Goal: Task Accomplishment & Management: Manage account settings

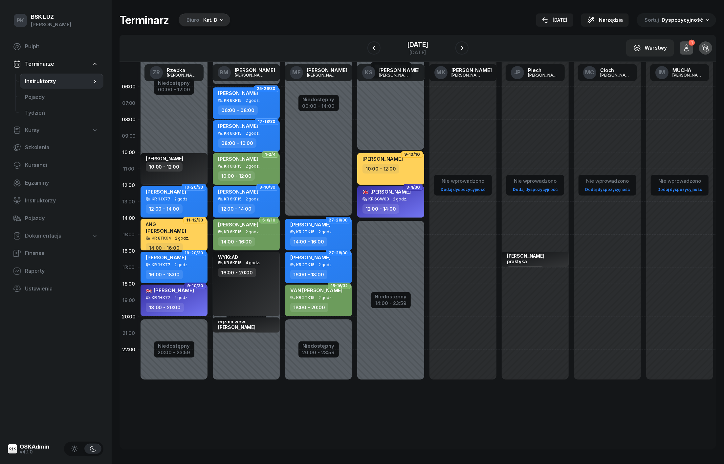
click at [35, 133] on span "Kursy" at bounding box center [32, 130] width 14 height 9
select select
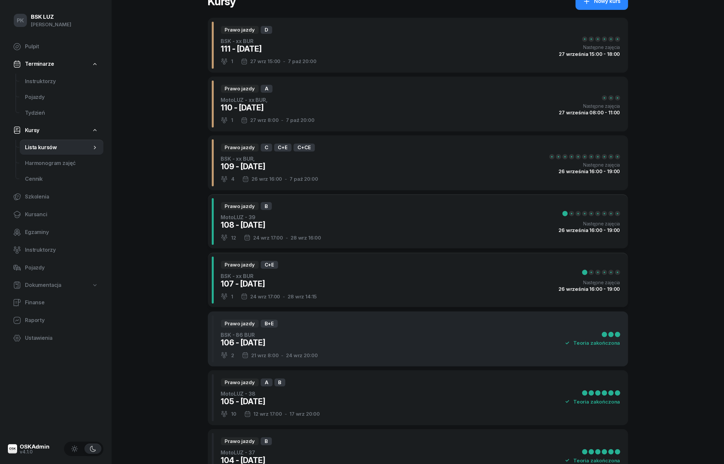
scroll to position [19, 0]
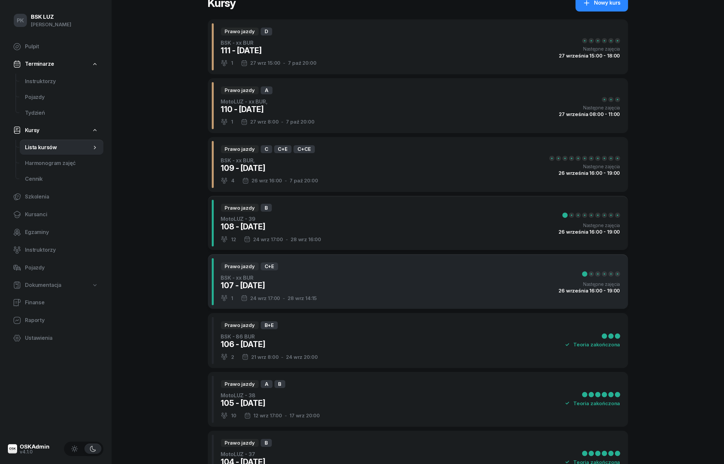
click at [368, 293] on div "Prawo jazdy C+E BSK - xx BUR 107 - [DATE] 1 [DATE] 17:00 - [DATE] 14:15 Następn…" at bounding box center [418, 281] width 421 height 55
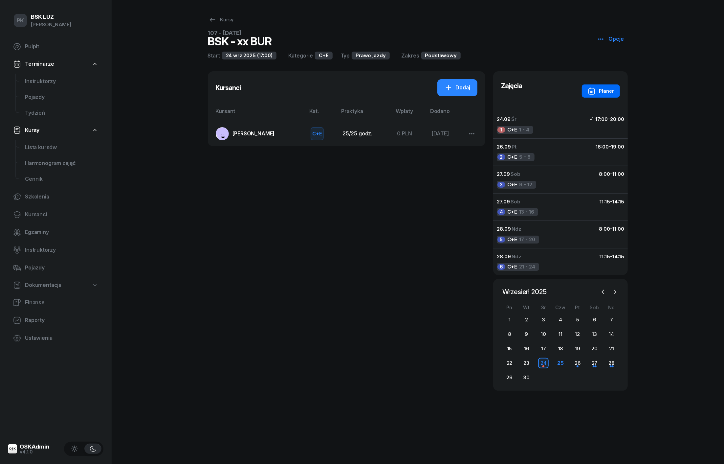
click at [599, 90] on div "Planer" at bounding box center [601, 91] width 26 height 8
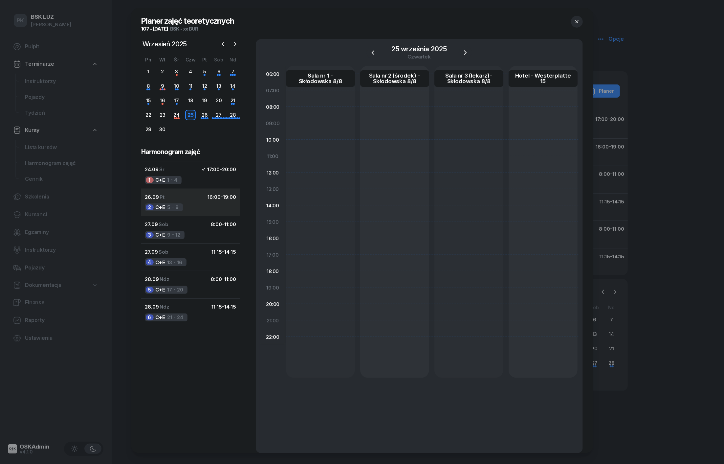
click at [175, 204] on div "2 C+E 5 - 8" at bounding box center [164, 207] width 38 height 8
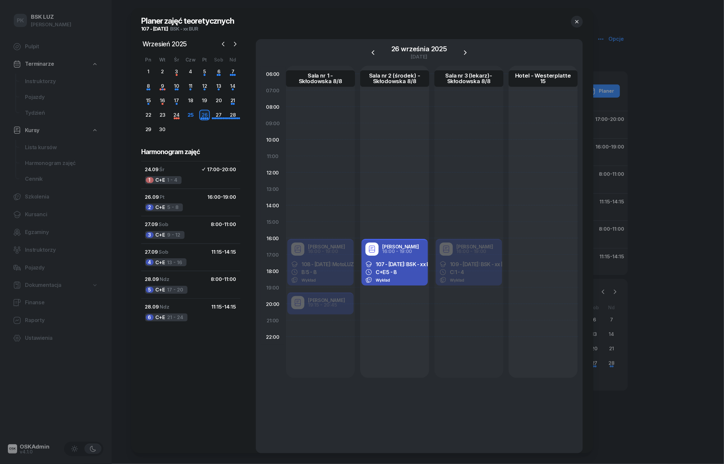
click at [578, 19] on icon "button" at bounding box center [577, 21] width 7 height 7
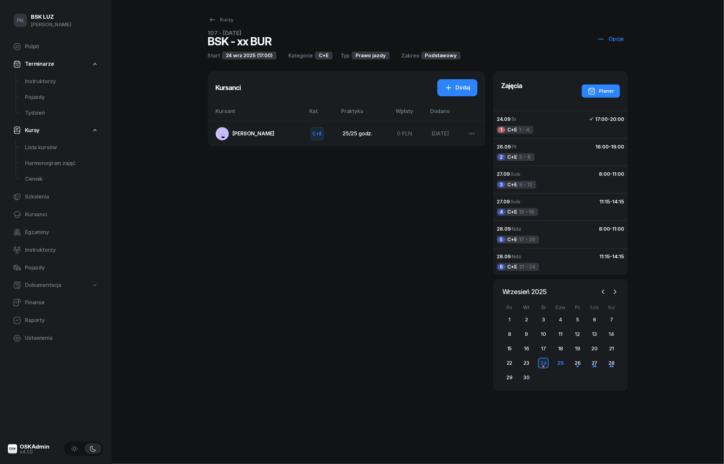
click at [274, 135] on span "[PERSON_NAME]" at bounding box center [254, 133] width 42 height 7
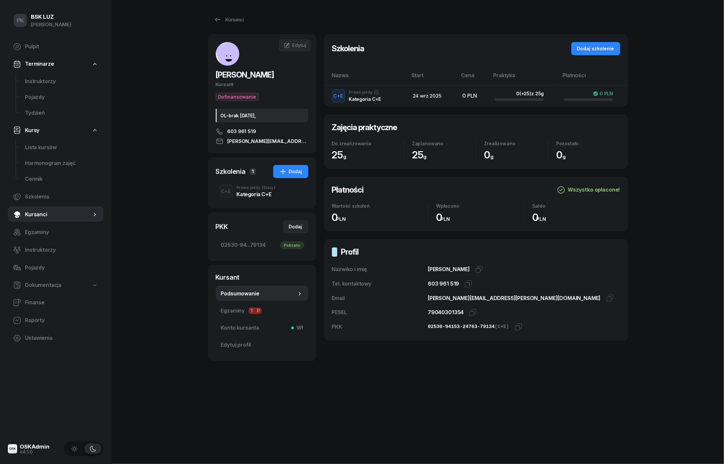
click at [256, 192] on div "Kategoria C+E" at bounding box center [256, 194] width 39 height 5
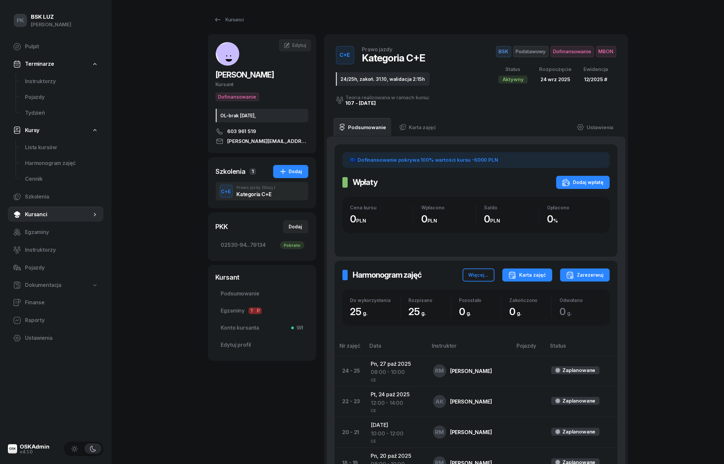
click at [539, 279] on button "Karta zajęć" at bounding box center [528, 274] width 50 height 13
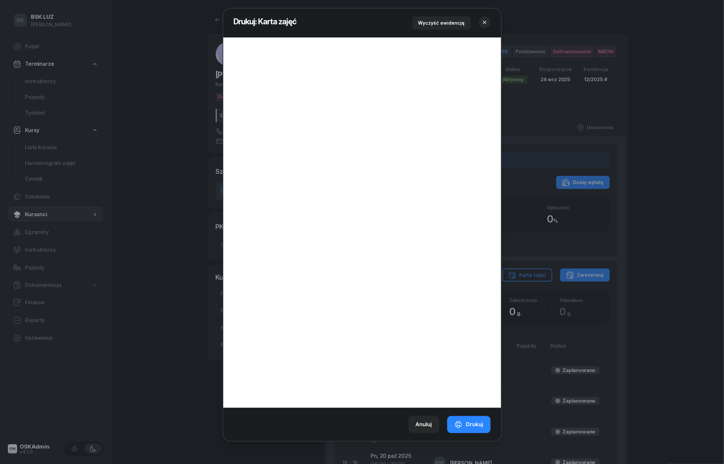
click at [485, 21] on icon "button" at bounding box center [485, 22] width 7 height 7
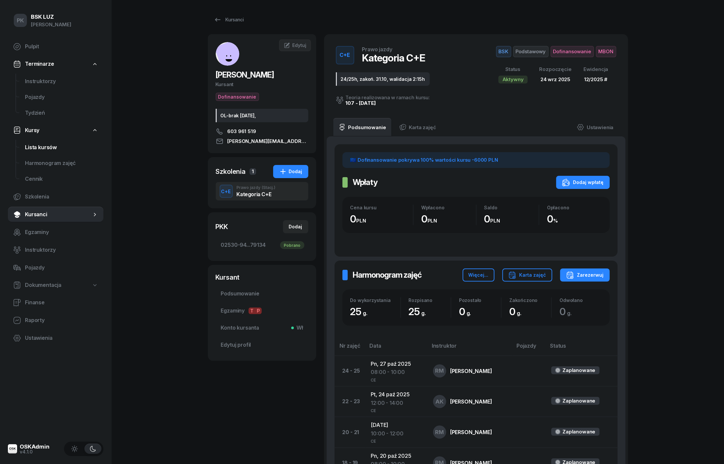
click at [41, 149] on span "Lista kursów" at bounding box center [61, 147] width 73 height 9
select select
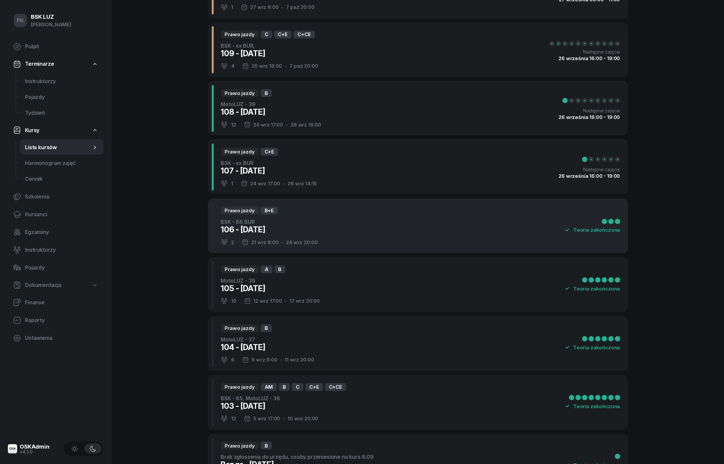
scroll to position [130, 0]
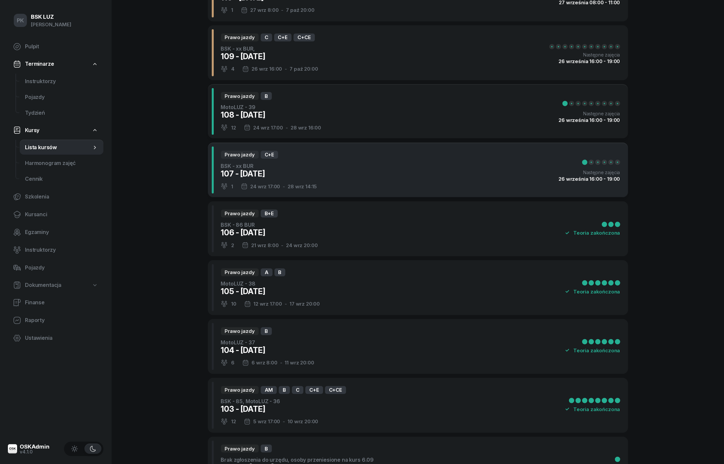
click at [324, 180] on div "Prawo jazdy C+E BSK - xx BUR 107 - 2025/09/24 1 24 wrz 17:00 - 28 wrz 14:15 Nas…" at bounding box center [418, 170] width 421 height 55
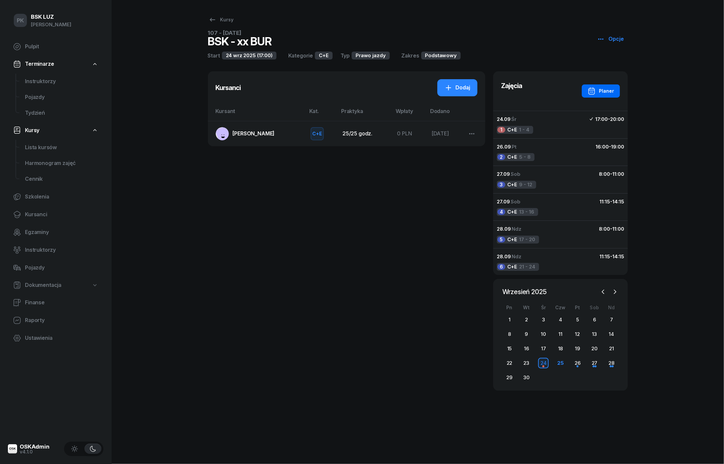
click at [599, 90] on div "Planer" at bounding box center [601, 91] width 26 height 8
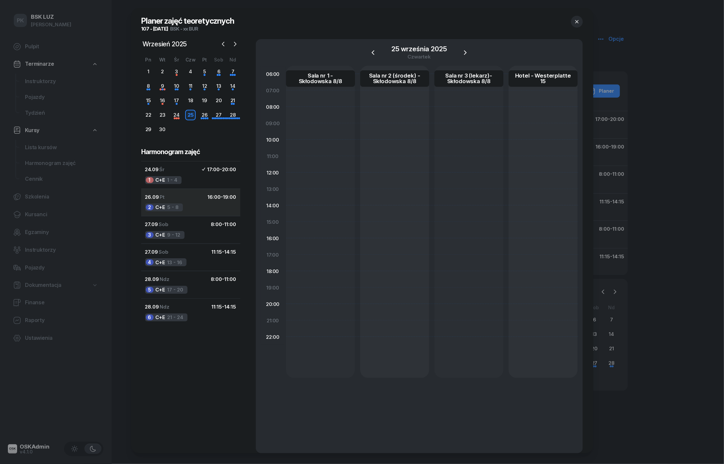
click at [174, 211] on div "2 C+E 5 - 8" at bounding box center [164, 207] width 38 height 8
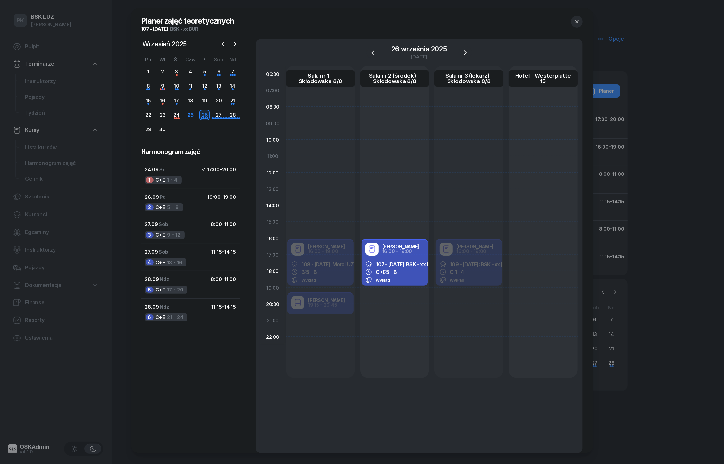
click at [398, 255] on div "Tadeusz Szewczyk 16:00 - 19:00" at bounding box center [395, 248] width 58 height 13
select select "16"
select select "19"
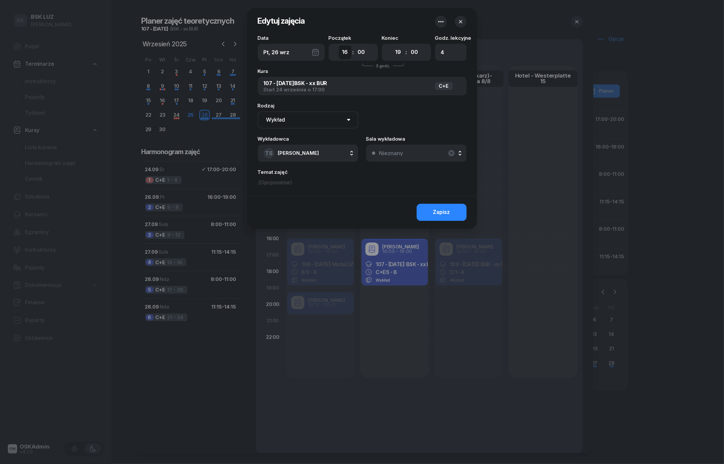
click at [342, 56] on select "00 01 02 03 04 05 06 07 08 09 10 11 12 13 14 15 16 17 18 19 20 21 22 23" at bounding box center [345, 52] width 12 height 14
select select "17"
click at [398, 53] on select "00 01 02 03 04 05 06 07 08 09 10 11 12 13 14 15 16 17 18 19 20 21 22 23" at bounding box center [398, 52] width 12 height 14
select select "20"
click at [443, 212] on div "Zapisz" at bounding box center [441, 212] width 17 height 9
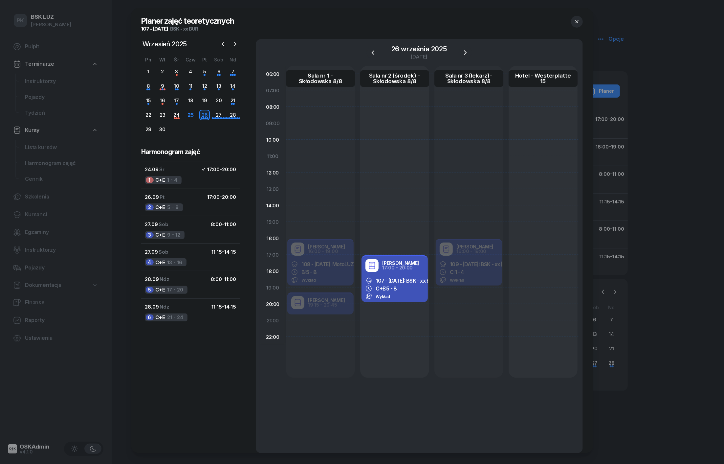
click at [392, 282] on span "107 - [DATE]: BSK - xx BUR" at bounding box center [406, 280] width 60 height 7
select select "17"
select select "20"
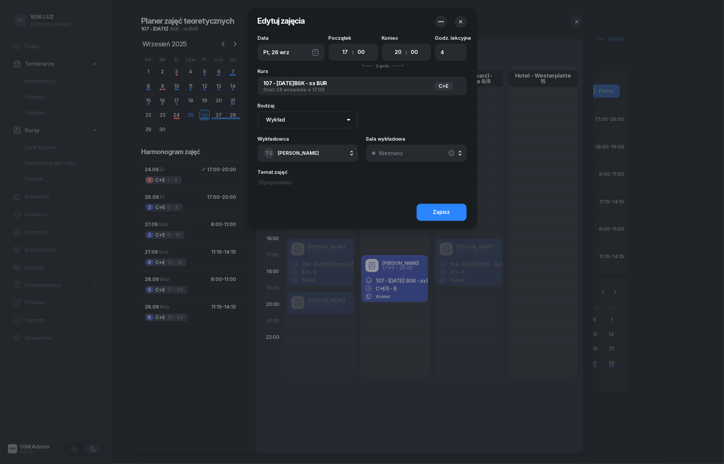
click at [401, 158] on button "Nieznany" at bounding box center [416, 153] width 101 height 17
click at [318, 337] on div at bounding box center [362, 232] width 724 height 464
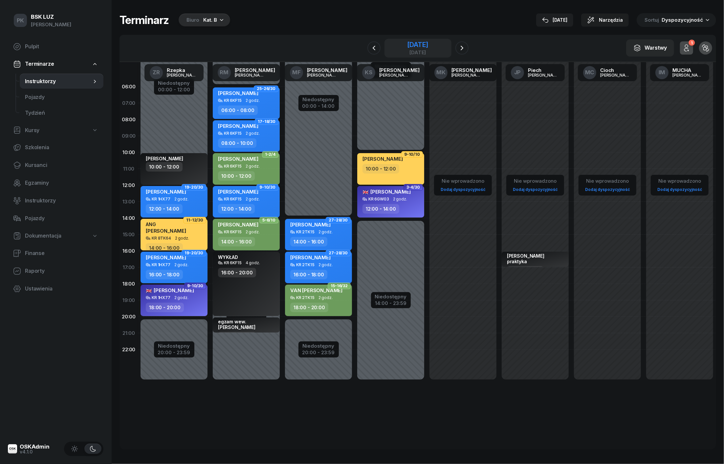
click at [417, 46] on div "30 września 2024" at bounding box center [417, 44] width 21 height 7
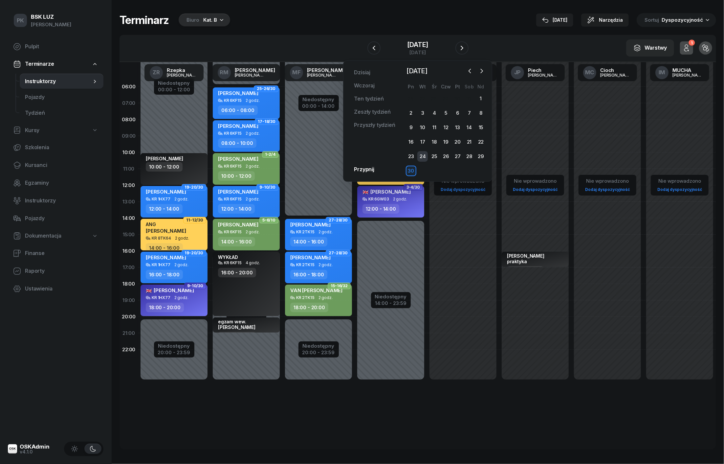
click at [425, 155] on div "24" at bounding box center [423, 156] width 11 height 11
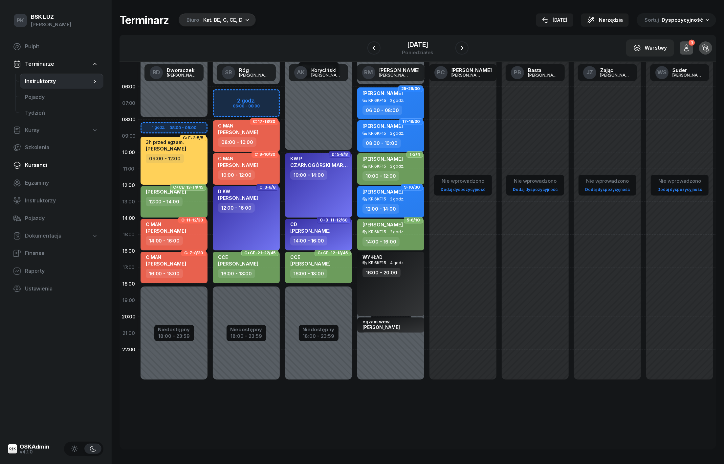
click at [31, 166] on span "Kursanci" at bounding box center [61, 165] width 73 height 9
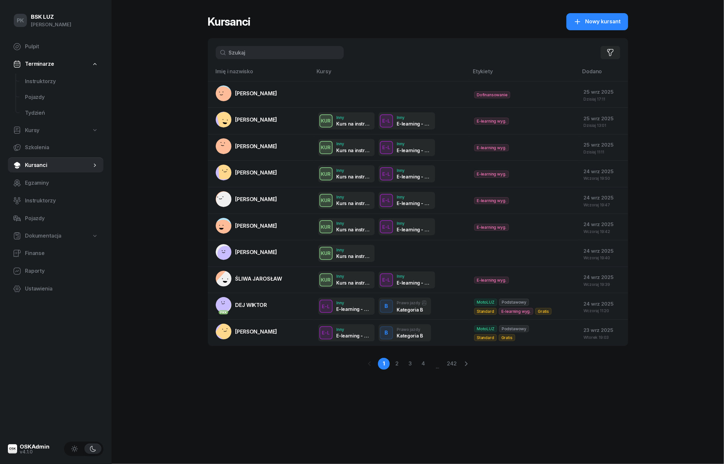
click at [269, 52] on input "text" at bounding box center [280, 52] width 128 height 13
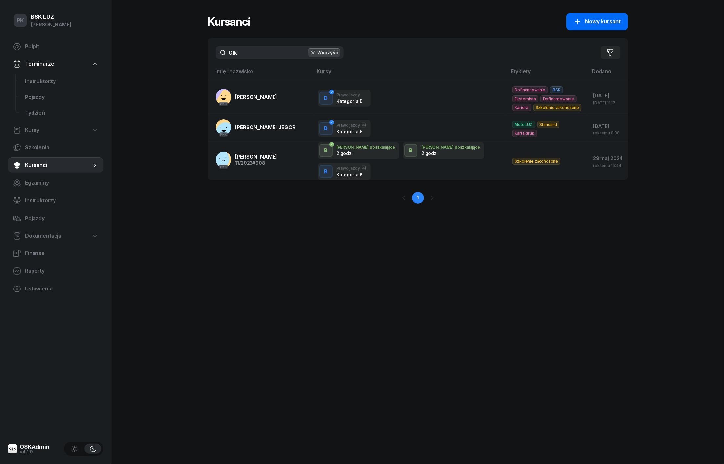
type input "Olk"
click at [605, 23] on span "Nowy kursant" at bounding box center [603, 21] width 35 height 9
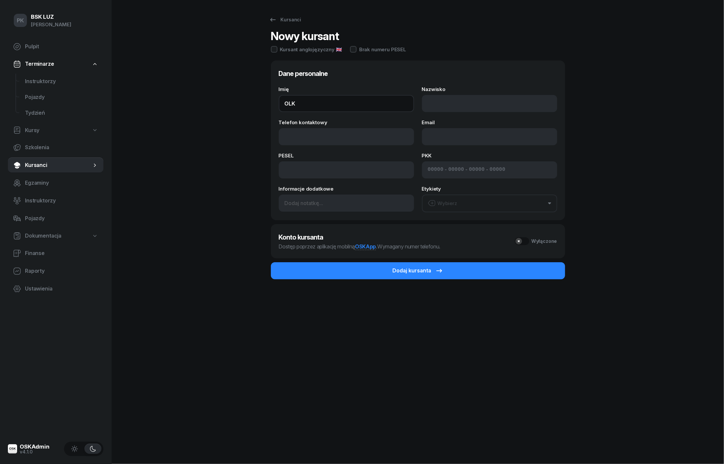
type input "OLK"
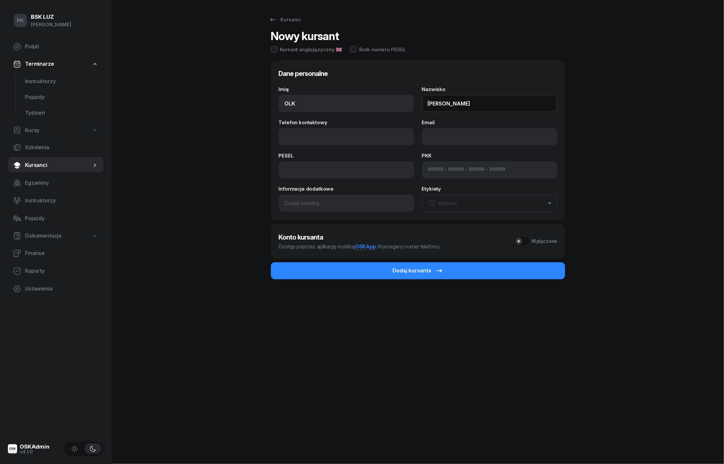
type input "RAFAŁ"
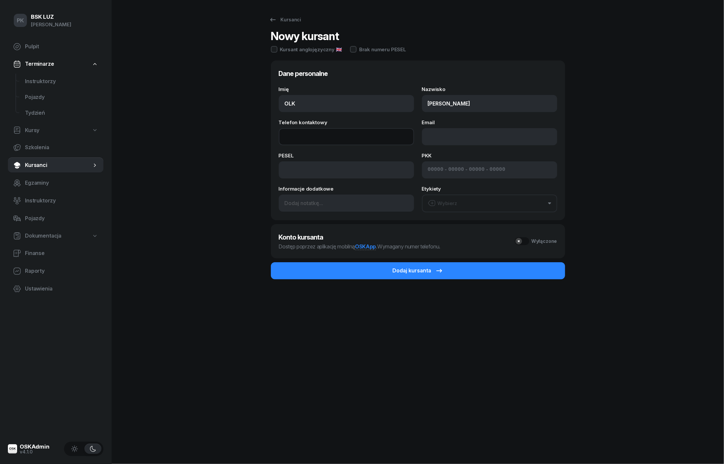
click at [316, 138] on input "Telefon kontaktowy" at bounding box center [346, 136] width 135 height 17
paste input "692-438-178"
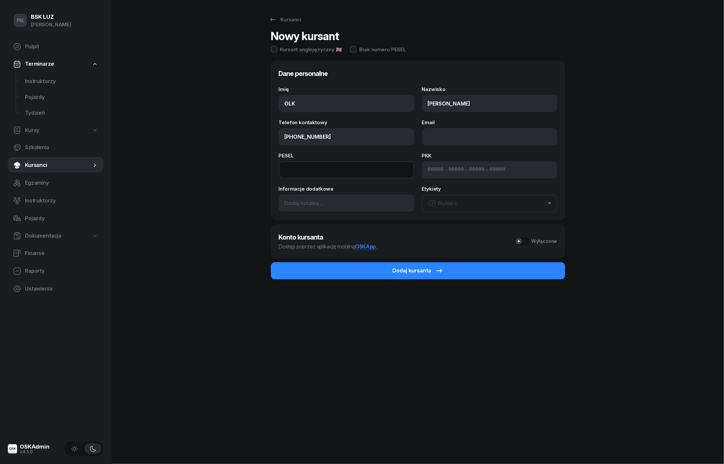
type input "692 438 178"
click at [332, 170] on input at bounding box center [346, 169] width 135 height 17
paste input "81070807030"
type input "81070807030"
click at [524, 241] on div "Włączone" at bounding box center [538, 241] width 40 height 8
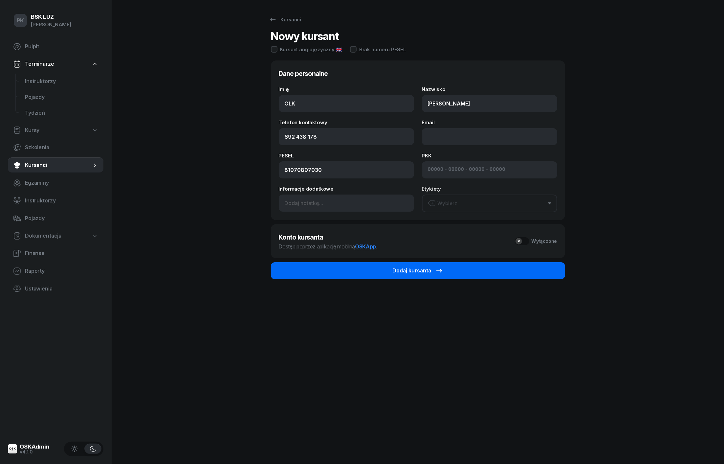
click at [503, 263] on button "Dodaj kursanta" at bounding box center [418, 270] width 294 height 17
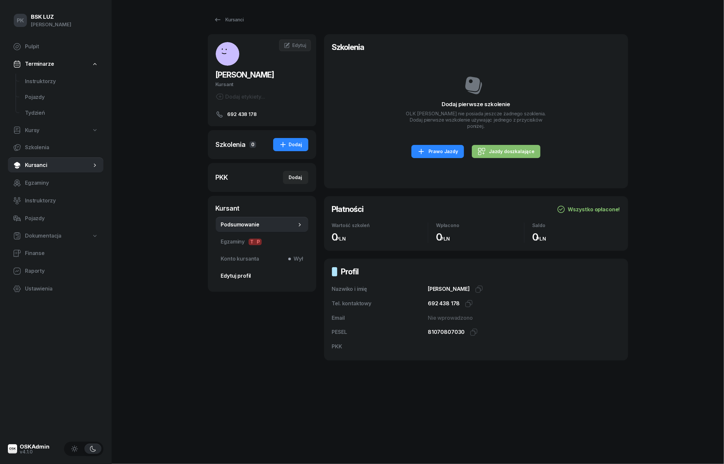
click at [235, 281] on link "Edytuj profil" at bounding box center [262, 276] width 93 height 16
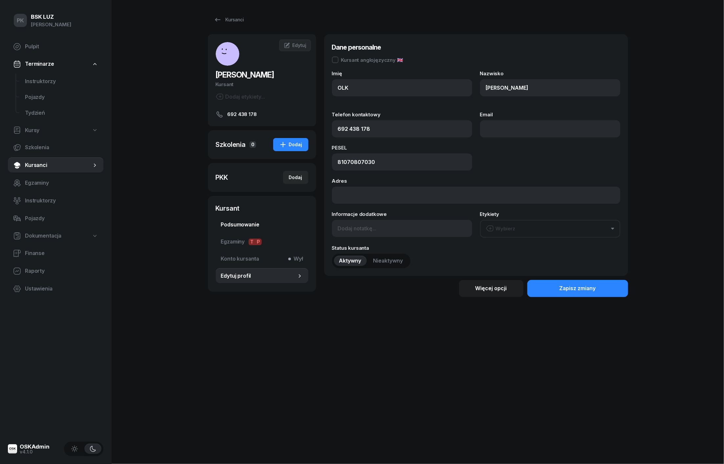
click at [242, 222] on span "Podsumowanie" at bounding box center [262, 224] width 82 height 9
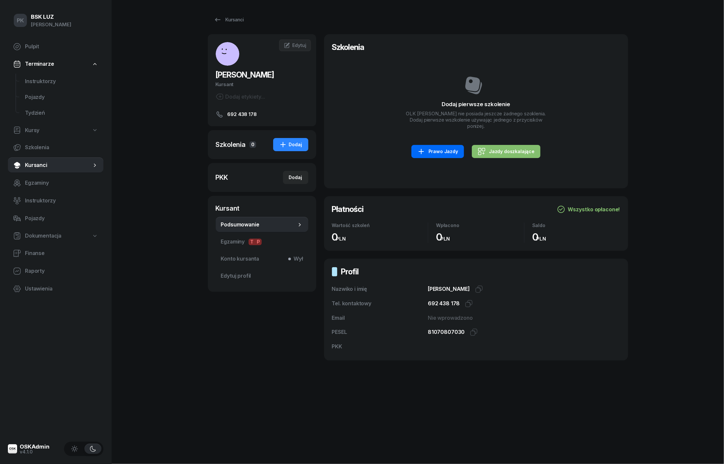
click at [448, 148] on div "Prawo Jazdy" at bounding box center [438, 152] width 41 height 8
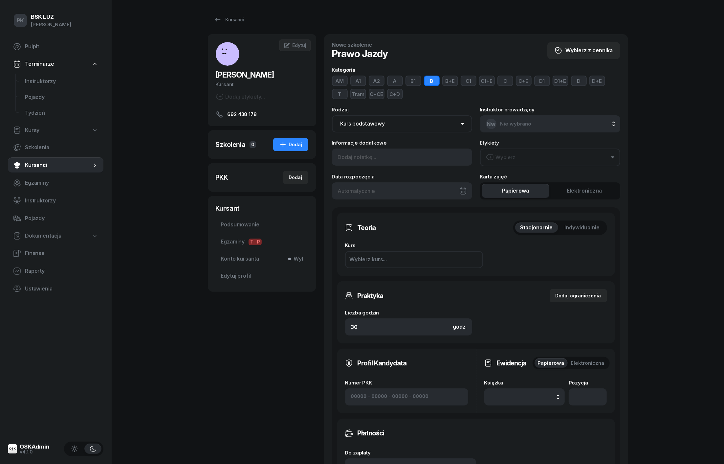
click at [376, 93] on button "C+CE" at bounding box center [377, 94] width 16 height 11
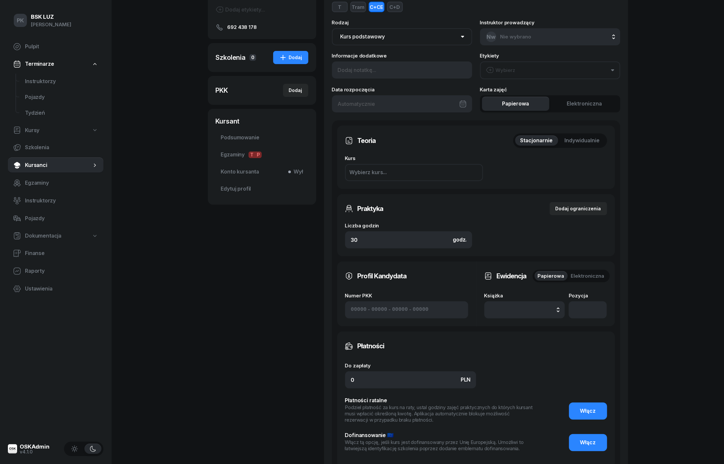
scroll to position [89, 0]
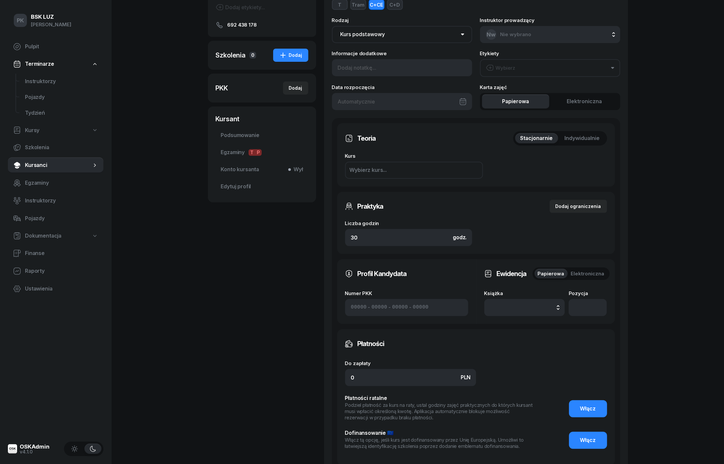
click at [380, 167] on div "Wybierz kurs..." at bounding box center [368, 170] width 37 height 9
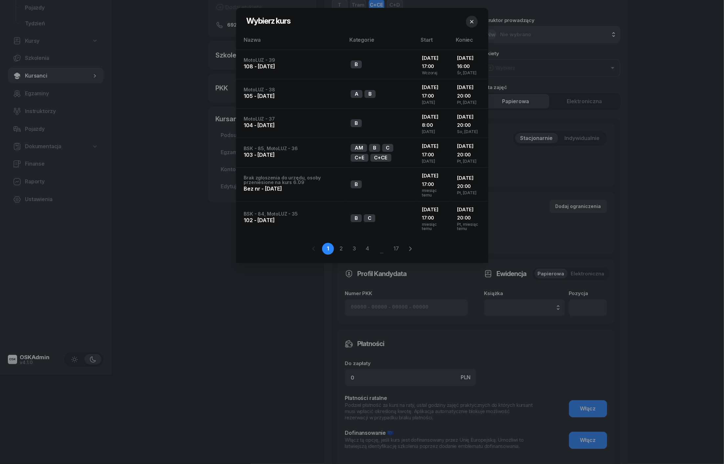
click at [473, 22] on icon "button" at bounding box center [472, 21] width 7 height 7
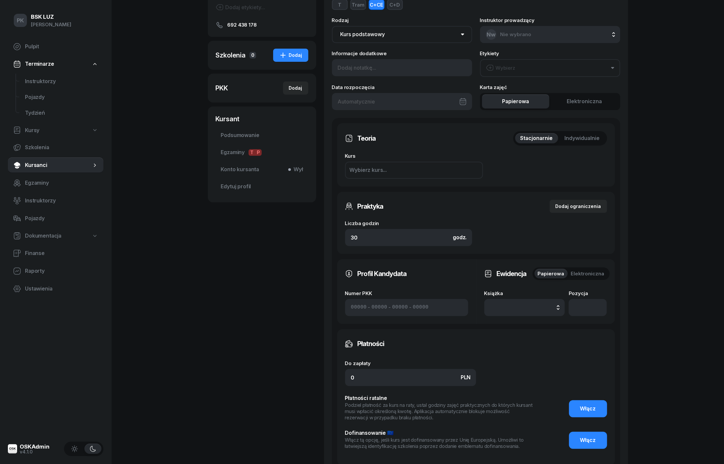
click at [499, 304] on button "button" at bounding box center [525, 307] width 80 height 17
click at [505, 219] on div "12/2025" at bounding box center [504, 219] width 21 height 9
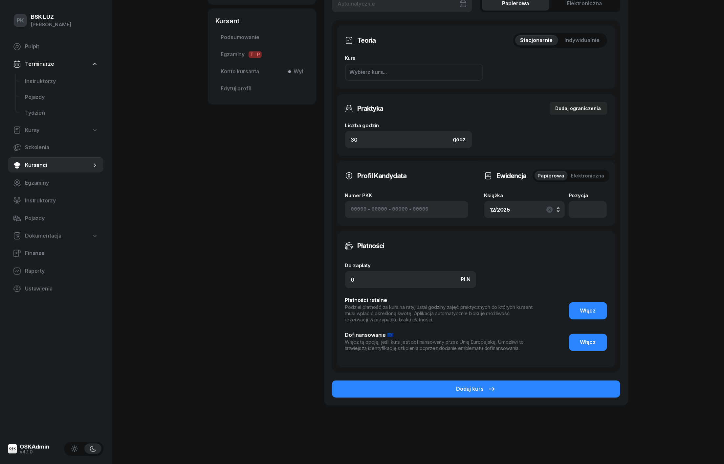
scroll to position [187, 0]
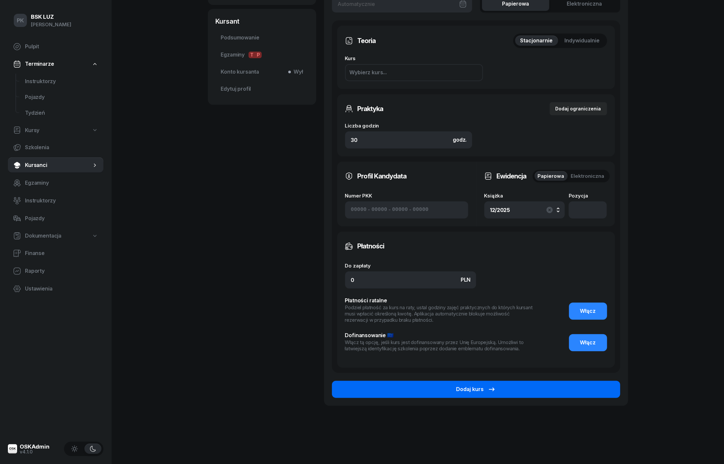
click at [552, 392] on button "Dodaj kurs" at bounding box center [476, 389] width 288 height 17
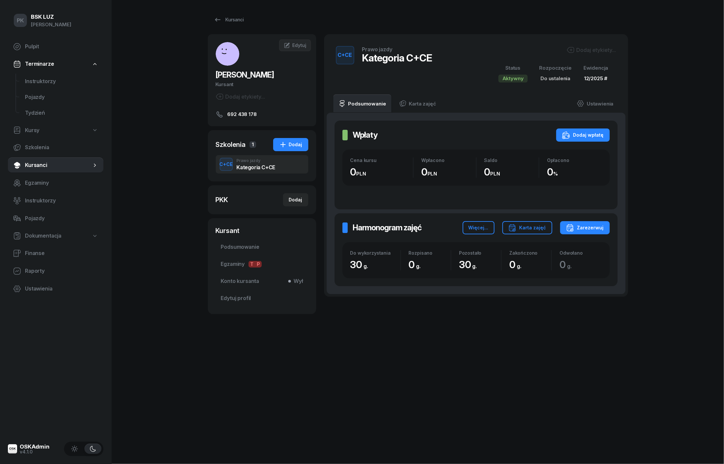
click at [582, 48] on div "Dodaj etykiety..." at bounding box center [592, 50] width 50 height 8
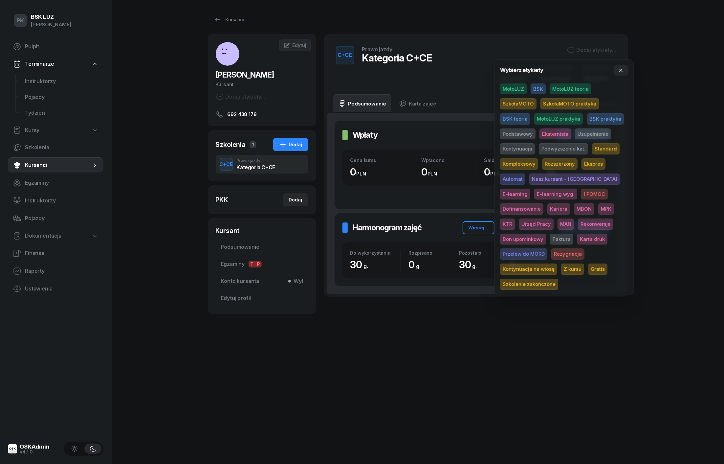
click at [536, 89] on span "BSK" at bounding box center [538, 88] width 15 height 11
click at [525, 133] on span "Podstawowy" at bounding box center [517, 134] width 35 height 11
click at [689, 147] on div "PK BSK LUZ Piotr Klimek Pulpit Terminarze Instruktorzy Pojazdy Tydzień Kursy Sz…" at bounding box center [362, 232] width 724 height 464
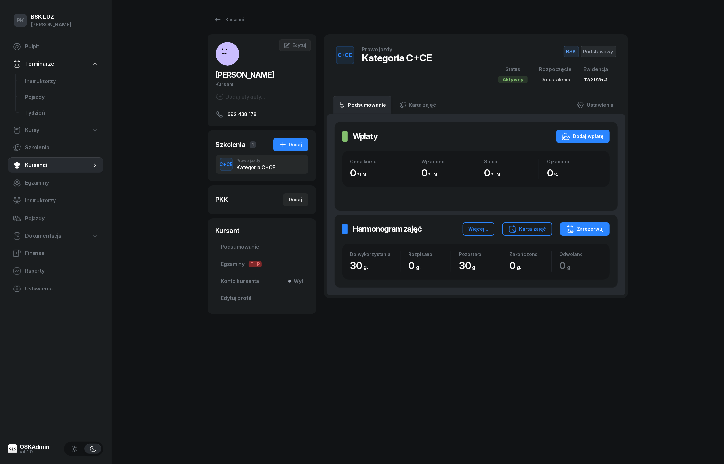
click at [643, 143] on div "PK BSK LUZ Piotr Klimek Pulpit Terminarze Instruktorzy Pojazdy Tydzień Kursy Sz…" at bounding box center [362, 232] width 724 height 464
click at [591, 102] on link "Ustawienia" at bounding box center [595, 105] width 47 height 18
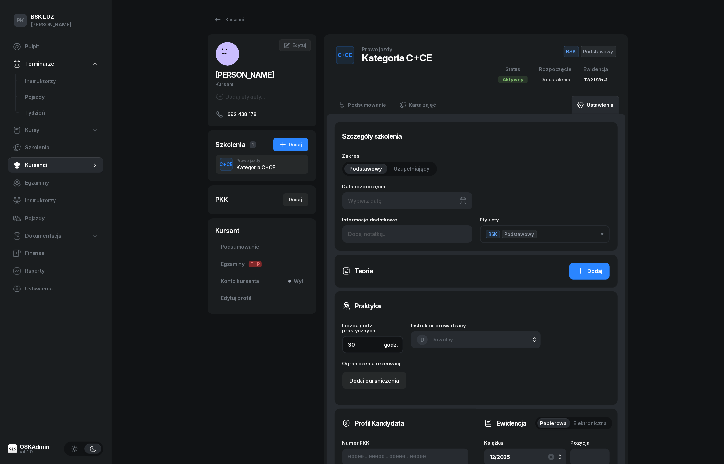
drag, startPoint x: 354, startPoint y: 347, endPoint x: 334, endPoint y: 347, distance: 19.7
click at [338, 347] on div "Praktyka Liczba godz. praktycznych godz. 30 Instruktor prowadzący D Dowolny D D…" at bounding box center [476, 347] width 283 height 113
type input "3"
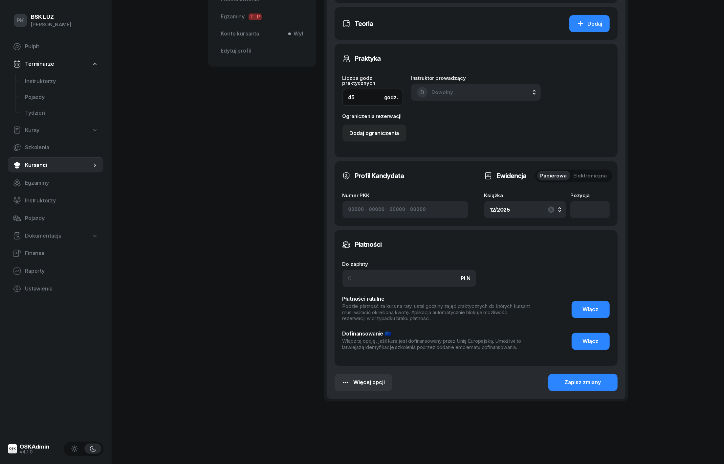
scroll to position [247, 0]
type input "45"
click at [558, 382] on button "Zapisz zmiany" at bounding box center [583, 382] width 69 height 17
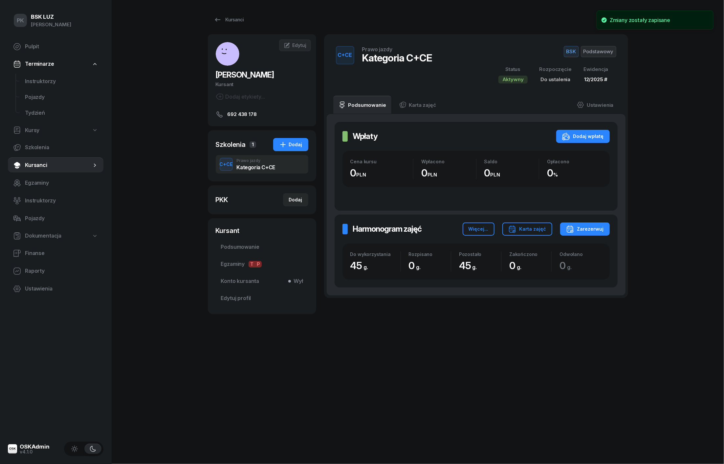
scroll to position [0, 0]
click at [37, 129] on span "Kursy" at bounding box center [32, 130] width 14 height 9
select select
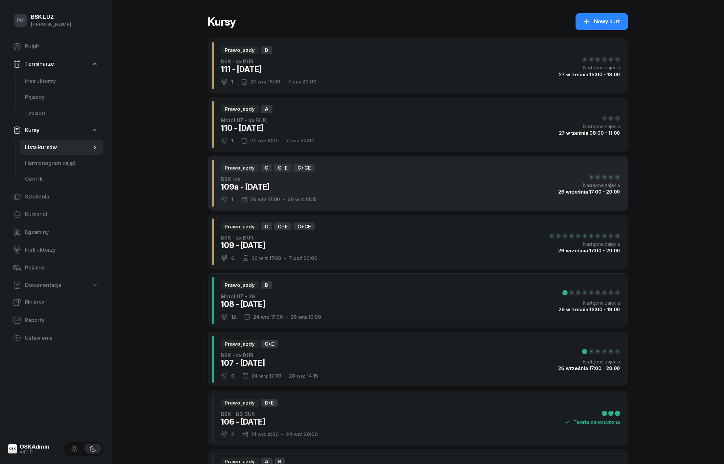
click at [318, 184] on div "Prawo jazdy C C+E C+CE BSK -xx 109a - 2025/09/26 1 26 wrz 17:00 - 28 wrz 14:15 …" at bounding box center [418, 183] width 421 height 55
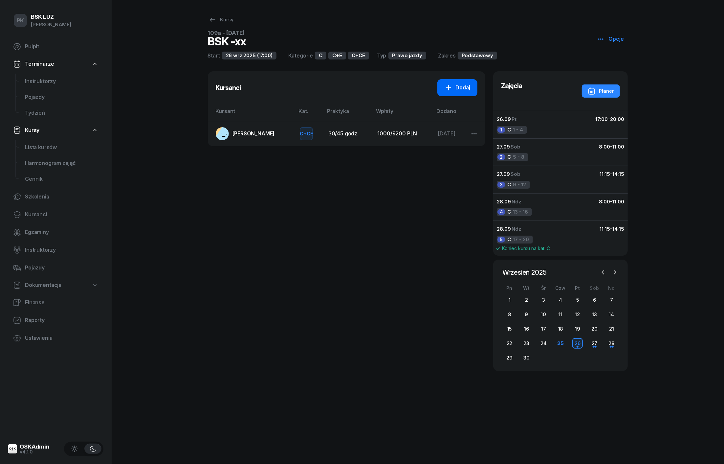
click at [448, 91] on link "Dodaj" at bounding box center [458, 87] width 40 height 17
select select "C"
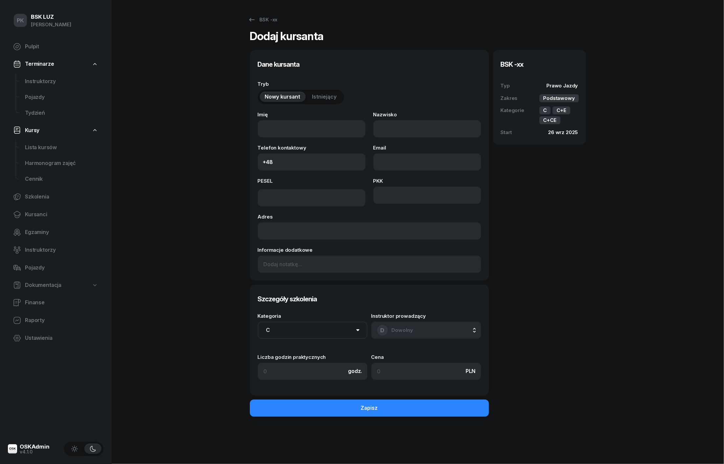
click at [333, 98] on span "Istniejący" at bounding box center [324, 97] width 25 height 9
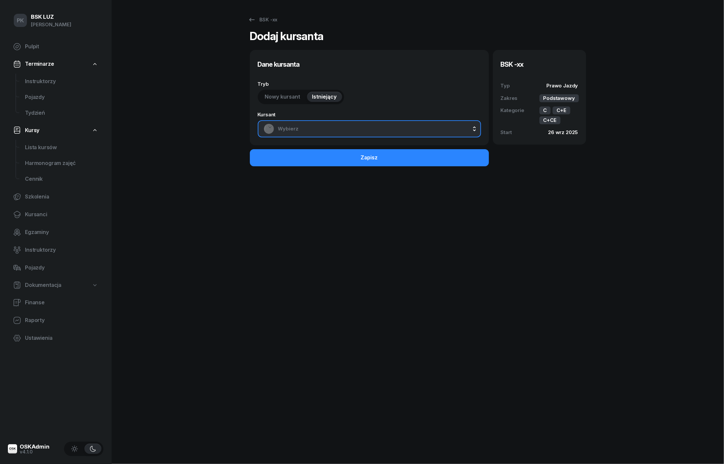
click at [334, 127] on span "Wybierz" at bounding box center [376, 129] width 197 height 9
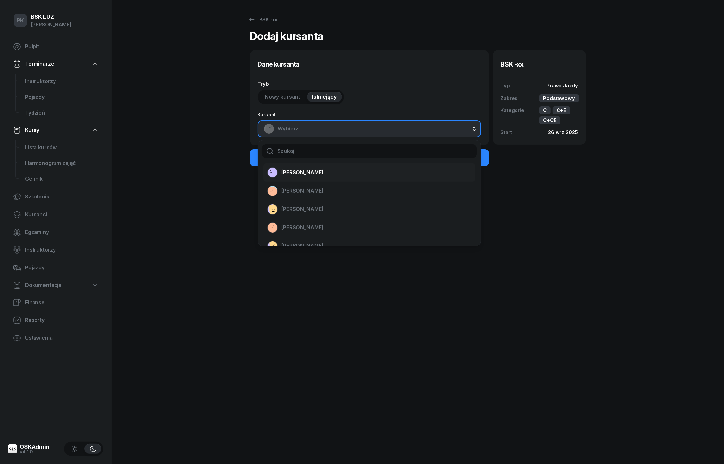
click at [310, 174] on span "RAFAŁ OLK" at bounding box center [303, 172] width 42 height 9
select select "C"
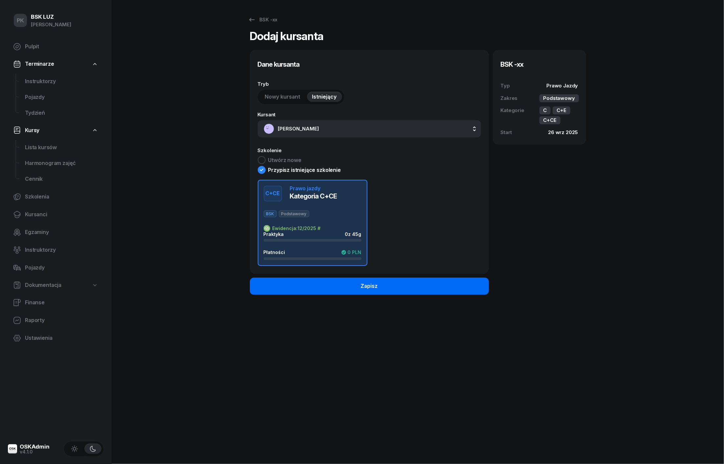
click at [363, 282] on div "Zapisz" at bounding box center [369, 286] width 17 height 9
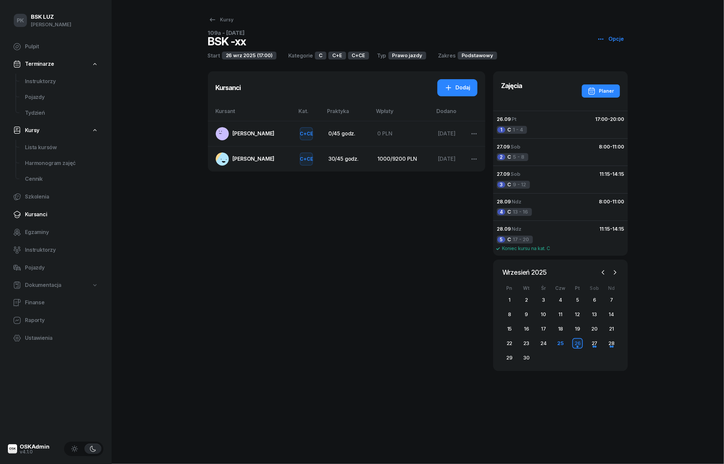
click at [41, 213] on span "Kursanci" at bounding box center [61, 214] width 73 height 9
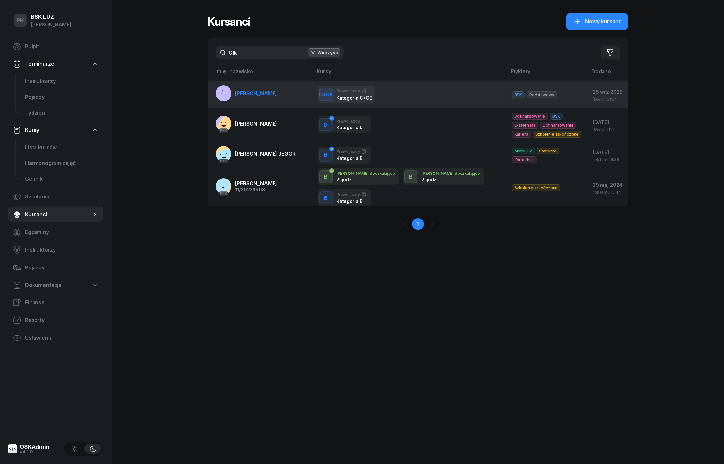
click at [275, 97] on td "RAFAŁ OLK" at bounding box center [260, 94] width 105 height 27
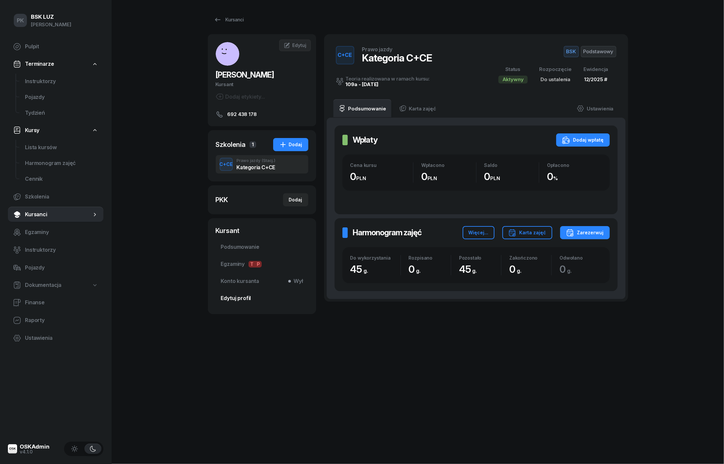
click at [233, 295] on span "Edytuj profil" at bounding box center [262, 298] width 82 height 9
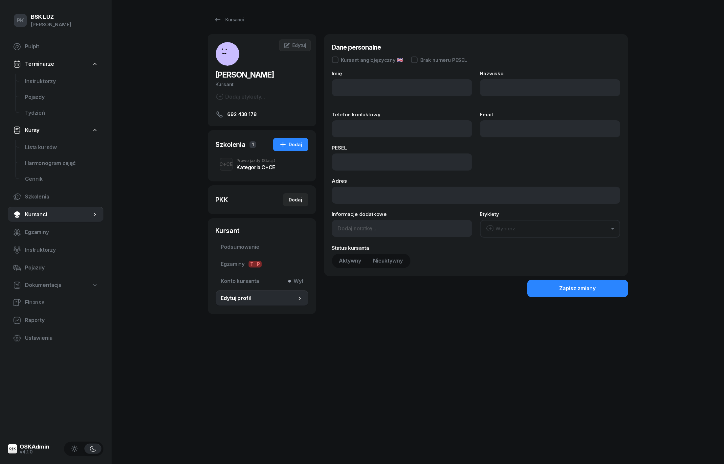
type input "OLK"
type input "RAFAŁ"
type input "692438178"
type input "81070807030"
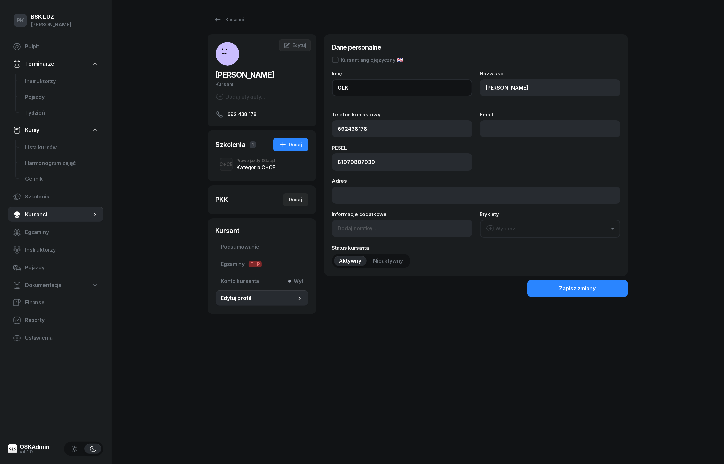
drag, startPoint x: 359, startPoint y: 89, endPoint x: 299, endPoint y: 89, distance: 59.8
click at [358, 87] on input "RAFA" at bounding box center [402, 87] width 140 height 17
type input "RAFAŁ"
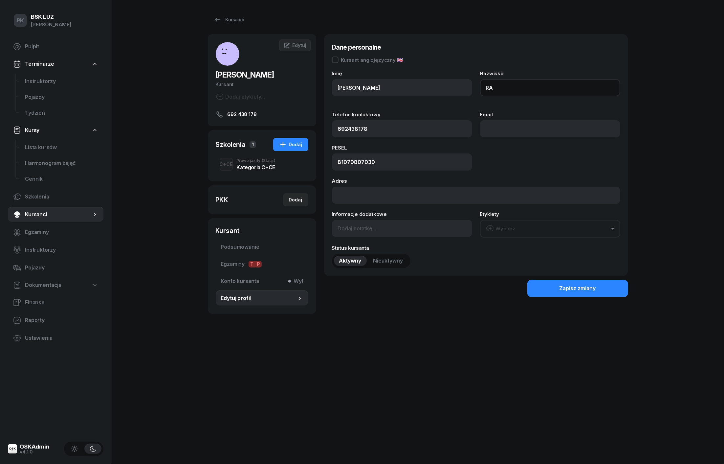
type input "R"
type input "OLK"
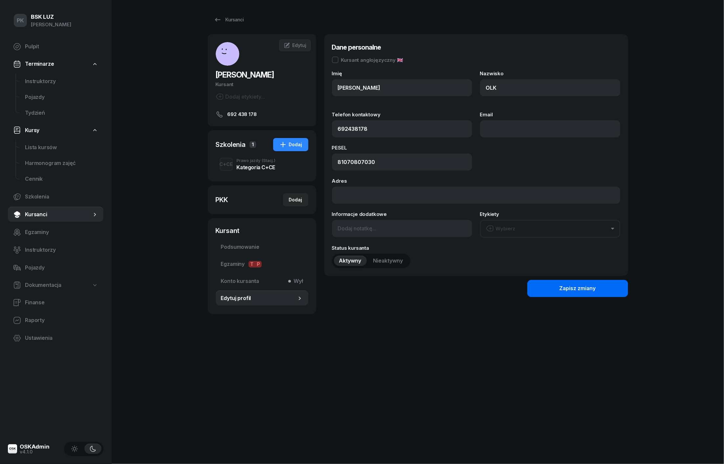
click at [558, 290] on button "Zapisz zmiany" at bounding box center [578, 288] width 101 height 17
click at [563, 287] on div "Zapisz zmiany" at bounding box center [578, 288] width 36 height 9
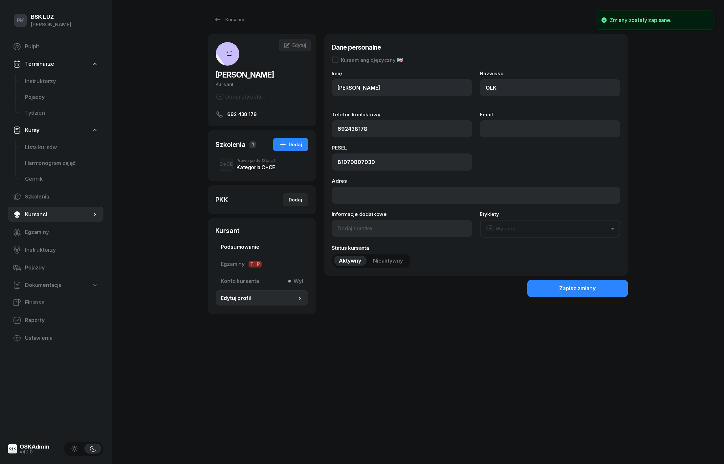
click at [247, 250] on span "Podsumowanie" at bounding box center [262, 247] width 82 height 9
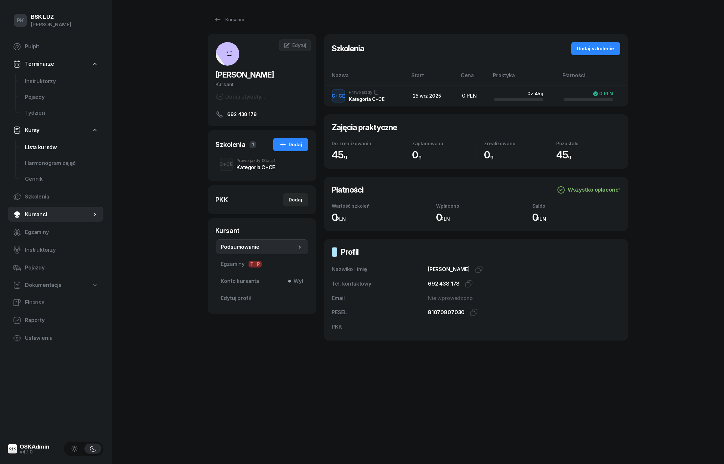
click at [48, 145] on span "Lista kursów" at bounding box center [61, 147] width 73 height 9
select select
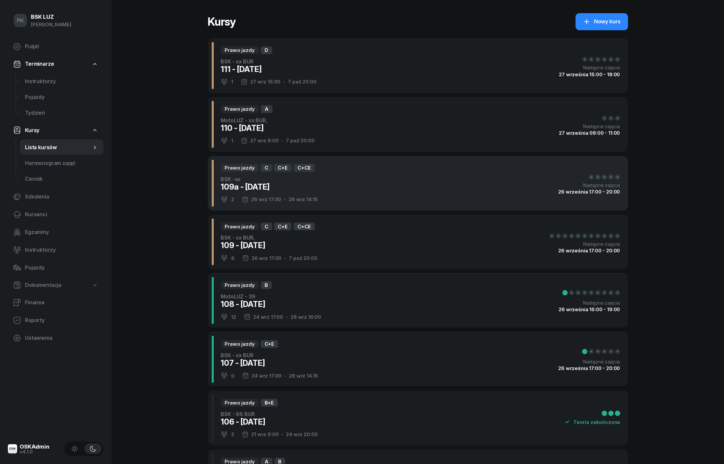
click at [336, 185] on div "Prawo jazdy C C+E C+CE BSK -xx 109a - 2025/09/26 2 26 wrz 17:00 - 28 wrz 14:15 …" at bounding box center [418, 183] width 421 height 55
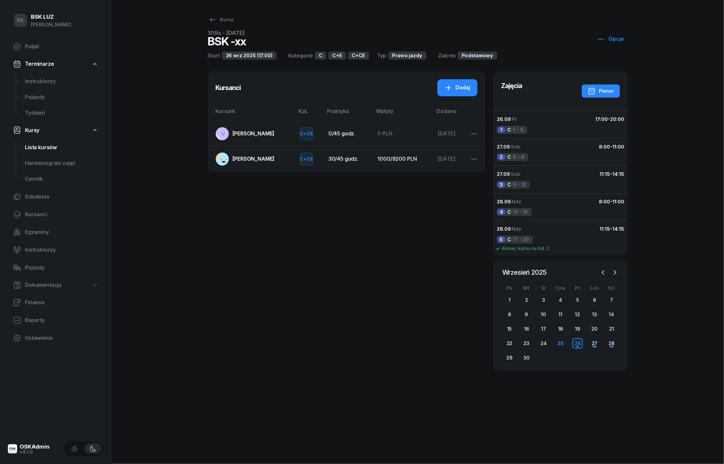
click at [43, 149] on span "Lista kursów" at bounding box center [61, 147] width 73 height 9
select select
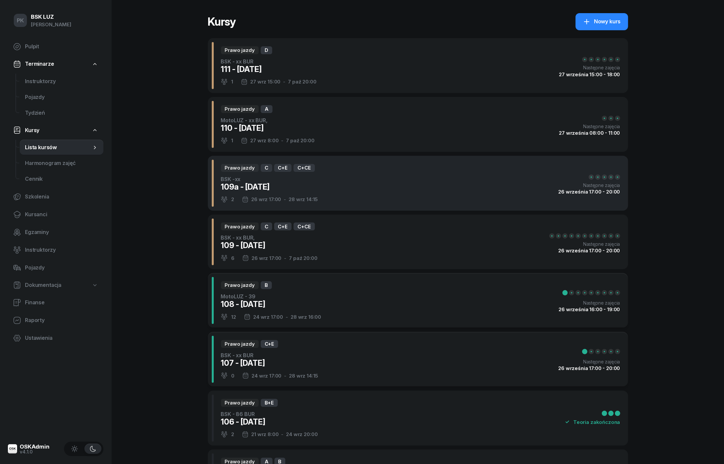
click at [324, 182] on div "Prawo jazdy C C+E C+CE BSK -xx 109a - 2025/09/26 2 26 wrz 17:00 - 28 wrz 14:15 …" at bounding box center [418, 183] width 421 height 55
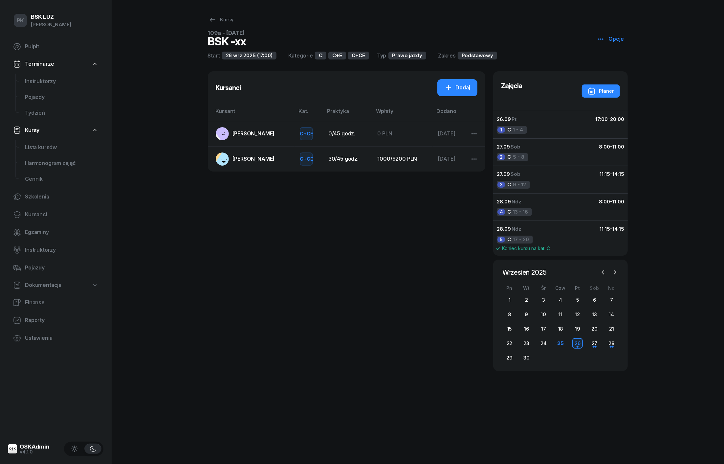
click at [250, 133] on span "[PERSON_NAME]" at bounding box center [254, 133] width 42 height 7
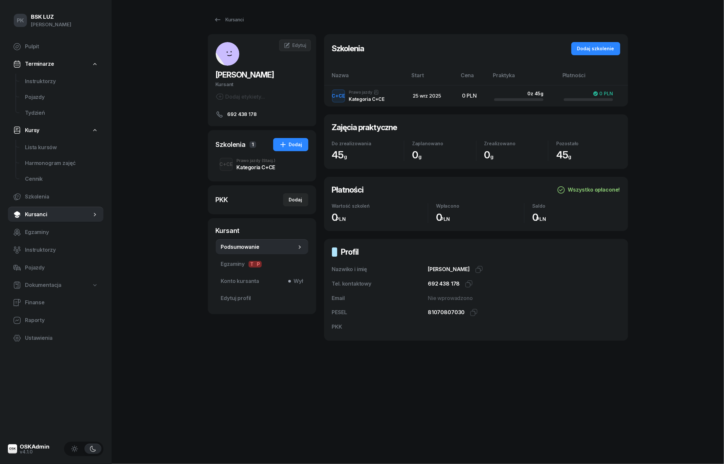
click at [258, 165] on div "Kategoria C+CE" at bounding box center [256, 167] width 39 height 5
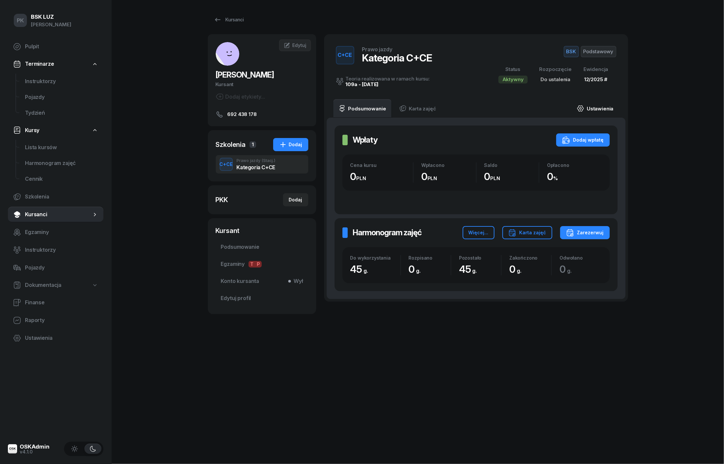
click at [599, 107] on link "Ustawienia" at bounding box center [595, 108] width 47 height 18
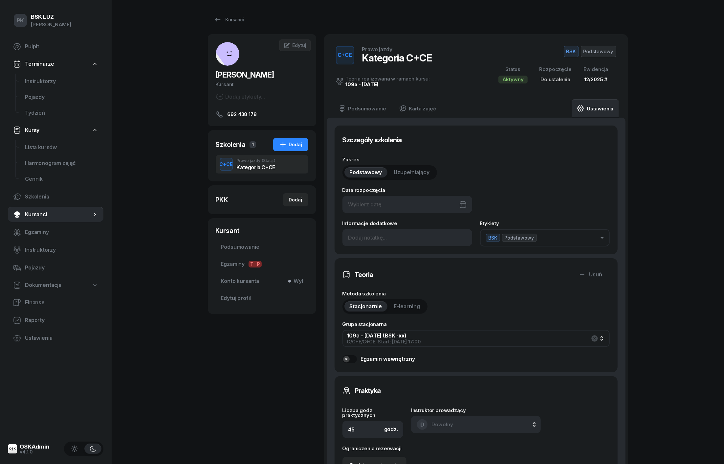
click at [434, 204] on div at bounding box center [408, 204] width 130 height 17
click at [434, 296] on div "26" at bounding box center [436, 297] width 11 height 11
type input "26/09/2025"
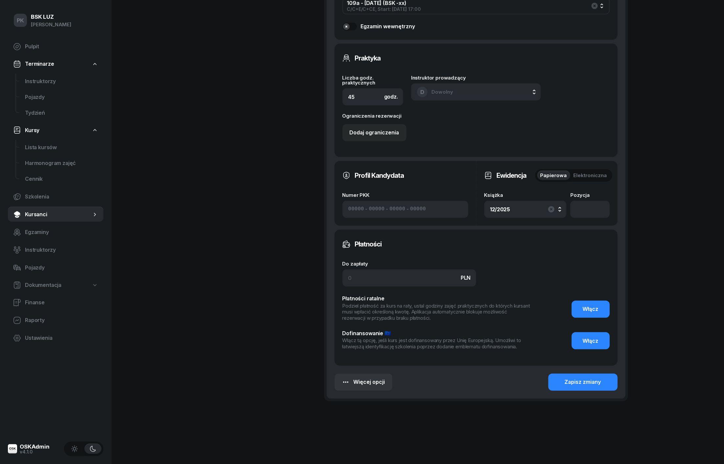
scroll to position [332, 0]
click at [568, 378] on div "Zapisz zmiany" at bounding box center [583, 382] width 36 height 9
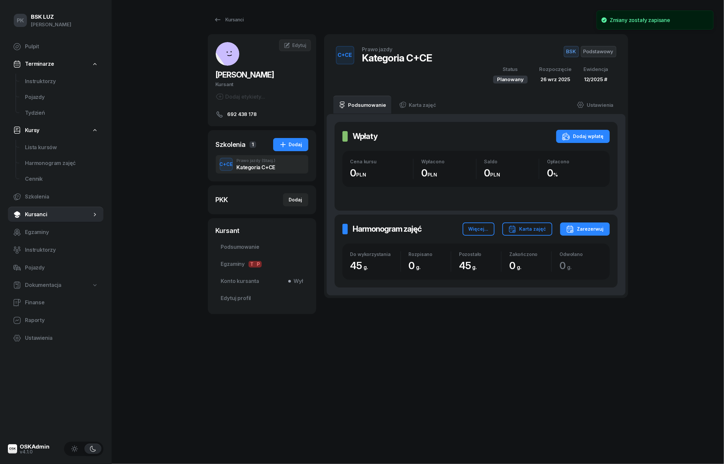
scroll to position [0, 0]
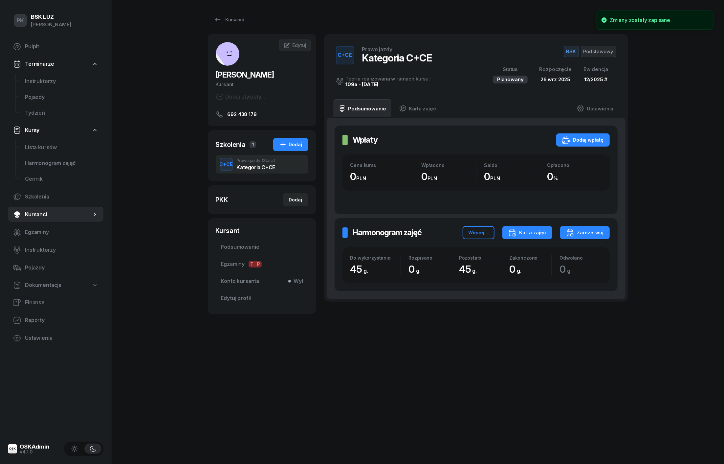
click at [523, 232] on div "Karta zajęć" at bounding box center [528, 233] width 38 height 8
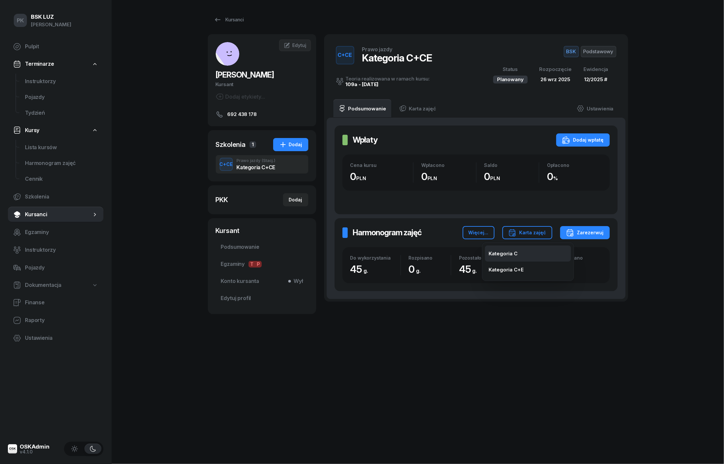
click at [501, 253] on div "Kategoria C" at bounding box center [503, 253] width 29 height 9
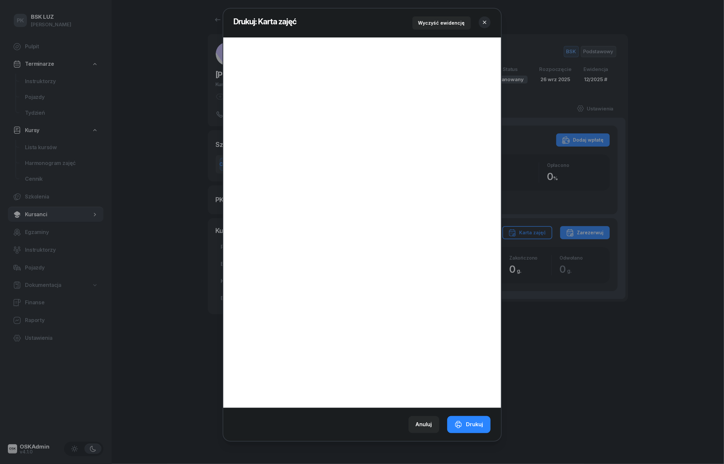
click at [486, 20] on icon "button" at bounding box center [485, 22] width 7 height 7
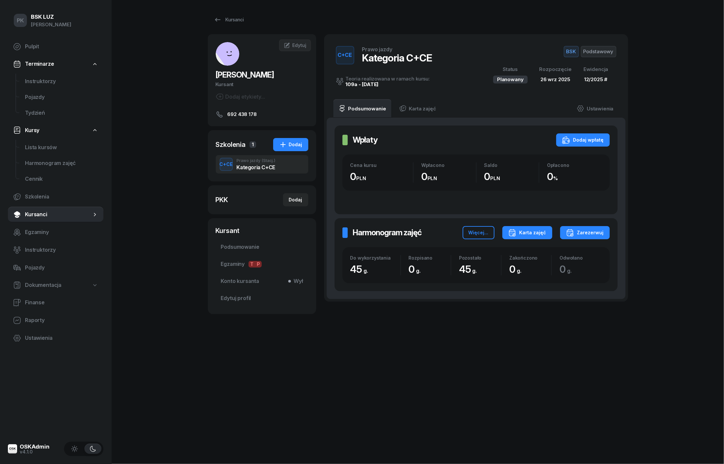
click at [515, 232] on icon "button" at bounding box center [513, 232] width 6 height 0
click at [513, 267] on div "Kategoria C+E" at bounding box center [506, 269] width 35 height 9
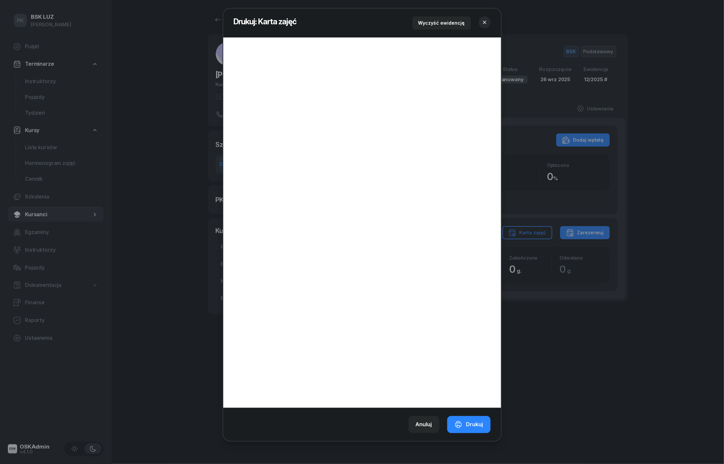
click at [486, 21] on icon "button" at bounding box center [484, 22] width 3 height 3
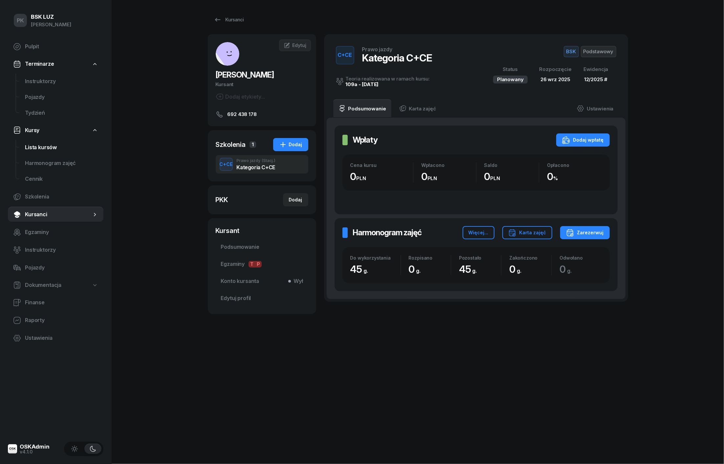
click at [45, 148] on span "Lista kursów" at bounding box center [61, 147] width 73 height 9
select select
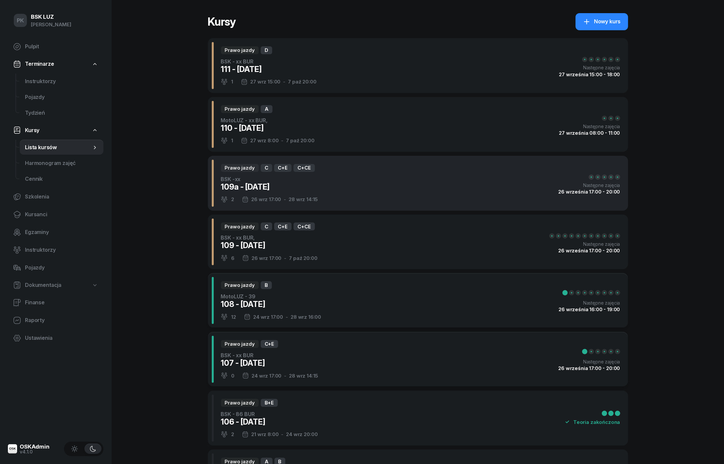
click at [317, 203] on div "26 wrz 17:00 - 28 wrz 14:15" at bounding box center [280, 199] width 76 height 7
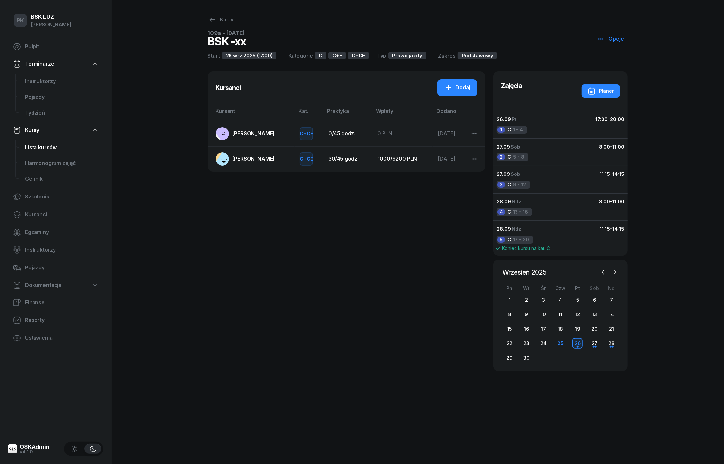
click at [45, 152] on link "Lista kursów" at bounding box center [62, 148] width 84 height 16
select select
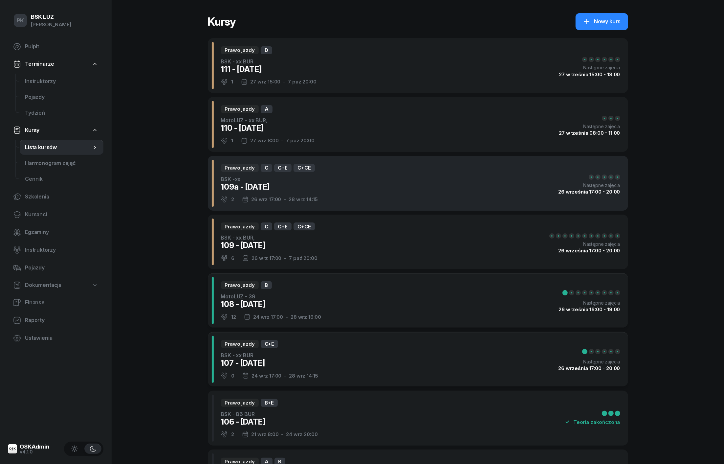
click at [359, 186] on div "Prawo jazdy C C+E C+CE BSK -xx 109a - 2025/09/26 2 26 wrz 17:00 - 28 wrz 14:15 …" at bounding box center [418, 183] width 421 height 55
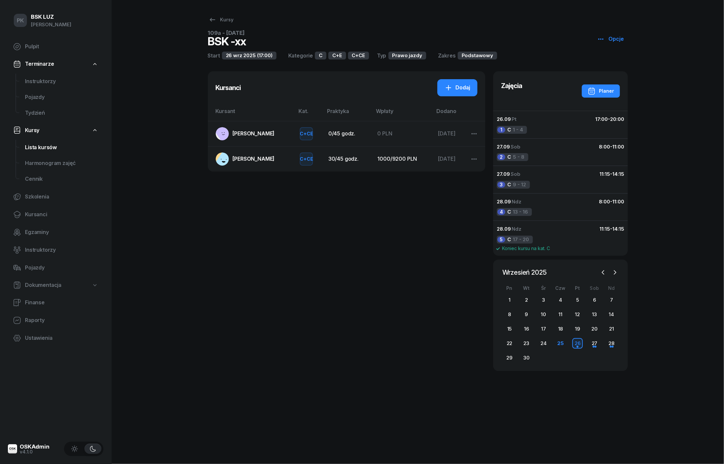
click at [43, 147] on span "Lista kursów" at bounding box center [61, 147] width 73 height 9
select select
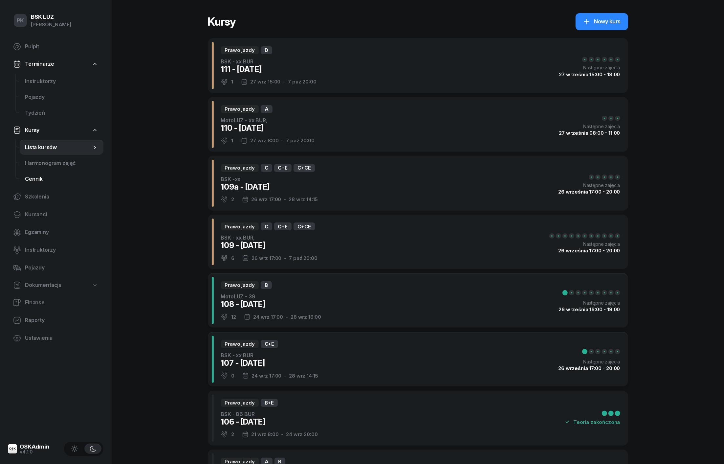
click at [54, 171] on link "Cennik" at bounding box center [62, 179] width 84 height 16
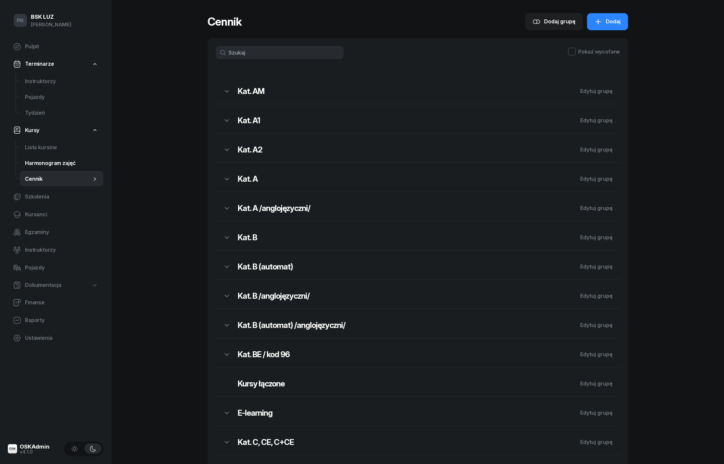
click at [56, 164] on span "Harmonogram zajęć" at bounding box center [61, 163] width 73 height 9
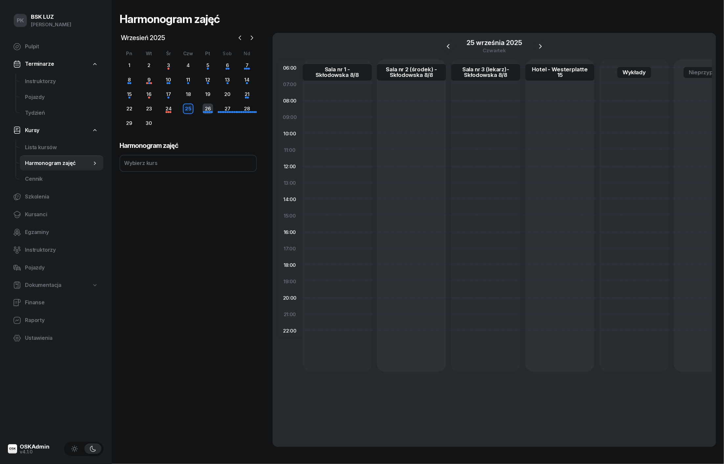
click at [206, 108] on div "26" at bounding box center [208, 108] width 11 height 11
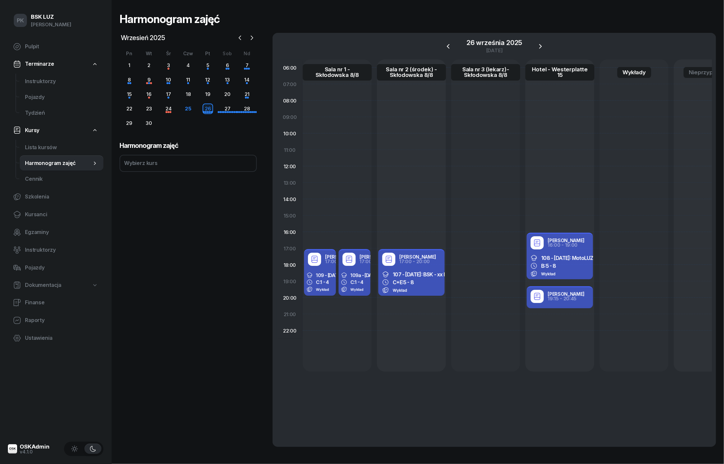
click at [424, 288] on div "Wykład" at bounding box center [411, 290] width 58 height 7
select select "17"
select select "20"
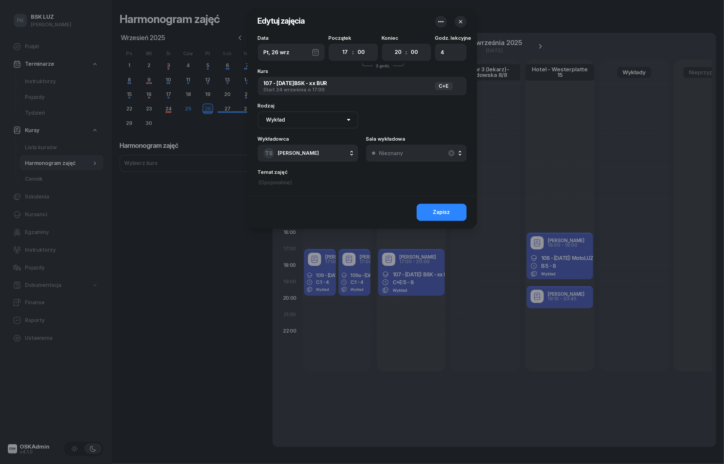
click at [408, 157] on button "Nieznany" at bounding box center [416, 153] width 101 height 17
click at [200, 245] on div at bounding box center [362, 232] width 724 height 464
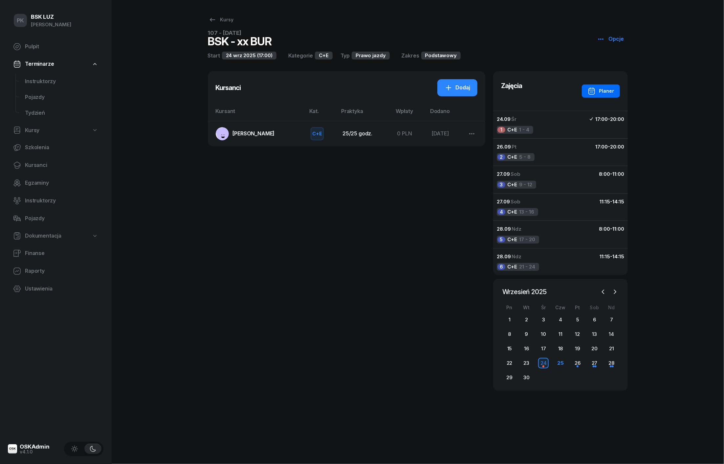
click at [600, 87] on div "Planer" at bounding box center [601, 91] width 26 height 8
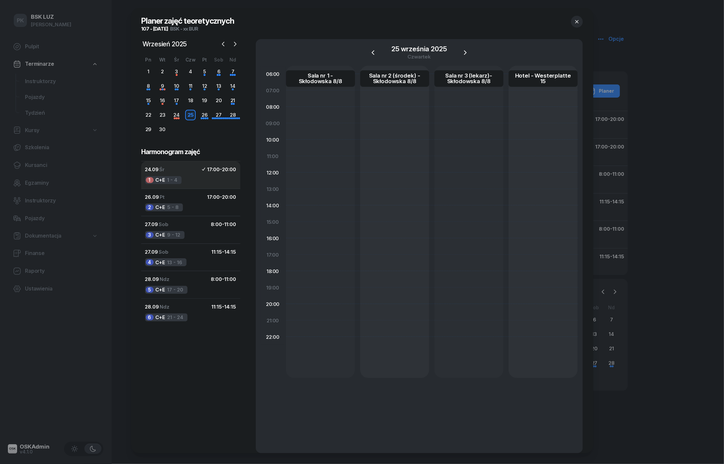
click at [192, 175] on button "24.09 Śr 17:00 - 20:00 1 C+E 1 - 4" at bounding box center [190, 174] width 99 height 27
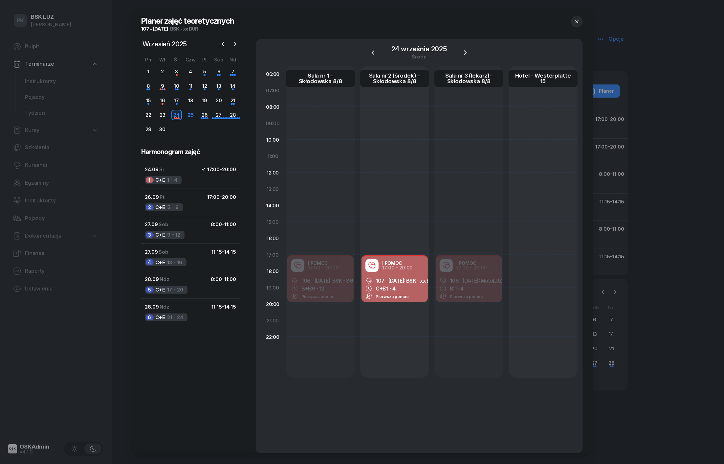
click at [419, 280] on span "107 - [DATE]: BSK - xx BUR" at bounding box center [406, 280] width 60 height 7
select select "17"
select select "20"
select select "med"
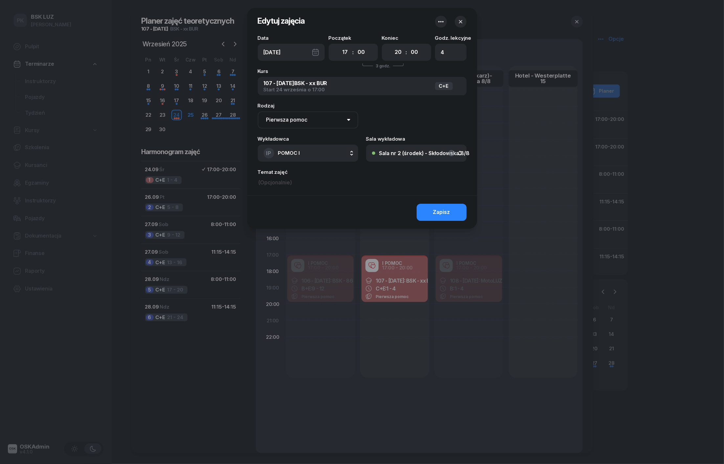
click at [419, 280] on div at bounding box center [362, 232] width 724 height 464
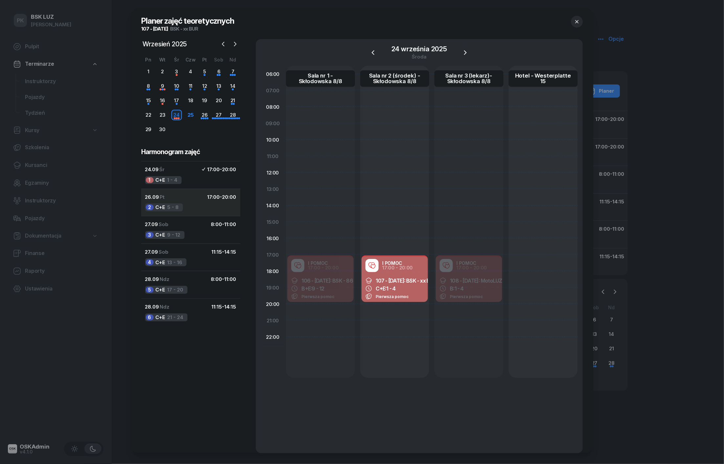
click at [188, 203] on button "26.09 Pt 17:00 - 20:00 2 C+E 5 - 8" at bounding box center [190, 203] width 99 height 28
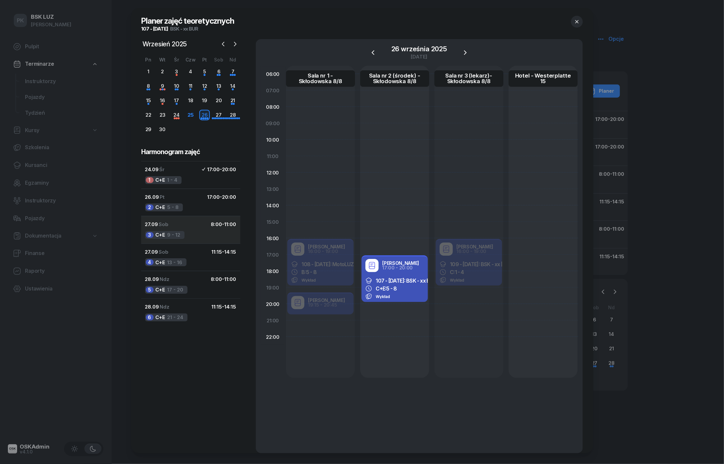
click at [200, 229] on button "27.09 Sob 8:00 - 11:00 3 C+E 9 - 12" at bounding box center [190, 230] width 99 height 28
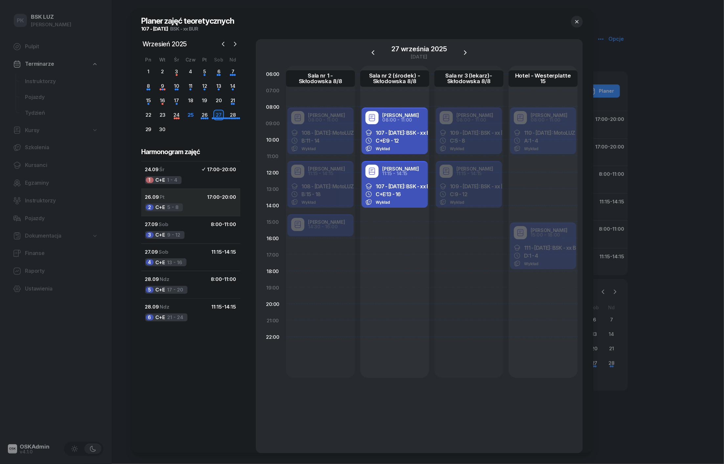
click at [190, 205] on button "26.09 Pt 17:00 - 20:00 2 C+E 5 - 8" at bounding box center [190, 203] width 99 height 28
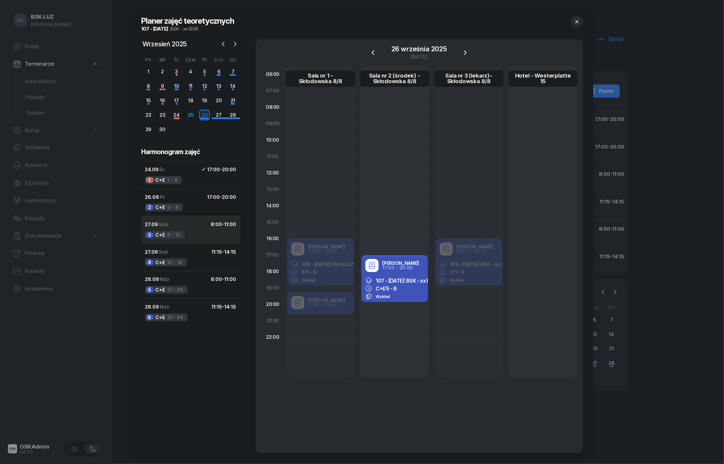
click at [196, 226] on div "27.09 Sob 8:00 - 11:00" at bounding box center [190, 224] width 91 height 9
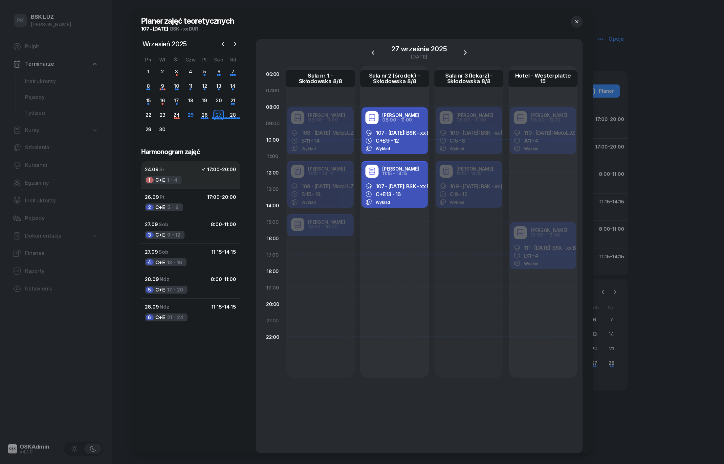
click at [172, 174] on button "24.09 Śr 17:00 - 20:00 1 C+E 1 - 4" at bounding box center [190, 174] width 99 height 27
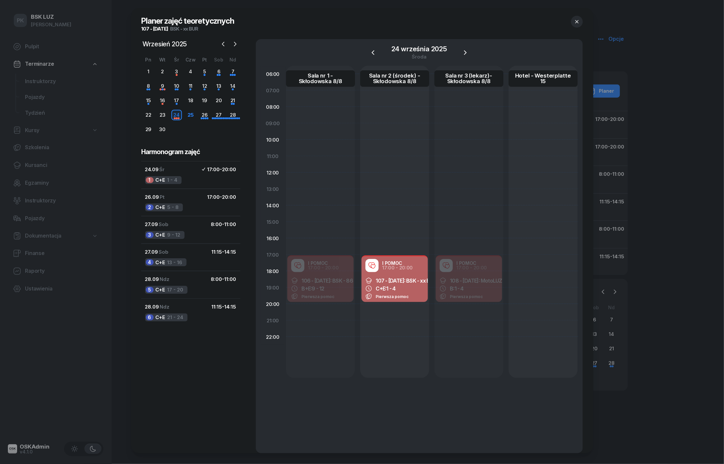
click at [405, 274] on div "I POMOC 17:00 - 20:00" at bounding box center [395, 265] width 66 height 18
select select "17"
select select "20"
select select "med"
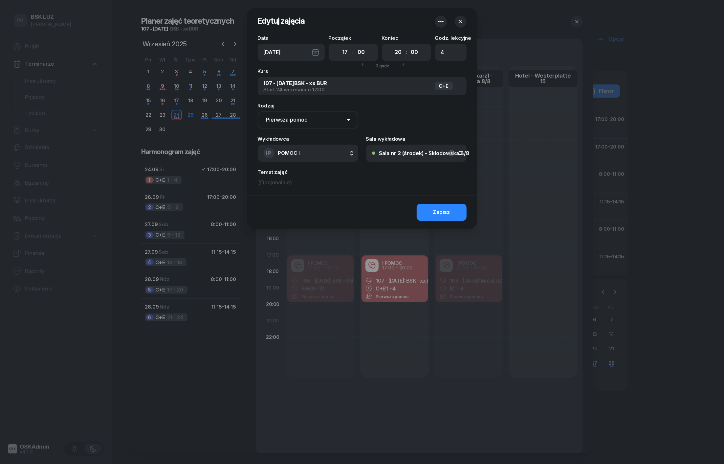
click at [447, 88] on div "C+E" at bounding box center [444, 86] width 18 height 8
click at [463, 21] on icon "button" at bounding box center [461, 21] width 7 height 7
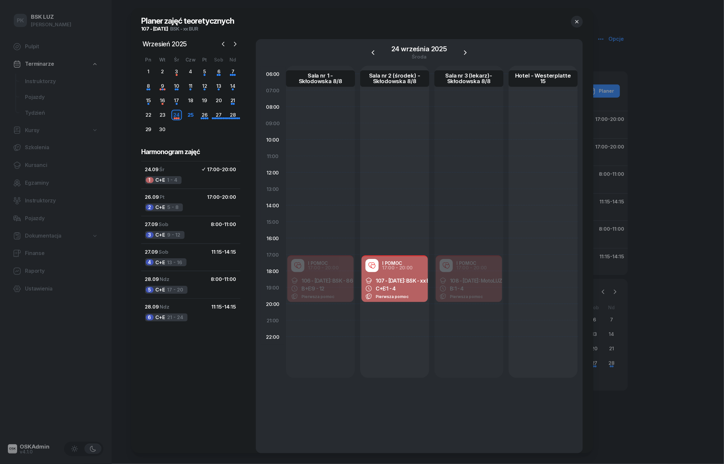
click at [573, 23] on button "button" at bounding box center [577, 22] width 12 height 12
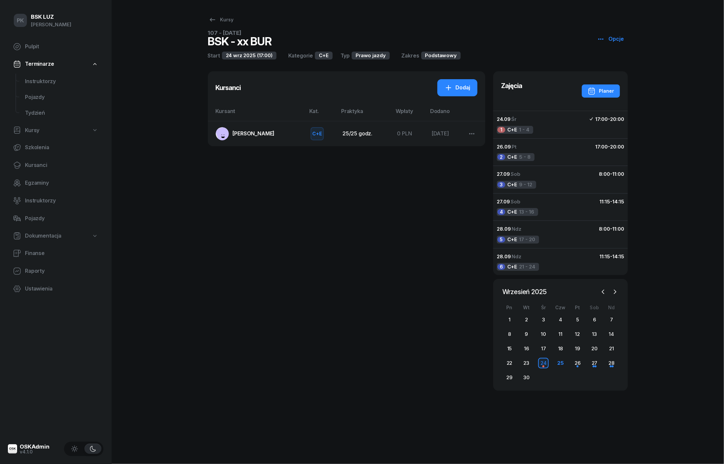
click at [255, 135] on span "KUBICKI KRZYSZTOF" at bounding box center [254, 133] width 42 height 7
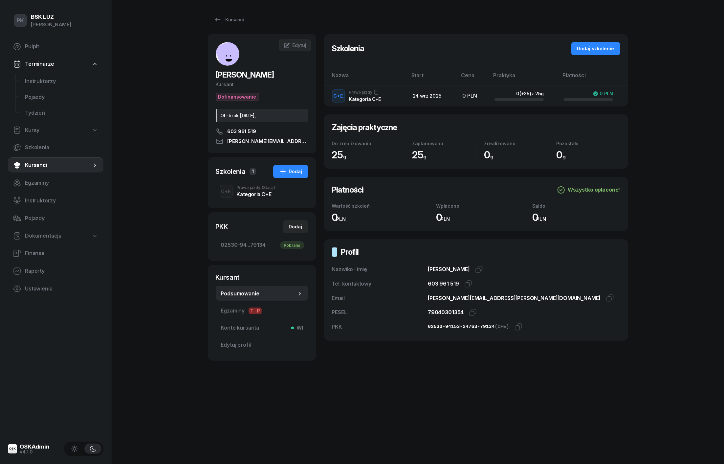
click at [258, 194] on div "Kategoria C+E" at bounding box center [256, 194] width 39 height 5
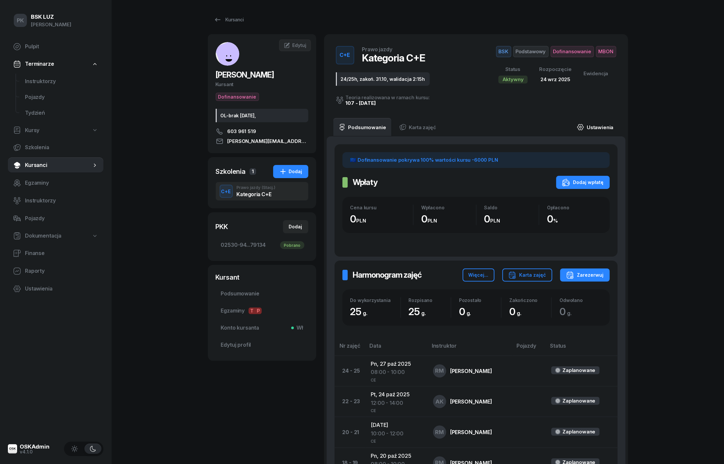
click at [594, 123] on link "Ustawienia" at bounding box center [595, 127] width 47 height 18
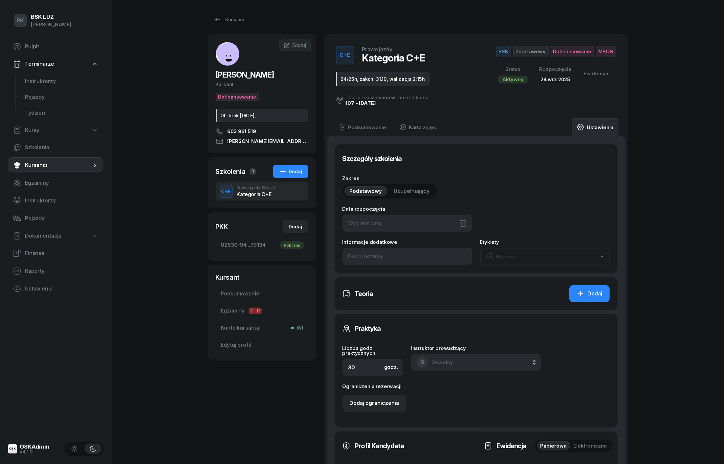
type input "24/09/2025"
type input "24/25h, zakoń. 31.10, walidacja 2:15h"
type input "25"
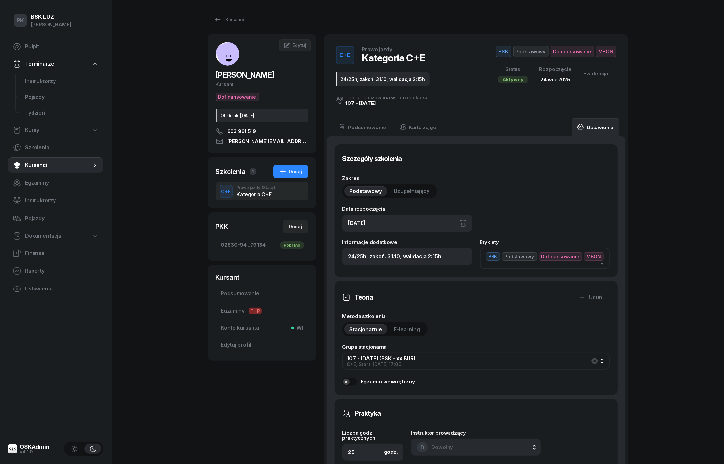
click at [530, 197] on div "Zakres Podstawowy Uzupełniający" at bounding box center [476, 187] width 267 height 23
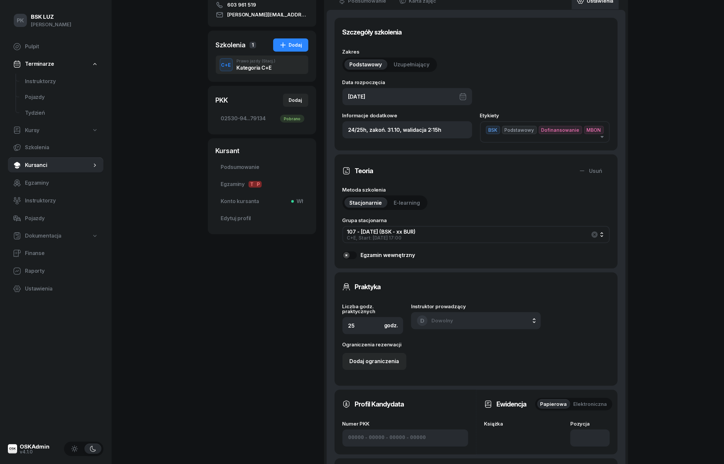
scroll to position [129, 0]
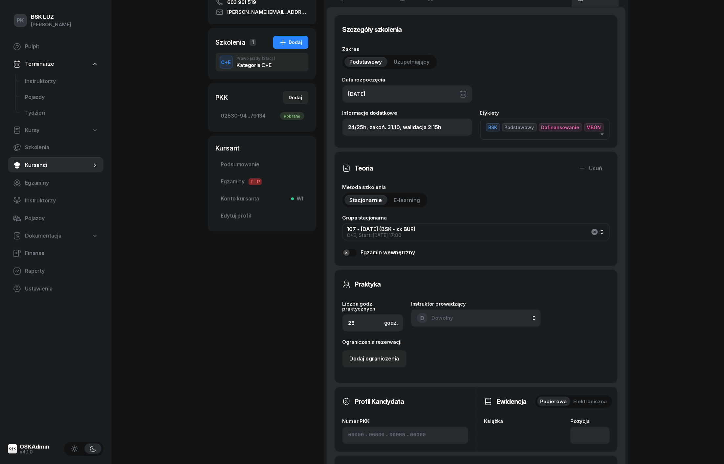
click at [593, 231] on icon "button" at bounding box center [595, 232] width 6 height 6
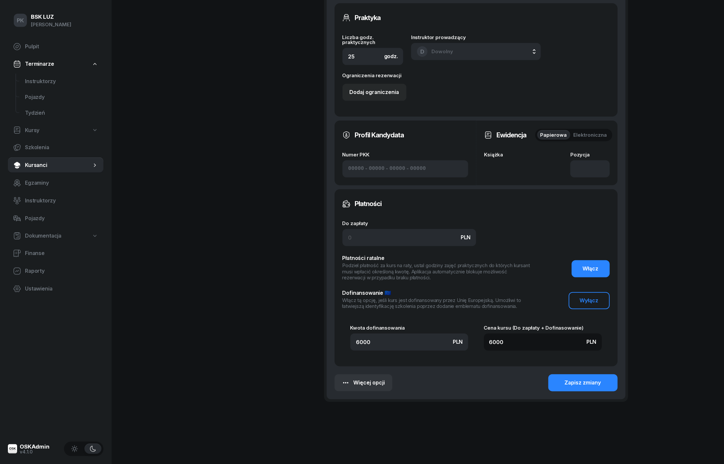
scroll to position [395, 0]
click at [537, 169] on div "Książka" at bounding box center [526, 165] width 82 height 25
click at [567, 383] on div "Zapisz zmiany" at bounding box center [583, 383] width 36 height 9
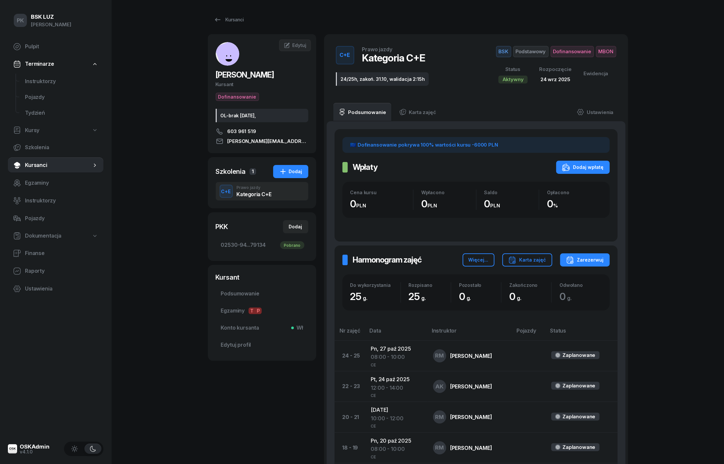
scroll to position [0, 0]
click at [536, 262] on div "Karta zajęć" at bounding box center [528, 260] width 38 height 8
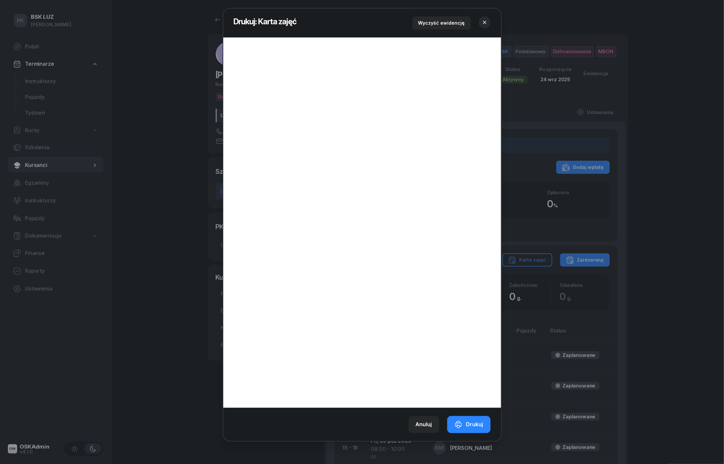
click at [485, 24] on icon "button" at bounding box center [485, 22] width 7 height 7
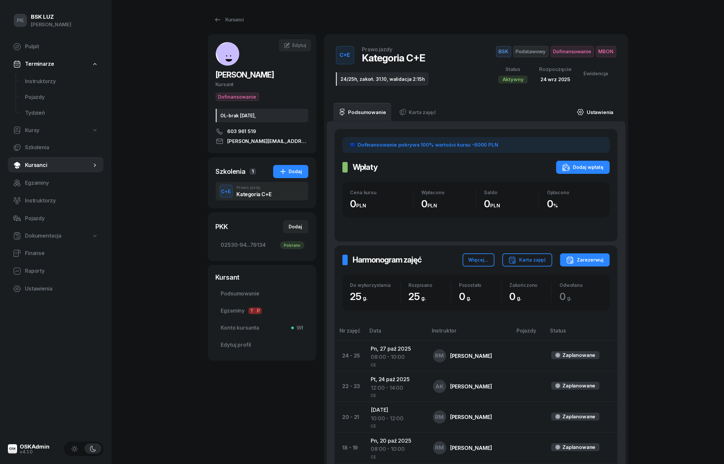
click at [603, 116] on link "Ustawienia" at bounding box center [595, 112] width 47 height 18
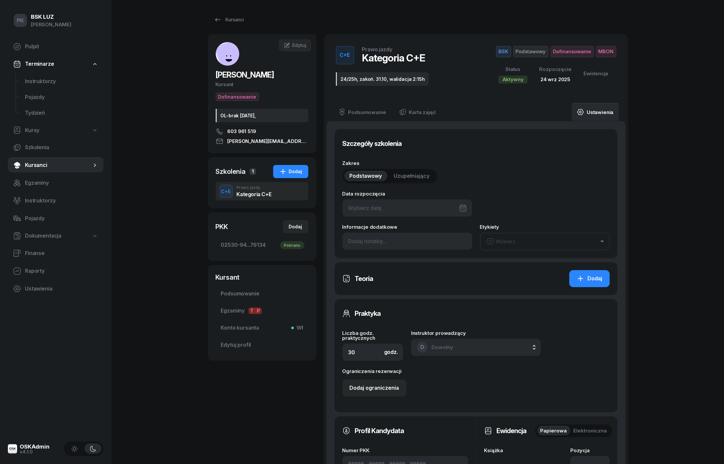
type input "24/09/2025"
type input "24/25h, zakoń. 31.10, walidacja 2:15h"
type input "25"
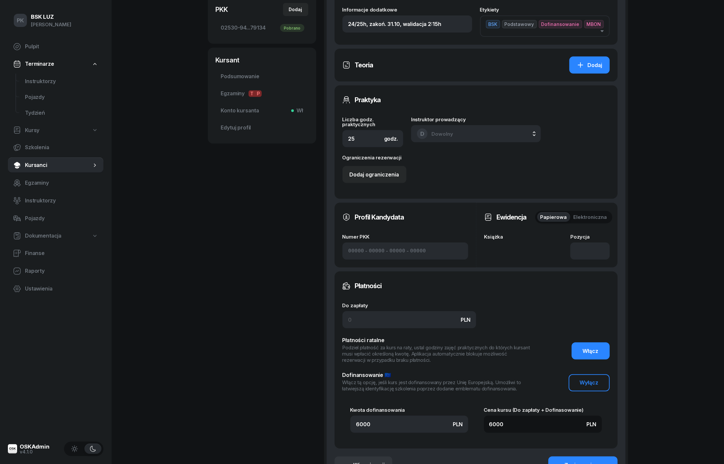
scroll to position [218, 0]
click at [530, 246] on div "Książka" at bounding box center [526, 246] width 82 height 25
click at [594, 248] on input "number" at bounding box center [590, 250] width 39 height 17
click at [585, 214] on span "Elektroniczna" at bounding box center [591, 217] width 34 height 9
click at [560, 213] on span "Papierowa" at bounding box center [554, 217] width 27 height 9
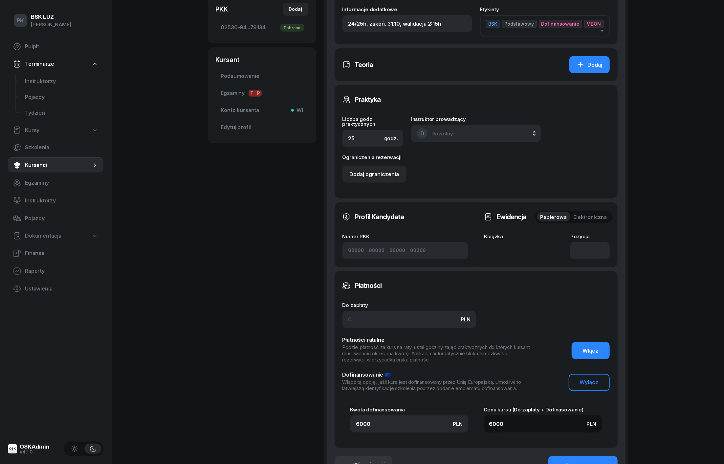
click at [526, 241] on div "Książka" at bounding box center [526, 246] width 82 height 25
click at [572, 247] on input "number" at bounding box center [590, 250] width 39 height 17
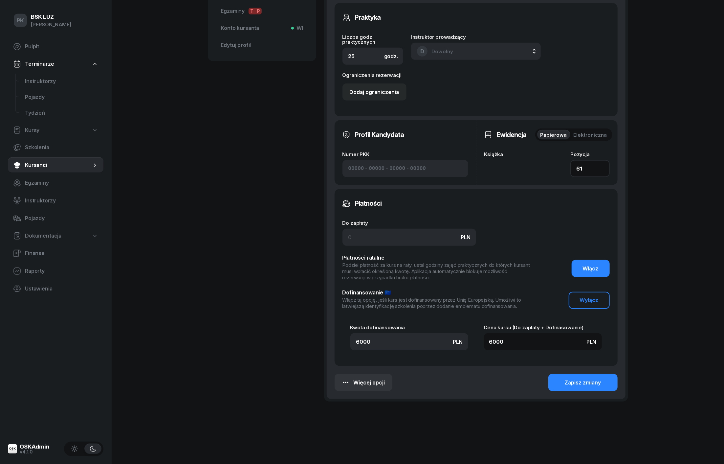
scroll to position [299, 0]
type input "61"
click at [565, 368] on div "Szczegóły szkolenia Zakres Podstawowy Uzupełniający Data rozpoczęcia 24/09/2025…" at bounding box center [476, 111] width 283 height 562
click at [566, 375] on button "Zapisz zmiany" at bounding box center [583, 383] width 69 height 17
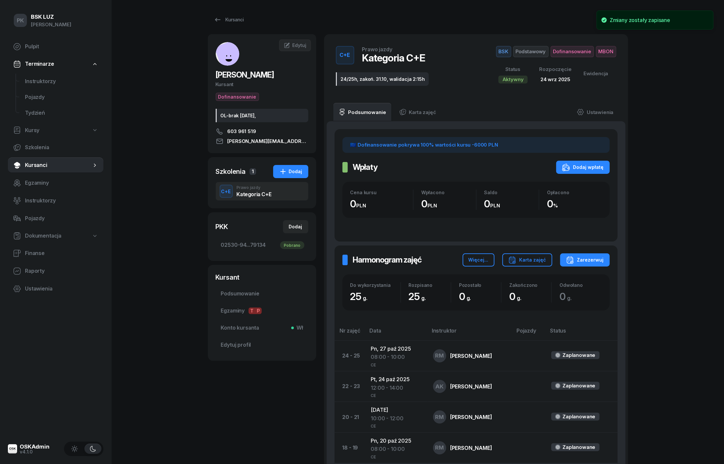
scroll to position [0, 0]
click at [597, 112] on link "Ustawienia" at bounding box center [595, 112] width 47 height 18
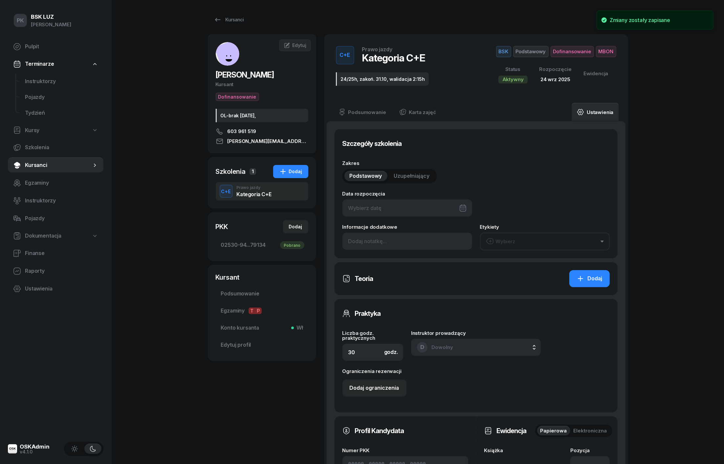
type input "24/09/2025"
type input "24/25h, zakoń. 31.10, walidacja 2:15h"
type input "25"
type input "61"
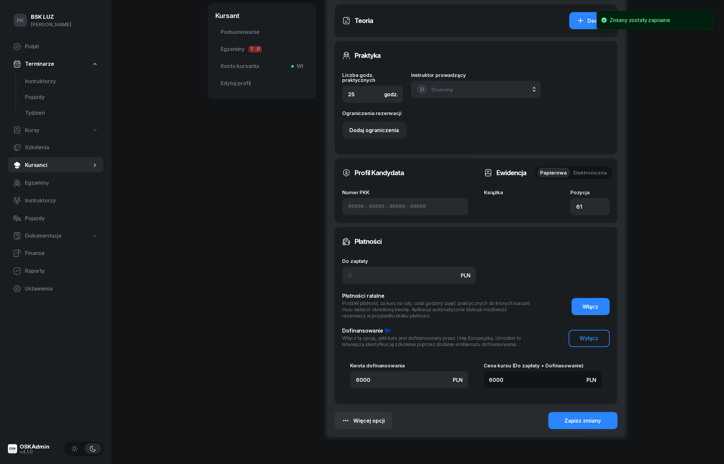
scroll to position [299, 0]
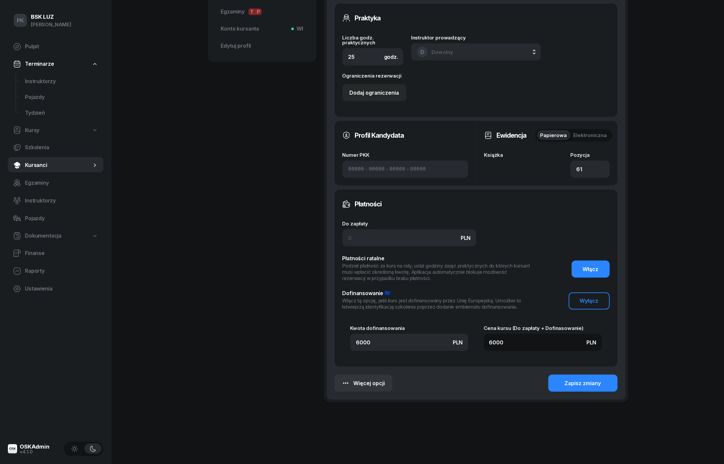
click at [531, 165] on div "Książka" at bounding box center [526, 164] width 82 height 25
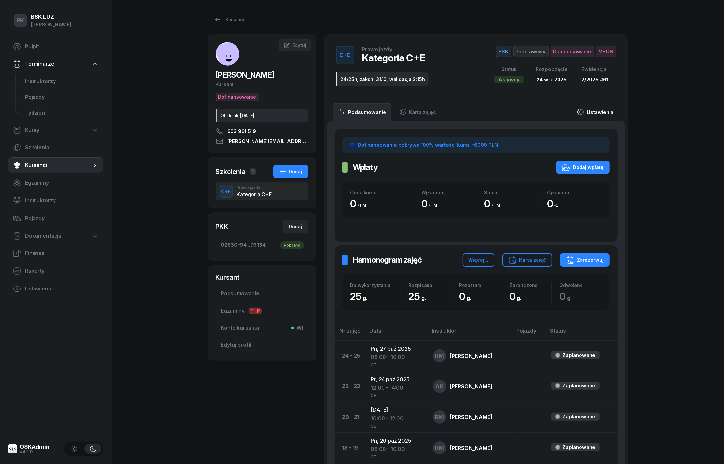
click at [594, 116] on link "Ustawienia" at bounding box center [595, 112] width 47 height 18
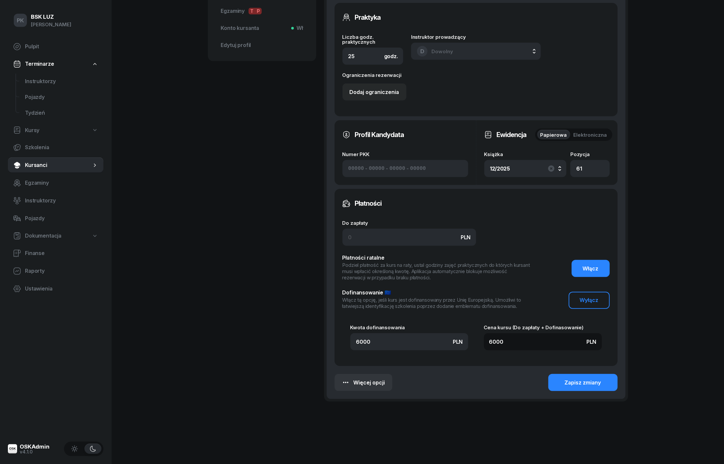
scroll to position [299, 0]
click at [569, 380] on div "Zapisz zmiany" at bounding box center [583, 383] width 36 height 9
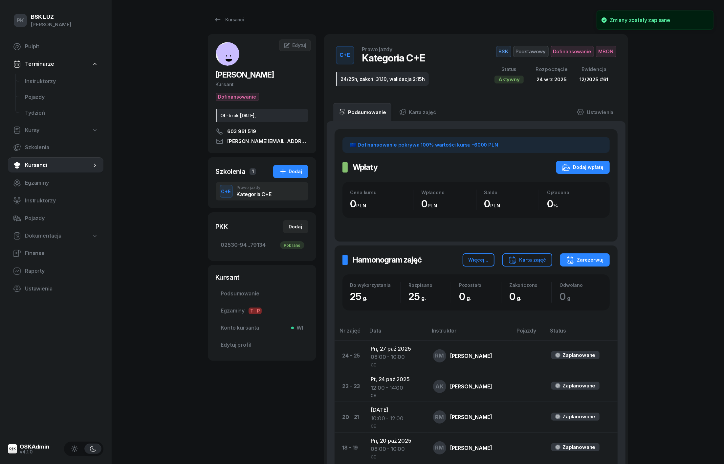
scroll to position [0, 0]
click at [516, 258] on icon "button" at bounding box center [513, 260] width 8 height 8
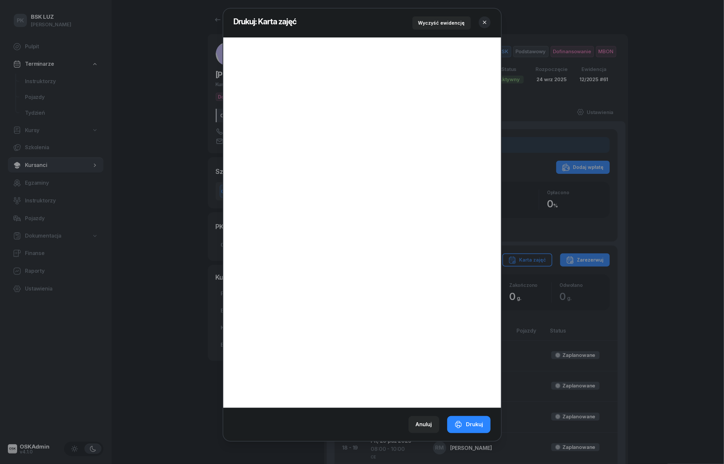
click at [484, 14] on header "Drukuj: Karta zajęć Wyczyść ewidencję" at bounding box center [362, 23] width 278 height 29
click at [485, 21] on icon "button" at bounding box center [485, 22] width 7 height 7
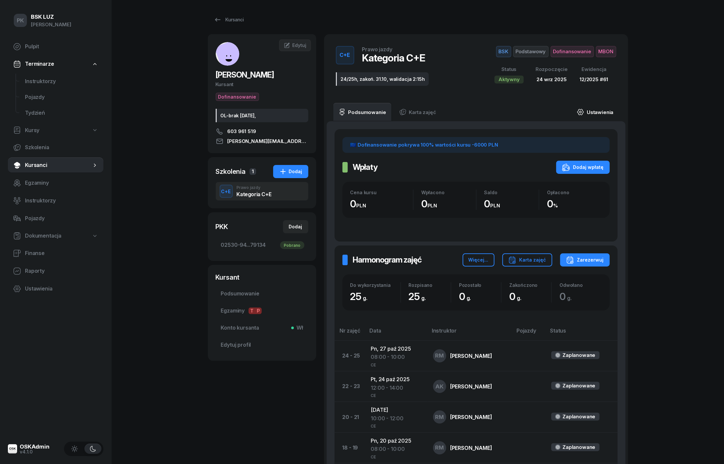
click at [596, 115] on link "Ustawienia" at bounding box center [595, 112] width 47 height 18
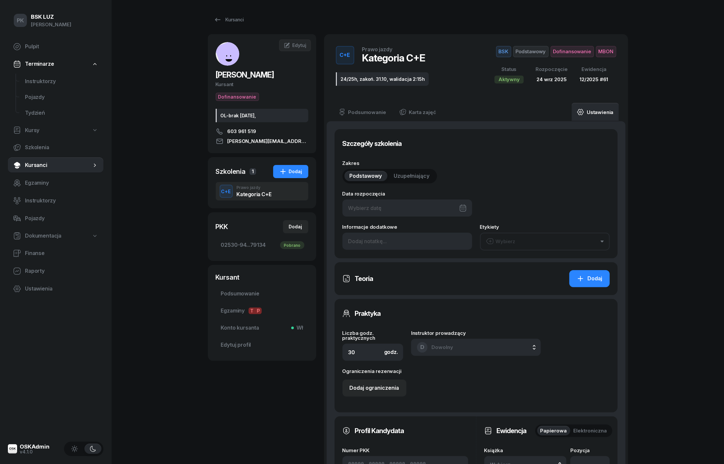
type input "[DATE]"
type input "24/25h, zakoń. 31.10, walidacja 2:15h"
type input "25"
type input "61"
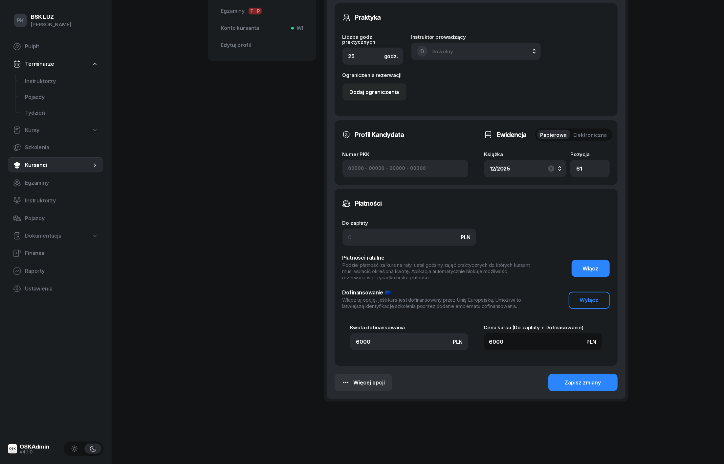
scroll to position [299, 0]
click at [541, 167] on div "12/2025" at bounding box center [526, 169] width 71 height 11
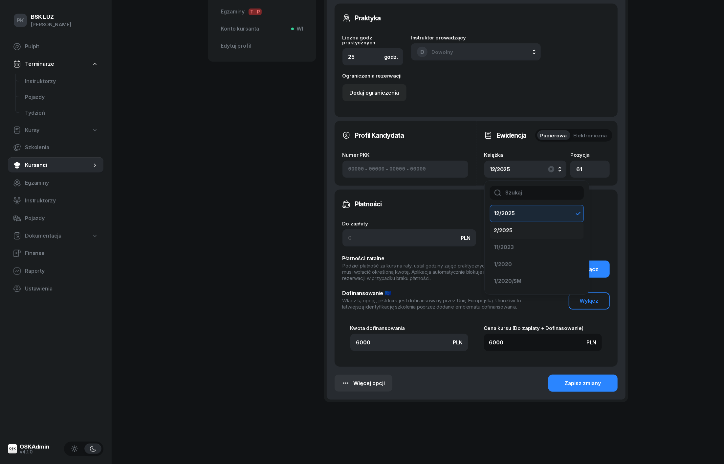
click at [524, 226] on div "2/2025" at bounding box center [533, 230] width 78 height 9
click at [527, 168] on div "2/2025" at bounding box center [526, 169] width 71 height 11
click at [532, 209] on div "12/2025" at bounding box center [533, 213] width 78 height 9
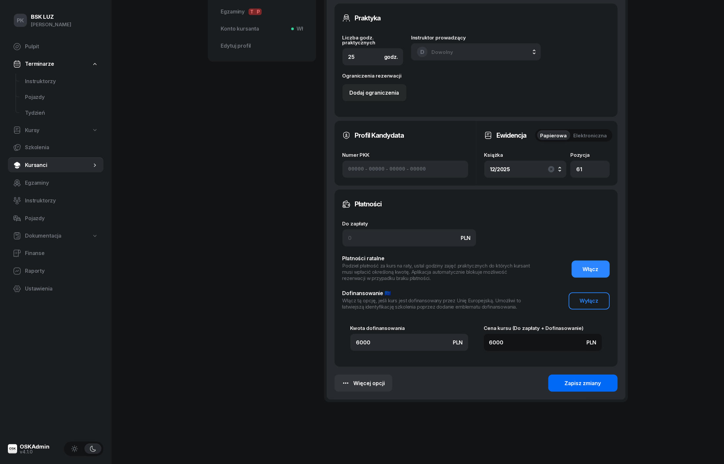
click at [581, 379] on div "Zapisz zmiany" at bounding box center [583, 383] width 36 height 9
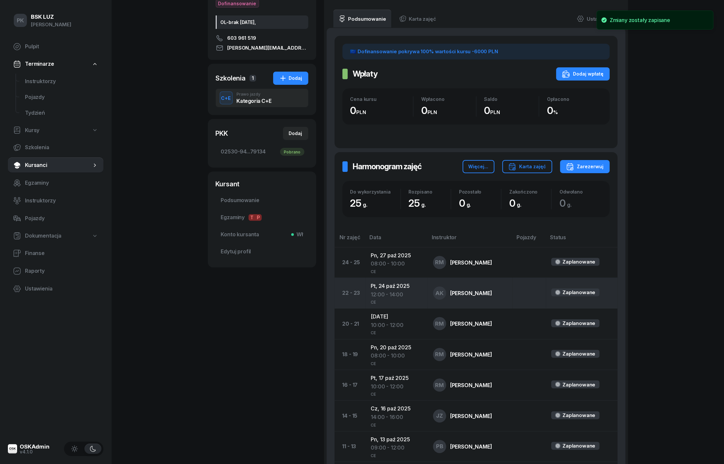
scroll to position [37, 0]
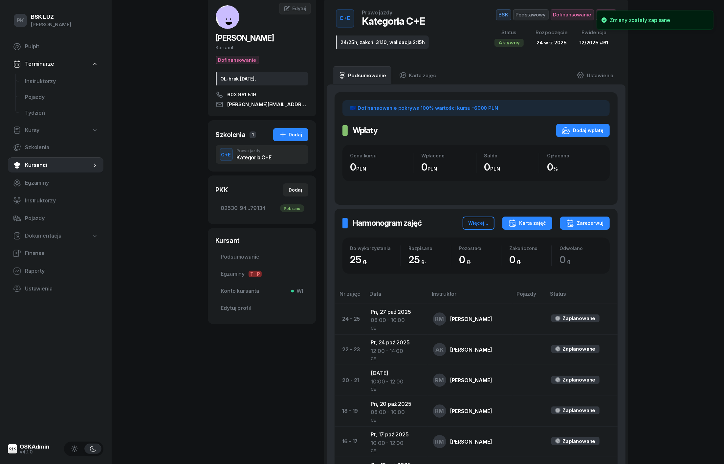
click at [534, 224] on div "Karta zajęć" at bounding box center [528, 223] width 38 height 8
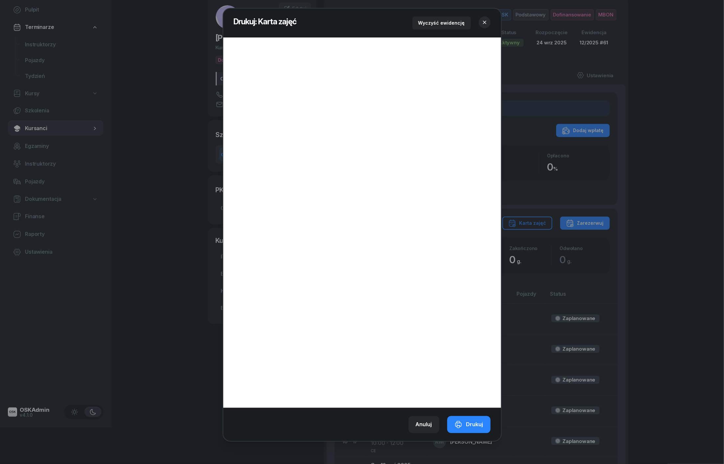
click at [487, 22] on icon "button" at bounding box center [485, 22] width 7 height 7
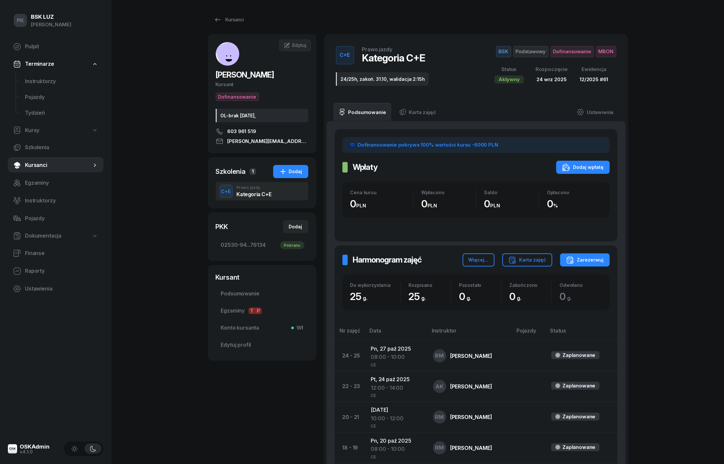
scroll to position [0, 0]
click at [40, 124] on link "Kursy" at bounding box center [56, 130] width 96 height 15
select select
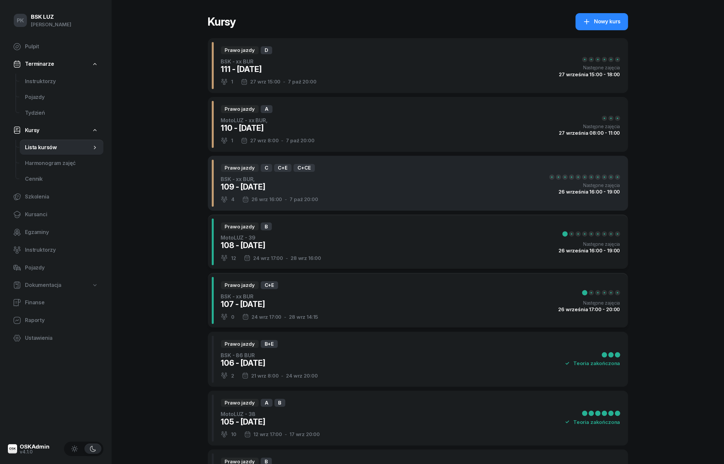
click at [330, 197] on div "Prawo jazdy C C+E C+CE BSK - xx BUR, 109 - 2025/09/26 4 26 wrz 16:00 - 7 paź 20…" at bounding box center [418, 183] width 421 height 55
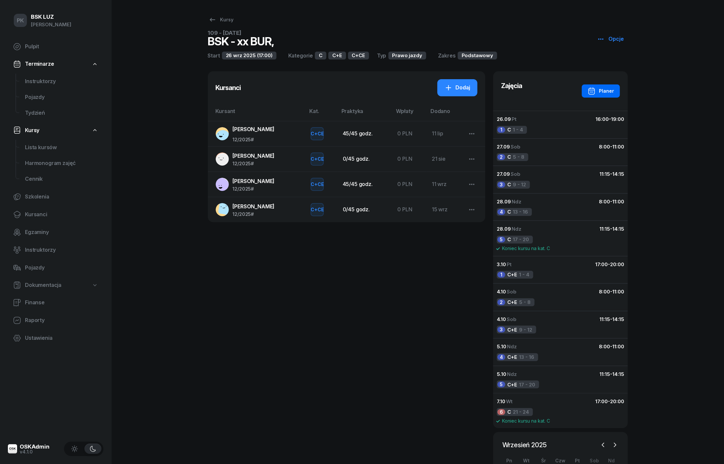
click at [600, 86] on button "Planer" at bounding box center [601, 90] width 38 height 13
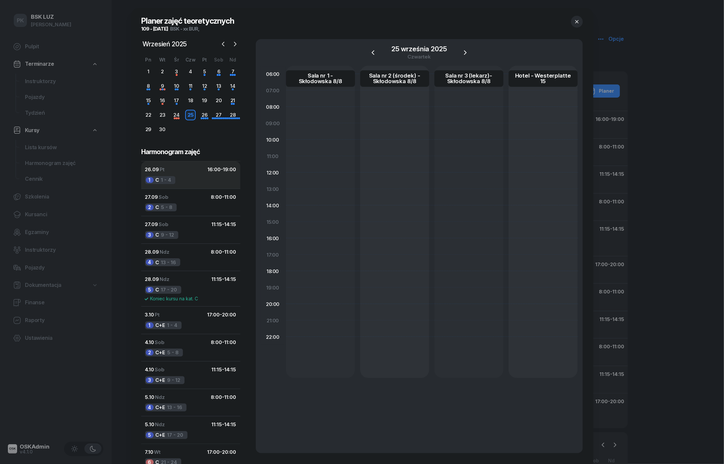
click at [185, 176] on button "26.09 Pt 16:00 - 19:00 1 C 1 - 4" at bounding box center [190, 174] width 99 height 27
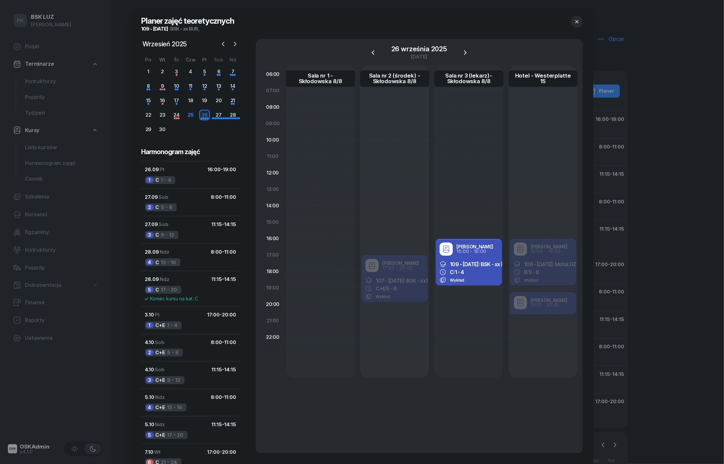
click at [479, 270] on div "C: 1 - 4" at bounding box center [469, 272] width 58 height 7
select select "16"
select select "19"
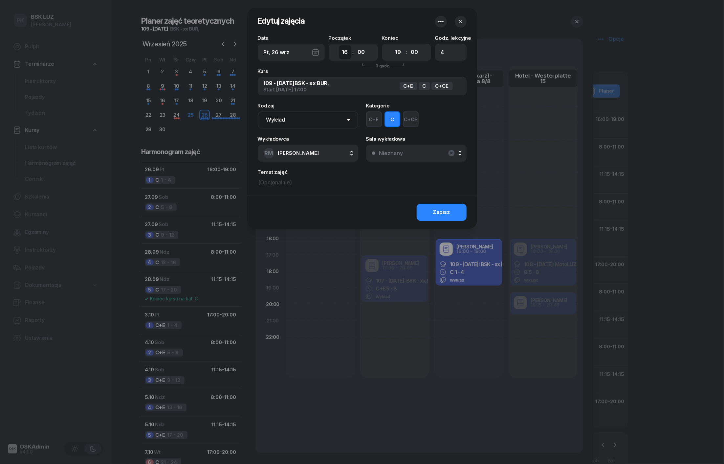
select select "17"
select select "20"
click at [426, 210] on button "Zapisz" at bounding box center [442, 212] width 50 height 17
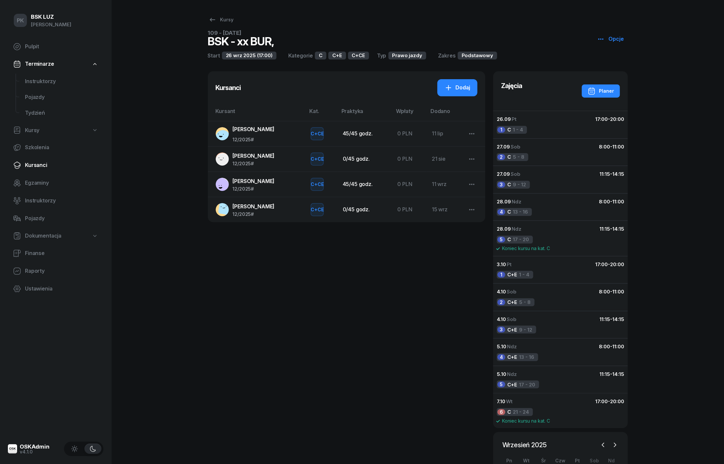
click at [45, 160] on link "Kursanci" at bounding box center [56, 165] width 96 height 16
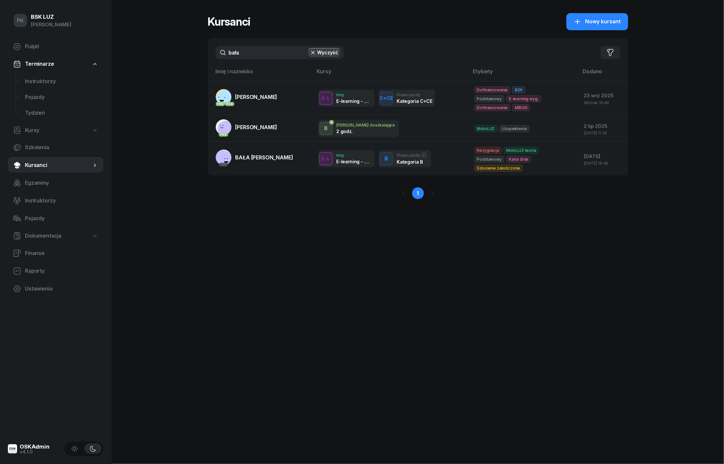
click at [44, 131] on link "Kursy" at bounding box center [56, 130] width 96 height 15
select select
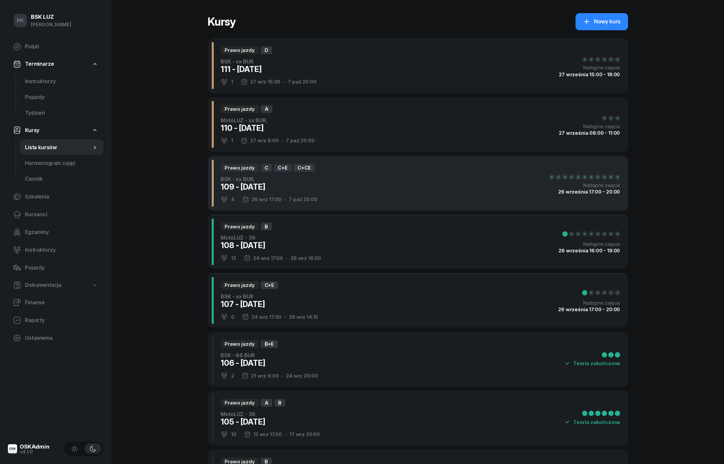
click at [317, 186] on div "109 - [DATE]" at bounding box center [269, 187] width 97 height 11
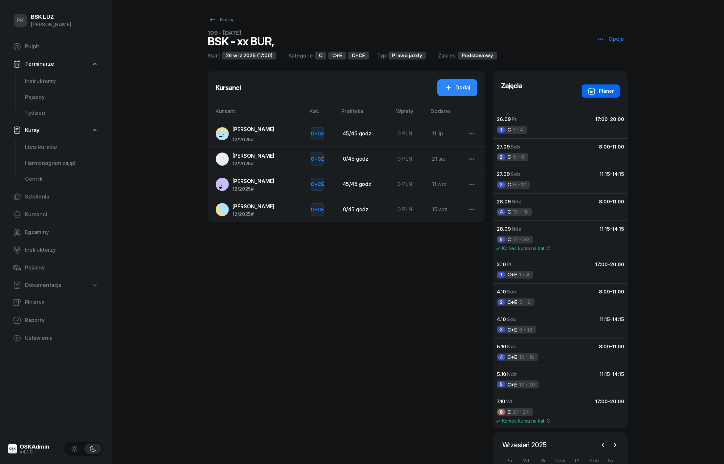
click at [614, 91] on div "Planer" at bounding box center [601, 91] width 26 height 8
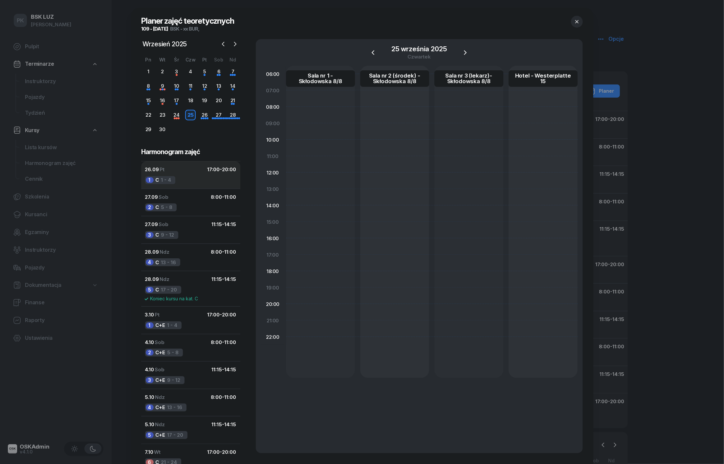
click at [190, 182] on button "26.09 Pt 17:00 - 20:00 1 C 1 - 4" at bounding box center [190, 174] width 99 height 27
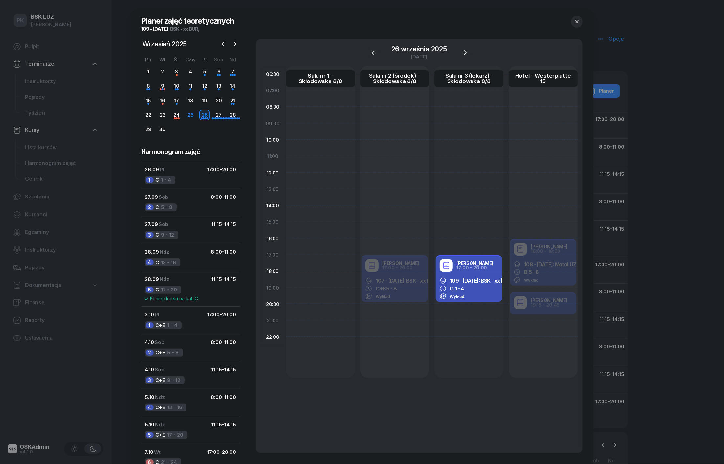
click at [482, 283] on div "109 - [DATE]: BSK - xx [GEOGRAPHIC_DATA]," at bounding box center [469, 280] width 58 height 7
select select "17"
select select "20"
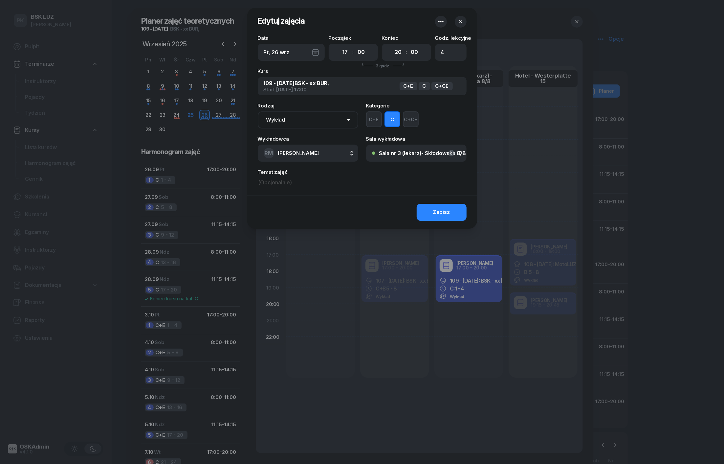
click at [419, 149] on button "Sala nr 3 (lekarz)- Skłodowska 8/8" at bounding box center [416, 153] width 101 height 17
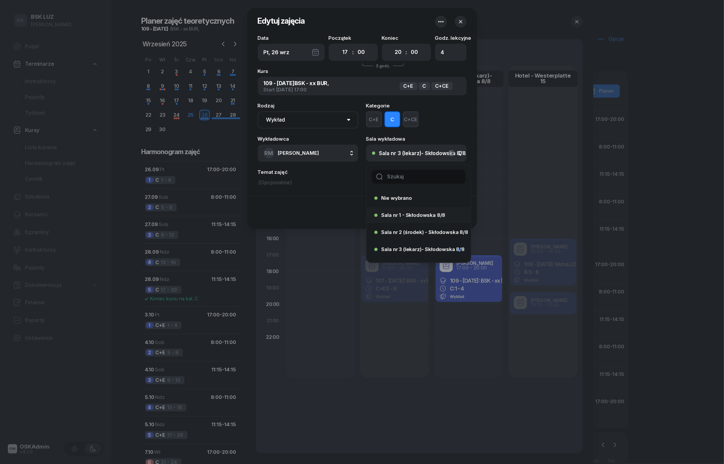
click at [411, 216] on span "Sala nr 1 - Skłodowska 8/8" at bounding box center [414, 215] width 64 height 5
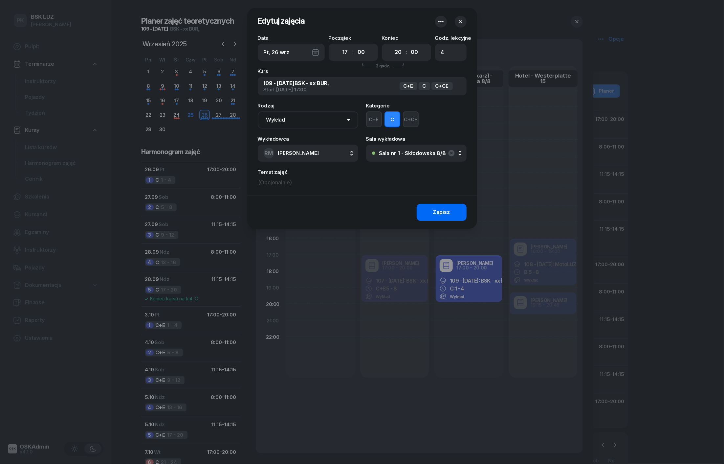
click at [434, 214] on div "Zapisz" at bounding box center [441, 212] width 17 height 9
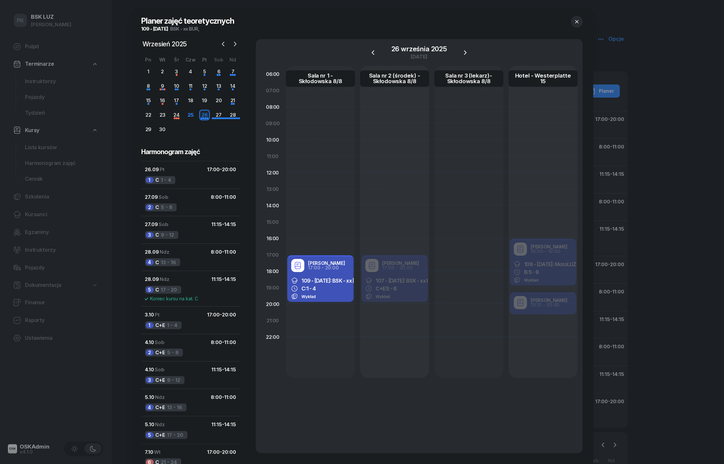
click at [323, 287] on div "C: 1 - 4" at bounding box center [320, 288] width 58 height 7
select select "17"
select select "20"
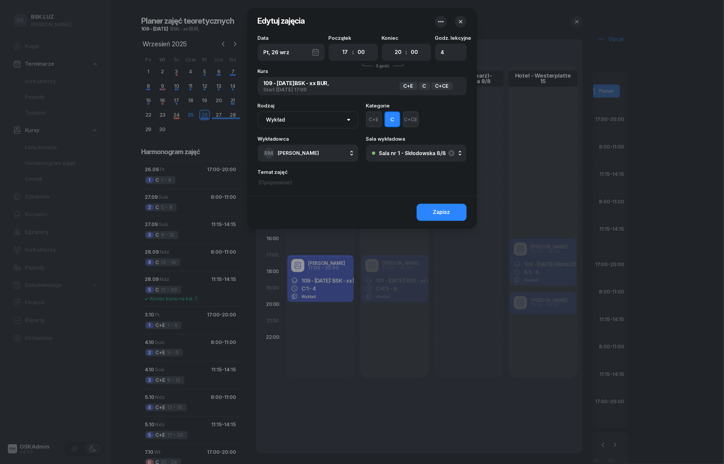
click at [301, 157] on span "[PERSON_NAME]" at bounding box center [298, 153] width 41 height 9
type input "szewcz"
click at [308, 197] on span "[PERSON_NAME]" at bounding box center [302, 197] width 40 height 9
click at [453, 210] on button "Zapisz" at bounding box center [442, 212] width 50 height 17
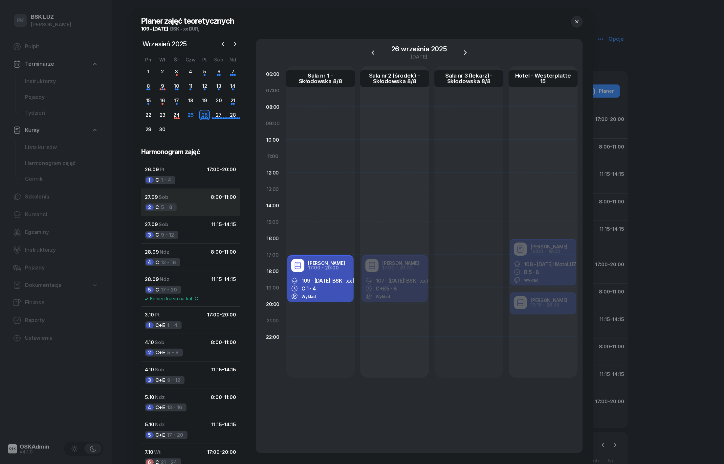
click at [176, 203] on button "27.09 Sob 8:00 - 11:00 2 C 5 - 8" at bounding box center [190, 203] width 99 height 28
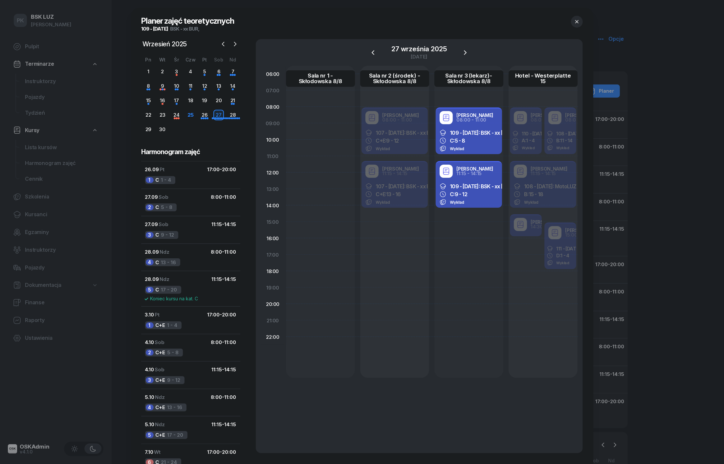
click at [461, 133] on span "109 - [DATE]: BSK - xx [GEOGRAPHIC_DATA]," at bounding box center [501, 132] width 103 height 7
select select "08"
select select "11"
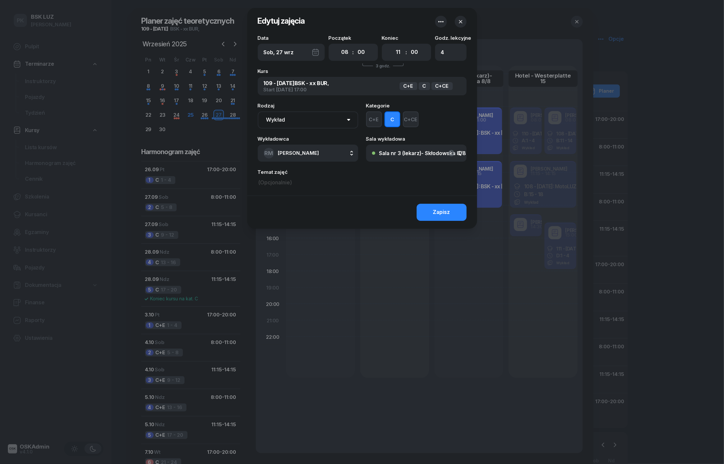
click at [308, 154] on span "[PERSON_NAME]" at bounding box center [298, 153] width 41 height 6
type input "szew"
click at [317, 196] on span "[PERSON_NAME]" at bounding box center [302, 197] width 40 height 9
click at [412, 152] on div "Sala nr 3 (lekarz)- Skłodowska 8/8" at bounding box center [422, 152] width 87 height 5
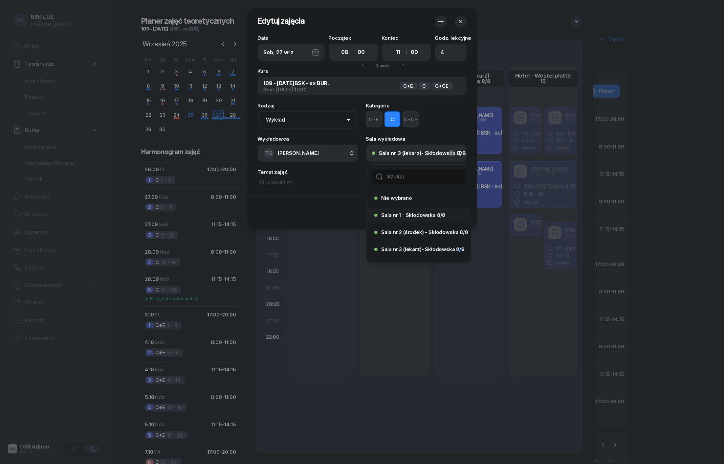
click at [411, 211] on div "Sala nr 1 - Skłodowska 8/8" at bounding box center [417, 215] width 85 height 11
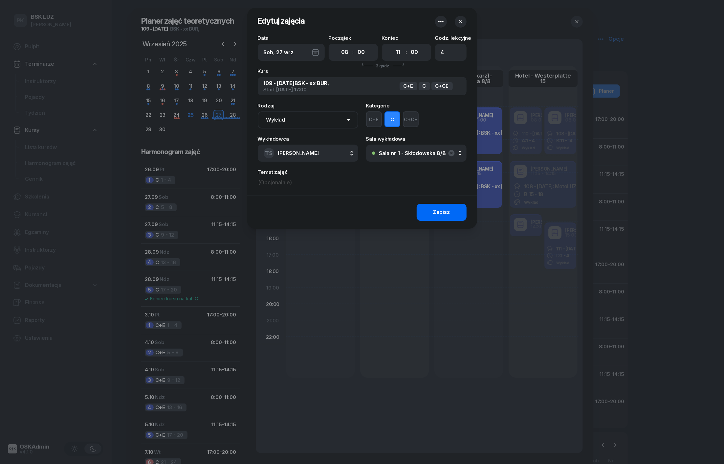
click at [430, 208] on button "Zapisz" at bounding box center [442, 212] width 50 height 17
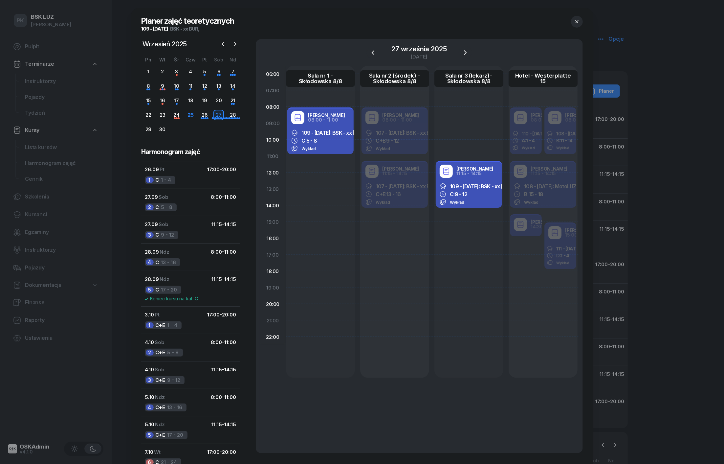
click at [463, 193] on span "9 - 12" at bounding box center [461, 194] width 12 height 7
select select "11"
select select "15"
select select "14"
select select "15"
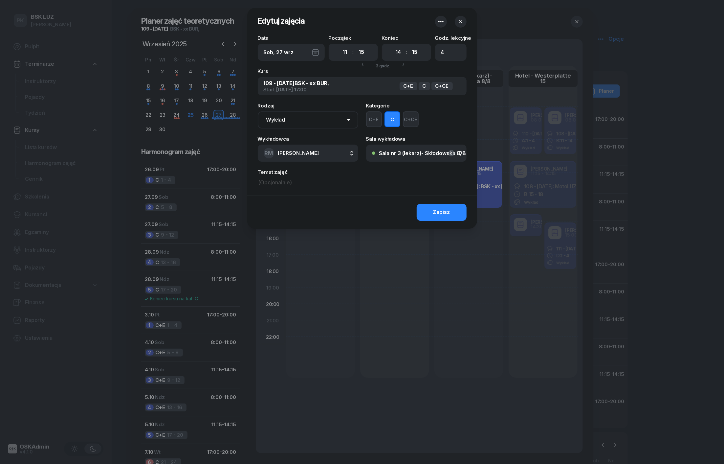
click at [314, 153] on span "[PERSON_NAME]" at bounding box center [298, 153] width 41 height 6
type input "szew"
click at [310, 198] on span "[PERSON_NAME]" at bounding box center [302, 197] width 40 height 9
click at [418, 162] on div "Data [DATE] Początek 00 01 02 03 04 05 06 07 08 09 10 11 12 13 14 15 16 17 18 1…" at bounding box center [362, 115] width 230 height 160
click at [417, 155] on div "Sala nr 3 (lekarz)- Skłodowska 8/8" at bounding box center [422, 152] width 87 height 5
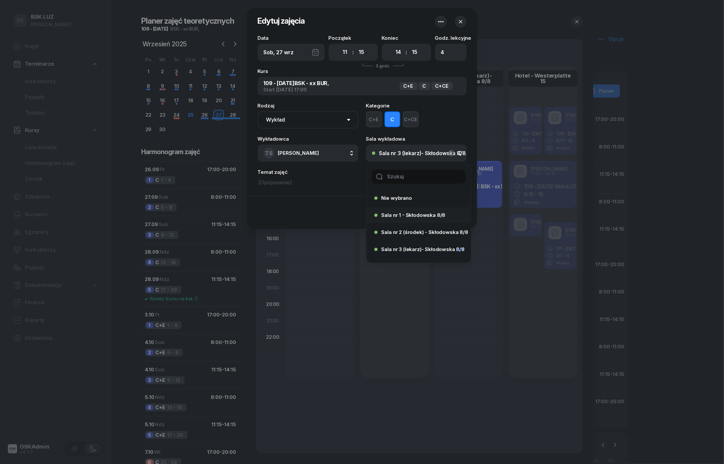
click at [412, 208] on li "Sala nr 1 - Skłodowska 8/8" at bounding box center [419, 215] width 104 height 16
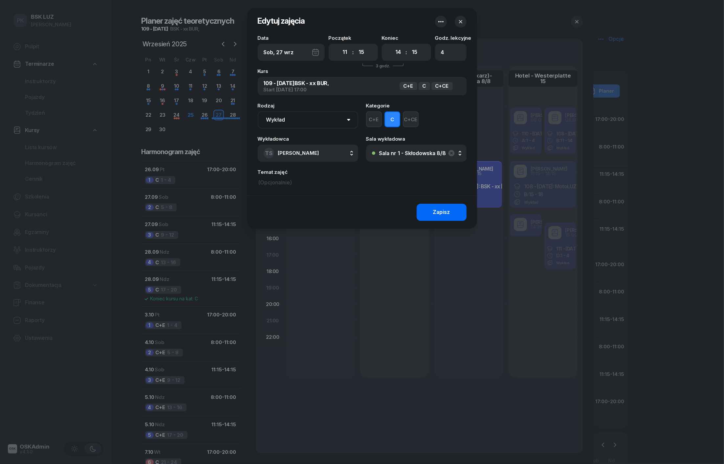
click at [427, 205] on button "Zapisz" at bounding box center [442, 212] width 50 height 17
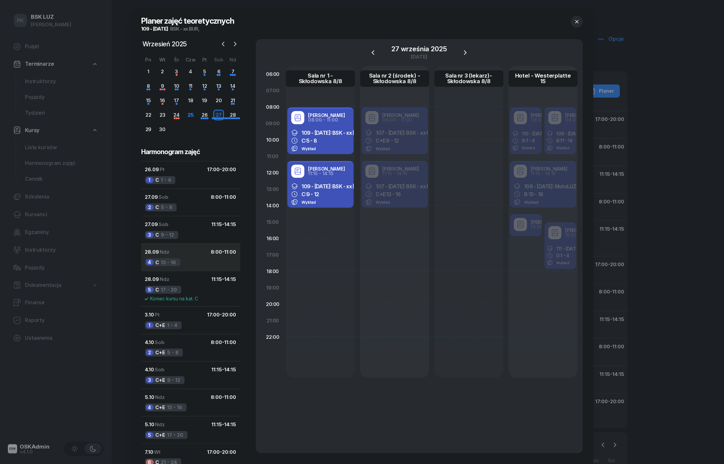
click at [171, 257] on button "28.09 Ndz 8:00 - 11:00 4 C 13 - 16" at bounding box center [190, 257] width 99 height 28
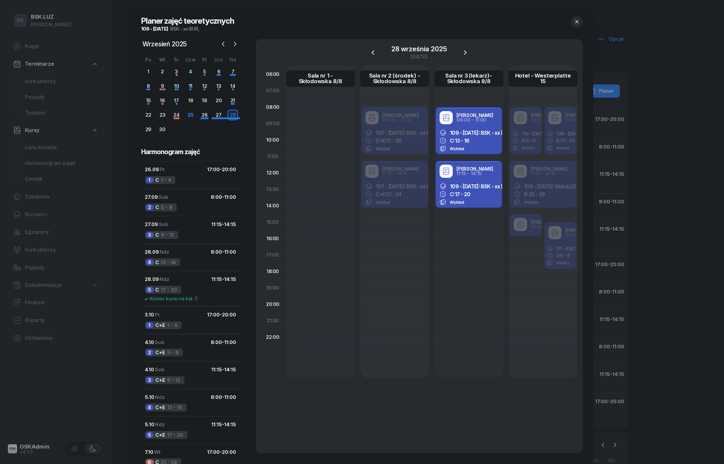
click at [485, 127] on div "109 - [DATE]: BSK - xx BUR, C: 13 - 16 Wykład" at bounding box center [469, 141] width 66 height 28
select select "08"
select select "11"
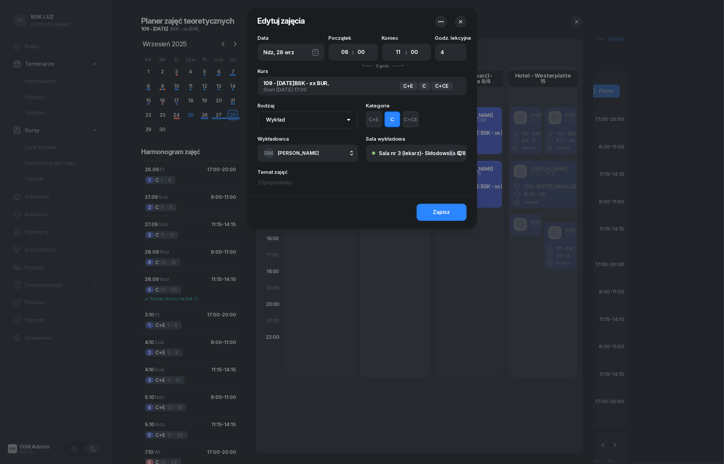
click at [336, 155] on button "[PERSON_NAME]" at bounding box center [308, 153] width 101 height 17
type input "sze"
click at [310, 198] on span "[PERSON_NAME]" at bounding box center [302, 197] width 40 height 9
click at [409, 152] on div "Sala nr 3 (lekarz)- Skłodowska 8/8" at bounding box center [422, 152] width 87 height 5
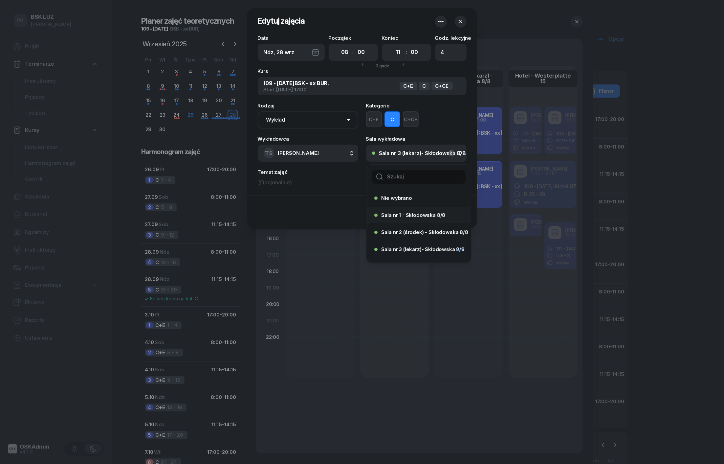
click at [412, 216] on span "Sala nr 1 - Skłodowska 8/8" at bounding box center [414, 215] width 64 height 5
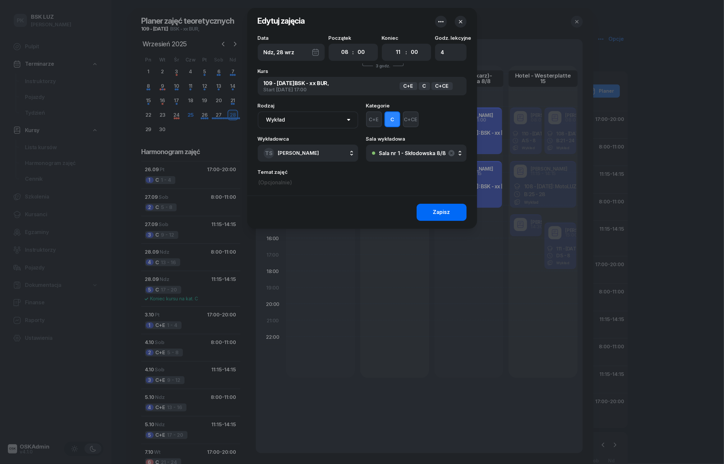
click at [444, 215] on div "Zapisz" at bounding box center [441, 212] width 17 height 9
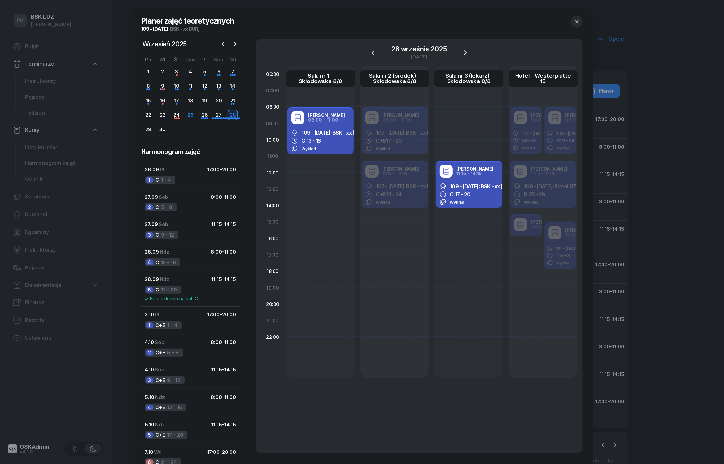
click at [464, 192] on span "17 - 20" at bounding box center [462, 194] width 15 height 7
select select "11"
select select "15"
select select "14"
select select "15"
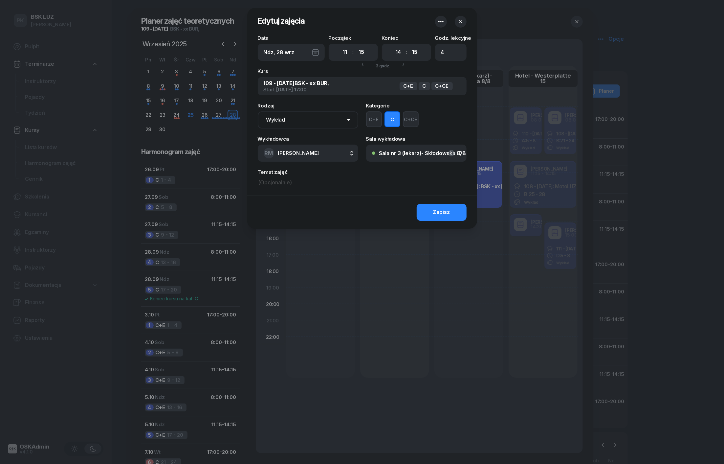
click at [324, 153] on button "[PERSON_NAME]" at bounding box center [308, 153] width 101 height 17
type input "sze"
click at [322, 193] on span "[PERSON_NAME]" at bounding box center [302, 197] width 40 height 9
click at [404, 152] on div "Sala nr 3 (lekarz)- Skłodowska 8/8" at bounding box center [422, 152] width 87 height 5
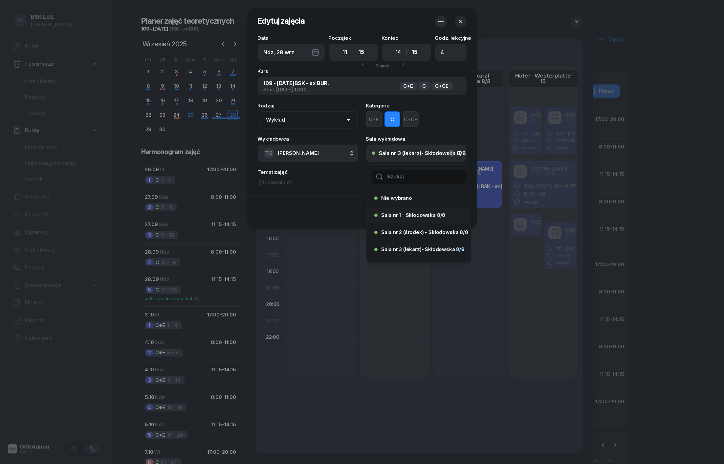
click at [404, 211] on div "Sala nr 1 - Skłodowska 8/8" at bounding box center [417, 215] width 85 height 11
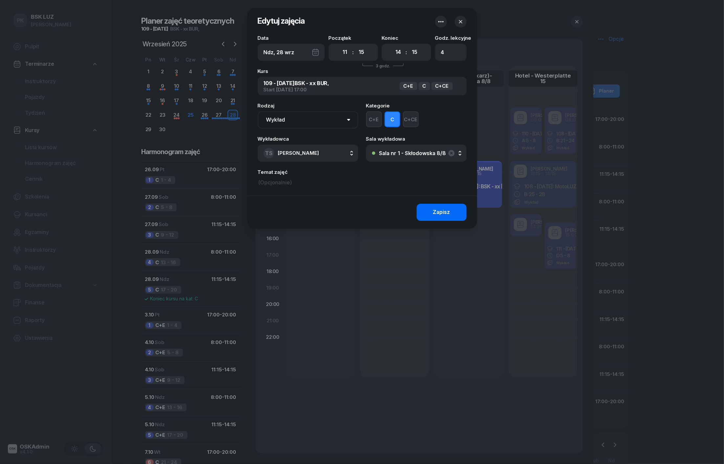
click at [436, 206] on button "Zapisz" at bounding box center [442, 212] width 50 height 17
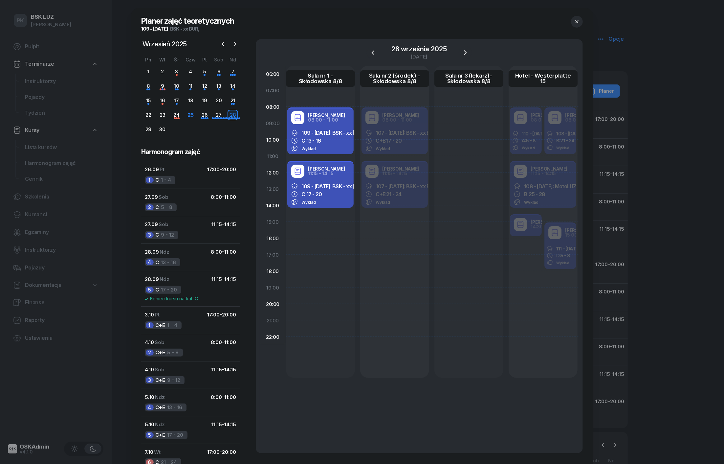
click at [417, 208] on div "[PERSON_NAME] 11:15 - 14:15 107 - [DATE]: BSK - xx BUR C+E: 21 - 24 Wykład" at bounding box center [394, 184] width 69 height 49
select select "11"
select select "15"
select select "14"
select select "15"
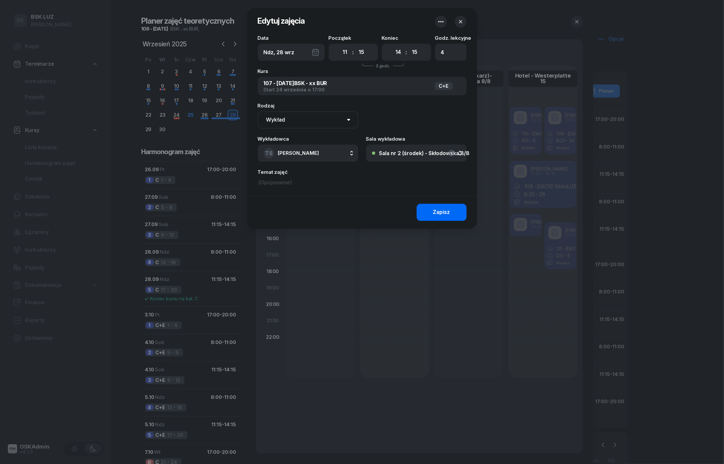
click at [433, 210] on button "Zapisz" at bounding box center [442, 212] width 50 height 17
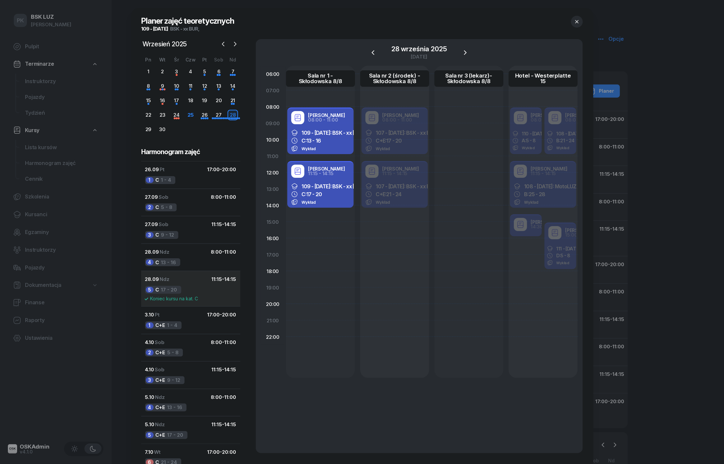
scroll to position [3, 0]
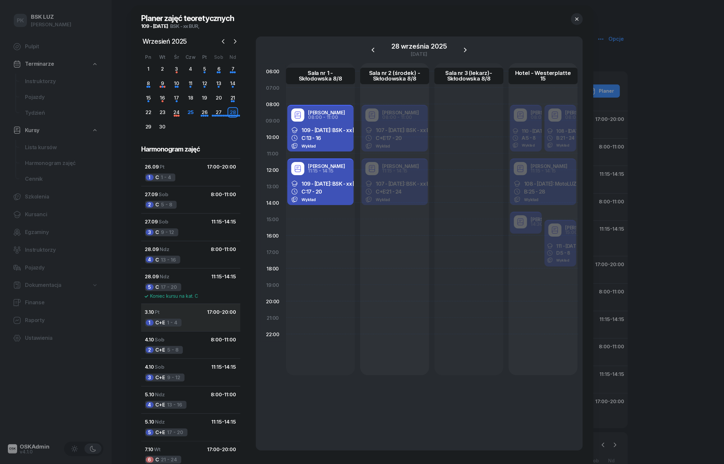
click at [179, 322] on div "1 C+E 1 - 4" at bounding box center [163, 323] width 36 height 8
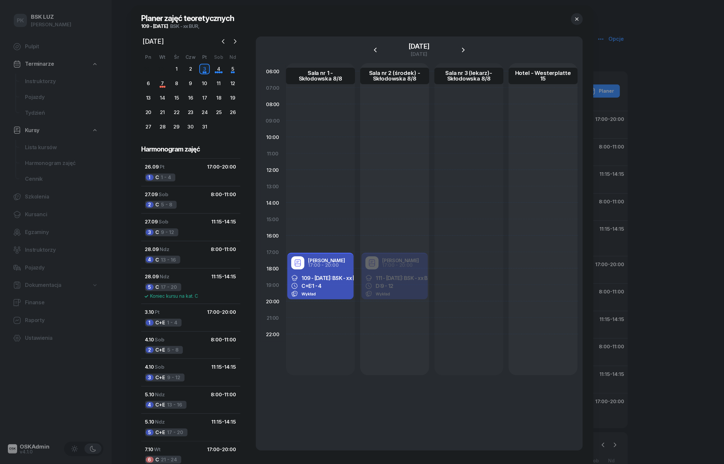
click at [318, 288] on div "C+E: 1 - 4" at bounding box center [320, 286] width 58 height 7
select select "17"
select select "20"
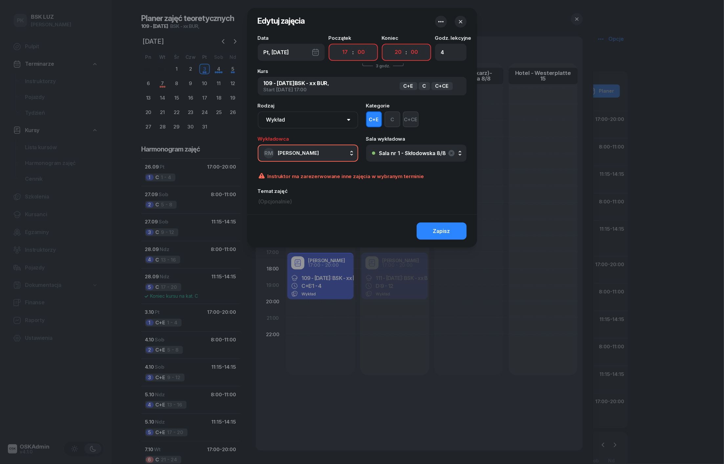
click at [316, 159] on button "RM Markowicz Robert" at bounding box center [308, 153] width 101 height 17
type input "szew"
click at [322, 194] on span "[PERSON_NAME]" at bounding box center [302, 197] width 40 height 9
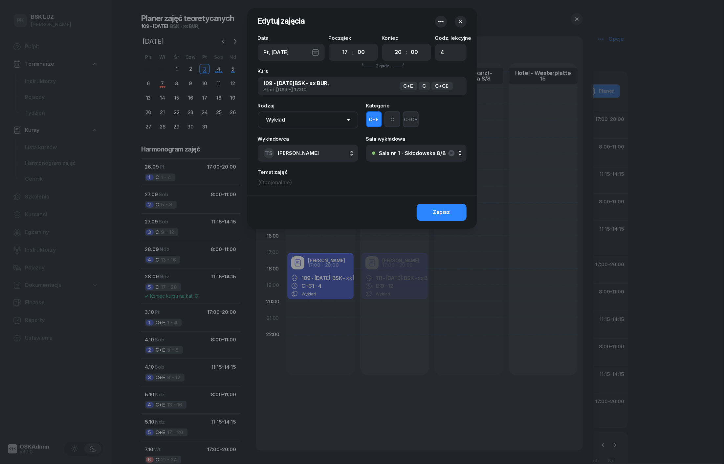
click at [394, 126] on button "C" at bounding box center [393, 119] width 16 height 16
click at [375, 119] on button "C+E" at bounding box center [374, 119] width 16 height 16
click at [445, 207] on button "Zapisz" at bounding box center [442, 212] width 50 height 17
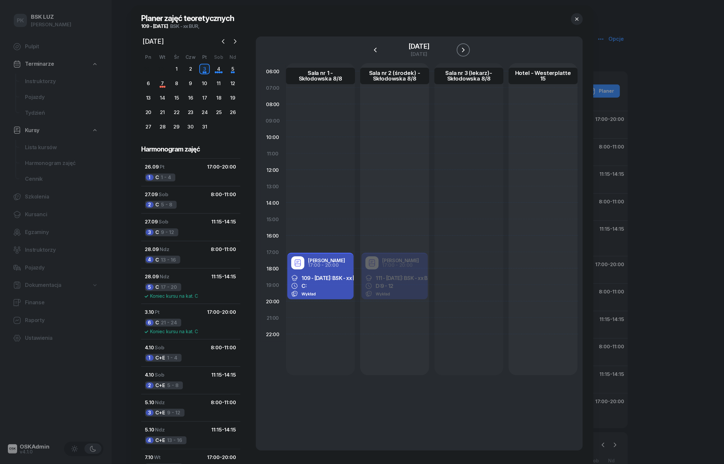
click at [468, 51] on icon "button" at bounding box center [464, 50] width 8 height 8
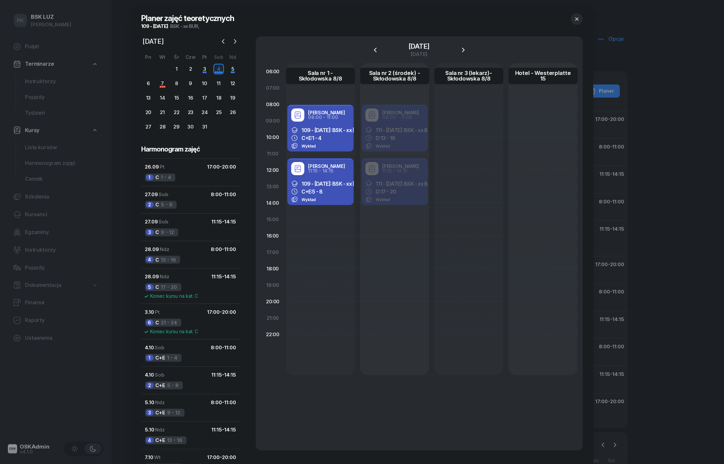
click at [338, 139] on div "C+E: 1 - 4" at bounding box center [320, 138] width 58 height 7
select select "08"
select select "11"
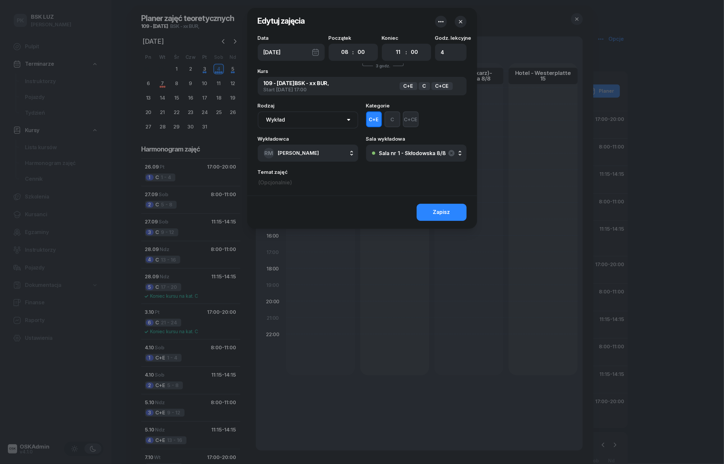
click at [304, 157] on span "[PERSON_NAME]" at bounding box center [298, 153] width 41 height 9
type input "szew"
click at [301, 200] on span "[PERSON_NAME]" at bounding box center [302, 197] width 40 height 9
click at [390, 117] on button "C" at bounding box center [393, 119] width 16 height 16
click at [378, 118] on button "C+E" at bounding box center [374, 119] width 16 height 16
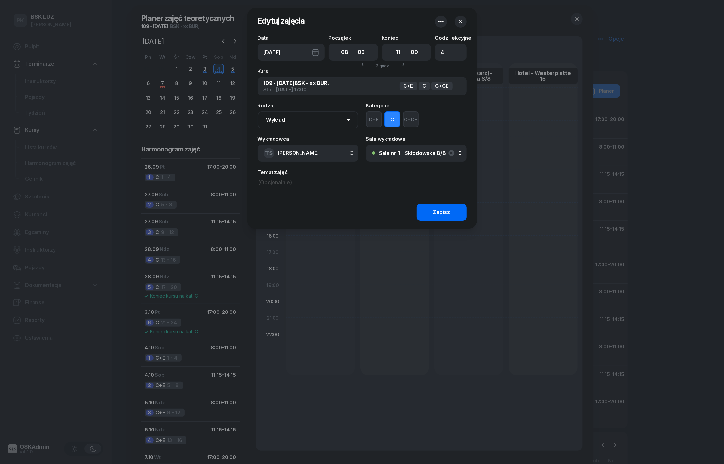
click at [440, 208] on div "Zapisz" at bounding box center [441, 212] width 17 height 9
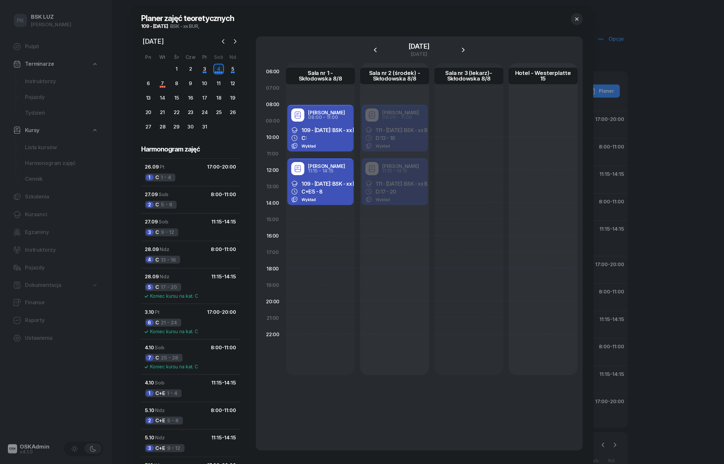
click at [339, 195] on div "109 - 2025/09/26: BSK - xx BUR, C+E: 5 - 8 Wykład" at bounding box center [320, 192] width 66 height 28
select select "11"
select select "15"
select select "14"
select select "15"
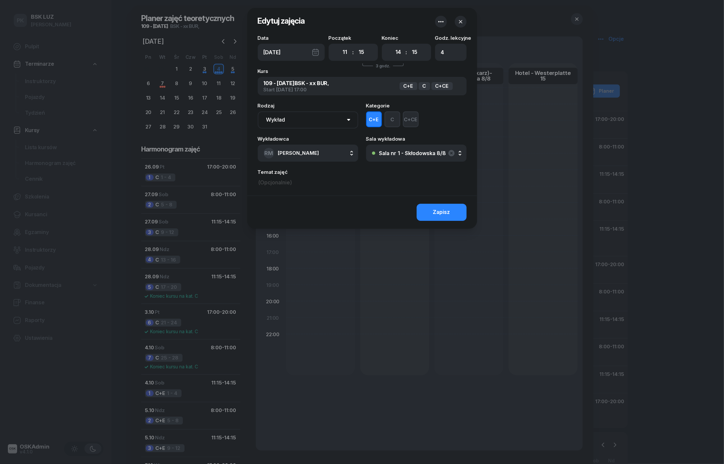
click at [391, 116] on button "C" at bounding box center [393, 119] width 16 height 16
click at [371, 119] on button "C+E" at bounding box center [374, 119] width 16 height 16
click at [316, 156] on span "[PERSON_NAME]" at bounding box center [298, 153] width 41 height 9
type input "sze"
click at [305, 202] on li "TS Szewczyk Tadeusz" at bounding box center [311, 197] width 94 height 18
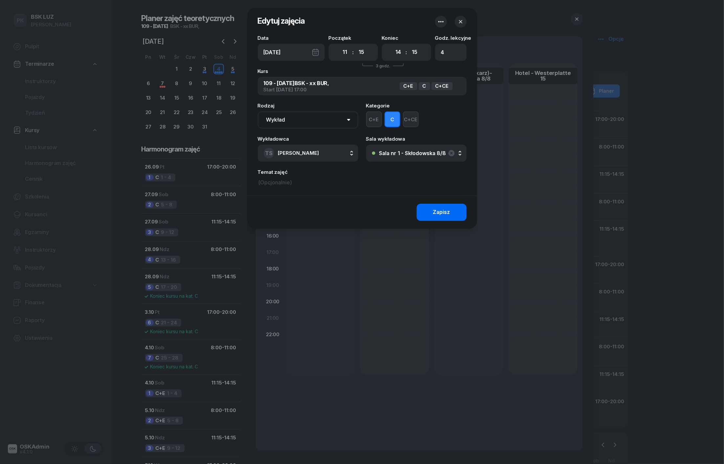
click at [430, 212] on button "Zapisz" at bounding box center [442, 212] width 50 height 17
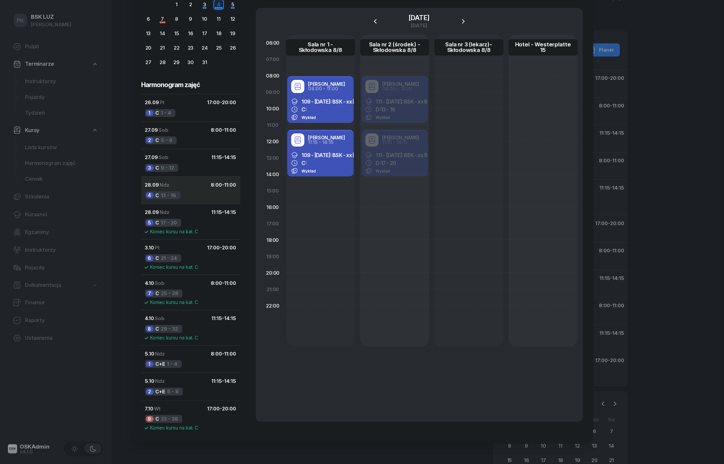
scroll to position [42, 0]
click at [165, 360] on span "C+E" at bounding box center [161, 364] width 10 height 9
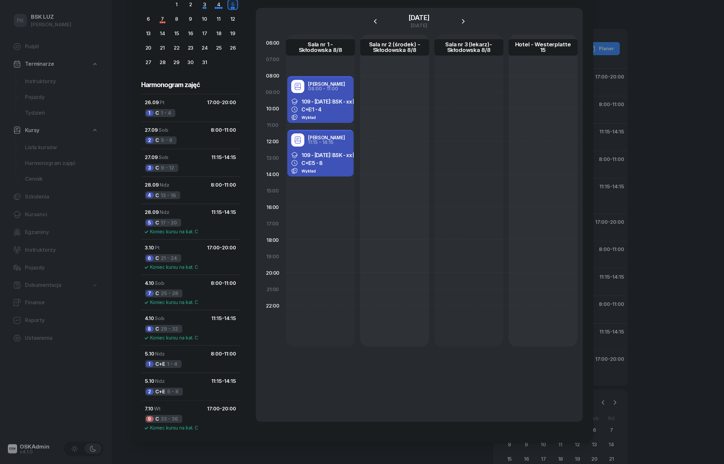
click at [332, 110] on div "C+E: 1 - 4" at bounding box center [320, 109] width 58 height 7
select select "08"
select select "11"
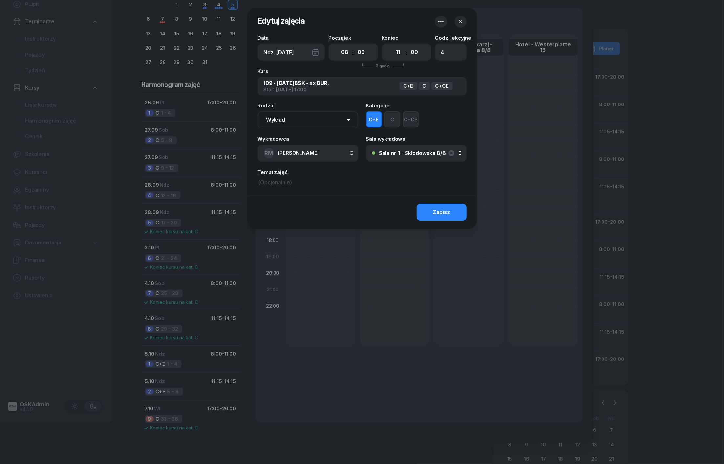
click at [385, 120] on button "C" at bounding box center [393, 119] width 16 height 16
click at [369, 120] on button "C+E" at bounding box center [374, 119] width 16 height 16
click at [319, 149] on span "[PERSON_NAME]" at bounding box center [298, 153] width 41 height 9
type input "sze"
click at [299, 193] on span "[PERSON_NAME]" at bounding box center [302, 197] width 40 height 9
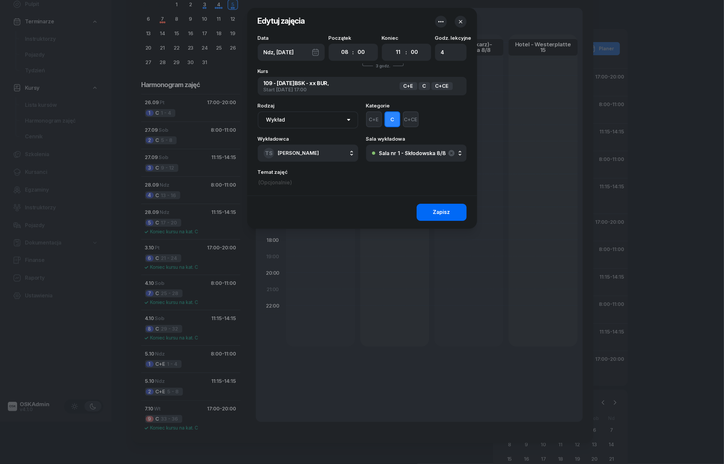
click at [432, 209] on button "Zapisz" at bounding box center [442, 212] width 50 height 17
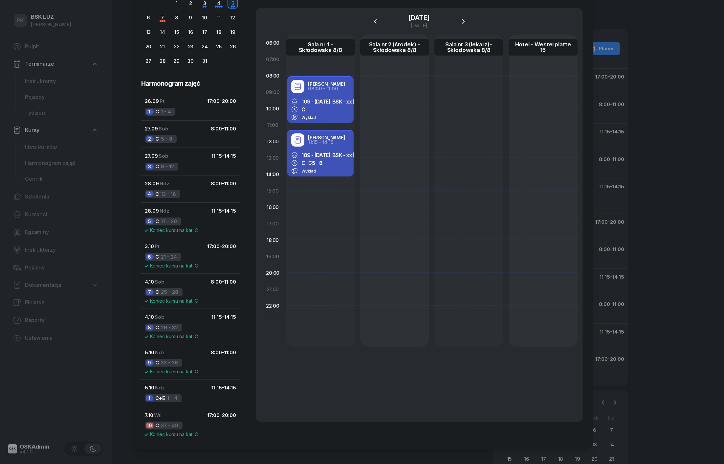
click at [329, 169] on div "Wykład" at bounding box center [320, 171] width 58 height 7
select select "11"
select select "15"
select select "14"
select select "15"
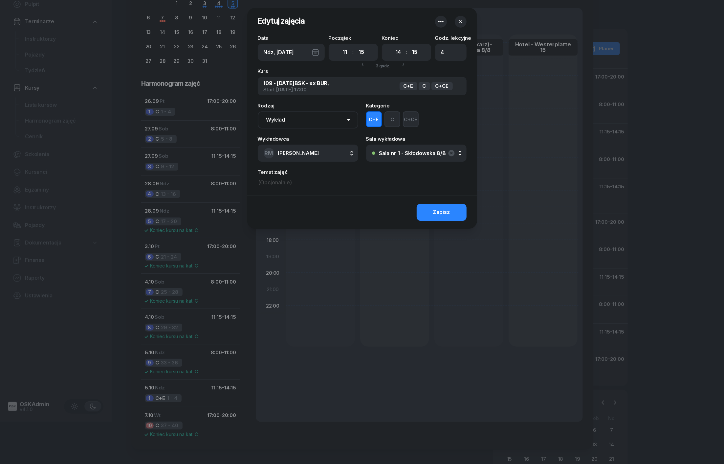
click at [391, 115] on button "C" at bounding box center [393, 119] width 16 height 16
click at [375, 117] on button "C+E" at bounding box center [374, 119] width 16 height 16
click at [319, 152] on span "[PERSON_NAME]" at bounding box center [298, 153] width 41 height 6
type input "e"
type input "sze"
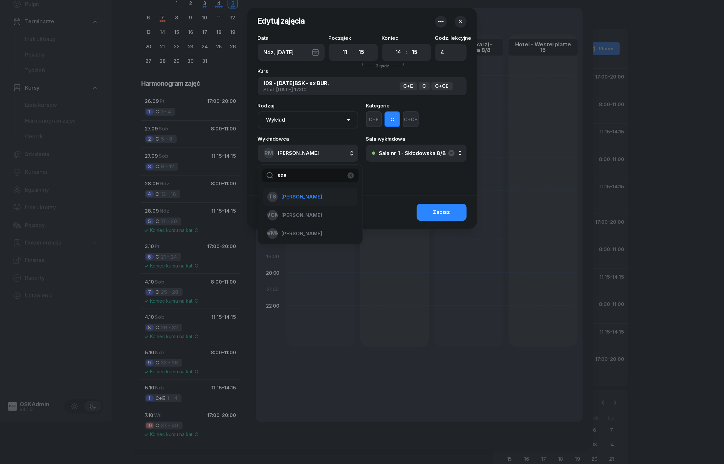
click at [311, 195] on span "[PERSON_NAME]" at bounding box center [302, 197] width 40 height 9
click at [429, 212] on button "Zapisz" at bounding box center [442, 212] width 50 height 17
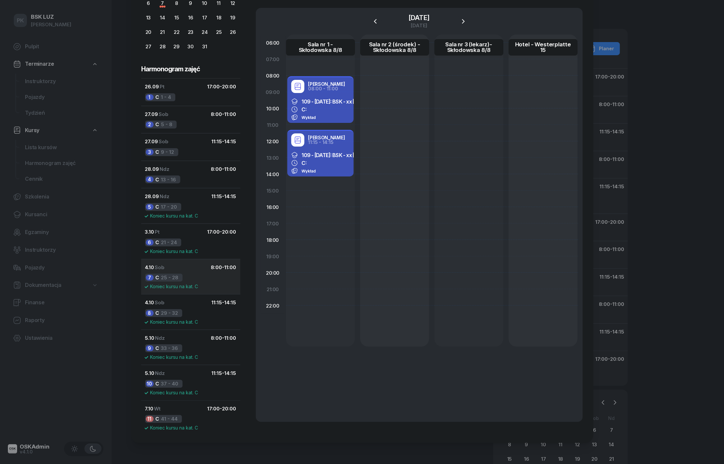
scroll to position [84, 0]
click at [161, 414] on button "7.10 Wt 17:00 - 20:00 11 C 41 - 44 Koniec kursu na kat. C" at bounding box center [190, 417] width 99 height 35
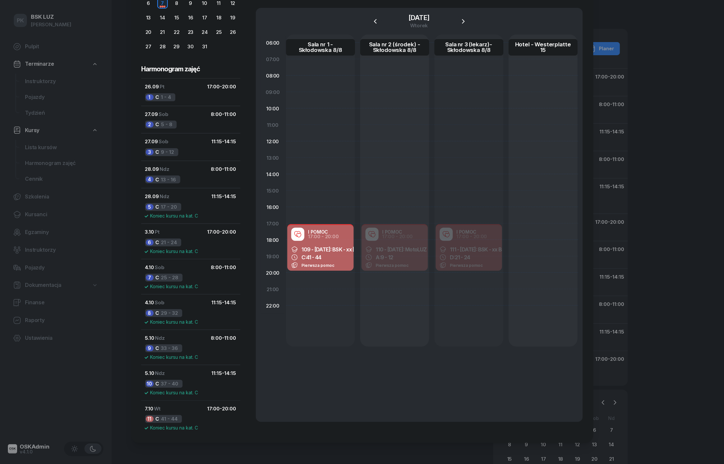
click at [45, 107] on div at bounding box center [362, 232] width 724 height 464
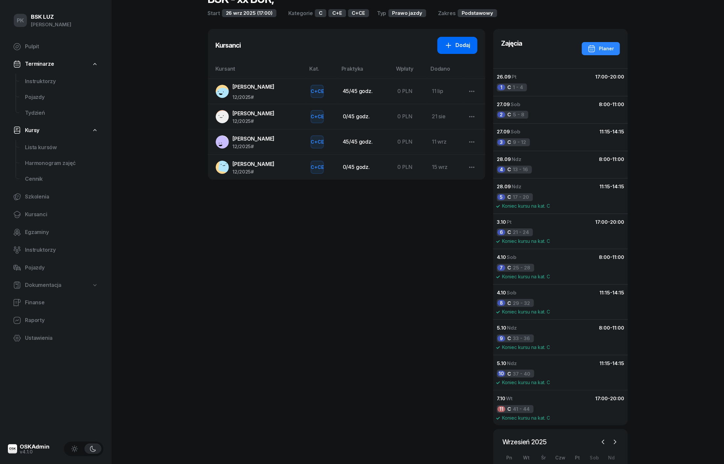
click at [455, 51] on link "Dodaj" at bounding box center [458, 45] width 40 height 17
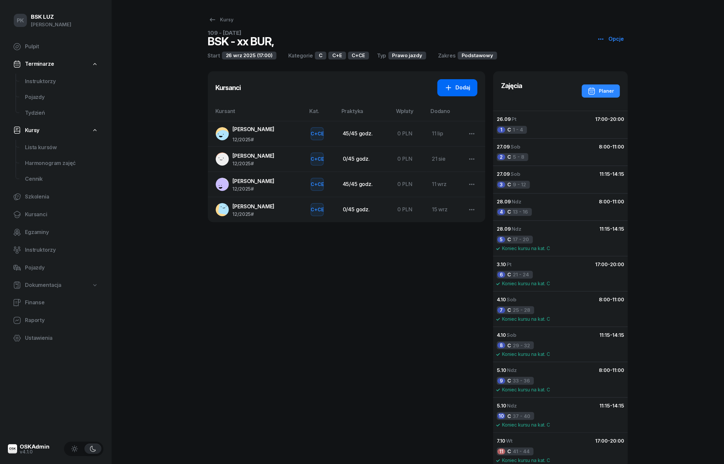
select select "C+E"
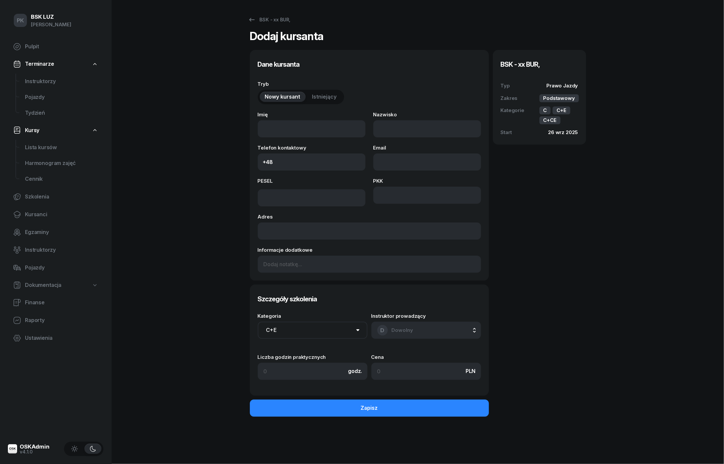
click at [319, 99] on span "Istniejący" at bounding box center [324, 97] width 25 height 9
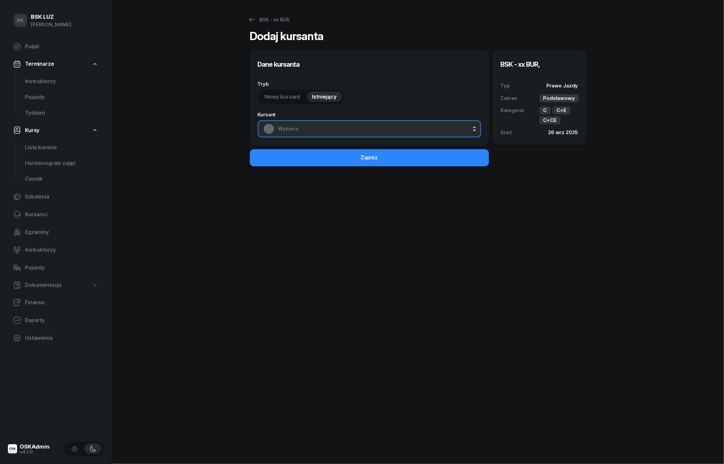
click at [304, 128] on span "Wybierz" at bounding box center [376, 129] width 197 height 9
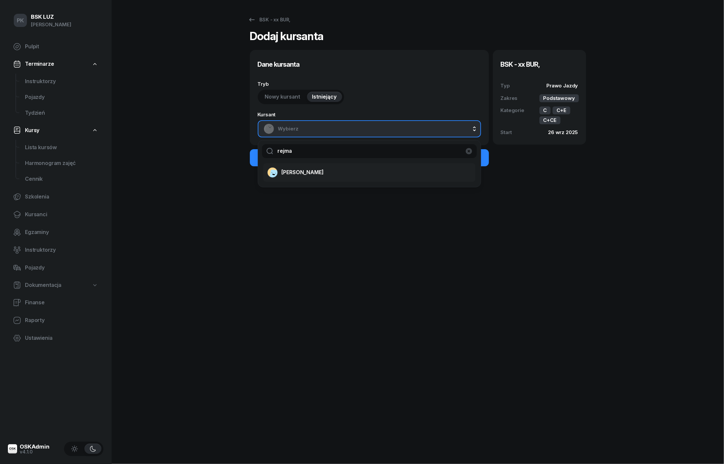
type input "rejma"
click at [301, 172] on span "REJMAN SZYMON" at bounding box center [303, 172] width 42 height 9
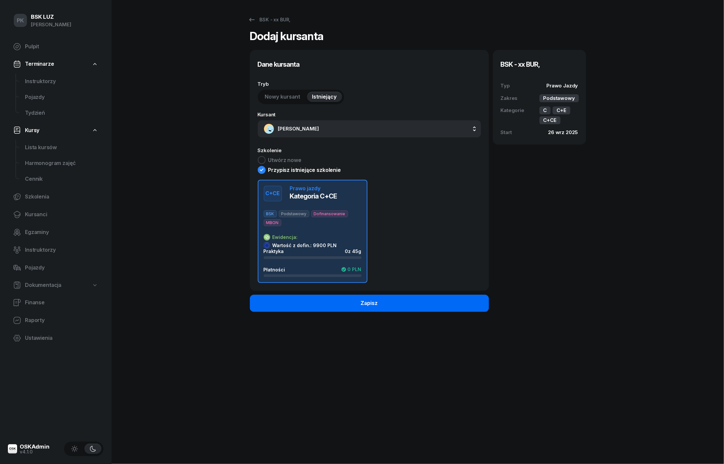
click at [375, 299] on div "Zapisz" at bounding box center [369, 303] width 17 height 9
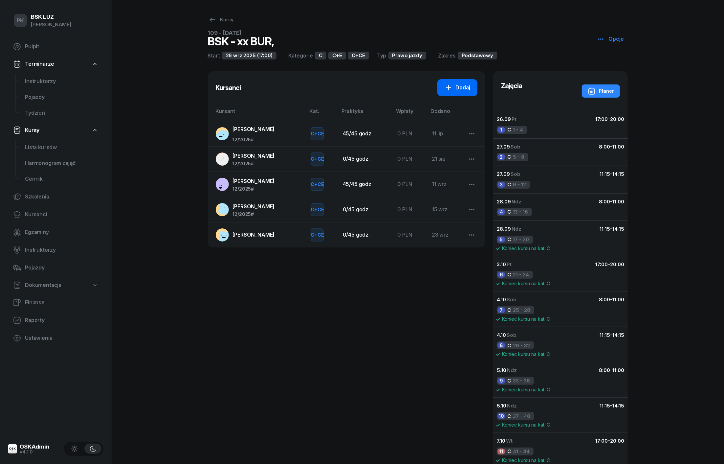
click at [446, 84] on icon at bounding box center [449, 88] width 8 height 8
select select "C+E"
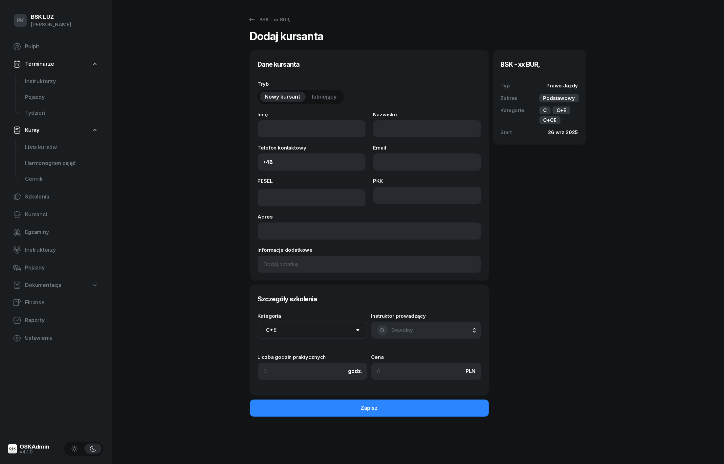
click at [328, 96] on span "Istniejący" at bounding box center [324, 97] width 25 height 9
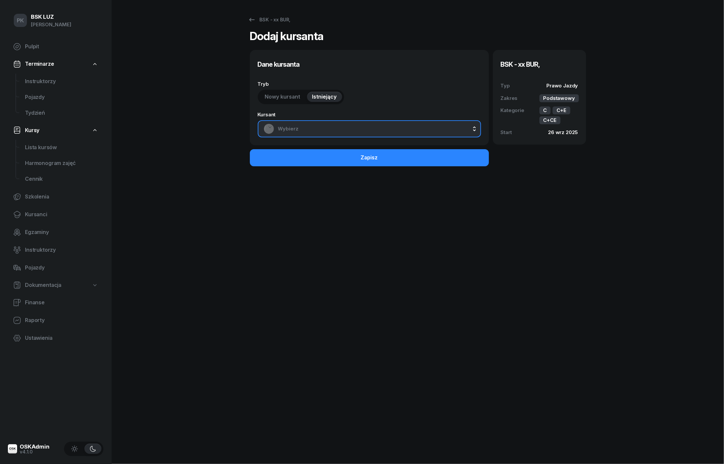
click at [314, 127] on span "Wybierz" at bounding box center [376, 129] width 197 height 9
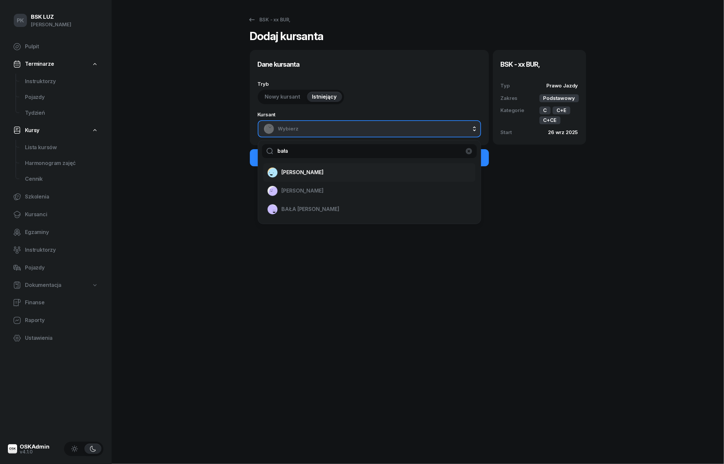
type input "bała"
click at [305, 175] on span "BAŁA SŁAWOMIR" at bounding box center [303, 172] width 42 height 9
select select "C+E"
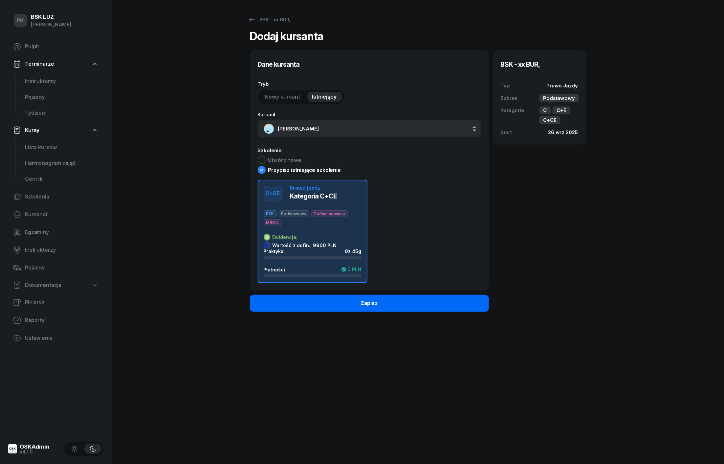
click at [430, 303] on button "Zapisz" at bounding box center [369, 303] width 239 height 17
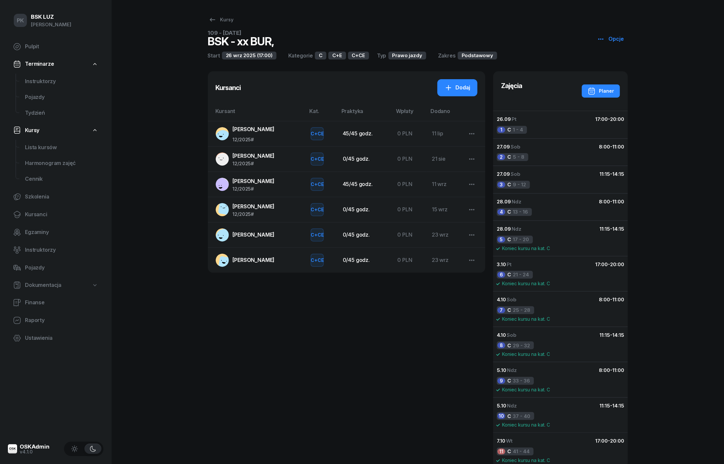
click at [255, 262] on span "REJMAN SZYMON" at bounding box center [254, 260] width 42 height 7
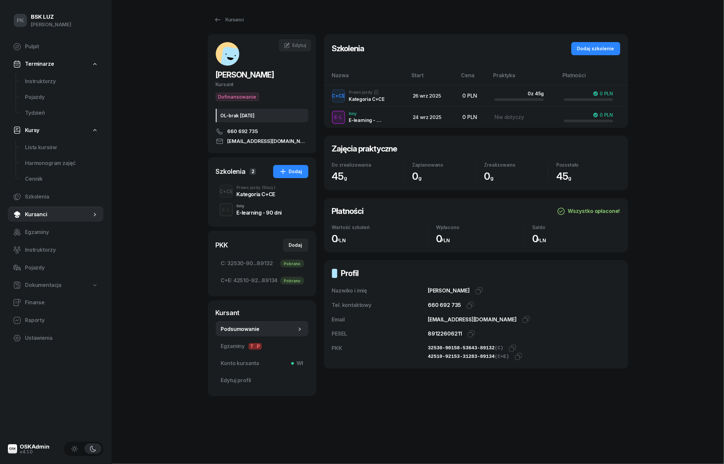
click at [259, 194] on div "Kategoria C+CE" at bounding box center [256, 194] width 39 height 5
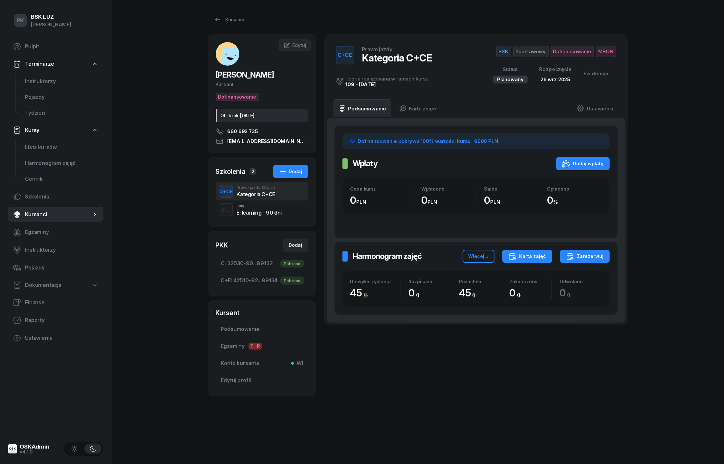
click at [529, 255] on div "Karta zajęć" at bounding box center [528, 256] width 38 height 8
click at [501, 279] on div "Kategoria C" at bounding box center [503, 277] width 29 height 9
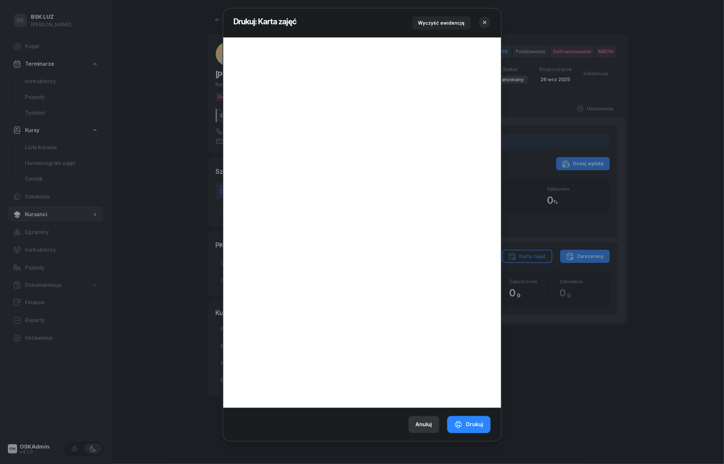
click at [425, 420] on div "Anuluj" at bounding box center [424, 424] width 16 height 9
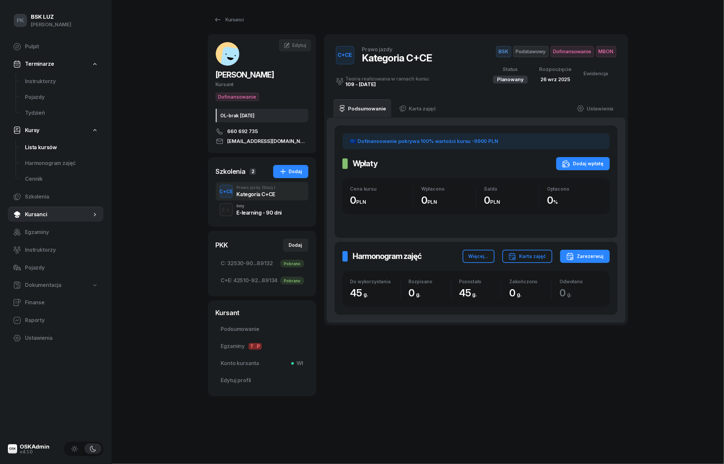
click at [37, 145] on span "Lista kursów" at bounding box center [61, 147] width 73 height 9
select select
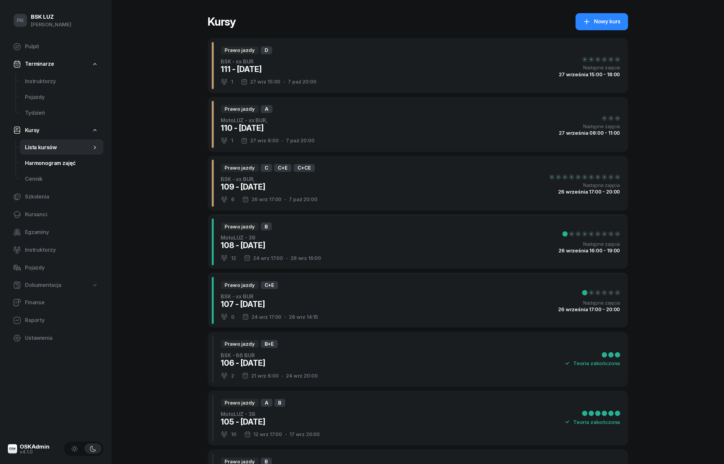
click at [53, 162] on span "Harmonogram zajęć" at bounding box center [61, 163] width 73 height 9
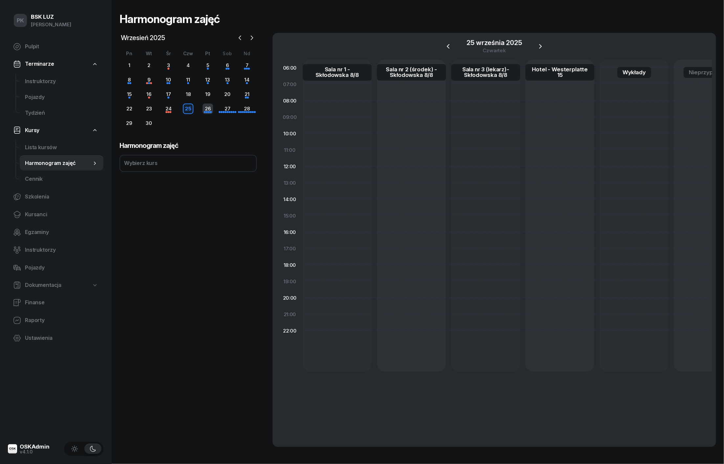
click at [207, 109] on div "26" at bounding box center [208, 108] width 11 height 11
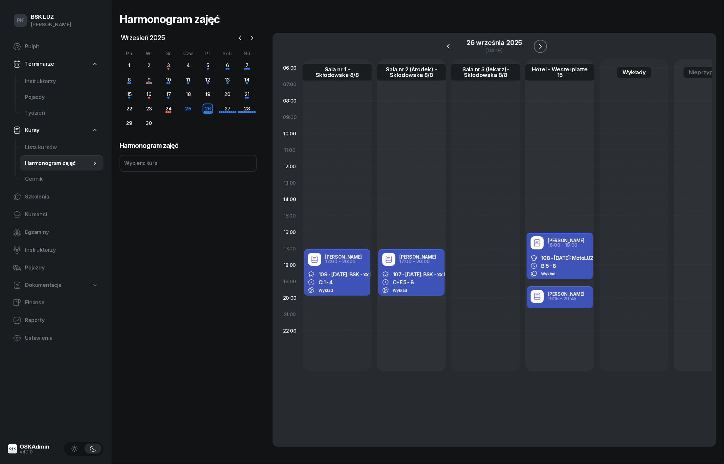
click at [539, 47] on icon "button" at bounding box center [541, 46] width 8 height 8
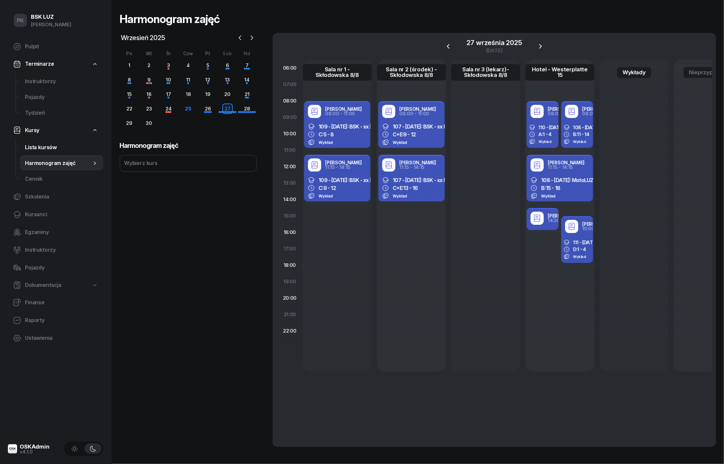
click at [45, 147] on span "Lista kursów" at bounding box center [61, 147] width 73 height 9
select select
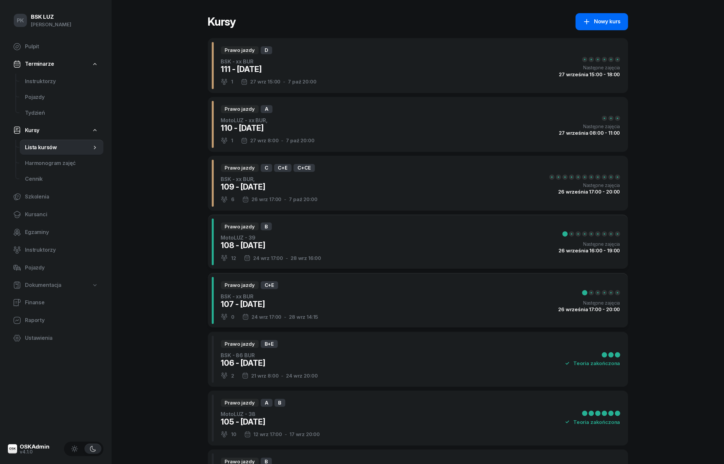
click at [597, 23] on div "Nowy kurs" at bounding box center [602, 21] width 38 height 9
select select "09"
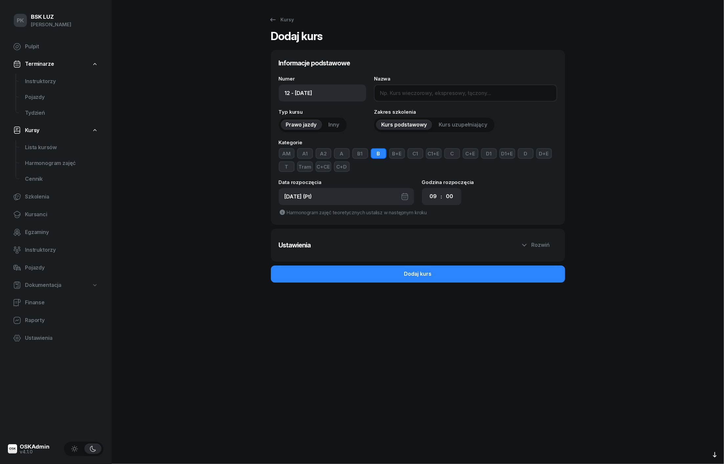
click at [409, 91] on input "Nazwa" at bounding box center [465, 92] width 183 height 17
type input "BSK -xx"
click at [384, 156] on button "B" at bounding box center [379, 153] width 16 height 11
click at [452, 156] on button "C" at bounding box center [453, 153] width 16 height 11
click at [467, 155] on button "C+E" at bounding box center [471, 153] width 16 height 11
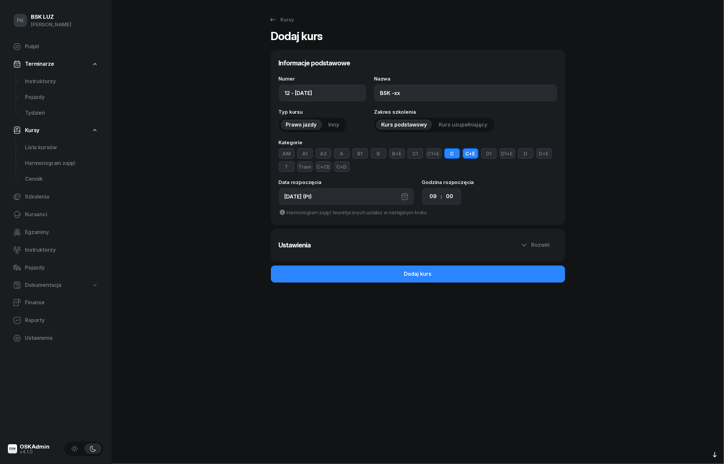
click at [326, 168] on button "C+CE" at bounding box center [324, 166] width 16 height 11
click at [437, 197] on select "00 01 02 03 04 05 06 07 08 09 10 11 12 13 14 15 16 17 18 19 20 21 22 23" at bounding box center [433, 197] width 12 height 14
select select "17"
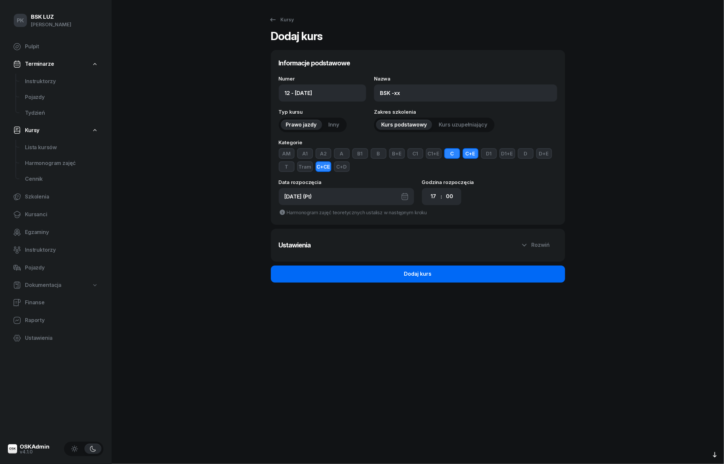
click at [436, 270] on button "Dodaj kurs" at bounding box center [418, 273] width 294 height 17
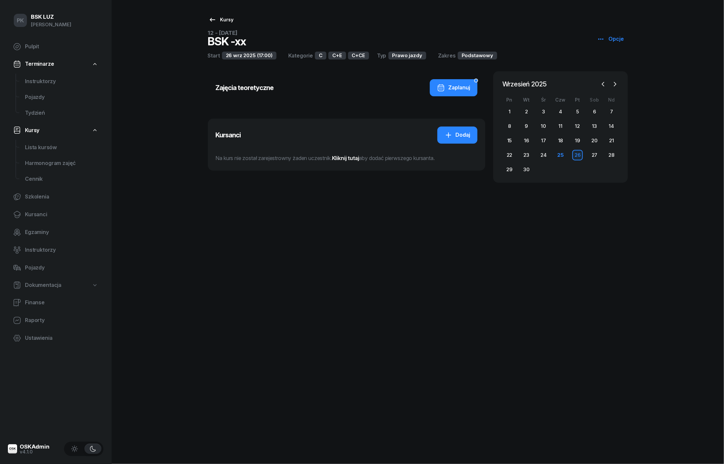
click at [229, 19] on div "Kursy" at bounding box center [221, 20] width 25 height 8
select select
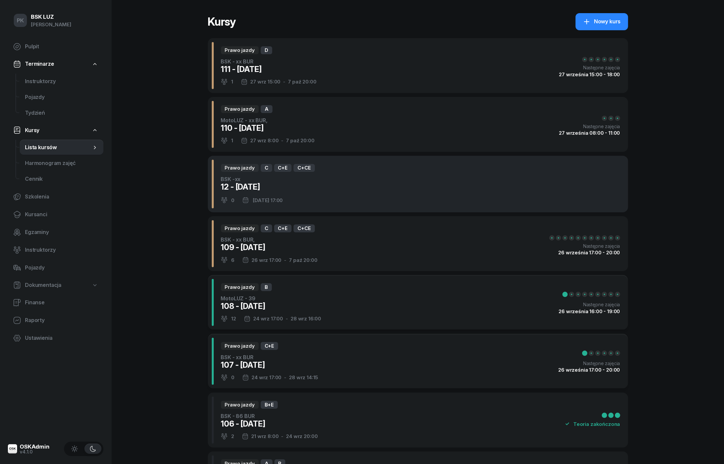
click at [338, 193] on div "Prawo jazdy C C+E C+CE BSK -xx 12 - 2025/09/26 0 26 wrz 2025 17:00" at bounding box center [418, 184] width 421 height 57
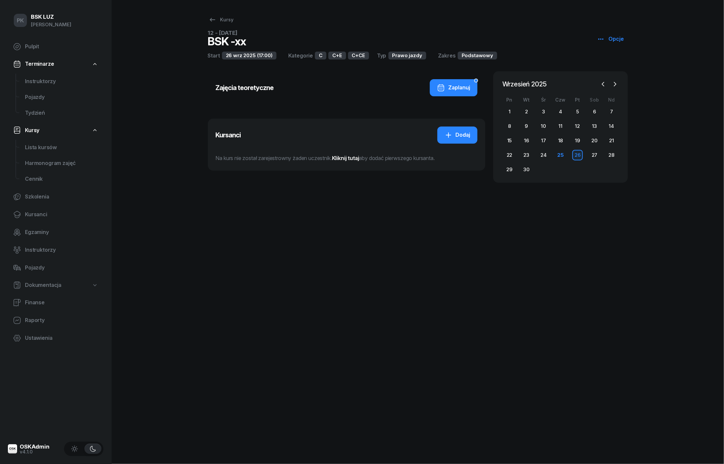
click at [602, 37] on icon "button" at bounding box center [601, 39] width 8 height 8
click at [620, 64] on div "Edytuj" at bounding box center [620, 64] width 15 height 9
select select "17"
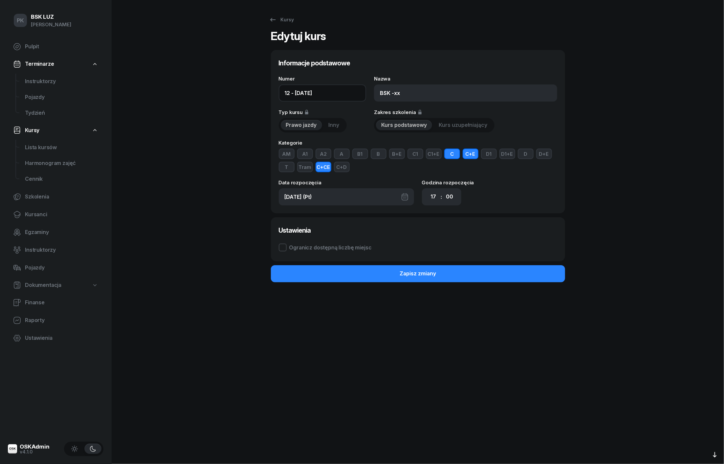
drag, startPoint x: 290, startPoint y: 93, endPoint x: 338, endPoint y: 72, distance: 53.0
click at [290, 93] on input "12 - 2025/09/26" at bounding box center [323, 92] width 88 height 17
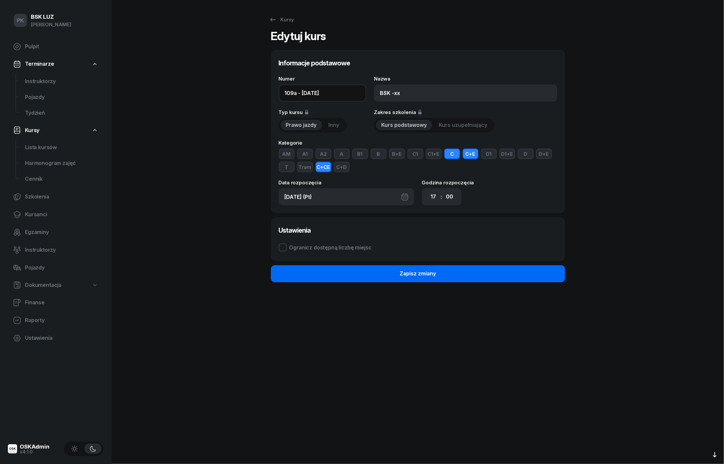
type input "109a - [DATE]"
click at [420, 270] on div "Zapisz zmiany" at bounding box center [418, 273] width 36 height 9
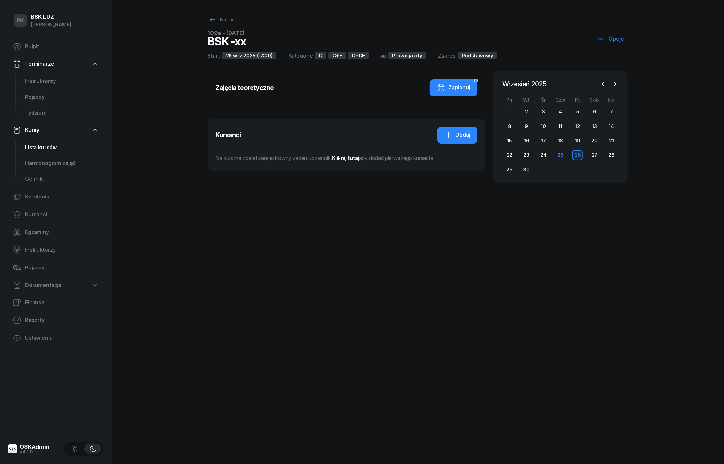
click at [37, 148] on span "Lista kursów" at bounding box center [61, 147] width 73 height 9
select select
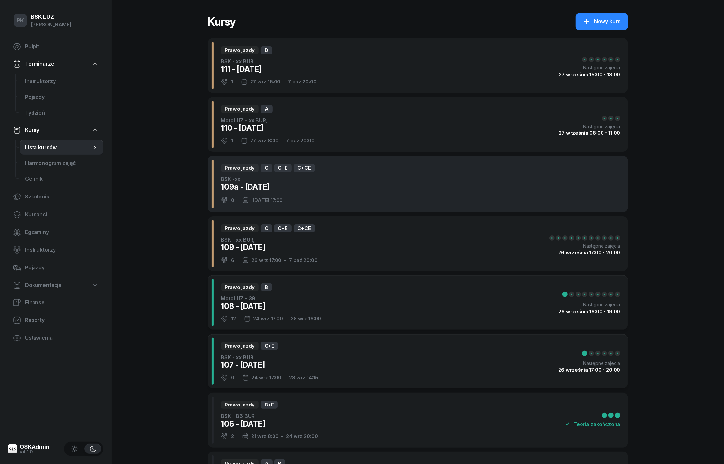
click at [337, 194] on div "Prawo jazdy C C+E C+CE BSK -xx 109a - 2025/09/26 0 26 wrz 2025 17:00" at bounding box center [418, 184] width 421 height 57
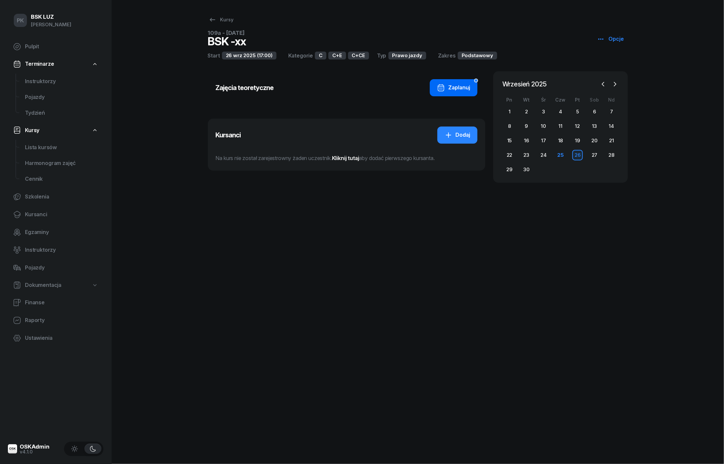
click at [454, 85] on div "Zaplanuj" at bounding box center [453, 87] width 33 height 9
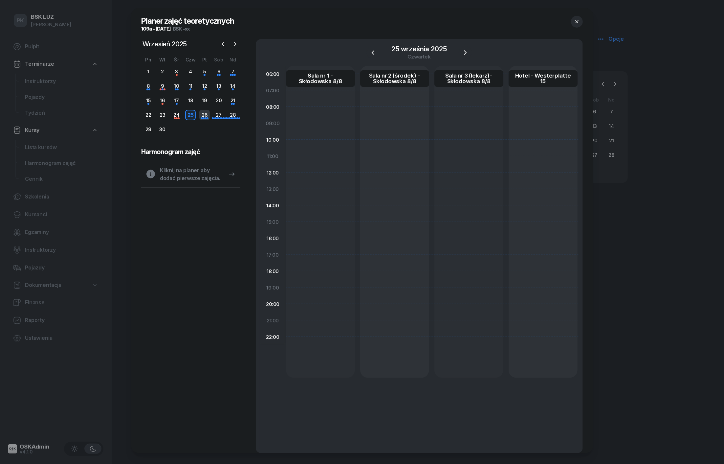
click at [204, 113] on div "26" at bounding box center [204, 115] width 11 height 11
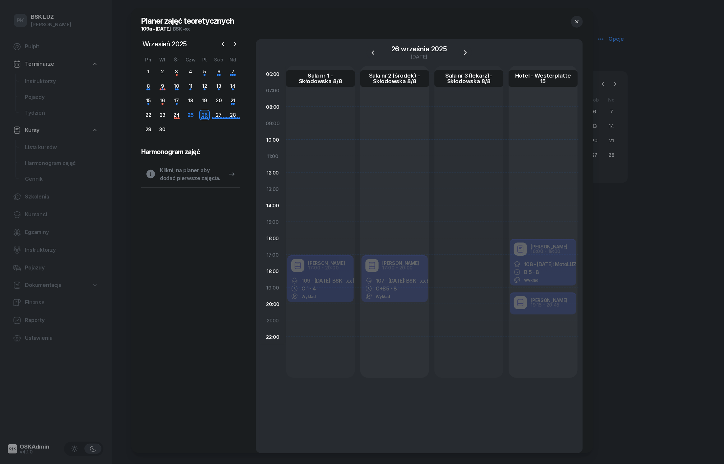
click at [329, 216] on div "Tadeusz Szewczyk 17:00 - 20:00 109 - 2025/09/26: BSK - xx BUR, C: 1 - 4 Wykład" at bounding box center [320, 222] width 69 height 312
select select "14"
select select "16"
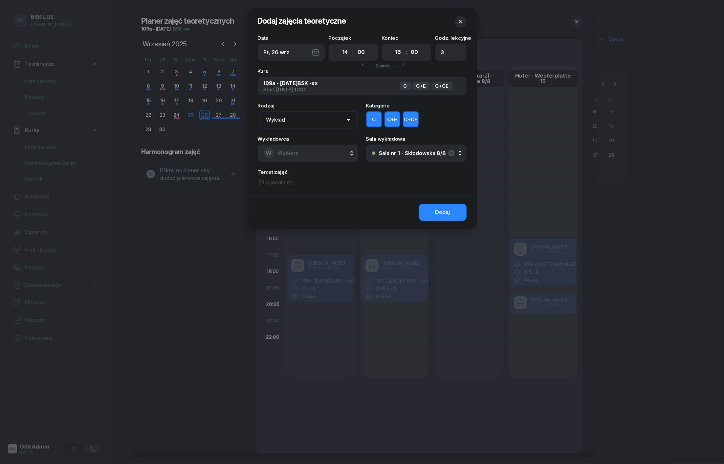
click at [391, 122] on button "C+E" at bounding box center [393, 119] width 16 height 16
click at [411, 120] on button "C+CE" at bounding box center [411, 119] width 16 height 16
click at [341, 52] on select "00 01 02 03 04 05 06 07 08 09 10 11 12 13 14 15 16 17 18 19 20 21 22 23" at bounding box center [345, 52] width 12 height 14
select select "17"
click at [401, 55] on select "00 01 02 03 04 05 06 07 08 09 10 11 12 13 14 15 16 17 18 19 20 21 22 23" at bounding box center [398, 52] width 12 height 14
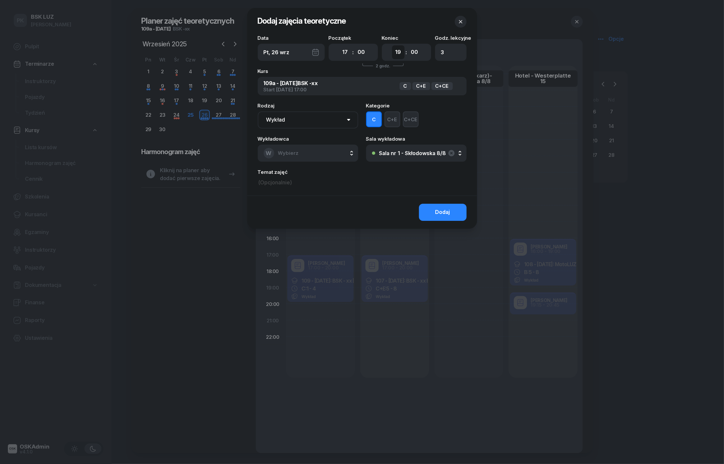
click at [397, 53] on select "00 01 02 03 04 05 06 07 08 09 10 11 12 13 14 15 16 17 18 19 20 21 22 23" at bounding box center [398, 52] width 12 height 14
select select "20"
type input "4"
click at [311, 149] on button "W Wybierz" at bounding box center [308, 153] width 101 height 17
type input "sze"
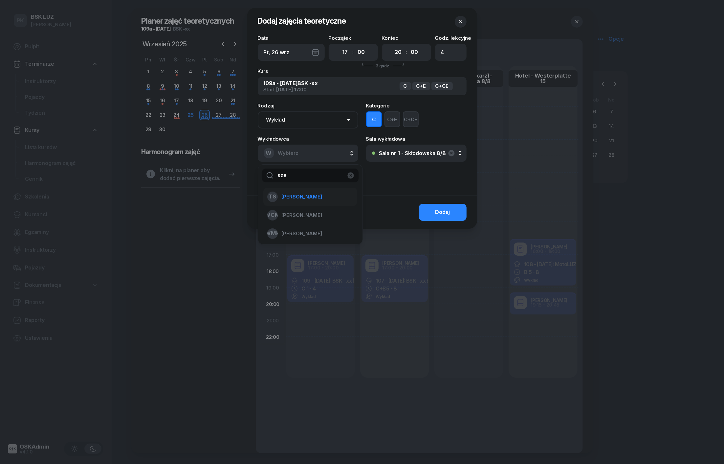
click at [310, 198] on span "[PERSON_NAME]" at bounding box center [302, 197] width 40 height 9
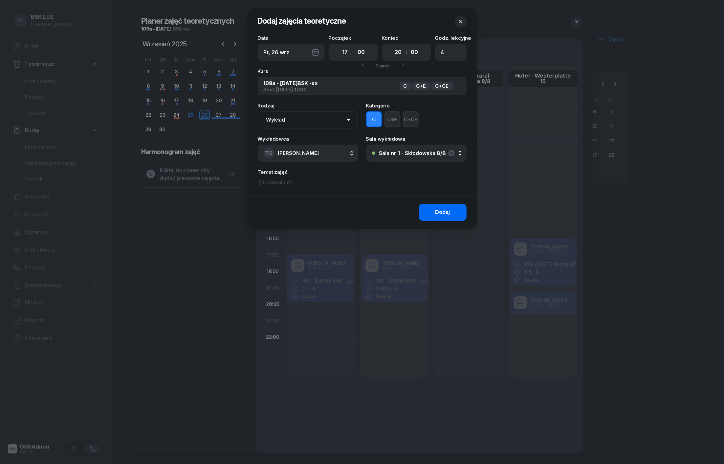
click at [434, 216] on button "Dodaj" at bounding box center [443, 212] width 48 height 17
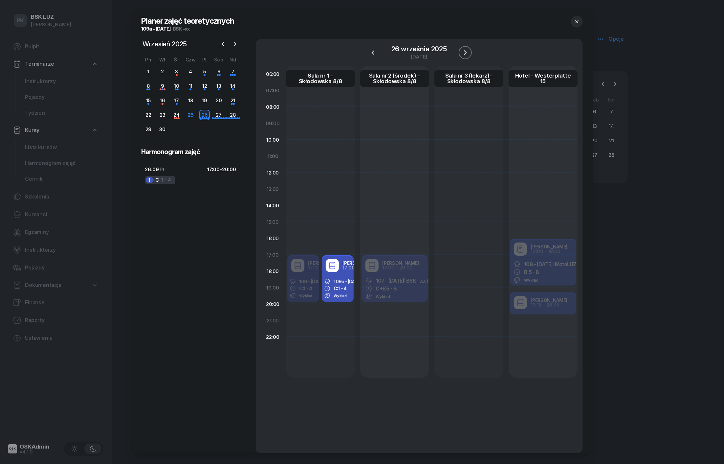
click at [466, 52] on icon "button" at bounding box center [466, 53] width 8 height 8
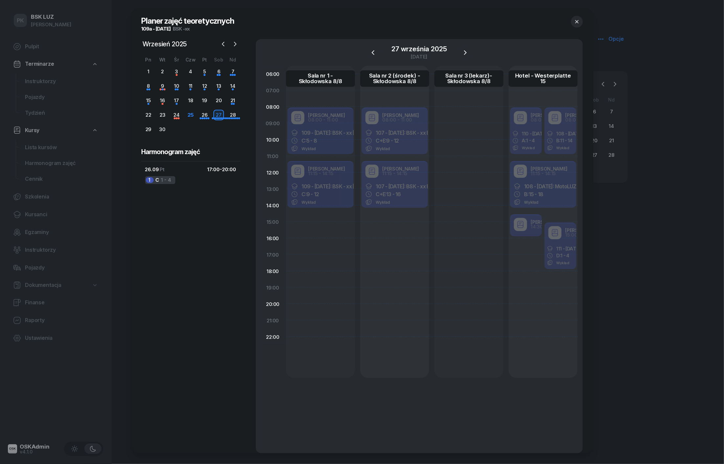
click at [314, 227] on div "Tadeusz Szewczyk 08:00 - 11:00 109 - 2025/09/26: BSK - xx BUR, C: 5 - 8 Wykład …" at bounding box center [320, 222] width 69 height 312
select select "15"
select select "17"
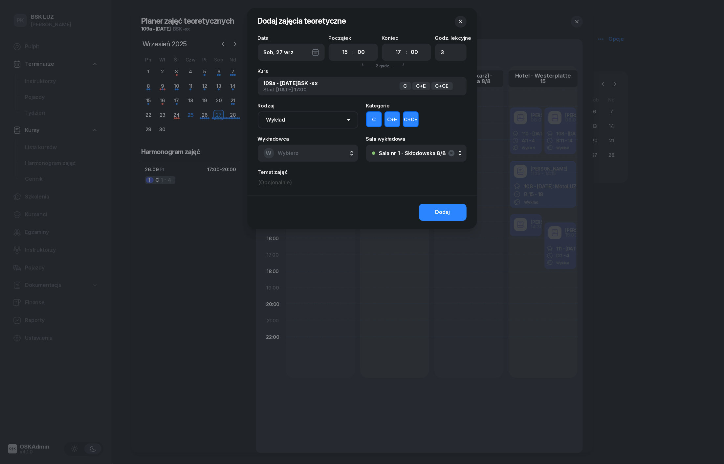
click at [394, 121] on button "C+E" at bounding box center [393, 119] width 16 height 16
click at [412, 120] on button "C+CE" at bounding box center [411, 119] width 16 height 16
click at [344, 51] on select "00 01 02 03 04 05 06 07 08 09 10 11 12 13 14 15 16 17 18 19 20 21 22 23" at bounding box center [345, 52] width 12 height 14
select select "08"
type input "12"
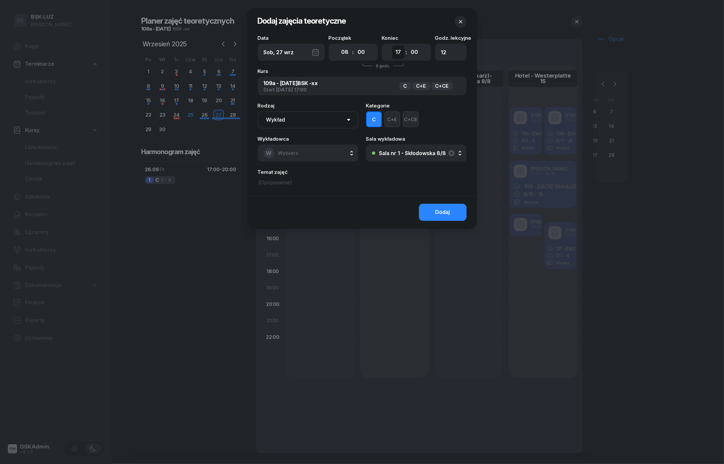
click at [397, 54] on select "00 01 02 03 04 05 06 07 08 09 10 11 12 13 14 15 16 17 18 19 20 21 22 23" at bounding box center [398, 52] width 12 height 14
select select "11"
type input "4"
click at [324, 147] on button "W Wybierz" at bounding box center [308, 153] width 101 height 17
type input "sze"
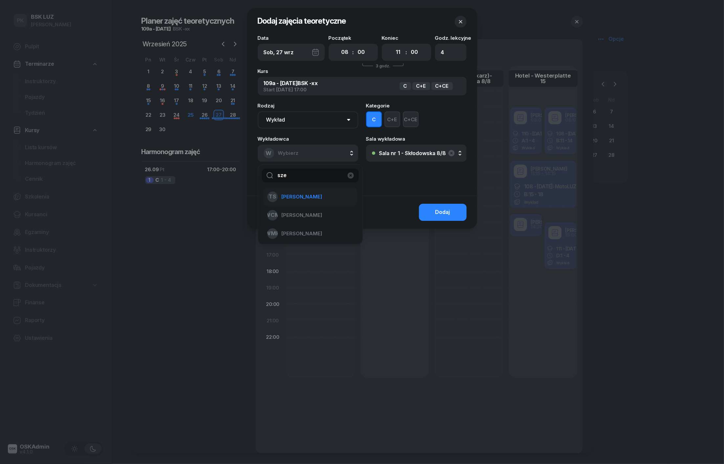
click at [314, 194] on span "[PERSON_NAME]" at bounding box center [302, 197] width 40 height 9
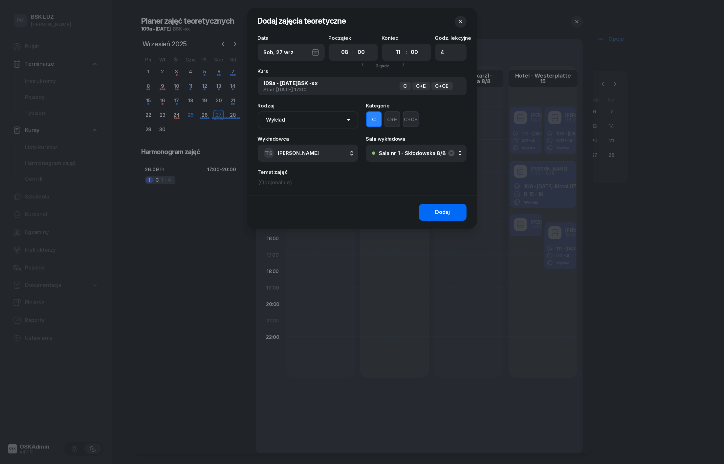
click at [426, 210] on button "Dodaj" at bounding box center [443, 212] width 48 height 17
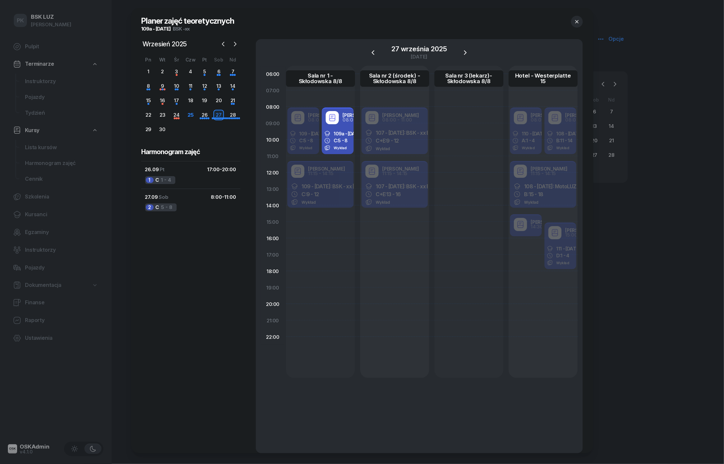
click at [334, 228] on div "Tadeusz Szewczyk 08:00 - 11:00 109 - 2025/09/26: BSK - xx BUR, C: 5 - 8 Wykład …" at bounding box center [320, 222] width 69 height 312
select select "15"
select select "17"
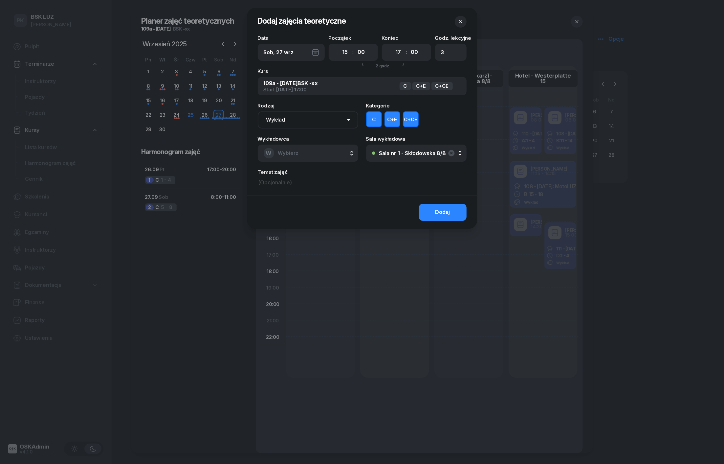
click at [394, 113] on button "C+E" at bounding box center [393, 119] width 16 height 16
click at [407, 116] on button "C+CE" at bounding box center [411, 119] width 16 height 16
click at [345, 48] on select "00 01 02 03 04 05 06 07 08 09 10 11 12 13 14 15 16 17 18 19 20 21 22 23" at bounding box center [345, 52] width 12 height 14
select select "11"
type input "8"
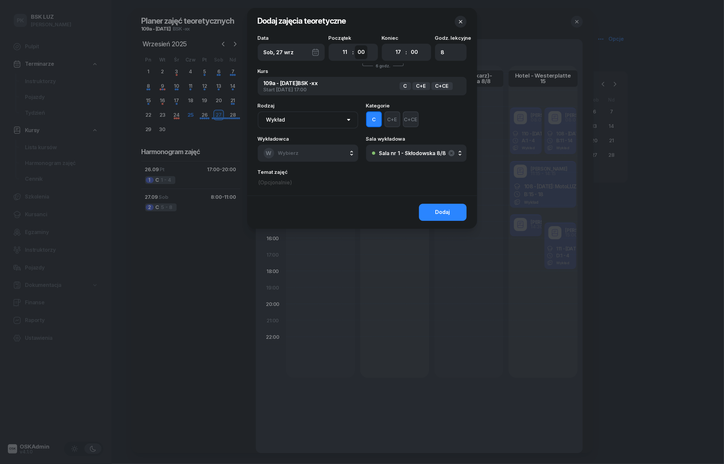
click at [364, 49] on select "00 05 10 15 20 25 30 35 40 45 50 55" at bounding box center [361, 52] width 12 height 14
select select "15"
click at [399, 53] on select "00 01 02 03 04 05 06 07 08 09 10 11 12 13 14 15 16 17 18 19 20 21 22 23" at bounding box center [398, 52] width 12 height 14
select select "14"
type input "4"
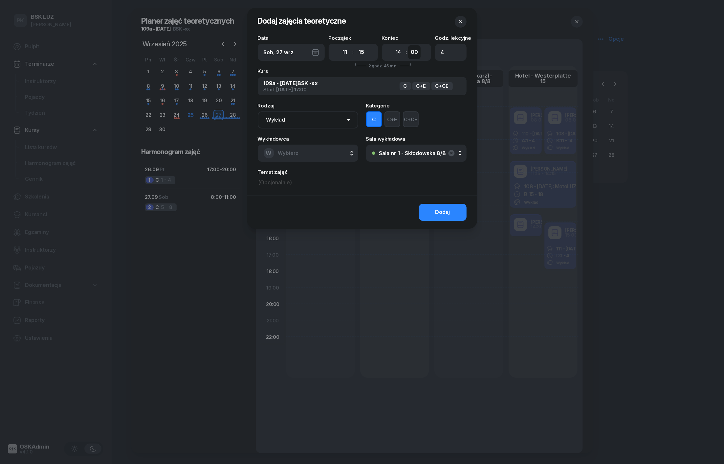
click at [413, 54] on select "00 05 10 15 20 25 30 35 40 45 50 55" at bounding box center [414, 52] width 12 height 14
select select "15"
click at [313, 152] on button "W Wybierz" at bounding box center [308, 153] width 101 height 17
type input "sze"
click at [304, 194] on span "[PERSON_NAME]" at bounding box center [302, 197] width 40 height 9
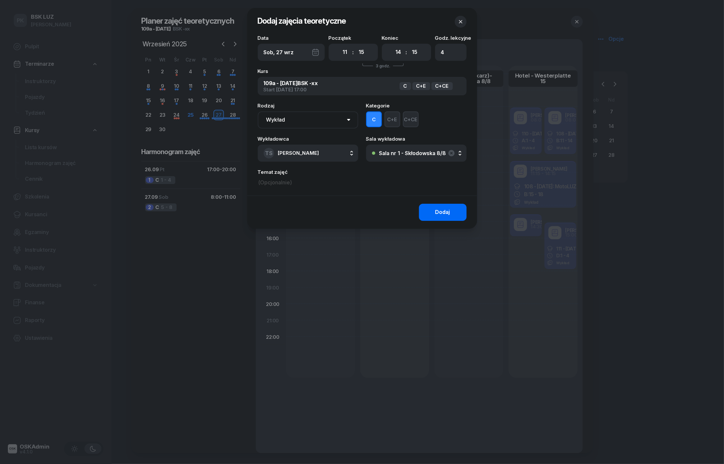
click at [430, 214] on button "Dodaj" at bounding box center [443, 212] width 48 height 17
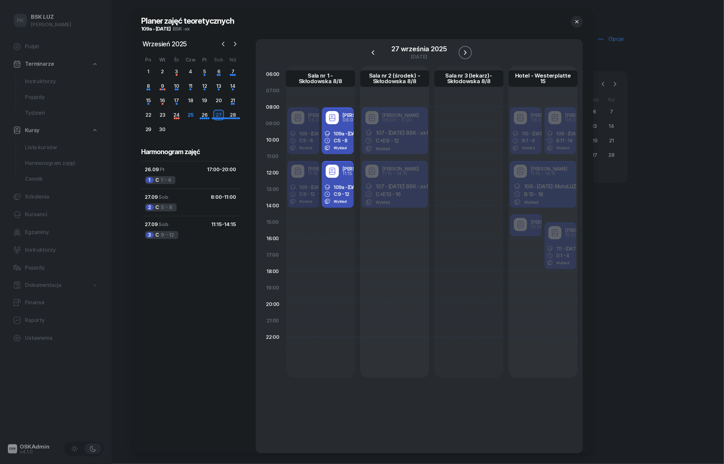
click at [467, 52] on icon "button" at bounding box center [466, 53] width 8 height 8
click at [314, 225] on div "Tadeusz Szewczyk 08:00 - 11:00 109 - 2025/09/26: BSK - xx BUR, C: 13 - 16 Wykła…" at bounding box center [320, 222] width 69 height 312
select select "15"
select select "17"
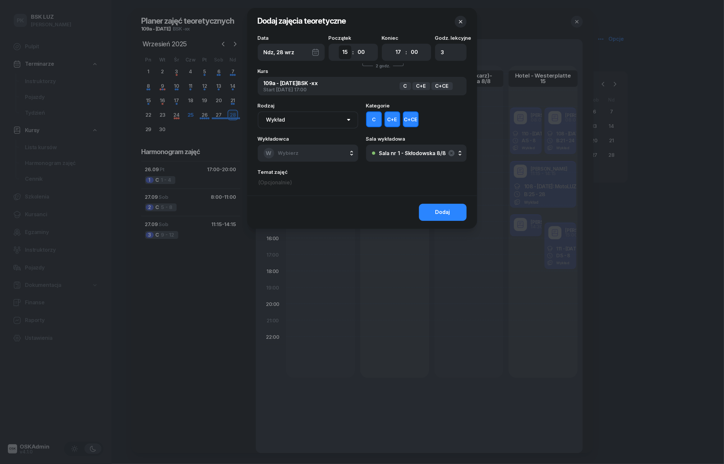
click at [347, 55] on select "00 01 02 03 04 05 06 07 08 09 10 11 12 13 14 15 16 17 18 19 20 21 22 23" at bounding box center [345, 52] width 12 height 14
select select "08"
type input "12"
click at [399, 57] on select "00 01 02 03 04 05 06 07 08 09 10 11 12 13 14 15 16 17 18 19 20 21 22 23" at bounding box center [398, 52] width 12 height 14
select select "11"
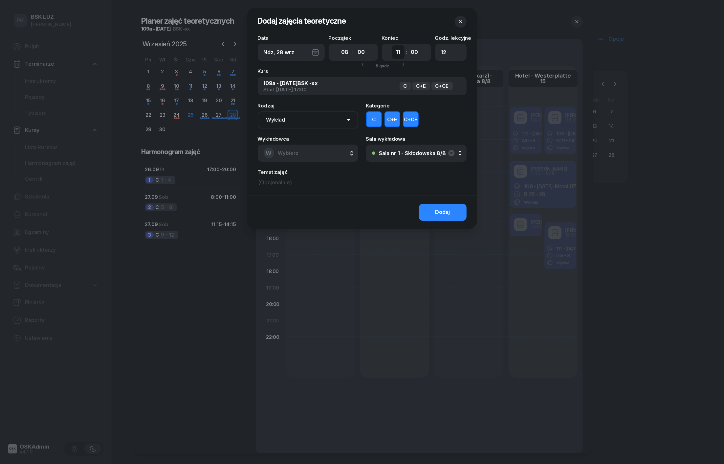
type input "4"
click at [393, 120] on button "C+E" at bounding box center [393, 119] width 16 height 16
click at [409, 120] on button "C+CE" at bounding box center [411, 119] width 16 height 16
click at [284, 158] on div "W Wybierz" at bounding box center [281, 153] width 35 height 11
type input "szew"
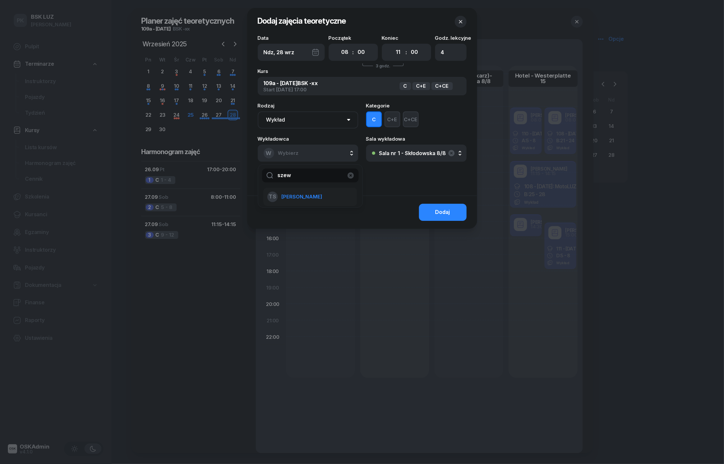
click at [285, 196] on span "[PERSON_NAME]" at bounding box center [302, 197] width 40 height 9
click at [431, 211] on button "Dodaj" at bounding box center [443, 212] width 48 height 17
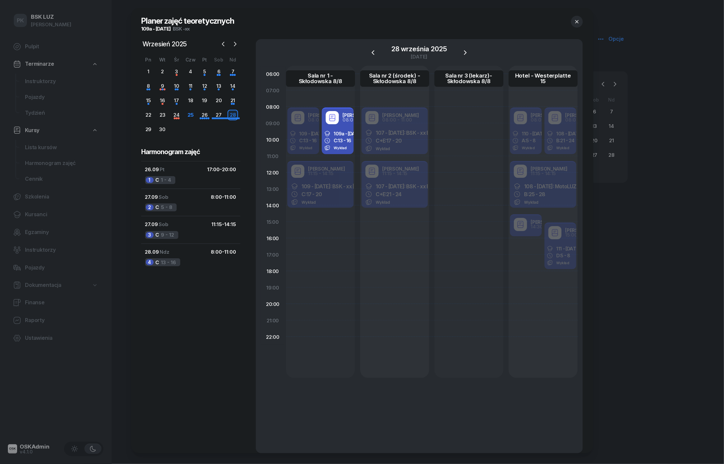
click at [322, 228] on div "Tadeusz Szewczyk 08:00 - 11:00 109 - 2025/09/26: BSK - xx BUR, C: 13 - 16 Wykła…" at bounding box center [320, 222] width 69 height 312
select select "15"
select select "17"
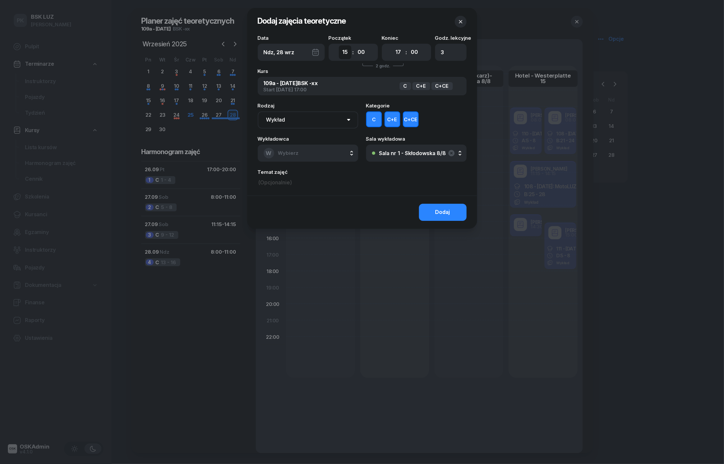
click at [344, 54] on select "00 01 02 03 04 05 06 07 08 09 10 11 12 13 14 15 16 17 18 19 20 21 22 23" at bounding box center [345, 52] width 12 height 14
select select "11"
type input "8"
click at [362, 50] on select "00 05 10 15 20 25 30 35 40 45 50 55" at bounding box center [361, 52] width 12 height 14
select select "15"
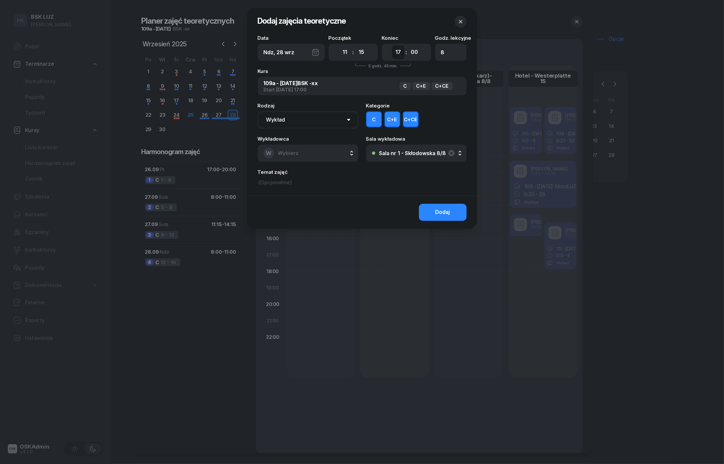
click at [399, 52] on select "00 01 02 03 04 05 06 07 08 09 10 11 12 13 14 15 16 17 18 19 20 21 22 23" at bounding box center [398, 52] width 12 height 14
select select "14"
type input "4"
click at [414, 49] on select "00 05 10 15 20 25 30 35 40 45 50 55" at bounding box center [414, 52] width 12 height 14
select select "15"
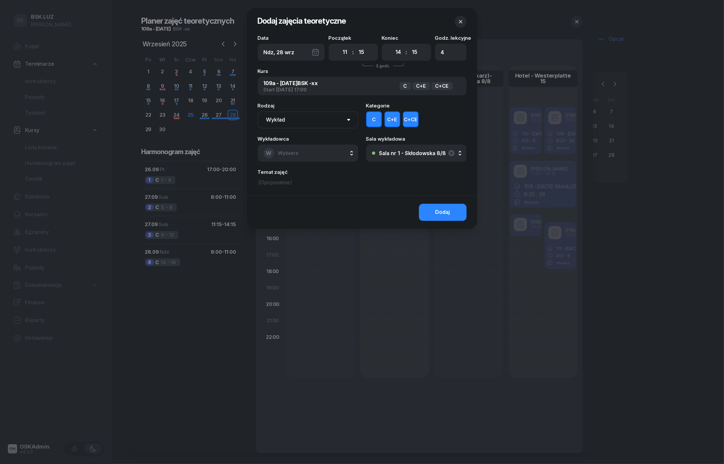
click at [394, 116] on button "C+E" at bounding box center [393, 119] width 16 height 16
click at [410, 117] on button "C+CE" at bounding box center [411, 119] width 16 height 16
click at [312, 153] on button "W Wybierz" at bounding box center [308, 153] width 101 height 17
type input "sze"
click at [299, 197] on span "[PERSON_NAME]" at bounding box center [302, 197] width 40 height 9
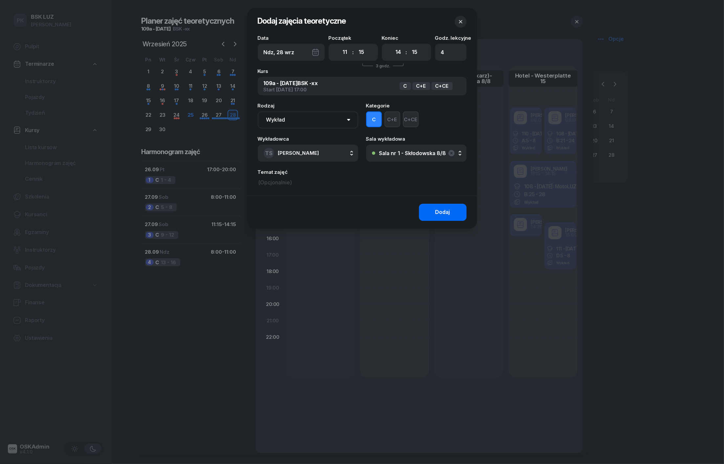
click at [427, 211] on button "Dodaj" at bounding box center [443, 212] width 48 height 17
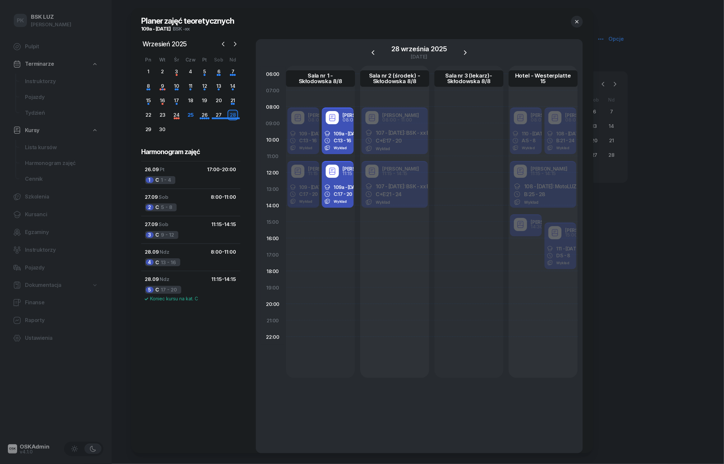
click at [580, 21] on icon "button" at bounding box center [577, 21] width 7 height 7
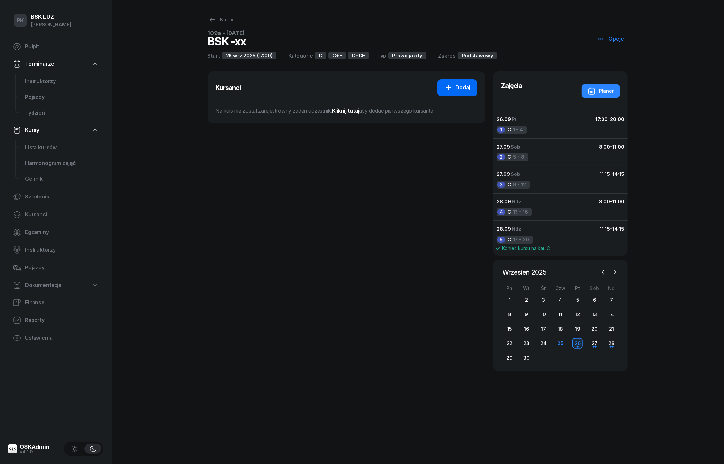
click at [448, 80] on link "Dodaj" at bounding box center [458, 87] width 40 height 17
select select "C"
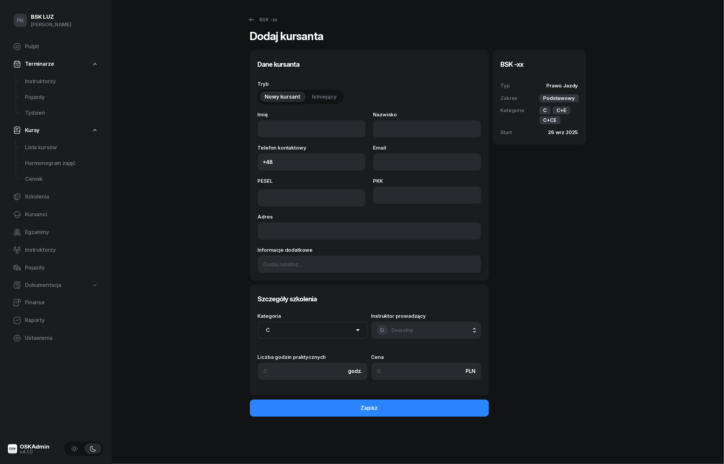
click at [326, 100] on span "Istniejący" at bounding box center [324, 97] width 25 height 9
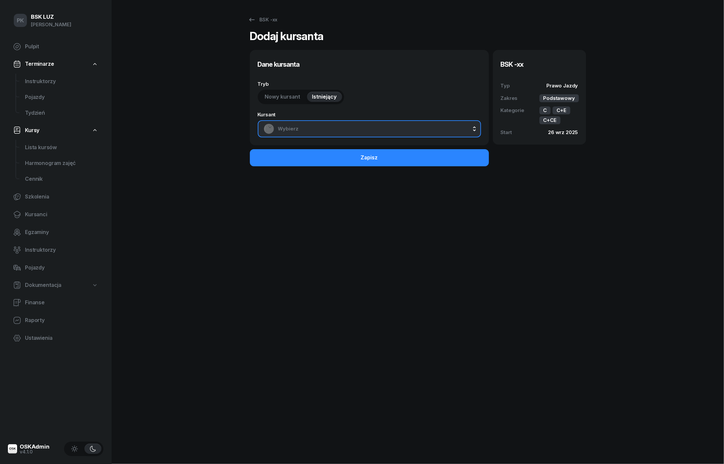
click at [301, 128] on span "Wybierz" at bounding box center [376, 129] width 197 height 9
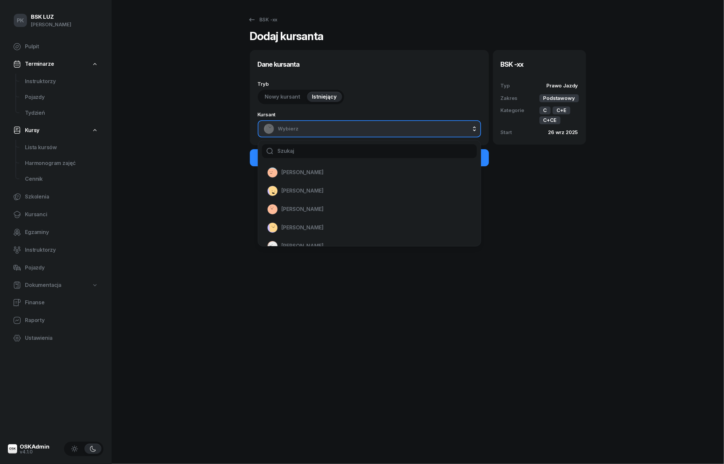
click at [315, 98] on span "Istniejący" at bounding box center [324, 97] width 25 height 9
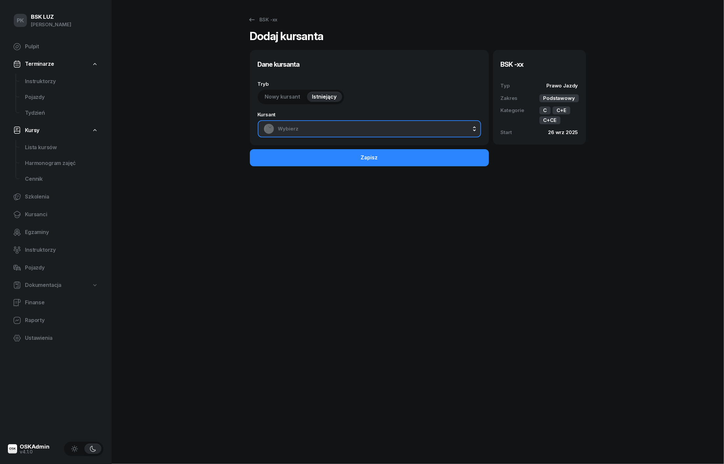
click at [316, 124] on div "Wybierz" at bounding box center [370, 129] width 212 height 11
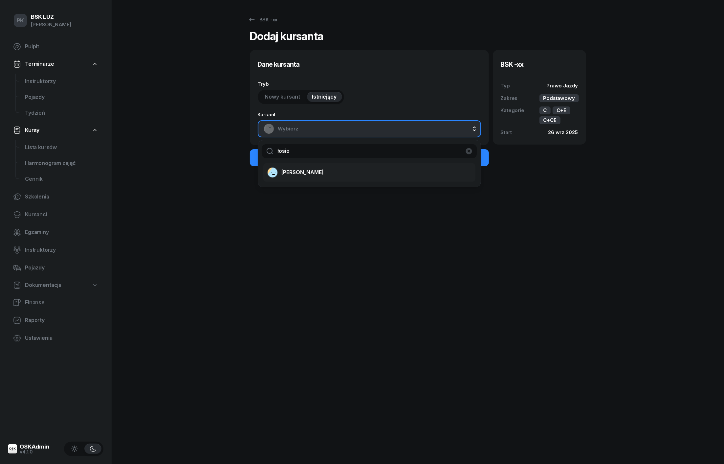
type input "łosio"
click at [311, 174] on span "[PERSON_NAME]" at bounding box center [303, 172] width 42 height 9
select select "C"
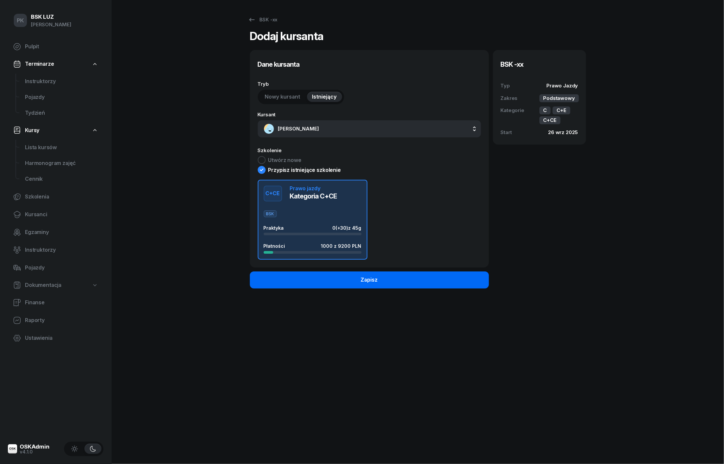
click at [355, 283] on button "Zapisz" at bounding box center [369, 279] width 239 height 17
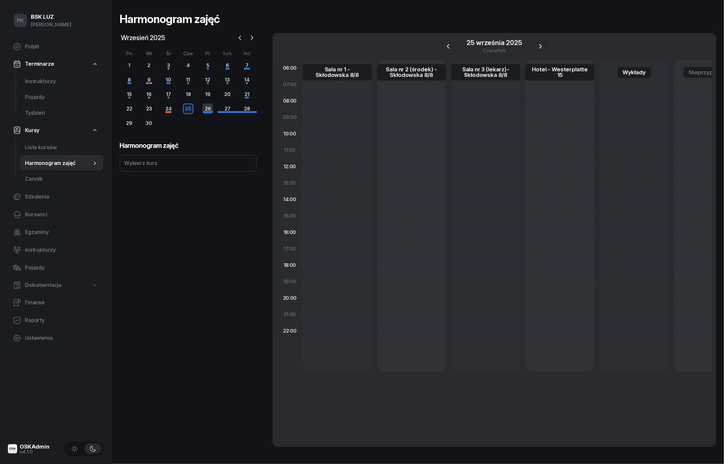
click at [209, 110] on div "26" at bounding box center [208, 108] width 11 height 11
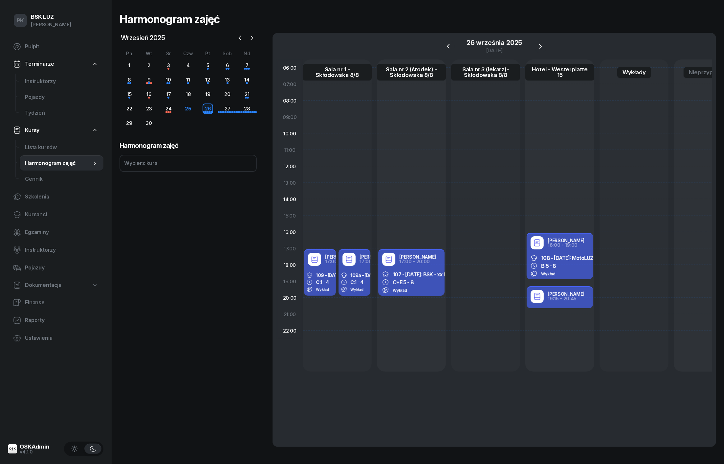
click at [424, 281] on div "C+E: 5 - 8" at bounding box center [411, 282] width 58 height 7
select select "17"
select select "20"
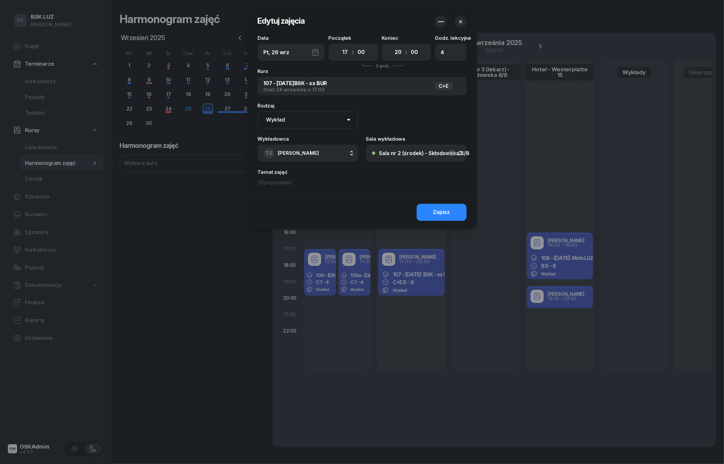
click at [415, 159] on button "Sala nr 2 (środek) - Skłodowska 8/8" at bounding box center [416, 153] width 101 height 17
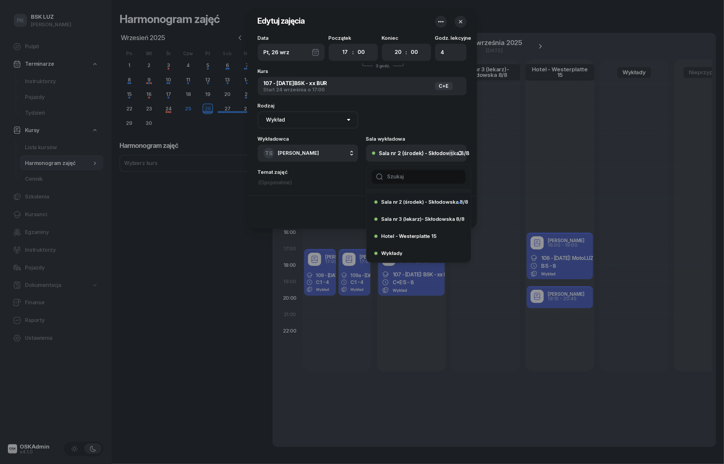
scroll to position [30, 0]
click at [412, 253] on div "Wykłady" at bounding box center [417, 253] width 85 height 11
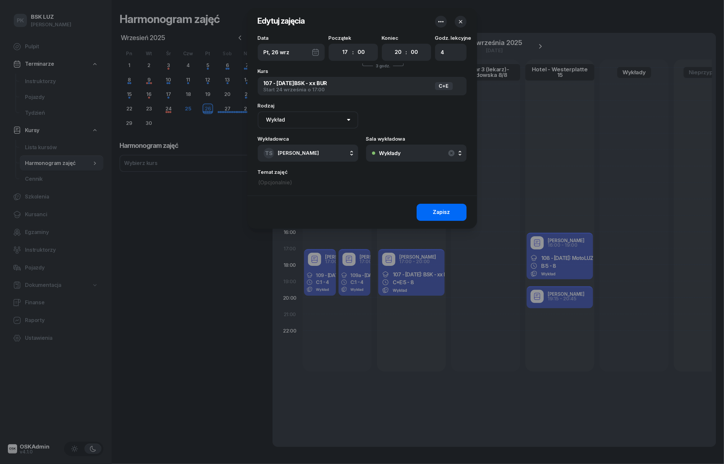
click at [438, 213] on div "Zapisz" at bounding box center [441, 212] width 17 height 9
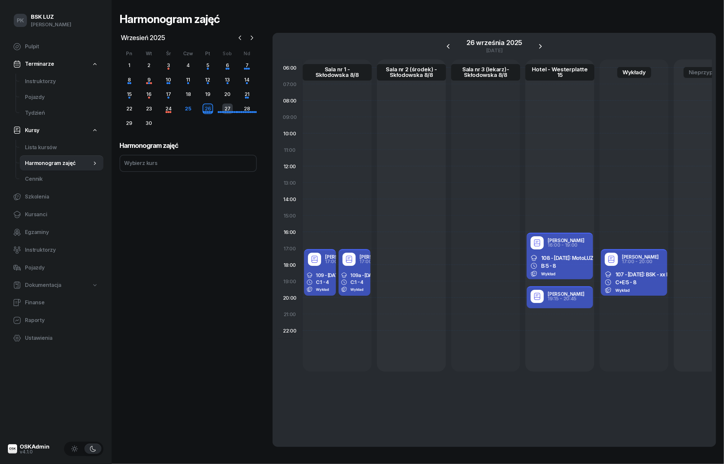
click at [229, 110] on div "27" at bounding box center [227, 108] width 11 height 11
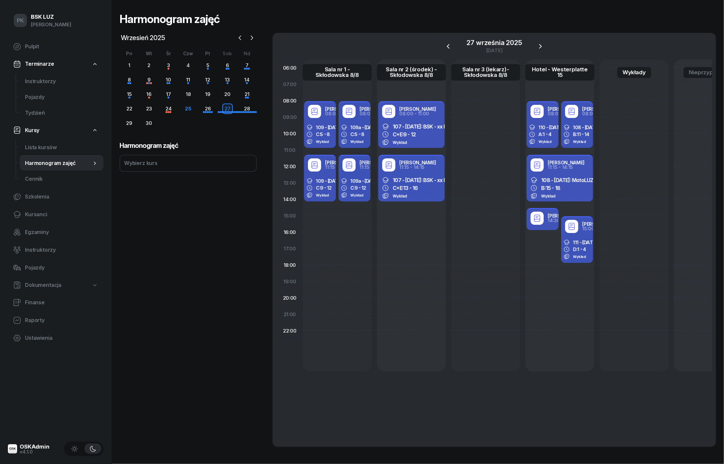
click at [413, 134] on span "9 - 12" at bounding box center [409, 134] width 12 height 7
select select "08"
select select "11"
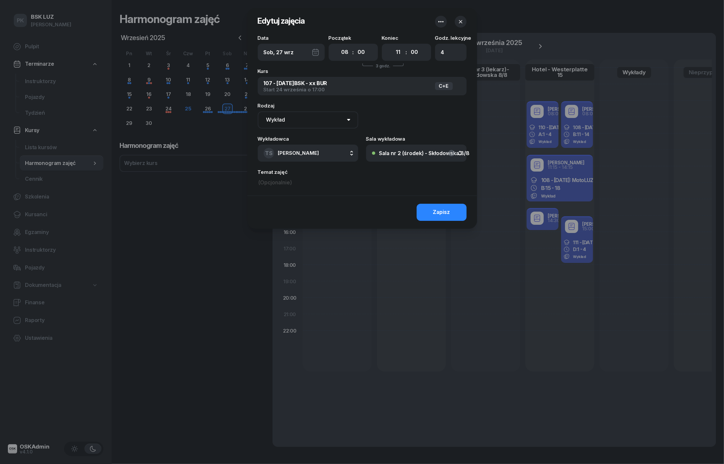
click at [425, 159] on button "Sala nr 2 (środek) - Skłodowska 8/8" at bounding box center [416, 153] width 101 height 17
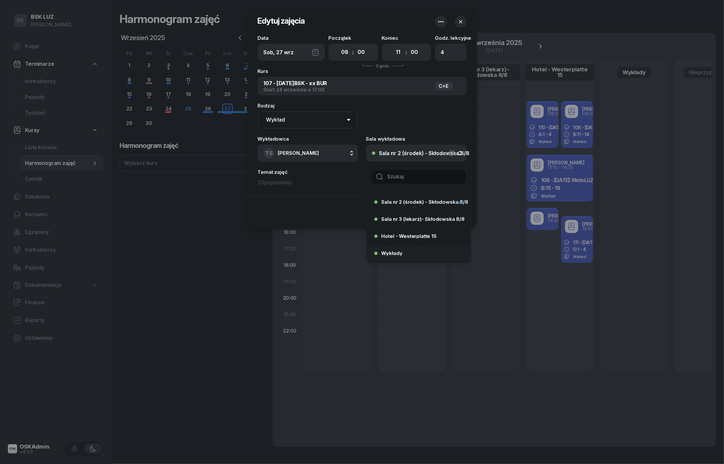
click at [409, 254] on div "Wykłady" at bounding box center [417, 253] width 85 height 11
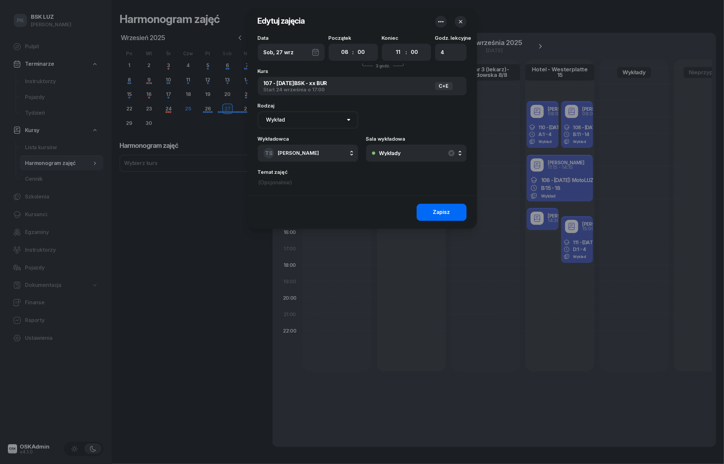
click at [429, 219] on button "Zapisz" at bounding box center [442, 212] width 50 height 17
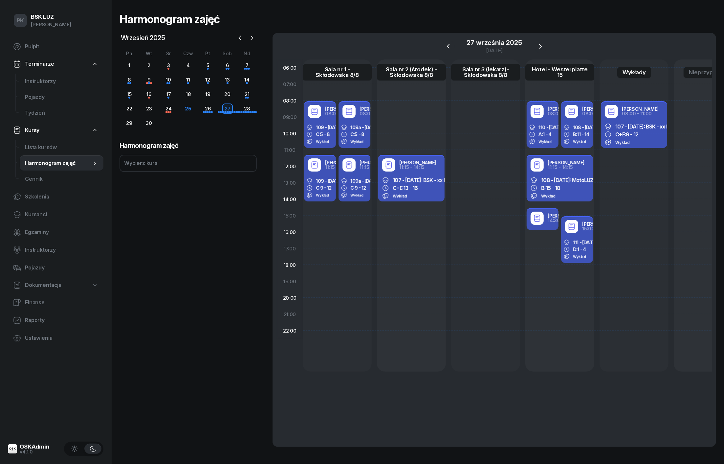
click at [419, 196] on div "Wykład" at bounding box center [411, 196] width 58 height 7
select select "11"
select select "15"
select select "14"
select select "15"
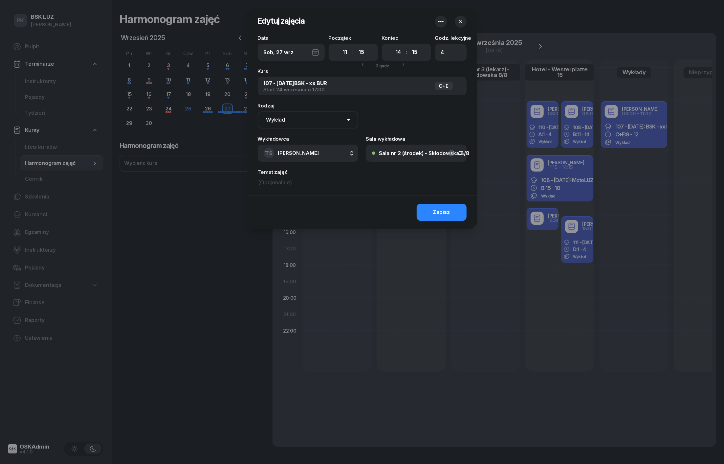
click at [421, 150] on div "Sala nr 2 (środek) - Skłodowska 8/8" at bounding box center [424, 152] width 91 height 5
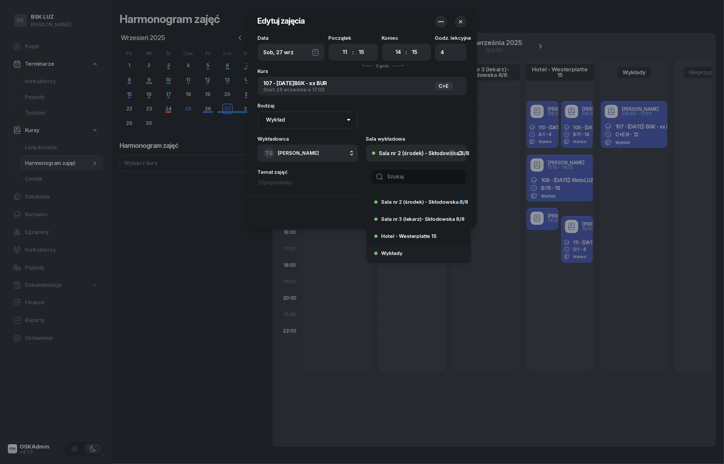
click at [409, 255] on div "Wykłady" at bounding box center [417, 253] width 85 height 11
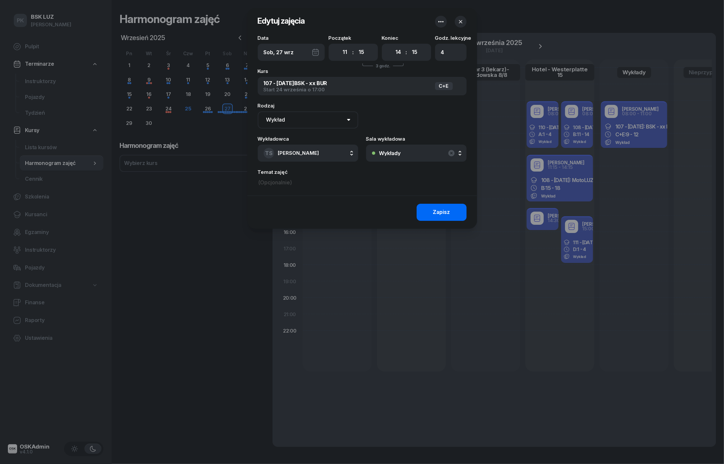
click at [441, 217] on button "Zapisz" at bounding box center [442, 212] width 50 height 17
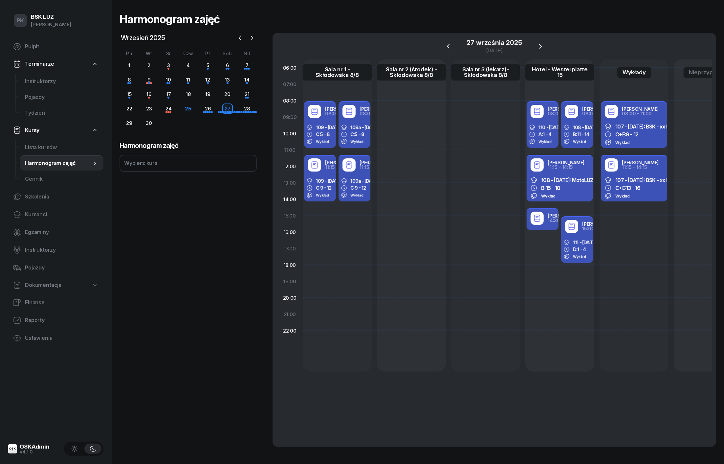
click at [546, 126] on span "110 - [DATE]: MotoLUZ - xx BUR," at bounding box center [571, 127] width 65 height 6
select select "08"
select select "11"
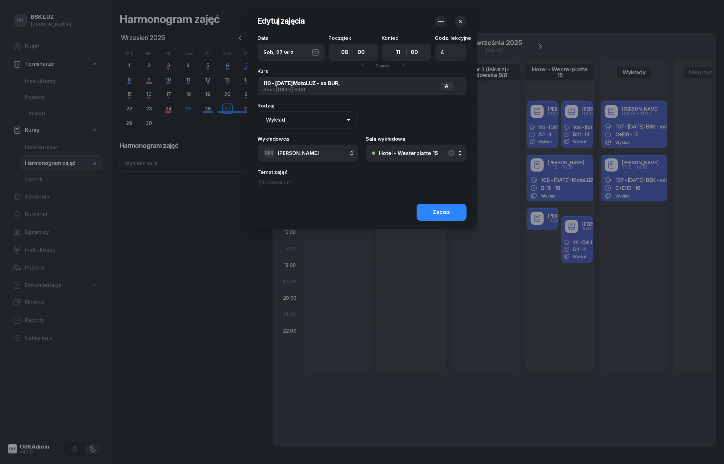
click at [414, 148] on button "Hotel - Westerplatte 15" at bounding box center [416, 153] width 101 height 17
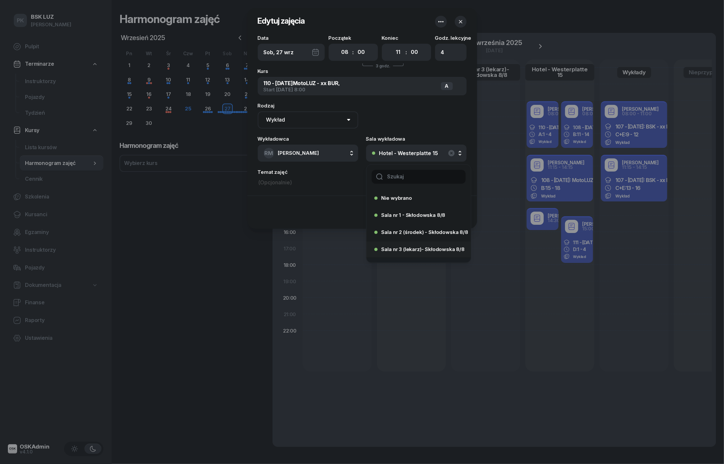
click at [413, 250] on span "Sala nr 3 (lekarz)- Skłodowska 8/8" at bounding box center [423, 249] width 83 height 5
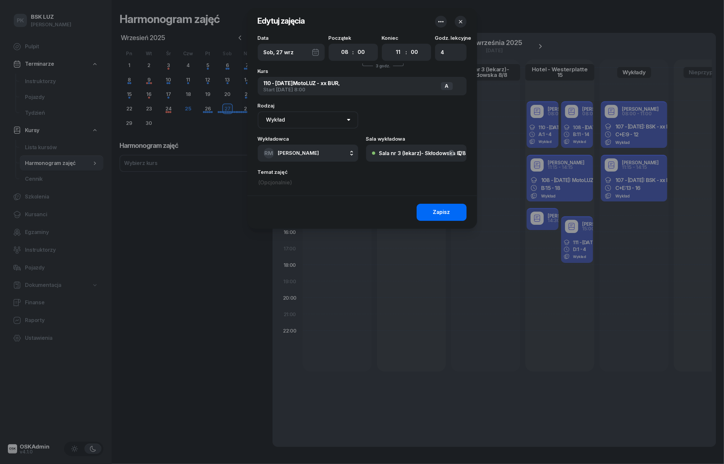
click at [432, 206] on button "Zapisz" at bounding box center [442, 212] width 50 height 17
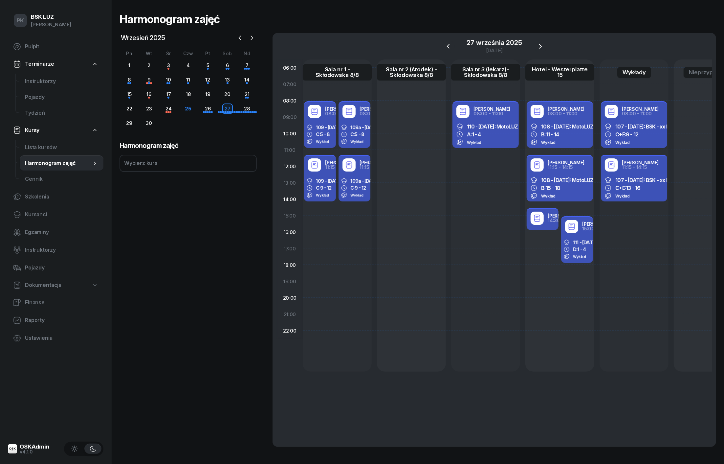
click at [578, 237] on div "111 - [DATE]: BSK - xx BUR D: 1 - 4 Wykład" at bounding box center [575, 249] width 29 height 25
select select "15"
select select "18"
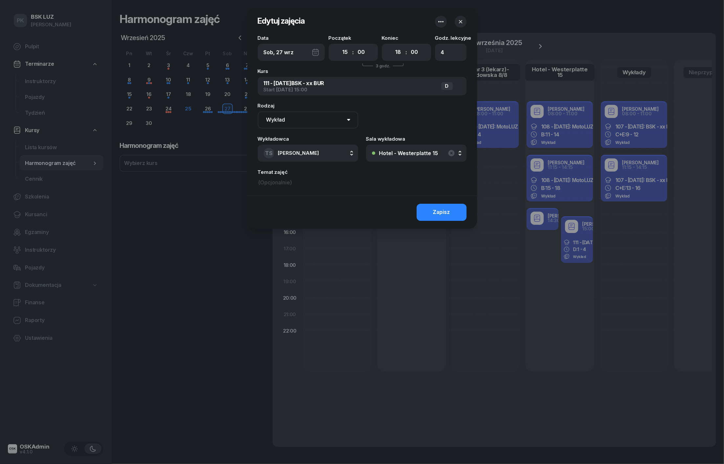
click at [401, 156] on button "Hotel - Westerplatte 15" at bounding box center [416, 153] width 101 height 17
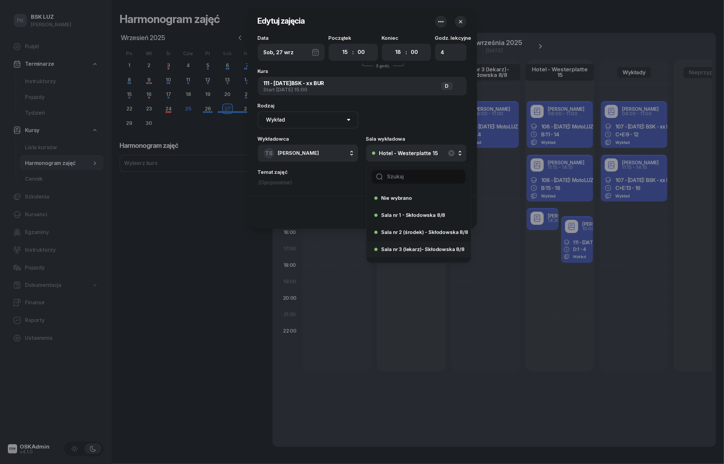
click at [407, 248] on span "Sala nr 3 (lekarz)- Skłodowska 8/8" at bounding box center [423, 249] width 83 height 5
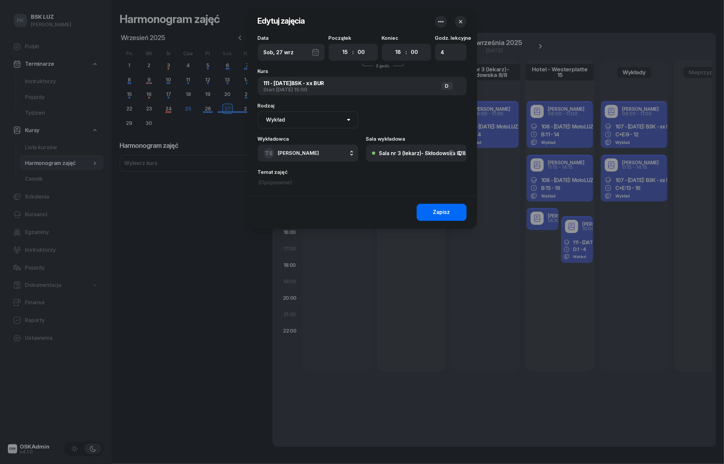
click at [448, 213] on div "Zapisz" at bounding box center [441, 212] width 17 height 9
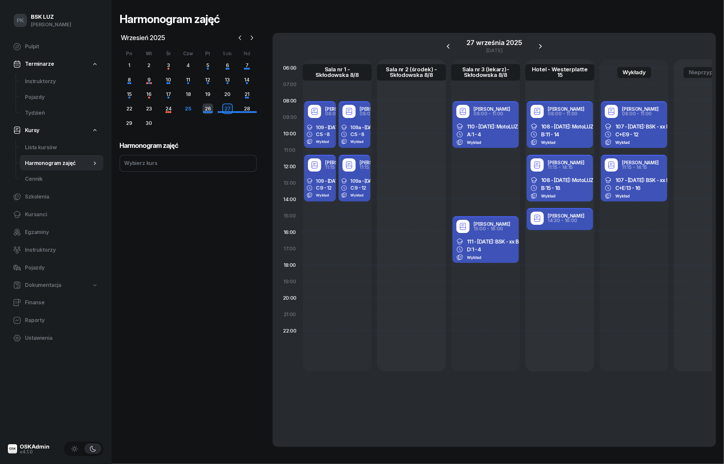
click at [206, 110] on div "26" at bounding box center [208, 108] width 11 height 11
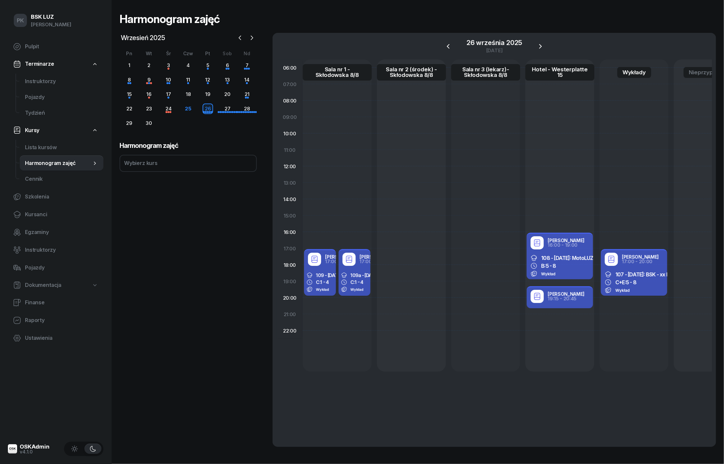
click at [366, 273] on span "109a - [DATE]: BSK -xx" at bounding box center [374, 275] width 47 height 6
select select "17"
select select "20"
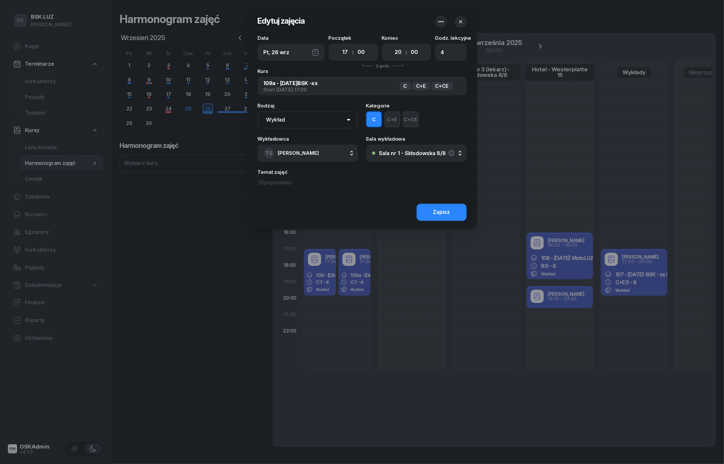
click at [411, 152] on div "Sala nr 1 - Skłodowska 8/8" at bounding box center [412, 152] width 67 height 5
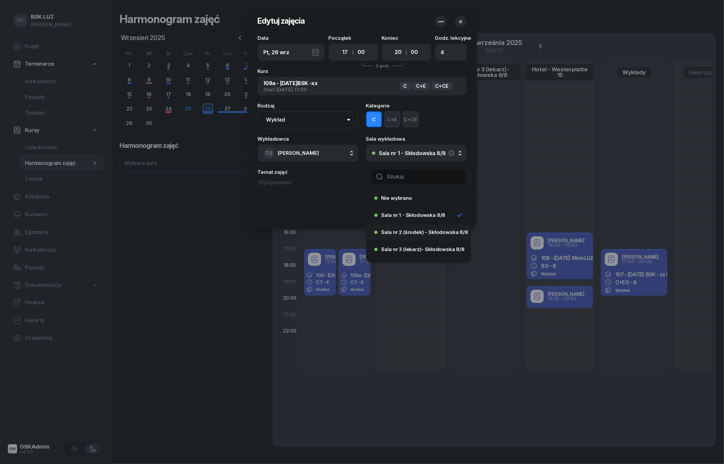
click at [419, 230] on span "Sala nr 2 (środek) - Skłodowska 8/8" at bounding box center [425, 232] width 87 height 5
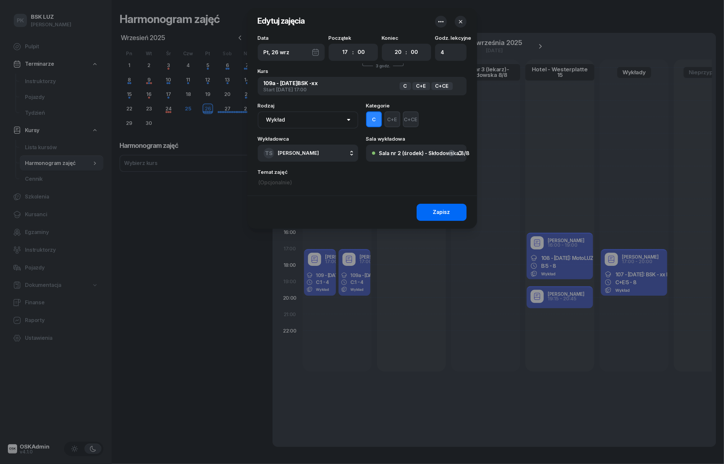
click at [435, 212] on div "Zapisz" at bounding box center [441, 212] width 17 height 9
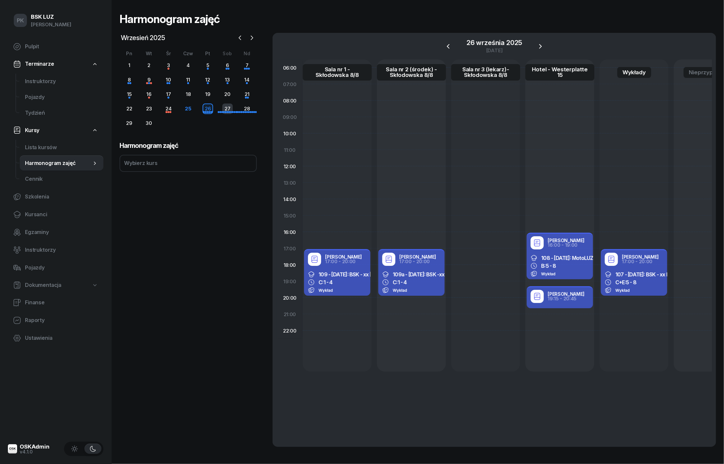
click at [227, 105] on div "27" at bounding box center [227, 108] width 11 height 11
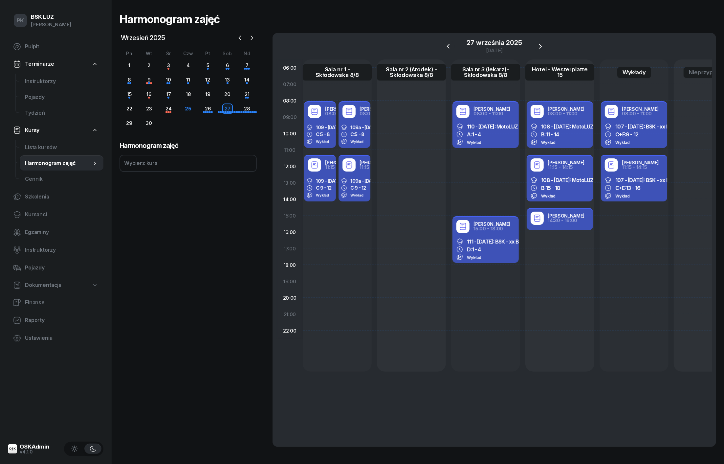
click at [366, 140] on div "109a - [DATE]: BSK -xx C: 5 - 8 Wykład" at bounding box center [352, 134] width 29 height 25
select select "08"
select select "11"
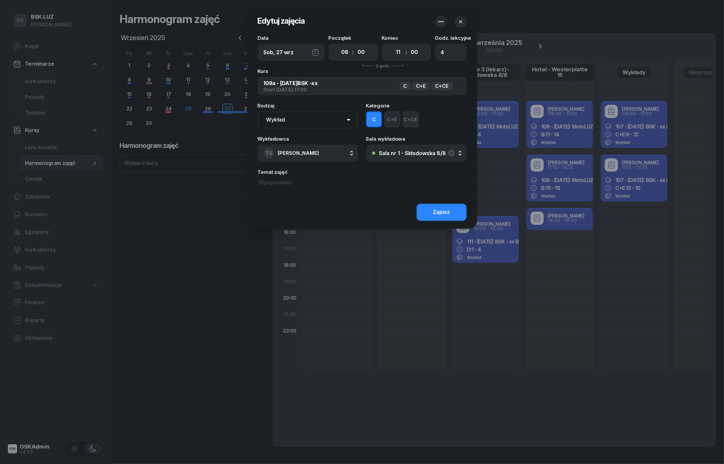
click at [394, 156] on button "Sala nr 1 - Skłodowska 8/8" at bounding box center [416, 153] width 101 height 17
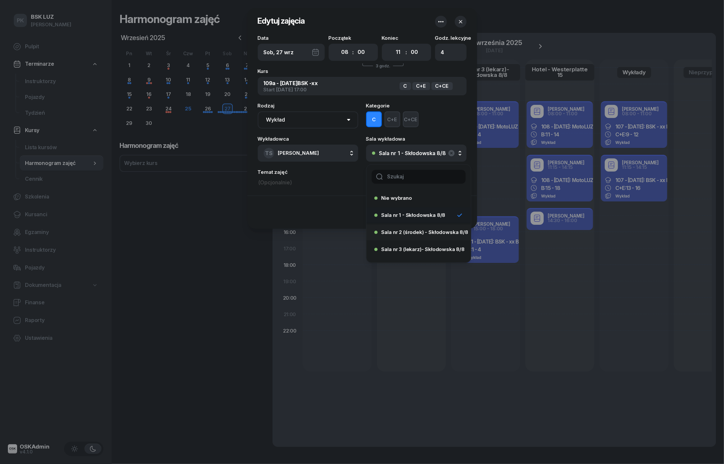
click at [407, 233] on span "Sala nr 2 (środek) - Skłodowska 8/8" at bounding box center [425, 232] width 87 height 5
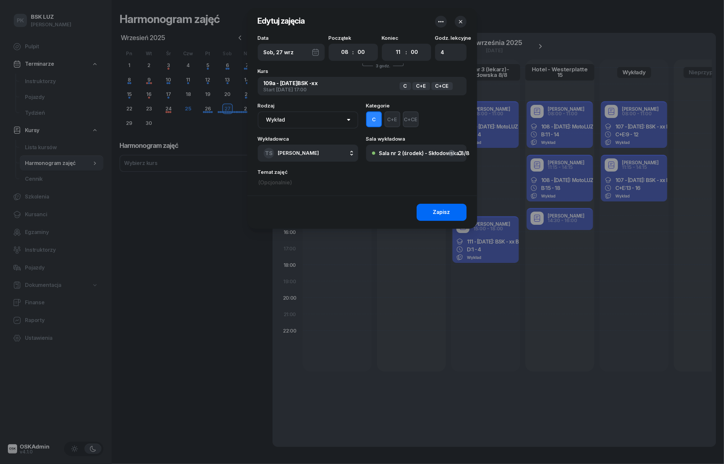
click at [426, 210] on button "Zapisz" at bounding box center [442, 212] width 50 height 17
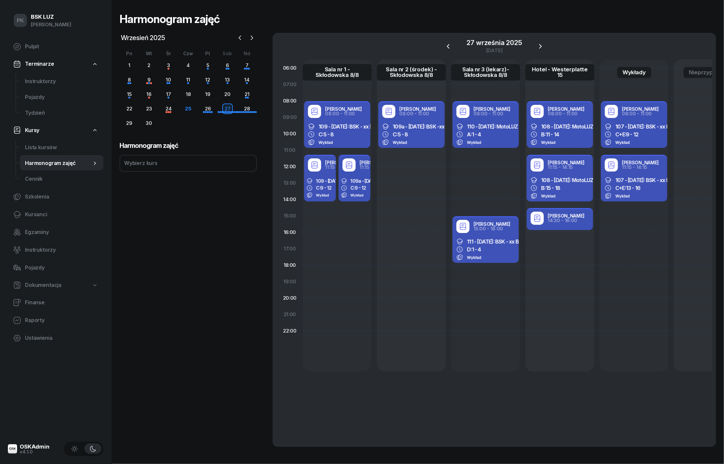
click at [350, 176] on div "109a - [DATE]: BSK -xx C: 9 - 12 Wykład" at bounding box center [352, 187] width 29 height 25
select select "11"
select select "15"
select select "14"
select select "15"
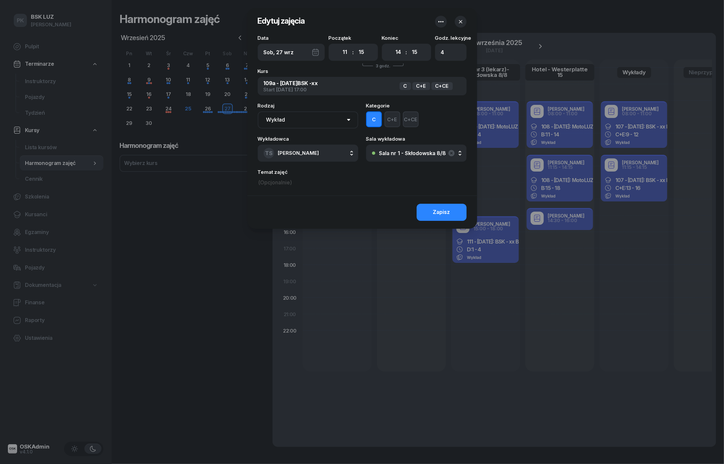
click at [387, 154] on div "Sala nr 1 - Skłodowska 8/8" at bounding box center [412, 152] width 67 height 5
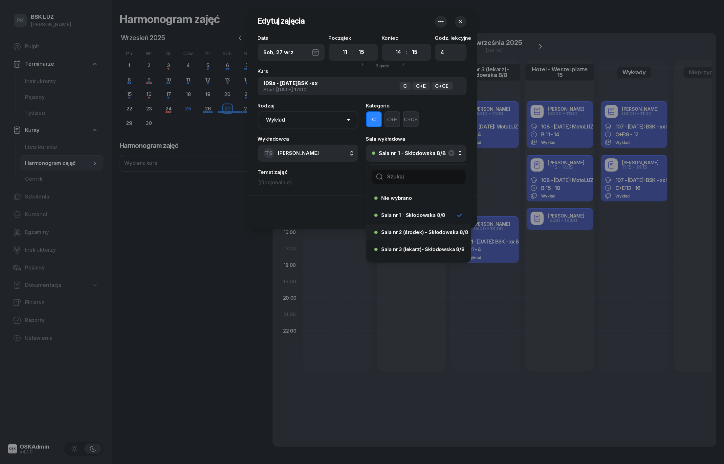
click at [401, 225] on li "Sala nr 2 (środek) - Skłodowska 8/8" at bounding box center [419, 232] width 104 height 16
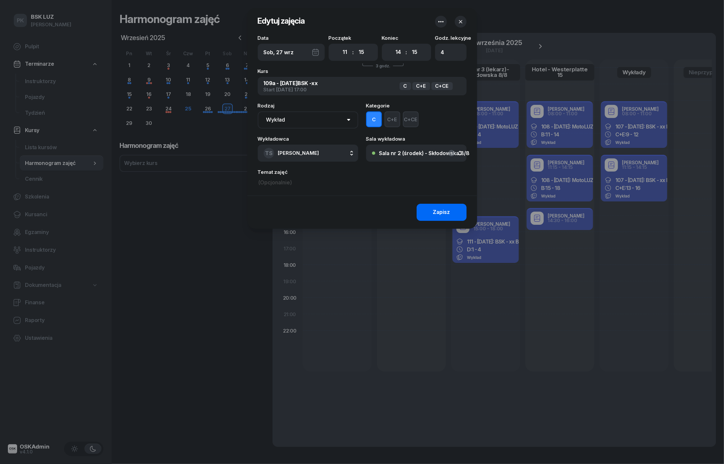
click at [438, 216] on div "Zapisz" at bounding box center [441, 212] width 17 height 9
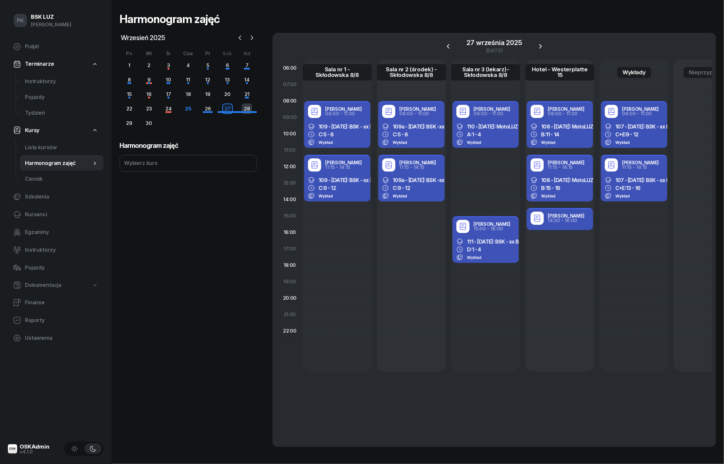
click at [244, 109] on div "28" at bounding box center [247, 108] width 11 height 11
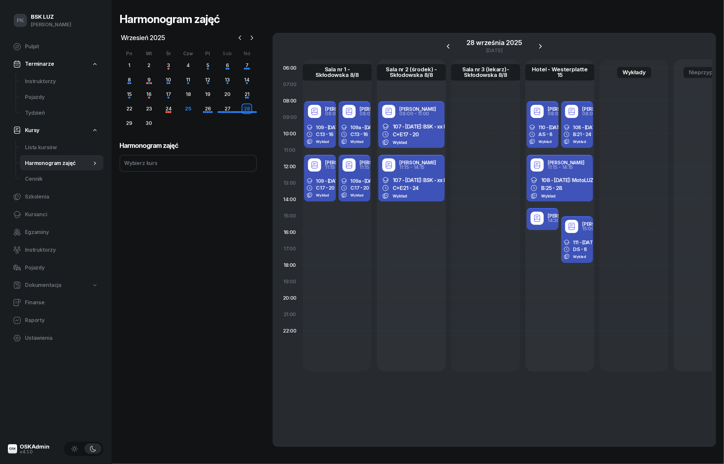
click at [425, 123] on span "107 - [DATE]: BSK - xx BUR" at bounding box center [423, 126] width 60 height 7
select select "08"
select select "11"
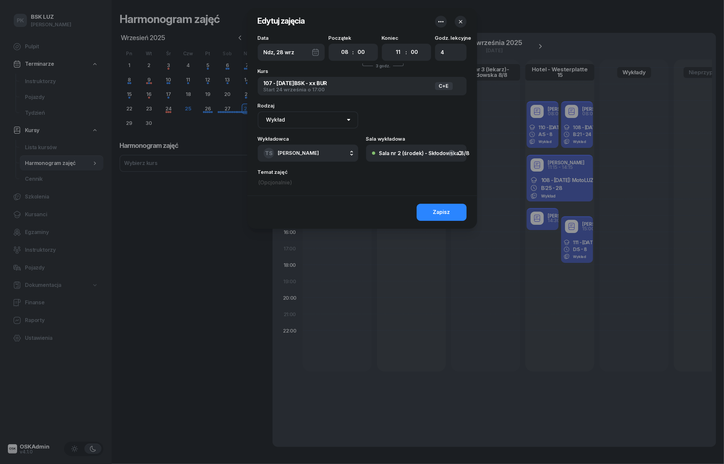
click at [430, 155] on button "Sala nr 2 (środek) - Skłodowska 8/8" at bounding box center [416, 153] width 101 height 17
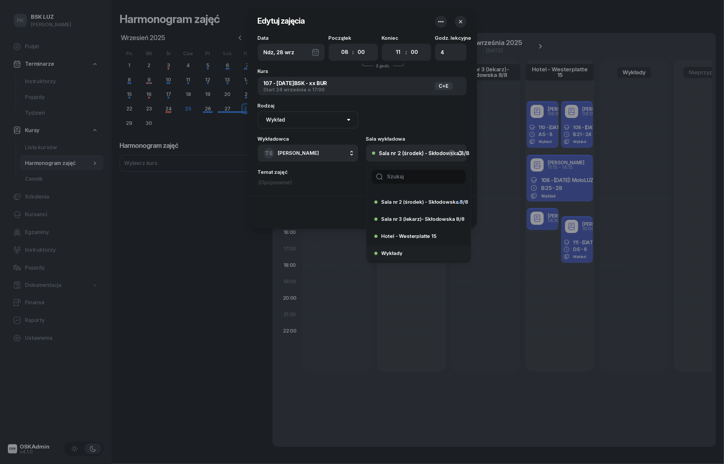
click at [414, 250] on div "Wykłady" at bounding box center [417, 253] width 85 height 11
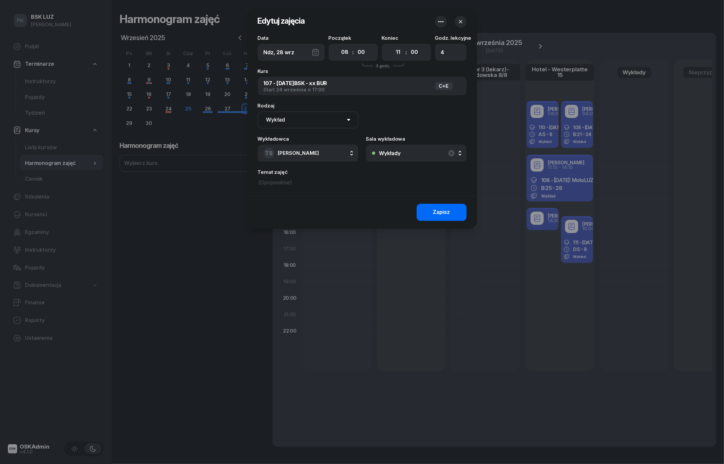
click at [430, 216] on button "Zapisz" at bounding box center [442, 212] width 50 height 17
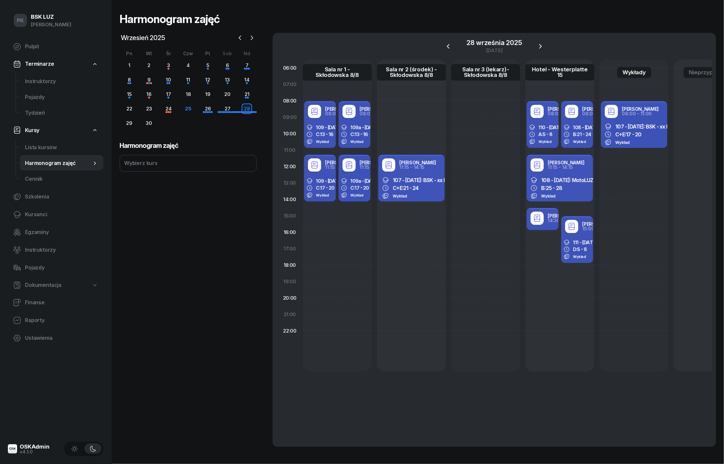
click at [419, 181] on span "107 - [DATE]: BSK - xx BUR" at bounding box center [423, 180] width 60 height 7
select select "11"
select select "15"
select select "14"
select select "15"
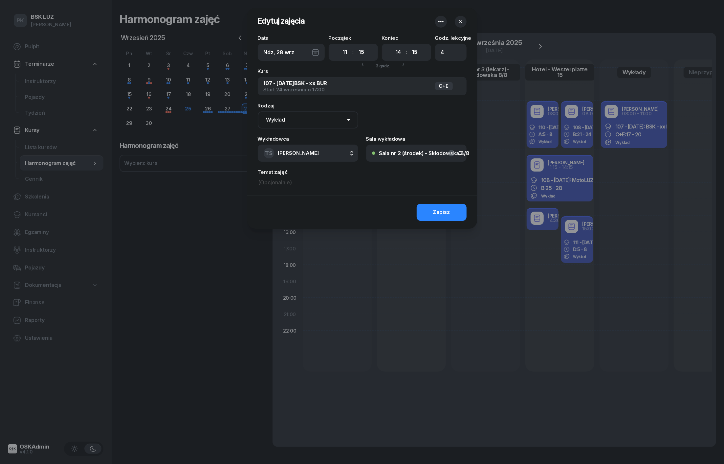
click at [420, 153] on div "Sala nr 2 (środek) - Skłodowska 8/8" at bounding box center [424, 152] width 91 height 5
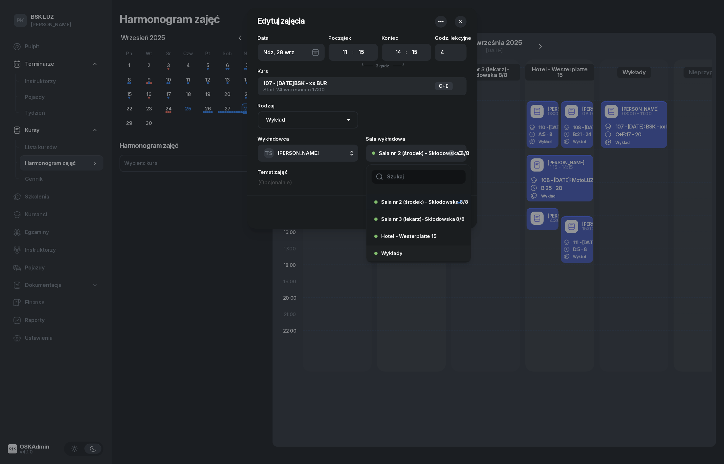
click at [419, 247] on li "Wykłady" at bounding box center [419, 253] width 104 height 16
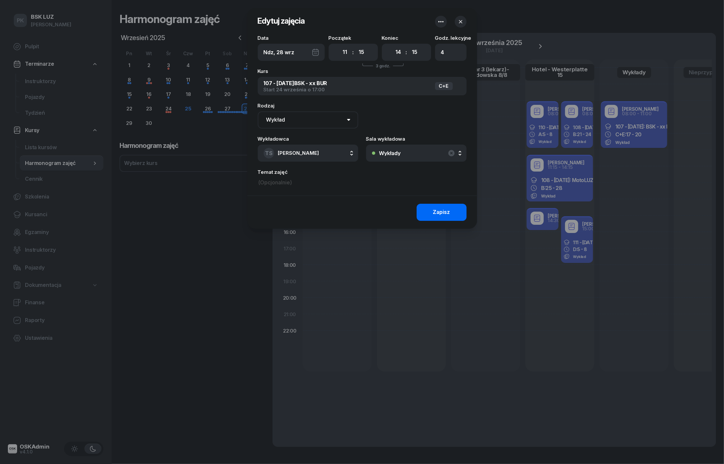
click at [430, 212] on button "Zapisz" at bounding box center [442, 212] width 50 height 17
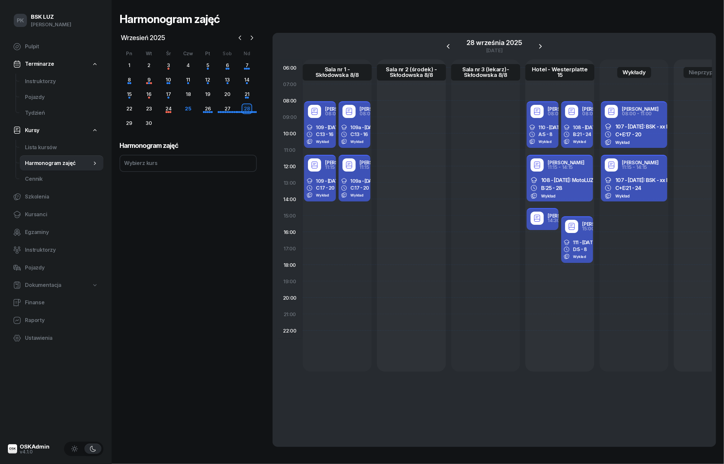
click at [352, 123] on div "109a - [DATE]: BSK -xx C: 13 - 16 Wykład" at bounding box center [352, 134] width 29 height 25
select select "08"
select select "11"
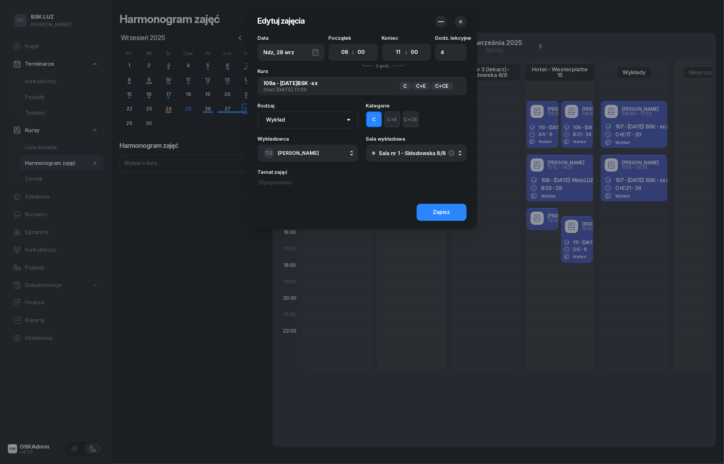
click at [404, 150] on button "Sala nr 1 - Skłodowska 8/8" at bounding box center [416, 153] width 101 height 17
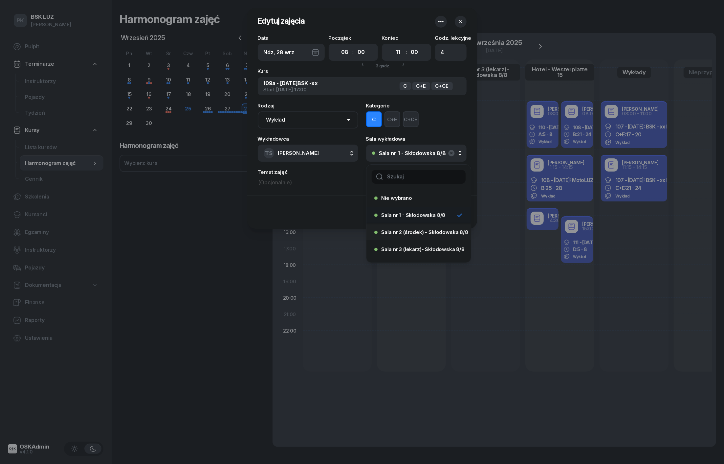
click at [415, 232] on span "Sala nr 2 (środek) - Skłodowska 8/8" at bounding box center [425, 232] width 87 height 5
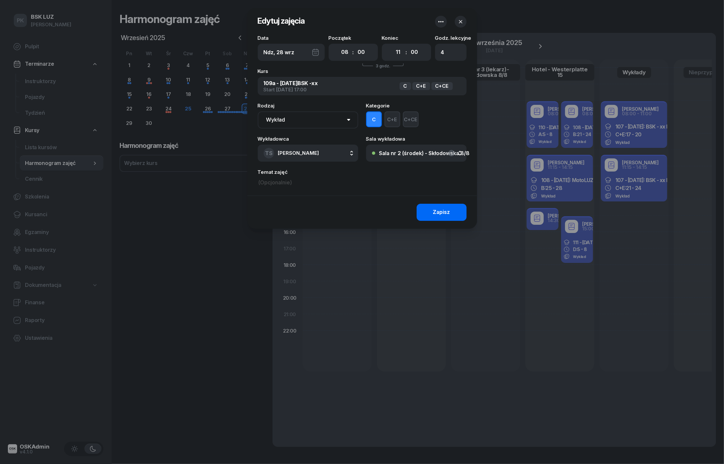
click at [425, 214] on button "Zapisz" at bounding box center [442, 212] width 50 height 17
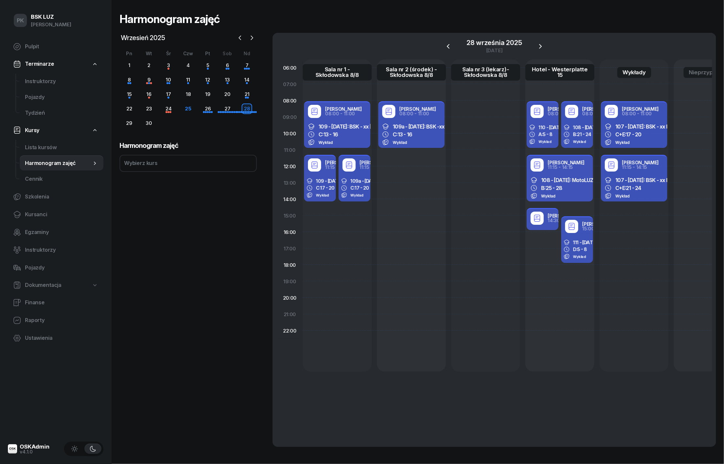
click at [351, 191] on div "109a - [DATE]: BSK -xx C: 17 - 20 Wykład" at bounding box center [352, 187] width 29 height 25
select select "11"
select select "15"
select select "14"
select select "15"
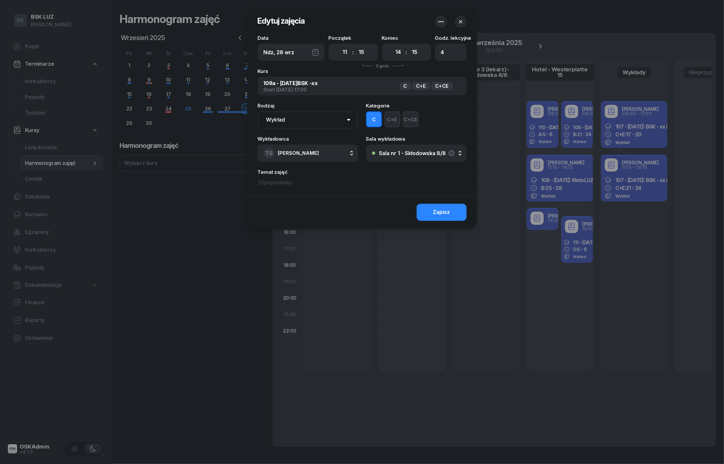
click at [394, 154] on div "Sala nr 1 - Skłodowska 8/8" at bounding box center [412, 152] width 67 height 5
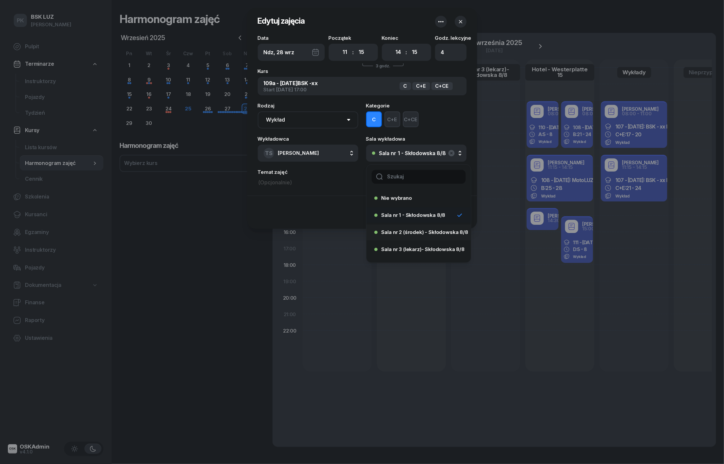
click at [404, 233] on span "Sala nr 2 (środek) - Skłodowska 8/8" at bounding box center [425, 232] width 87 height 5
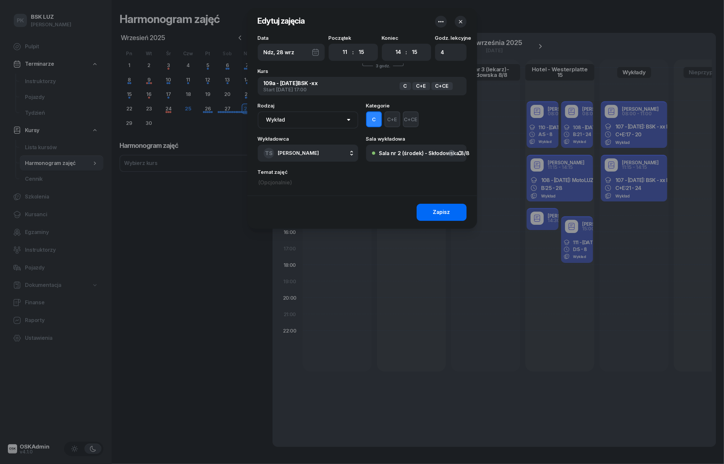
click at [434, 210] on div "Zapisz" at bounding box center [441, 212] width 17 height 9
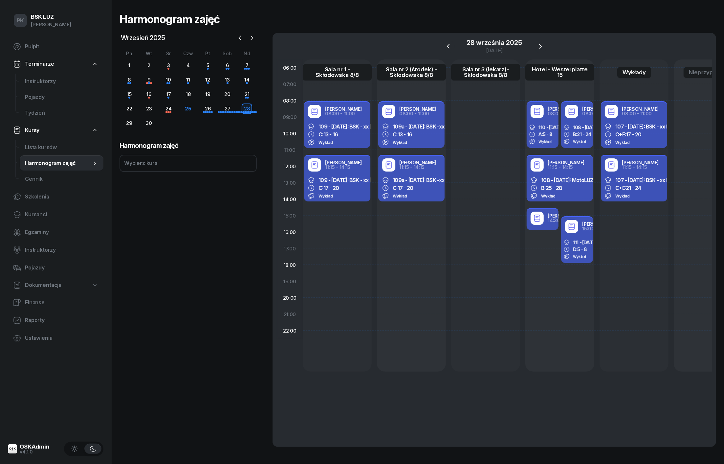
click at [552, 137] on div "110 - [DATE]: MotoLUZ - xx BUR, A: 5 - 8 Wykład" at bounding box center [540, 134] width 29 height 25
select select "08"
select select "11"
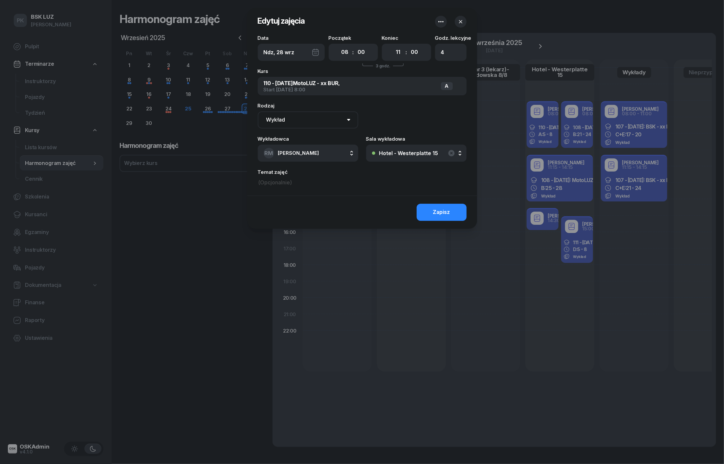
click at [430, 158] on button "Hotel - Westerplatte 15" at bounding box center [416, 153] width 101 height 17
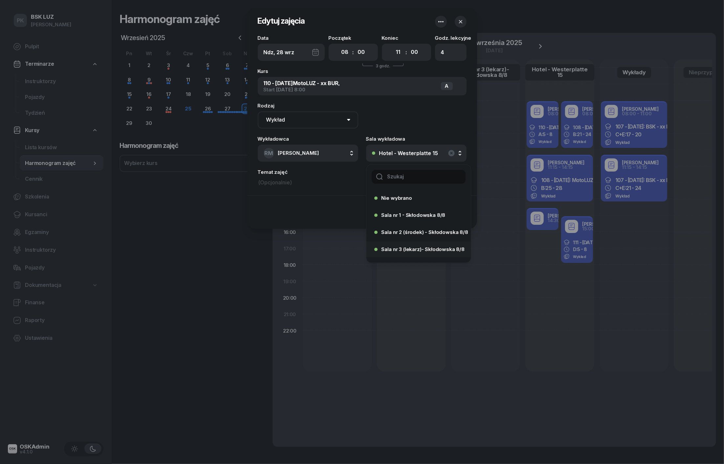
click at [440, 247] on span "Sala nr 3 (lekarz)- Skłodowska 8/8" at bounding box center [423, 249] width 83 height 5
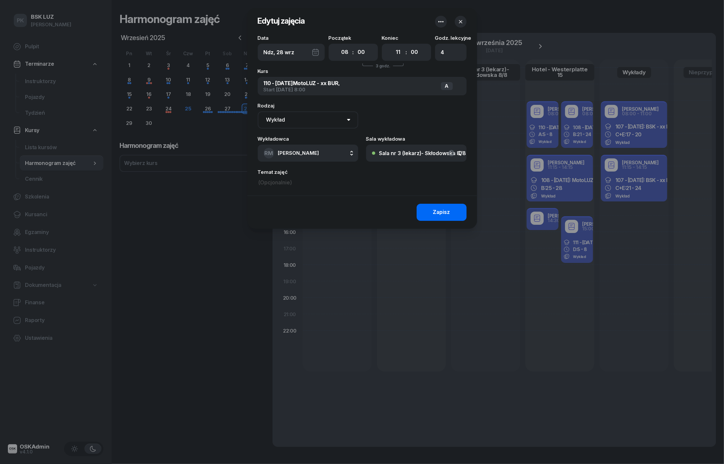
click at [447, 206] on button "Zapisz" at bounding box center [442, 212] width 50 height 17
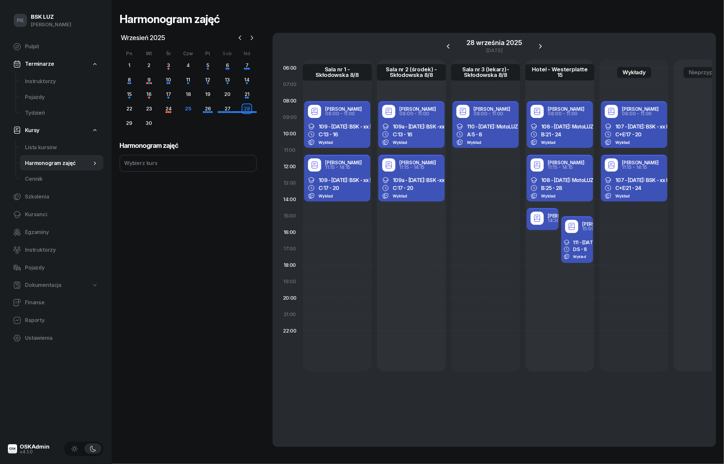
click at [582, 247] on span "5 - 8" at bounding box center [583, 249] width 10 height 6
select select "15"
select select "18"
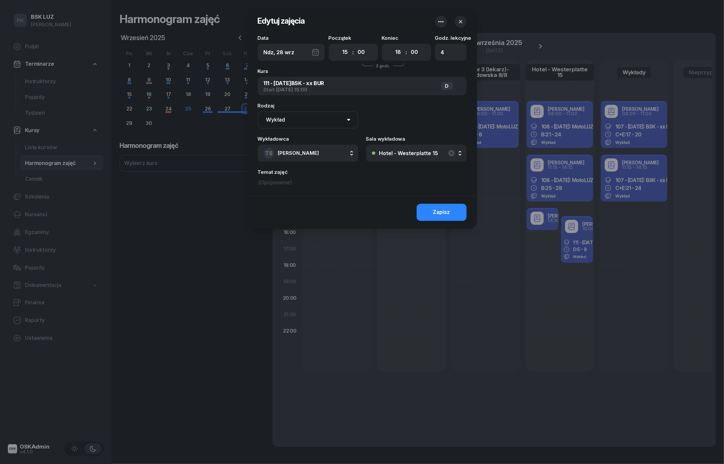
click at [421, 162] on div "Data Ndz, [DATE] Początek 00 01 02 03 04 05 06 07 08 09 10 11 12 13 14 15 16 17…" at bounding box center [362, 115] width 230 height 160
click at [418, 156] on button "Hotel - Westerplatte 15" at bounding box center [416, 153] width 101 height 17
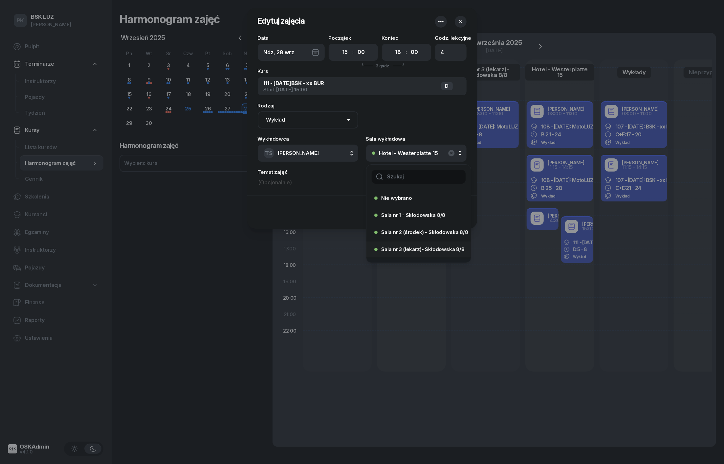
click at [430, 246] on div "Sala nr 3 (lekarz)- Skłodowska 8/8" at bounding box center [417, 249] width 85 height 11
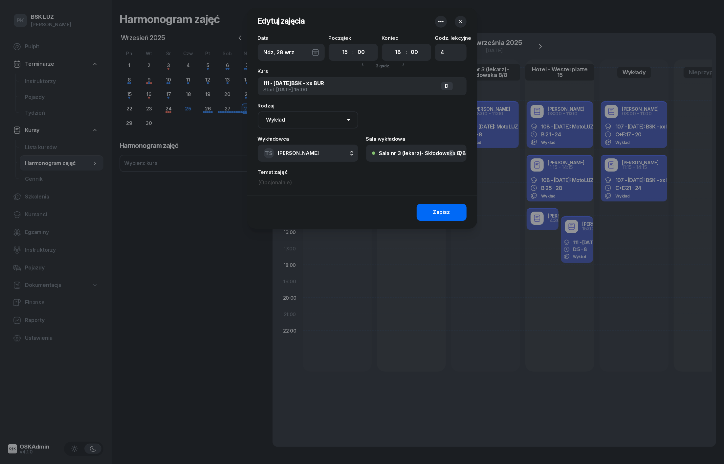
click at [441, 218] on button "Zapisz" at bounding box center [442, 212] width 50 height 17
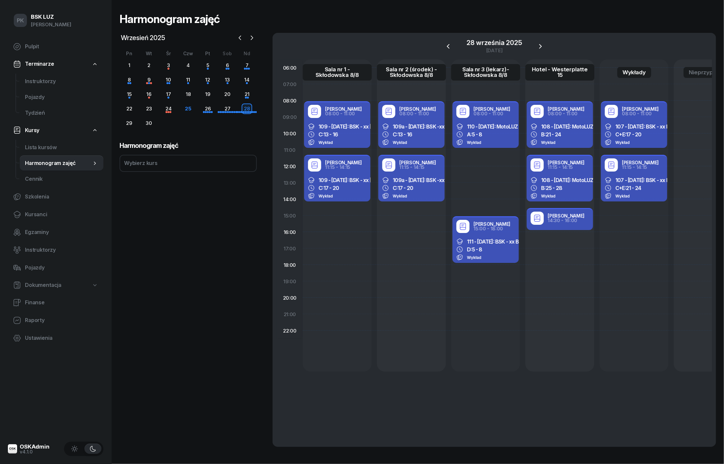
click at [559, 218] on div "14:30 - 16:00" at bounding box center [566, 220] width 37 height 5
select select "14"
select select "30"
select select "16"
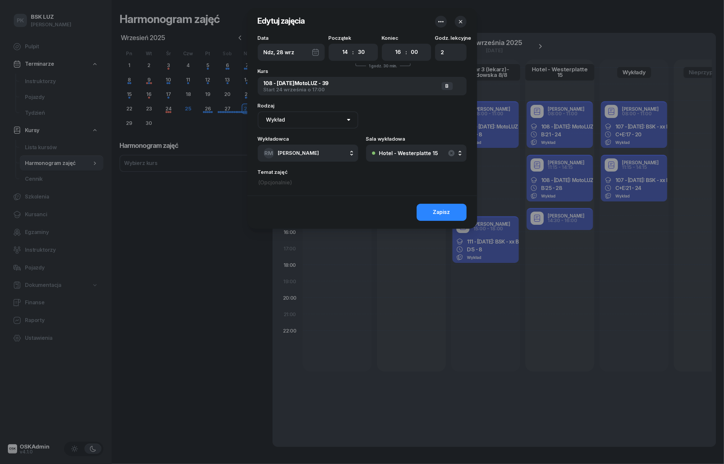
click at [459, 20] on icon "button" at bounding box center [461, 21] width 7 height 7
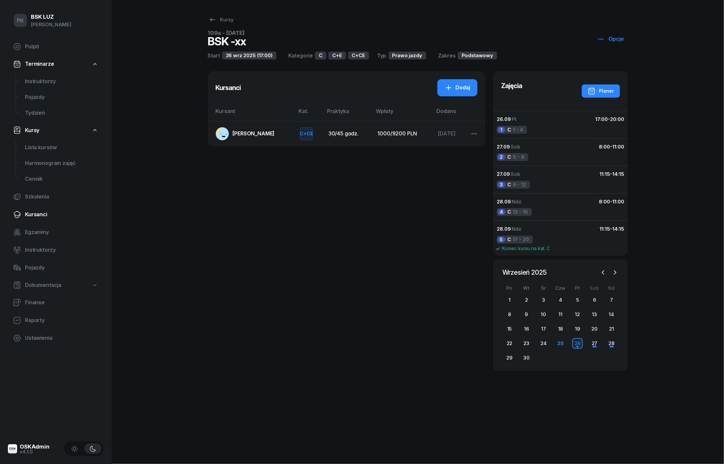
click at [47, 212] on span "Kursanci" at bounding box center [61, 214] width 73 height 9
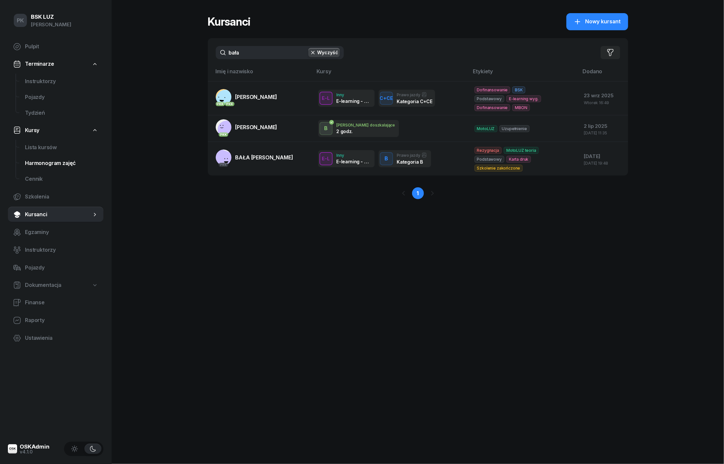
click at [52, 163] on span "Harmonogram zajęć" at bounding box center [61, 163] width 73 height 9
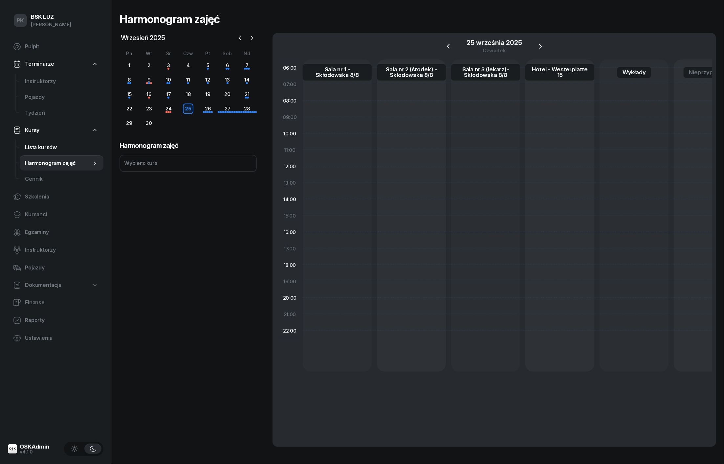
click at [47, 145] on span "Lista kursów" at bounding box center [61, 147] width 73 height 9
select select
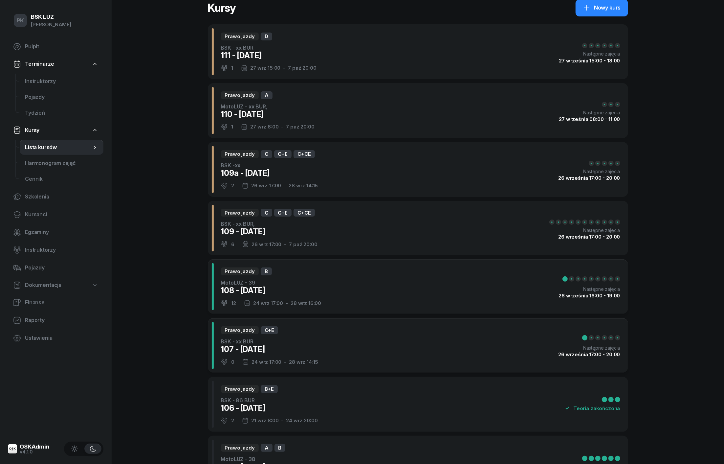
scroll to position [15, 0]
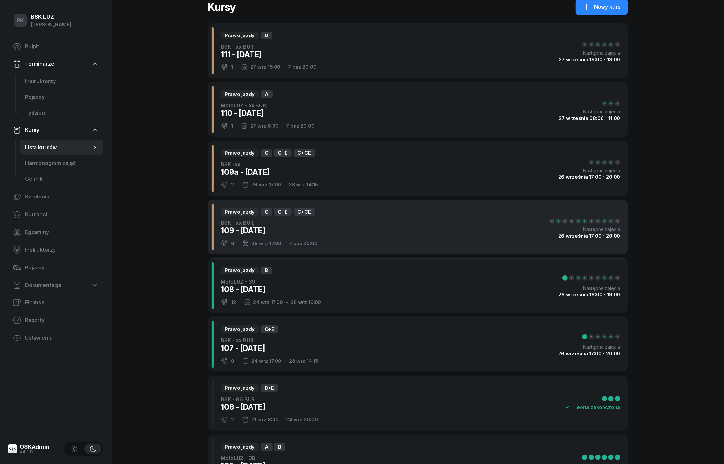
click at [359, 220] on div "Prawo jazdy C C+E C+CE BSK - xx BUR, 109 - [DATE] 6 [DATE] 17:00 - [DATE] 20:00…" at bounding box center [418, 227] width 421 height 55
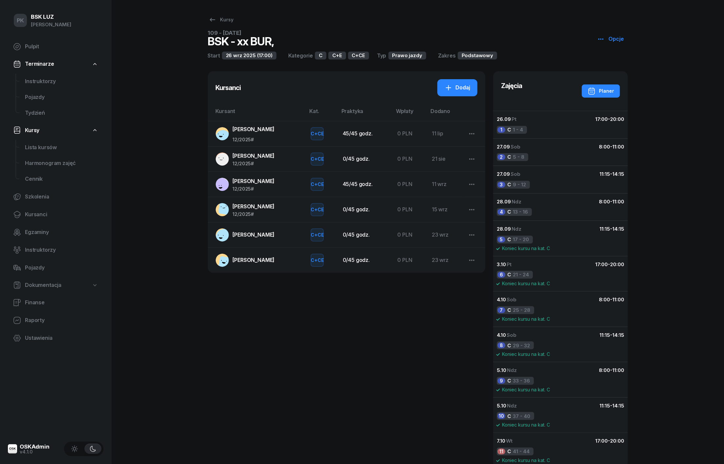
click at [599, 39] on icon "button" at bounding box center [601, 39] width 8 height 8
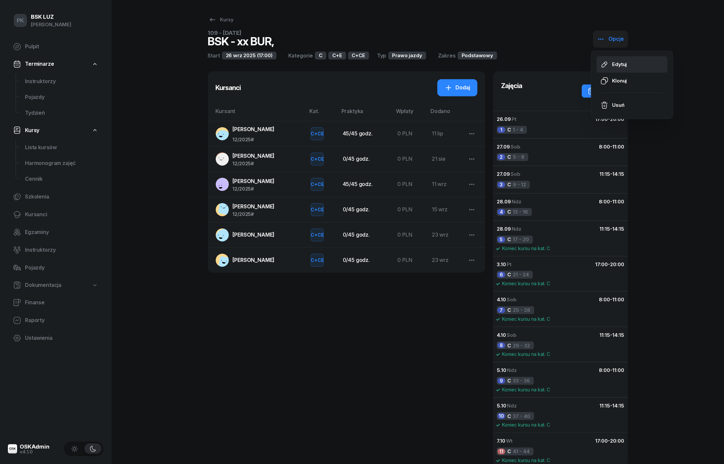
click at [608, 63] on icon at bounding box center [604, 65] width 5 height 6
select select "09"
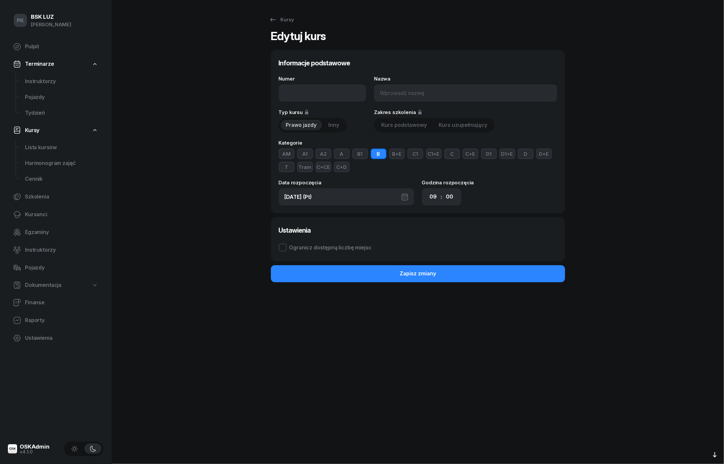
type input "109 - [DATE]"
type input "BSK - xx BUR,"
select select "17"
click at [527, 151] on button "D" at bounding box center [526, 154] width 16 height 11
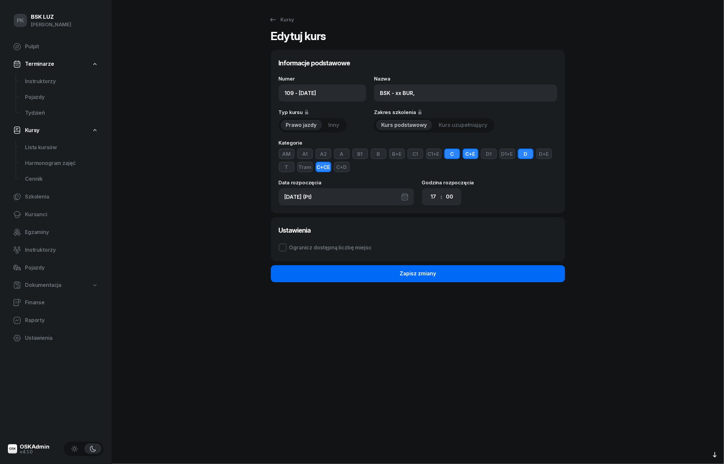
click at [474, 275] on button "Zapisz zmiany" at bounding box center [418, 273] width 294 height 17
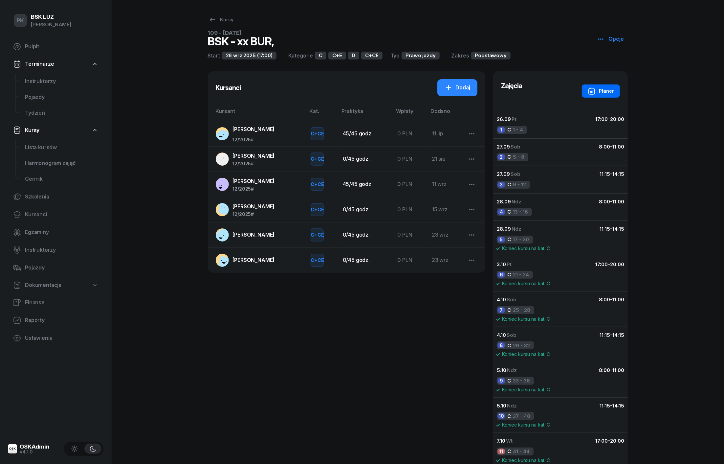
click at [612, 93] on div "Planer" at bounding box center [601, 91] width 26 height 8
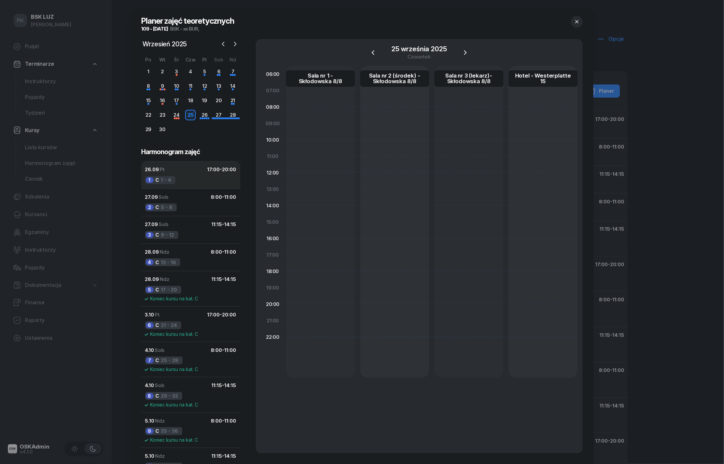
click at [189, 173] on button "26.09 Pt 17:00 - 20:00 1 C 1 - 4" at bounding box center [190, 174] width 99 height 27
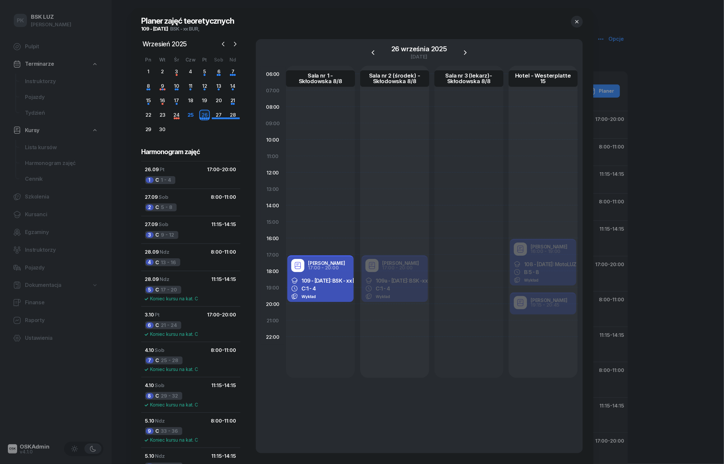
click at [330, 288] on div "C: 1 - 4" at bounding box center [320, 288] width 58 height 7
select select "17"
select select "20"
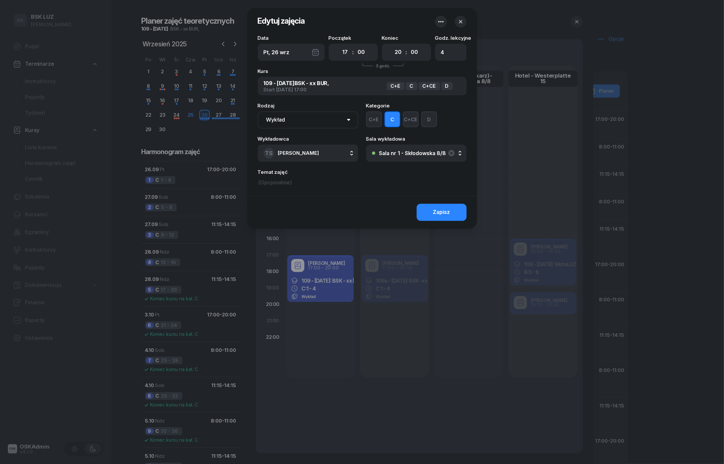
click at [430, 116] on button "D" at bounding box center [430, 119] width 16 height 16
click at [451, 213] on button "Zapisz" at bounding box center [442, 212] width 50 height 17
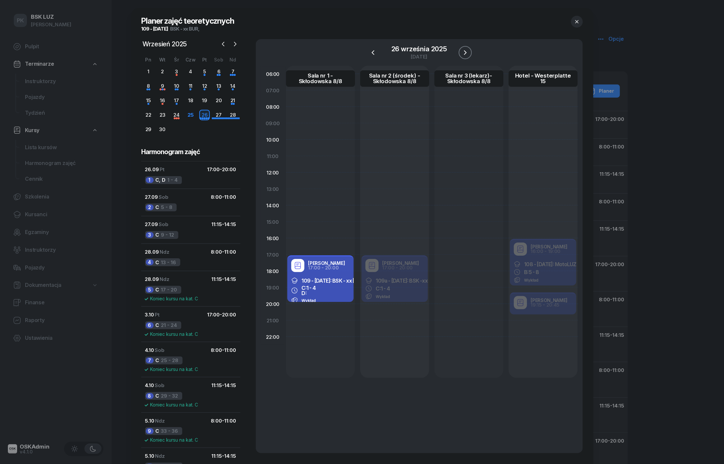
click at [465, 54] on icon "button" at bounding box center [466, 53] width 8 height 8
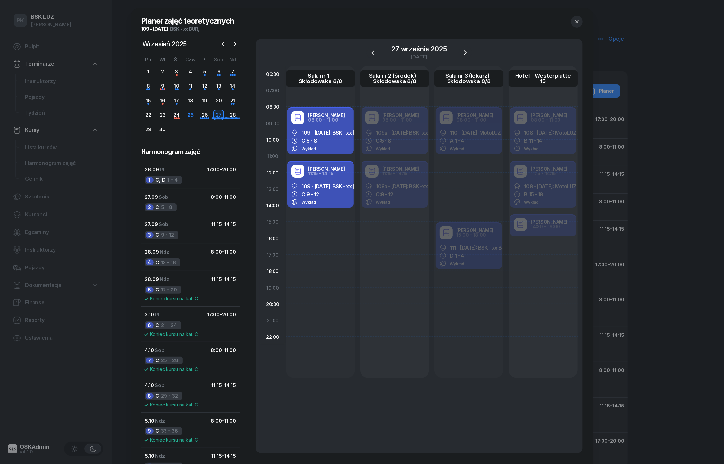
click at [333, 143] on div "C: 5 - 8" at bounding box center [320, 140] width 58 height 7
select select "08"
select select "11"
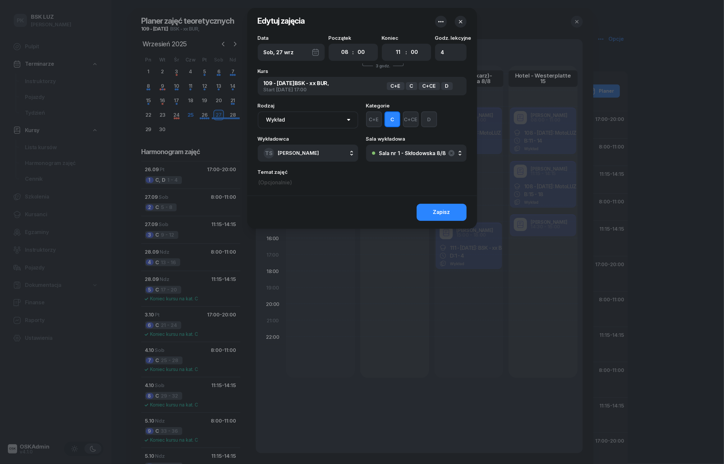
click at [429, 117] on button "D" at bounding box center [430, 119] width 16 height 16
click at [431, 208] on button "Zapisz" at bounding box center [442, 212] width 50 height 17
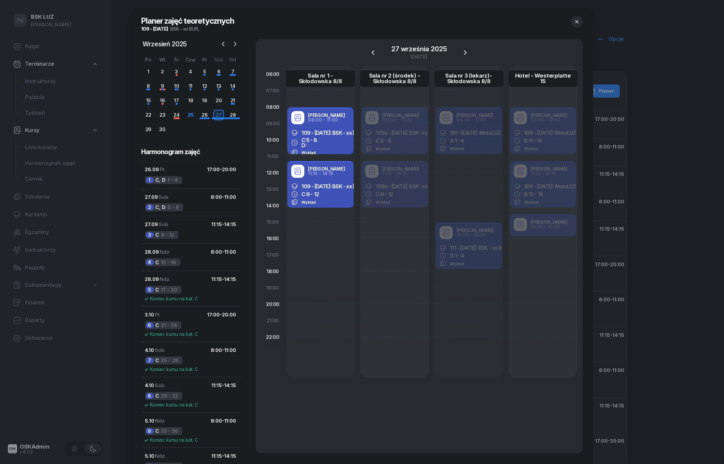
click at [335, 199] on div "Wykład" at bounding box center [320, 202] width 58 height 7
select select "11"
select select "15"
select select "14"
select select "15"
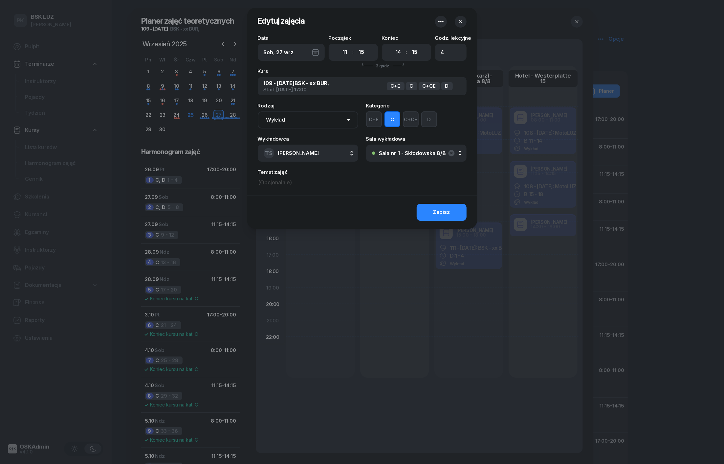
click at [425, 122] on button "D" at bounding box center [430, 119] width 16 height 16
click at [436, 216] on button "Zapisz" at bounding box center [442, 212] width 50 height 17
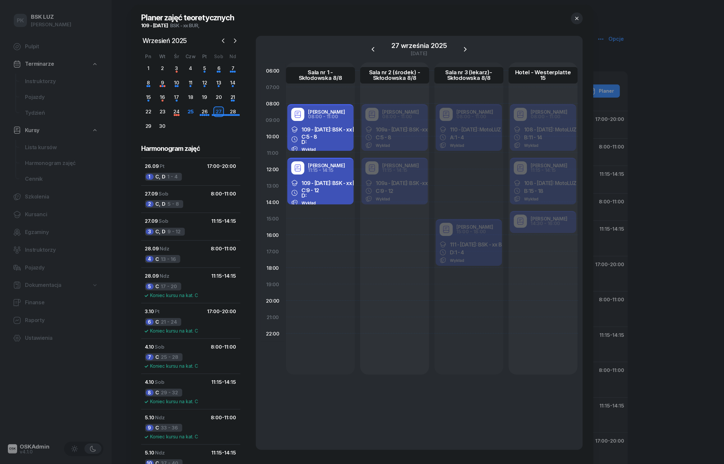
scroll to position [4, 0]
click at [469, 46] on icon "button" at bounding box center [466, 48] width 8 height 8
click at [343, 130] on span "109 - [DATE]: BSK - xx [GEOGRAPHIC_DATA]," at bounding box center [353, 128] width 103 height 7
select select "08"
select select "11"
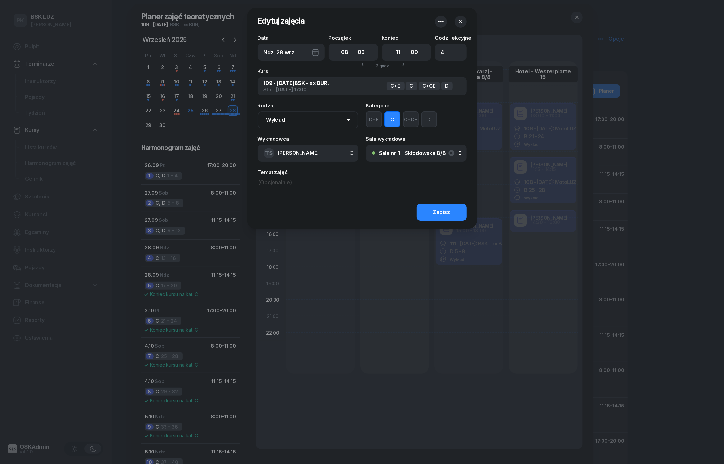
click at [430, 123] on button "D" at bounding box center [430, 119] width 16 height 16
click at [432, 208] on button "Zapisz" at bounding box center [442, 212] width 50 height 17
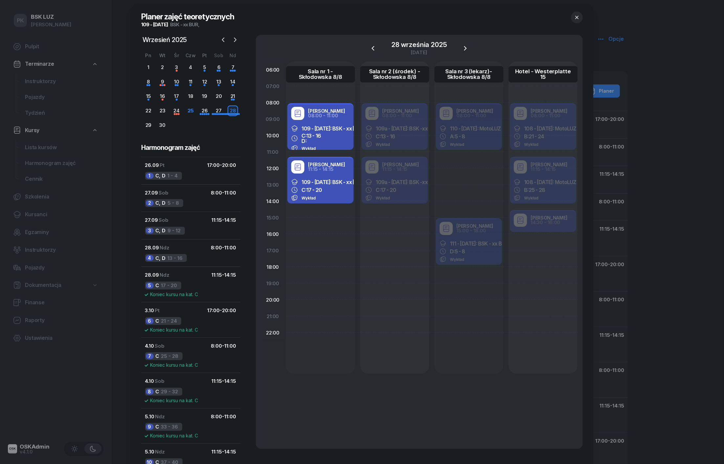
click at [344, 195] on div "Wykład" at bounding box center [320, 198] width 58 height 7
select select "11"
select select "15"
select select "14"
select select "15"
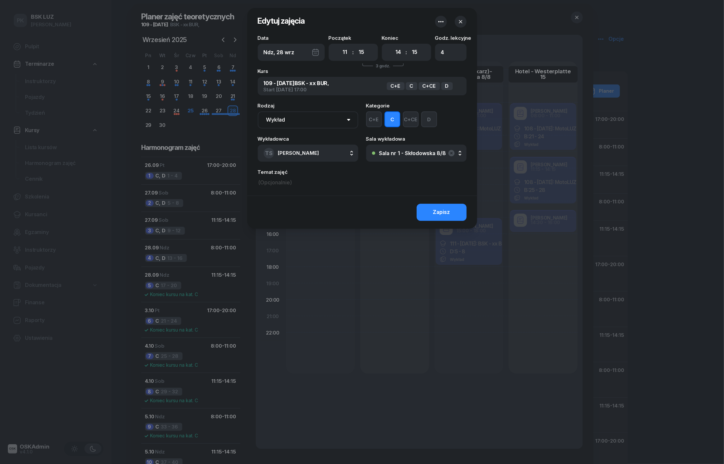
click at [460, 23] on icon "button" at bounding box center [461, 21] width 7 height 7
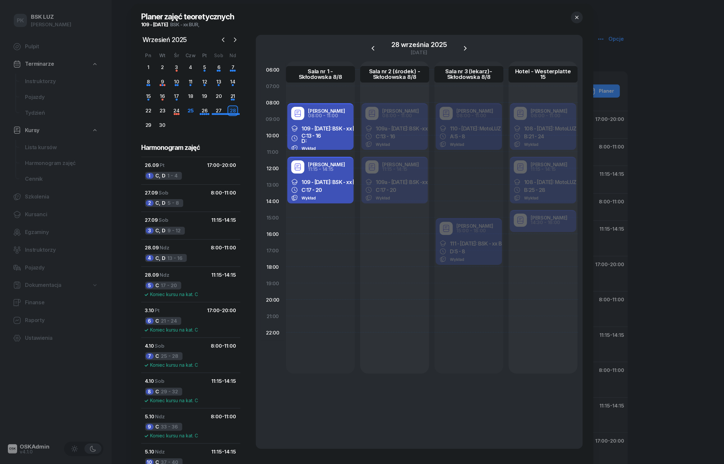
click at [342, 196] on div "Wykład" at bounding box center [320, 198] width 58 height 7
select select "11"
select select "15"
select select "14"
select select "15"
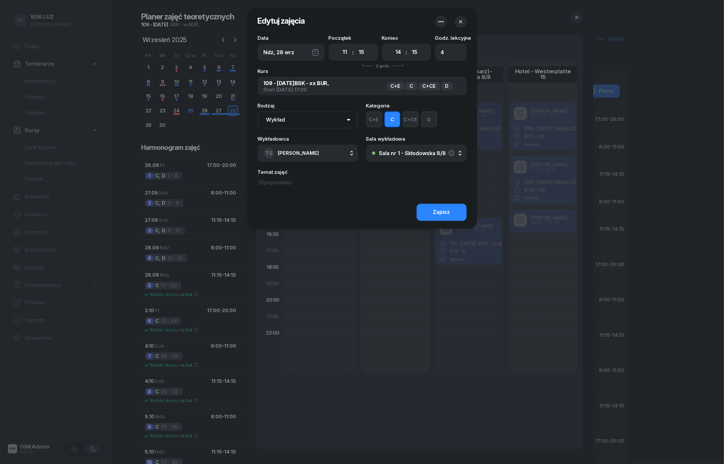
click at [426, 123] on button "D" at bounding box center [430, 119] width 16 height 16
click at [427, 211] on button "Zapisz" at bounding box center [442, 212] width 50 height 17
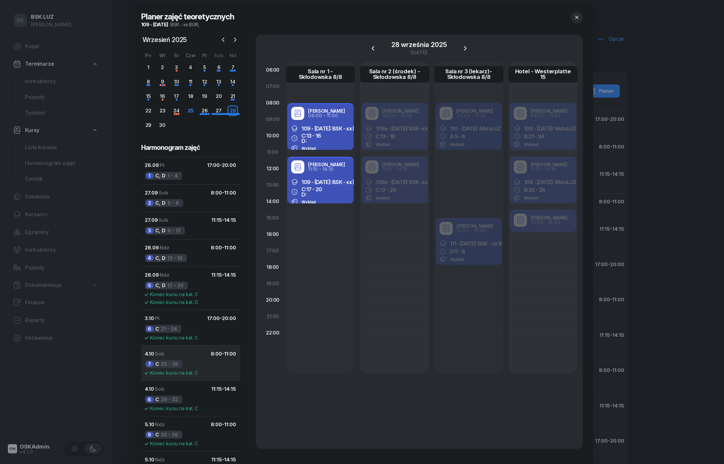
click at [195, 359] on button "4.10 Sob 8:00 - 11:00 7 C 25 - 28 Koniec kursu na kat. C" at bounding box center [190, 362] width 99 height 35
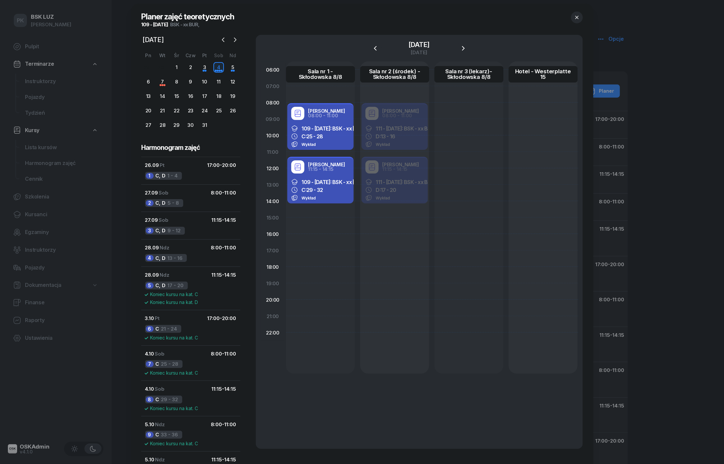
click at [343, 142] on div "Wykład" at bounding box center [320, 144] width 58 height 7
select select "08"
select select "11"
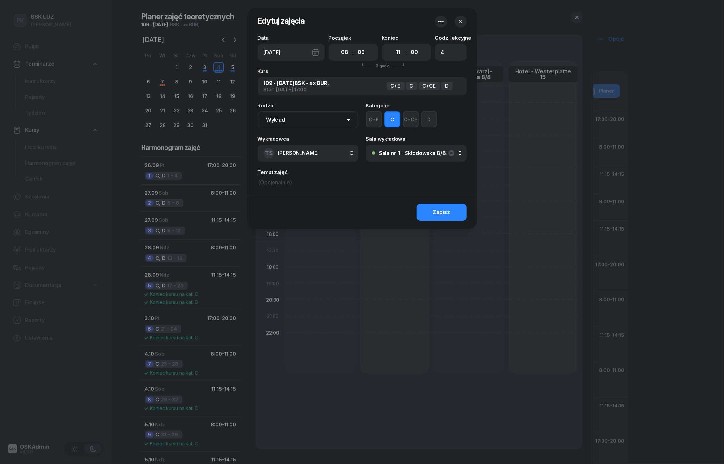
click at [432, 120] on button "D" at bounding box center [430, 119] width 16 height 16
click at [449, 215] on div "Zapisz" at bounding box center [441, 212] width 17 height 9
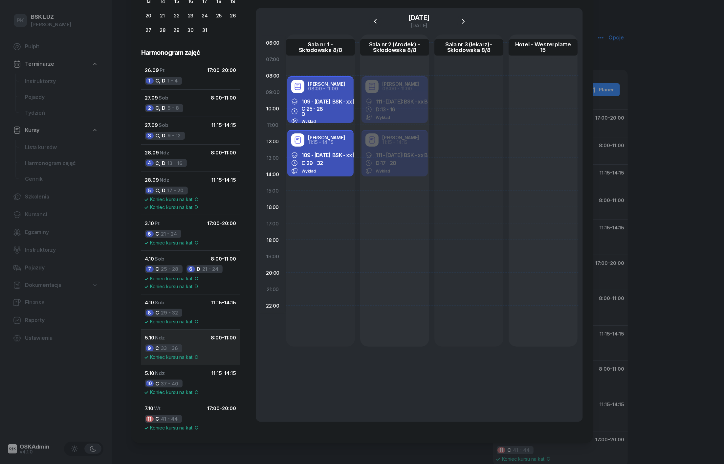
scroll to position [100, 0]
click at [172, 408] on div "7.10 Wt 17:00 - 20:00" at bounding box center [190, 408] width 91 height 9
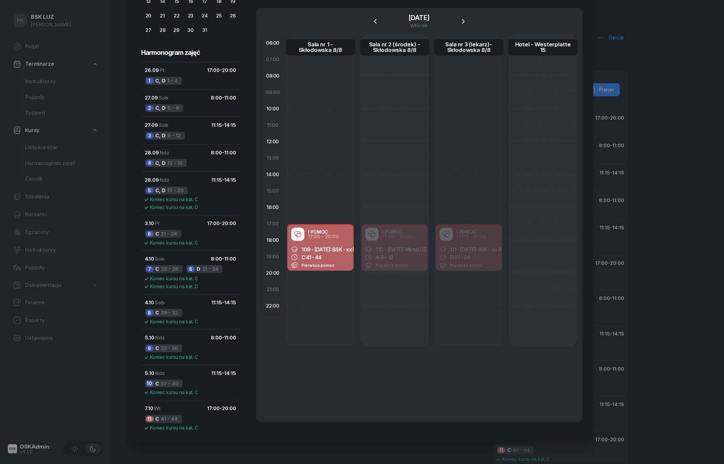
click at [330, 258] on div "C: 41 - 44" at bounding box center [320, 257] width 58 height 7
select select "17"
select select "20"
select select "med"
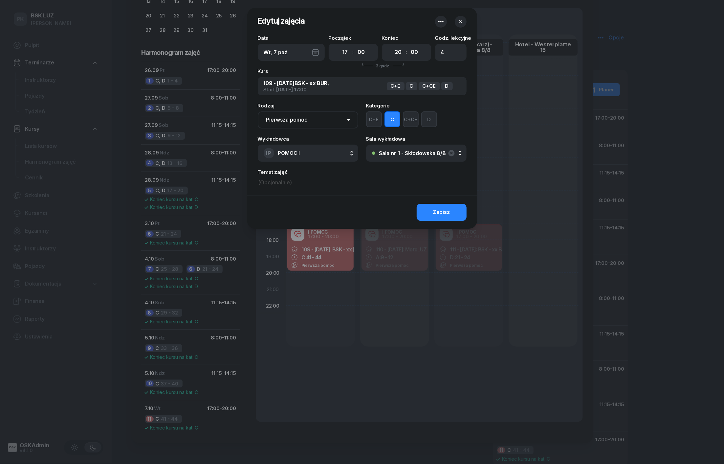
click at [424, 122] on button "D" at bounding box center [430, 119] width 16 height 16
click at [425, 209] on button "Zapisz" at bounding box center [442, 212] width 50 height 17
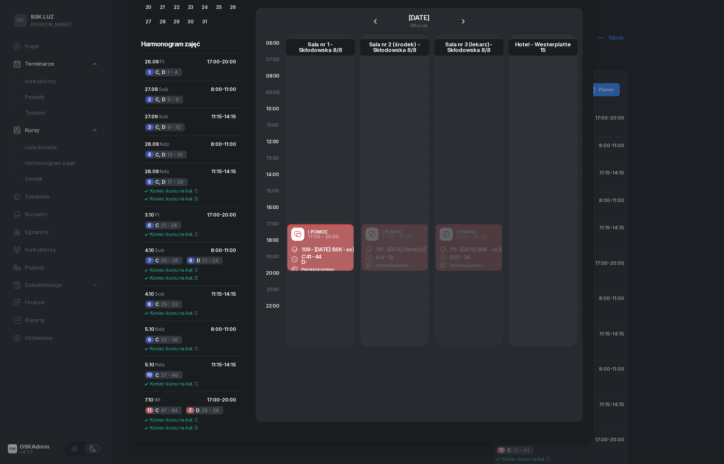
scroll to position [109, 0]
click at [114, 290] on div at bounding box center [362, 232] width 724 height 464
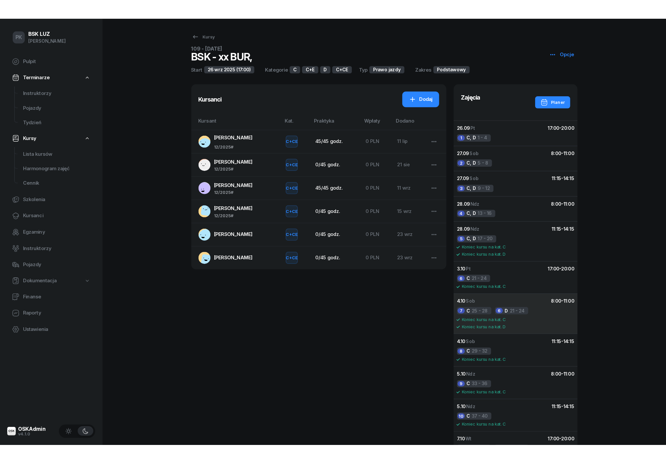
scroll to position [0, 0]
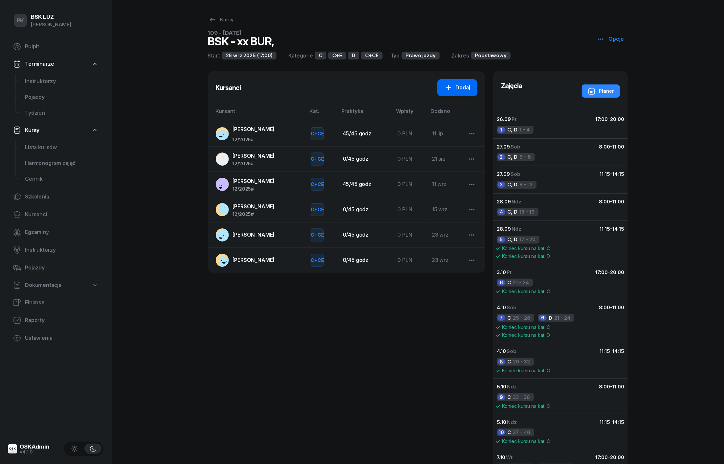
click at [455, 87] on div "Dodaj" at bounding box center [458, 87] width 26 height 9
select select "C+E"
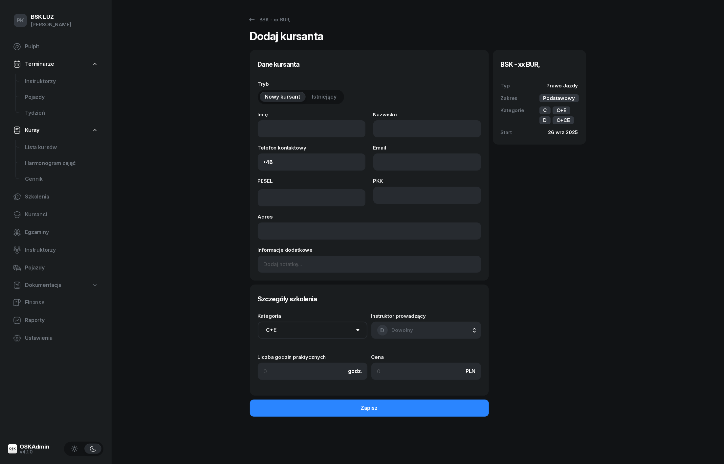
click at [325, 96] on span "Istniejący" at bounding box center [324, 97] width 25 height 9
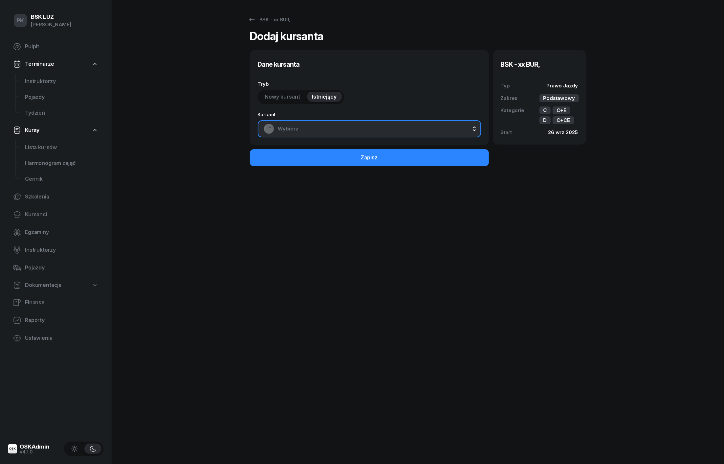
click at [321, 128] on span "Wybierz" at bounding box center [376, 129] width 197 height 9
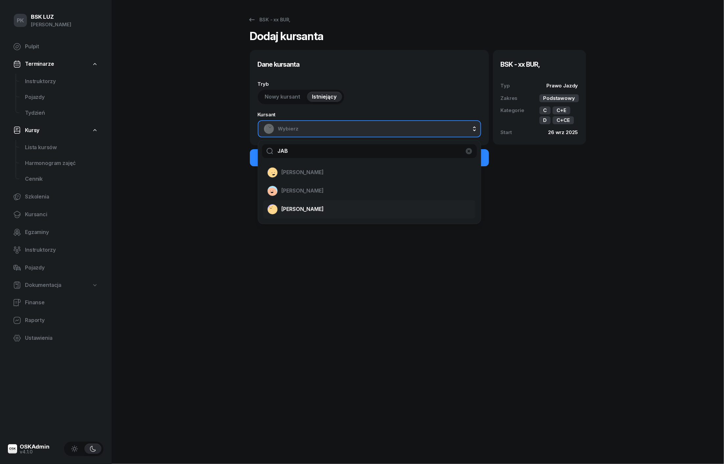
type input "JAB"
click at [314, 205] on span "[PERSON_NAME]" at bounding box center [303, 209] width 42 height 9
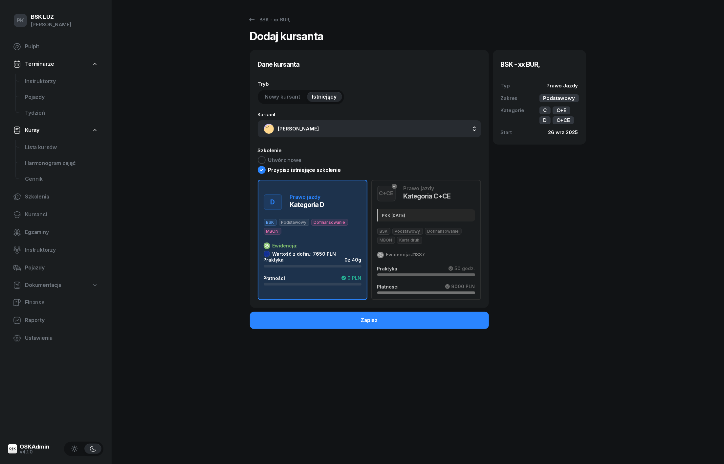
click at [325, 248] on div "Ewidencja: Wartość z dofin.: 7650 PLN" at bounding box center [313, 249] width 98 height 14
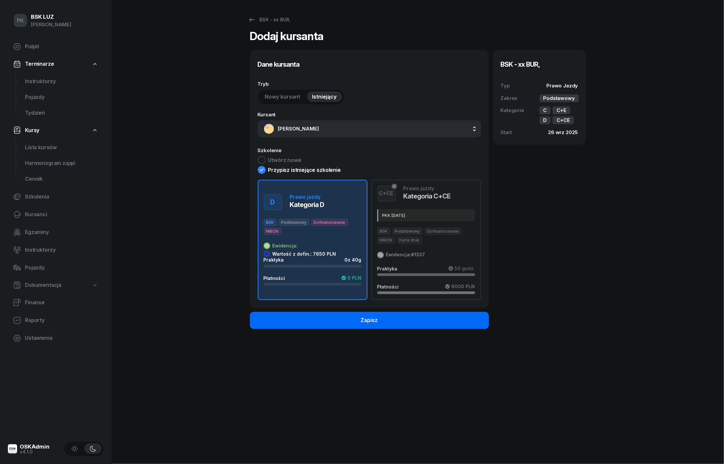
click at [396, 321] on button "Zapisz" at bounding box center [369, 320] width 239 height 17
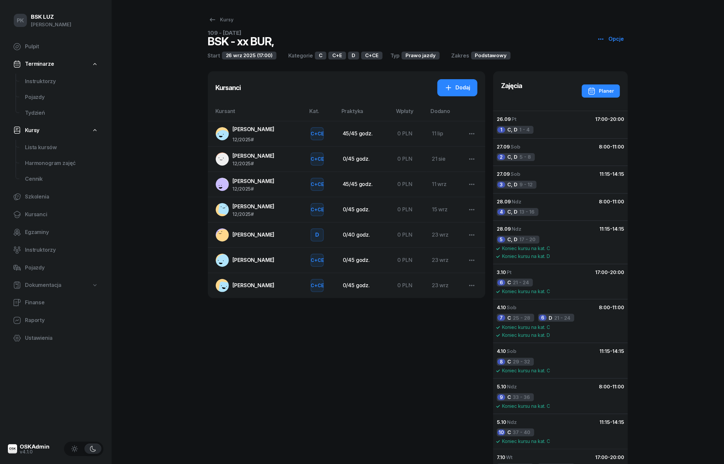
click at [255, 234] on span "[PERSON_NAME]" at bounding box center [254, 234] width 42 height 7
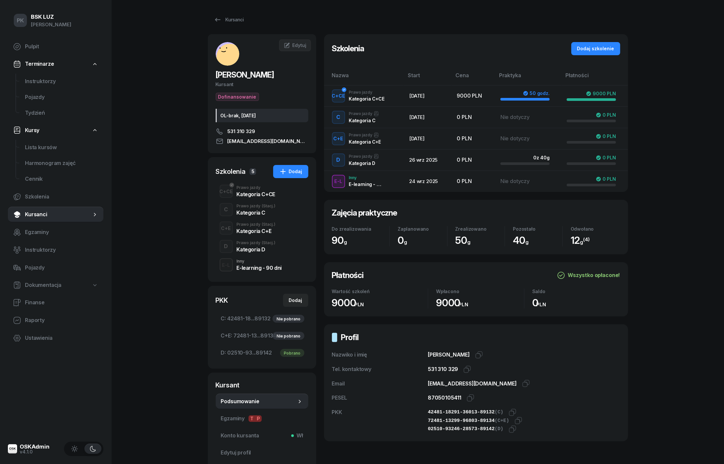
click at [251, 247] on div "Kategoria D" at bounding box center [256, 249] width 39 height 5
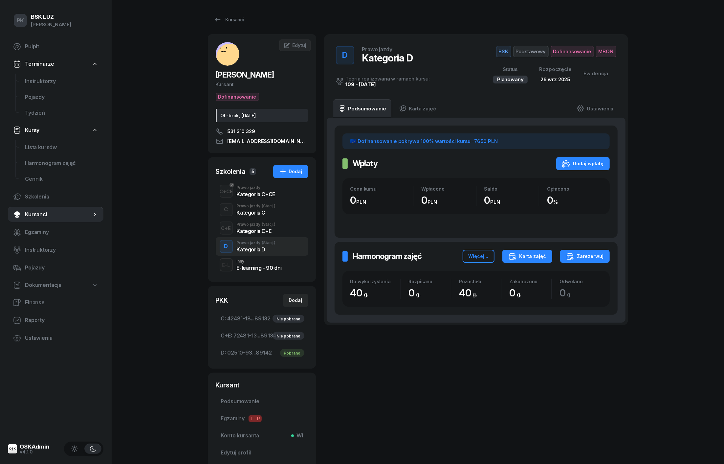
click at [527, 252] on div "Karta zajęć" at bounding box center [528, 256] width 38 height 8
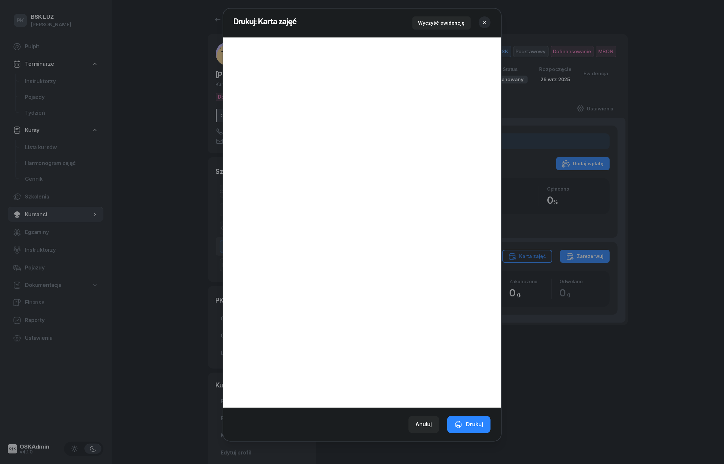
click at [485, 22] on icon "button" at bounding box center [484, 22] width 3 height 3
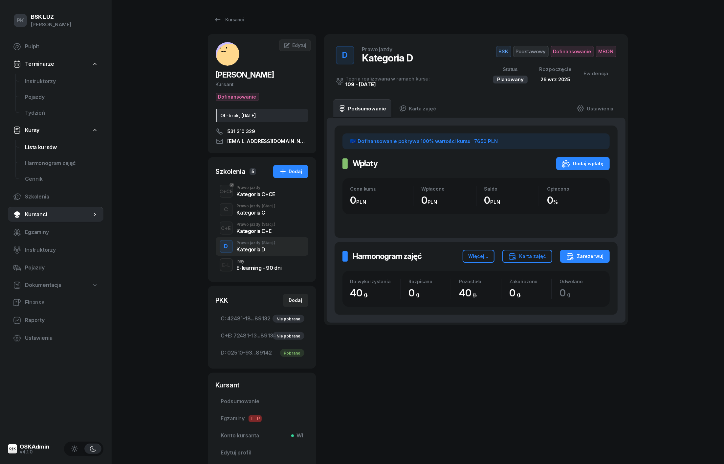
click at [43, 145] on span "Lista kursów" at bounding box center [61, 147] width 73 height 9
select select
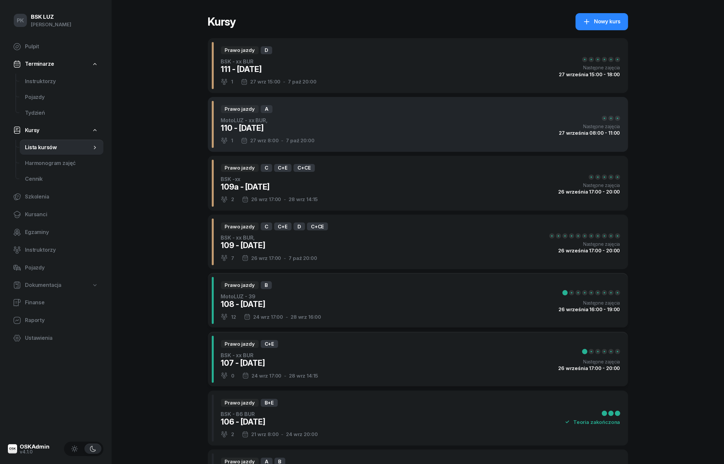
click at [316, 137] on div "Prawo jazdy A MotoLUZ - xx BUR, 110 - [DATE] 1 [DATE] 8:00 - [DATE] 20:00 Nastę…" at bounding box center [418, 124] width 421 height 55
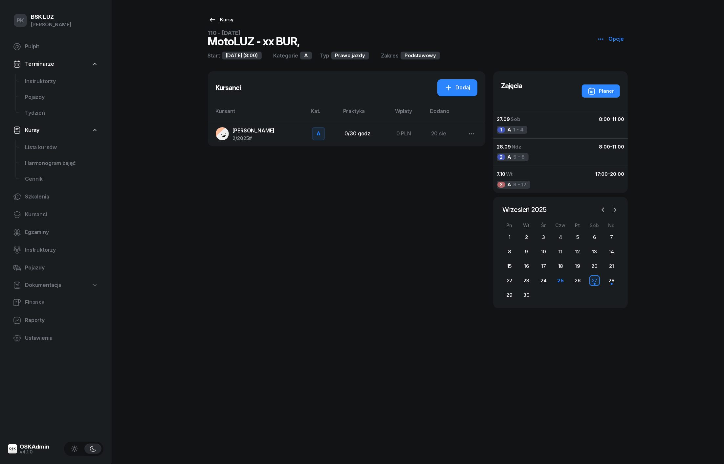
click at [225, 20] on div "Kursy" at bounding box center [221, 20] width 25 height 8
select select
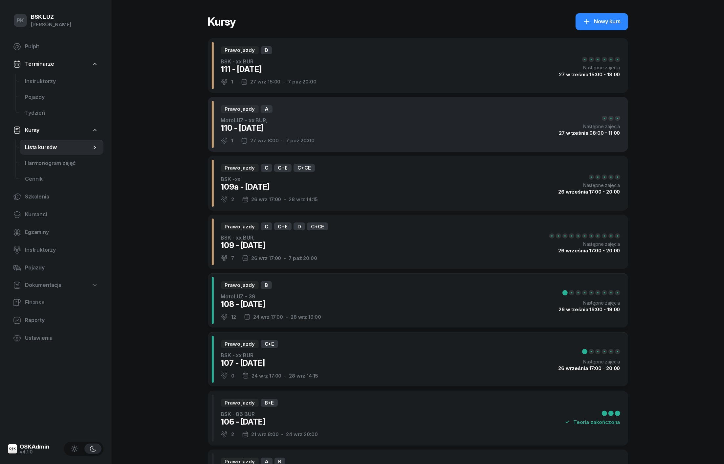
click at [325, 137] on div "Prawo jazdy A MotoLUZ - xx BUR, 110 - [DATE] 1 [DATE] 8:00 - [DATE] 20:00 Nastę…" at bounding box center [418, 124] width 421 height 55
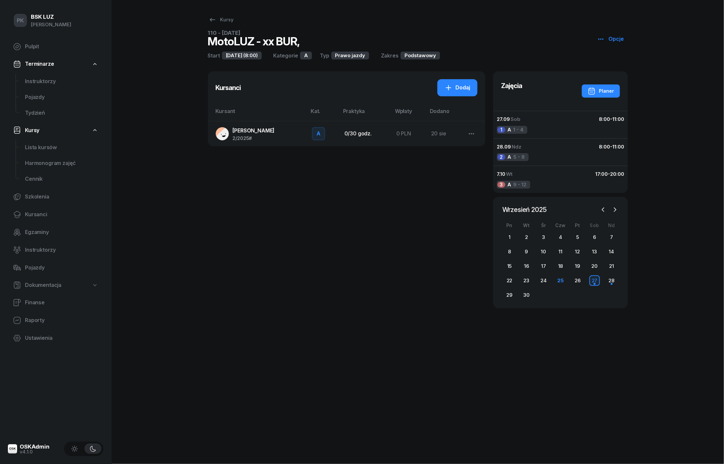
click at [271, 133] on span "[PERSON_NAME]" at bounding box center [254, 130] width 42 height 7
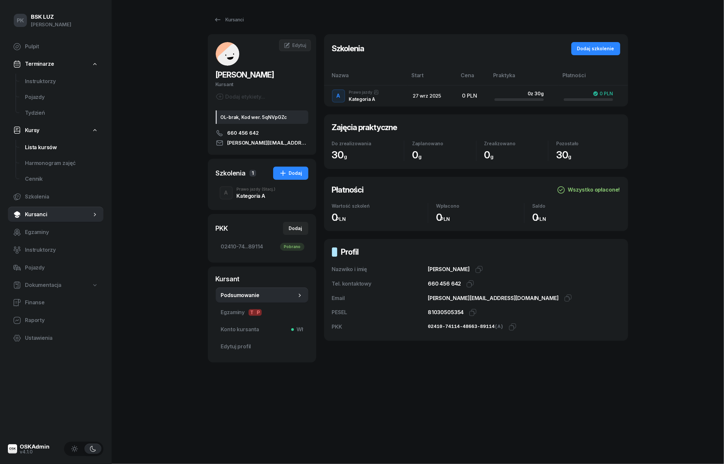
click at [39, 148] on span "Lista kursów" at bounding box center [61, 147] width 73 height 9
select select
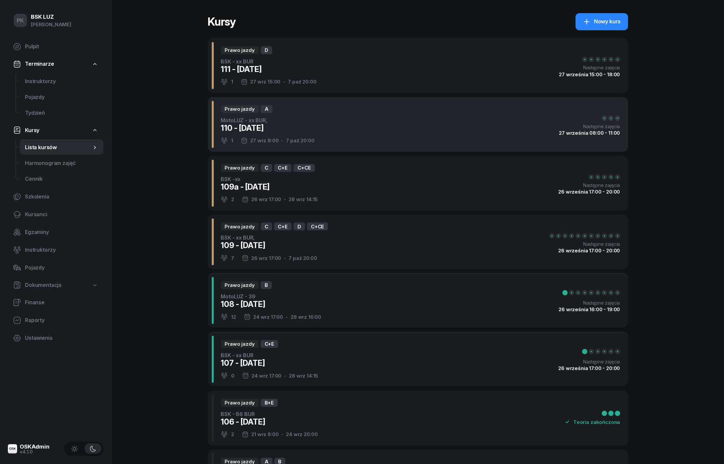
click at [359, 129] on div "Prawo jazdy A MotoLUZ - xx BUR, 110 - [DATE] 1 [DATE] 8:00 - [DATE] 20:00 Nastę…" at bounding box center [418, 124] width 421 height 55
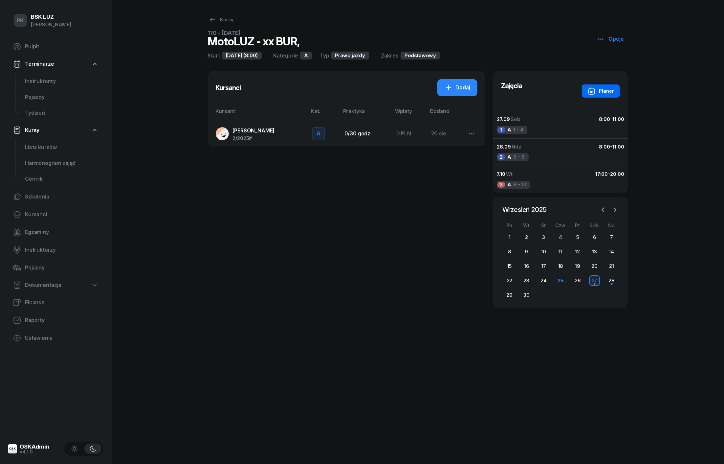
click at [602, 92] on div "Planer" at bounding box center [601, 91] width 26 height 8
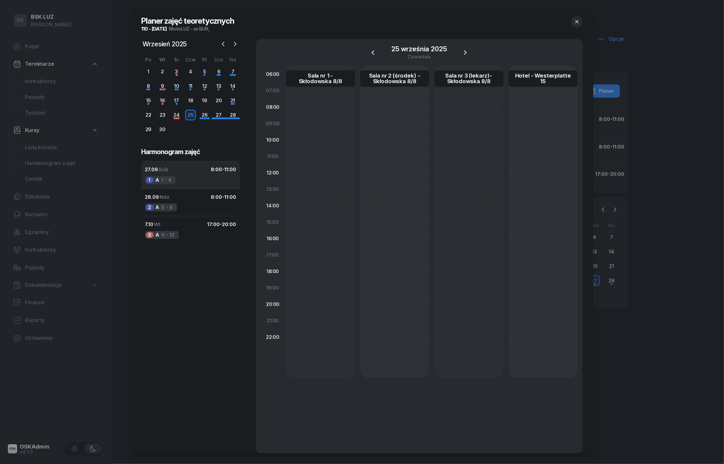
click at [179, 183] on button "27.09 Sob 8:00 - 11:00 1 A 1 - 4" at bounding box center [190, 174] width 99 height 27
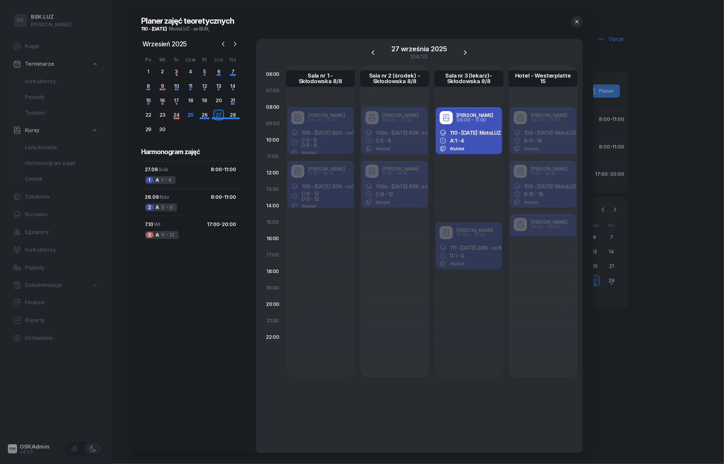
click at [479, 141] on div "A: 1 - 4" at bounding box center [469, 140] width 58 height 7
select select "08"
select select "11"
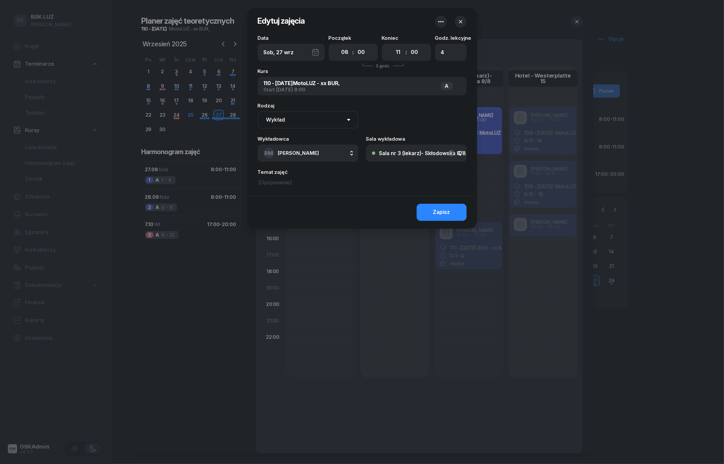
click at [321, 151] on button "[PERSON_NAME]" at bounding box center [308, 153] width 101 height 17
type input "szew"
click at [308, 195] on span "[PERSON_NAME]" at bounding box center [302, 197] width 40 height 9
click at [431, 211] on button "Zapisz" at bounding box center [442, 212] width 50 height 17
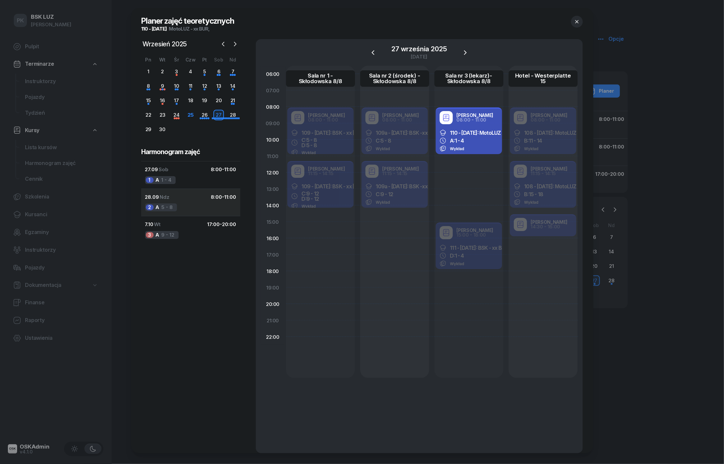
click at [168, 204] on div "2 A 5 - 8" at bounding box center [161, 207] width 32 height 8
click at [478, 141] on div "A: 5 - 8" at bounding box center [469, 140] width 58 height 7
select select "08"
select select "11"
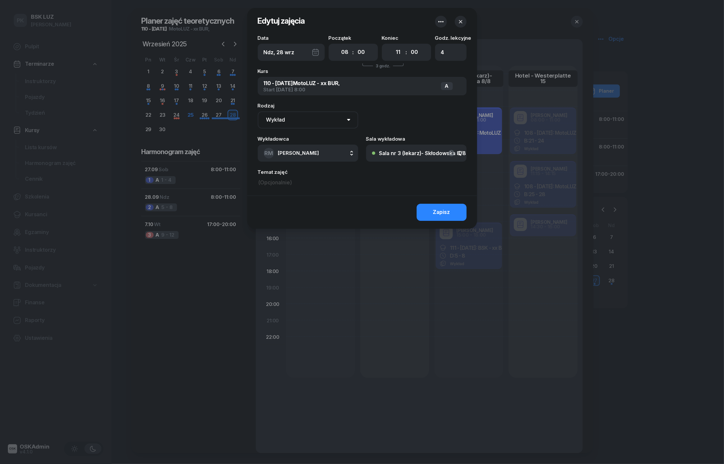
click at [296, 152] on span "[PERSON_NAME]" at bounding box center [298, 153] width 41 height 6
type input "w"
type input "szew"
click at [308, 194] on span "[PERSON_NAME]" at bounding box center [302, 197] width 40 height 9
click at [456, 213] on button "Zapisz" at bounding box center [442, 212] width 50 height 17
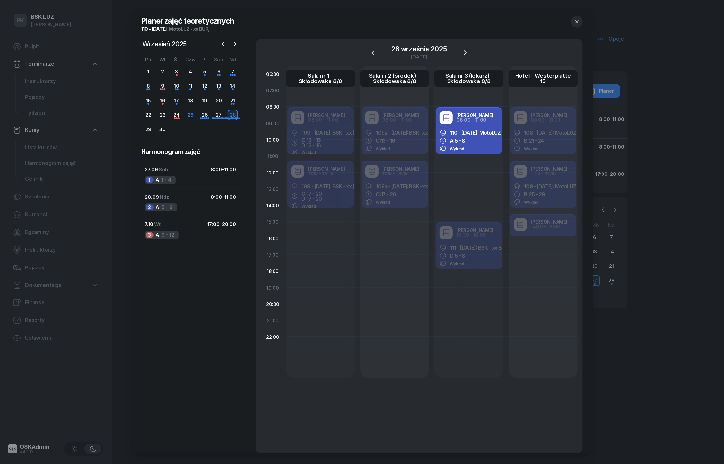
click at [456, 213] on div "[PERSON_NAME] 08:00 - 11:00 110 - [DATE]: MotoLUZ - xx BUR, A: 5 - 8 Wykład [PE…" at bounding box center [469, 222] width 69 height 312
select select "14"
select select "15"
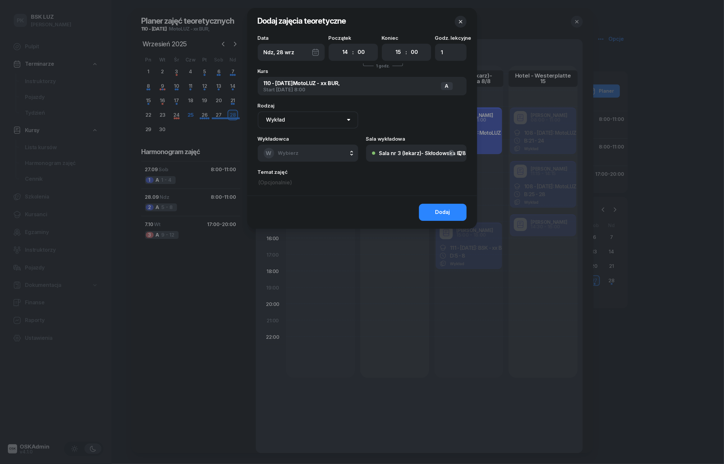
click at [462, 20] on icon "button" at bounding box center [461, 21] width 7 height 7
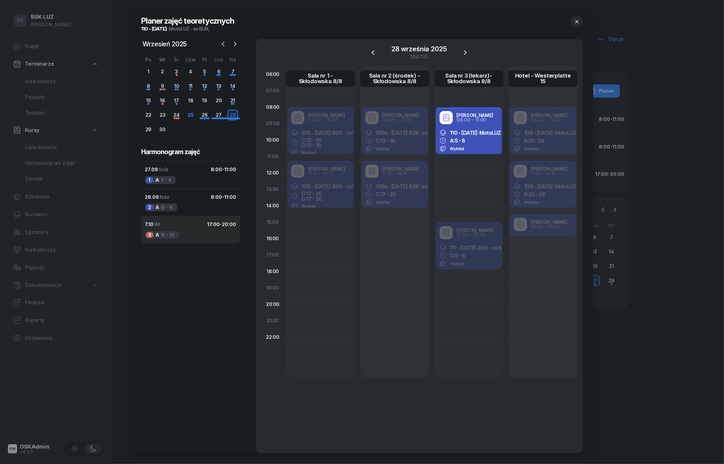
click at [185, 225] on div "7.10 Wt 17:00 - 20:00" at bounding box center [190, 224] width 91 height 9
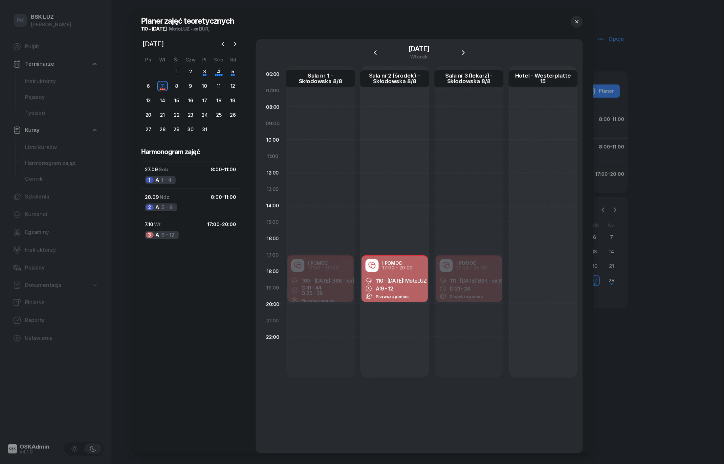
click at [581, 22] on button "button" at bounding box center [577, 22] width 12 height 12
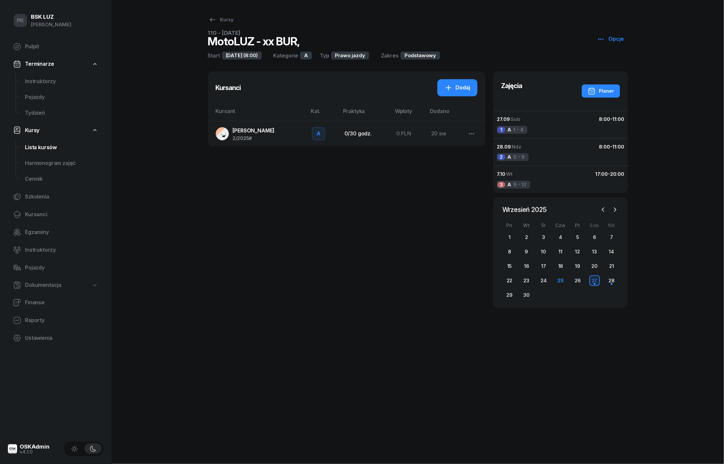
click at [45, 150] on span "Lista kursów" at bounding box center [61, 147] width 73 height 9
select select
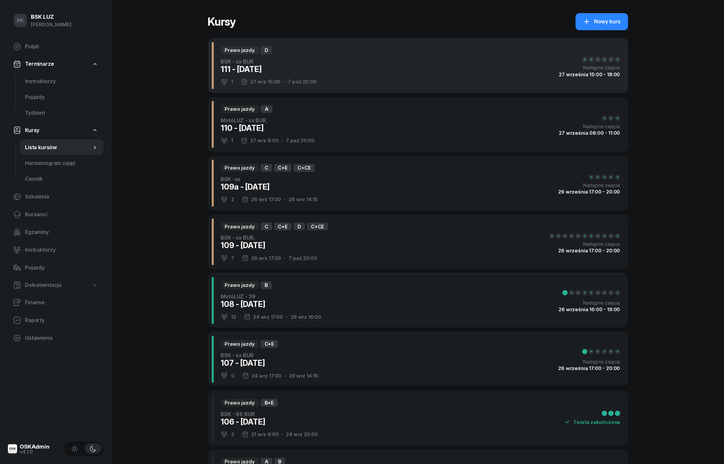
click at [399, 66] on div "Prawo jazdy D BSK - xx BUR 111 - [DATE] 1 [DATE] 15:00 - [DATE] 20:00 Następne …" at bounding box center [418, 65] width 421 height 55
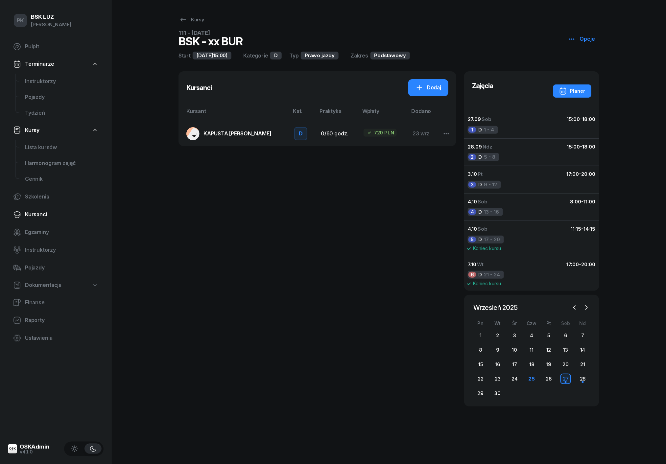
click at [38, 213] on span "Kursanci" at bounding box center [61, 214] width 73 height 9
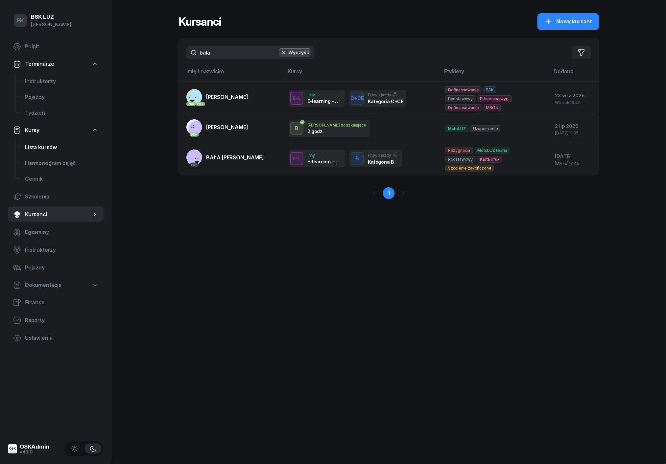
click at [43, 148] on span "Lista kursów" at bounding box center [61, 147] width 73 height 9
select select
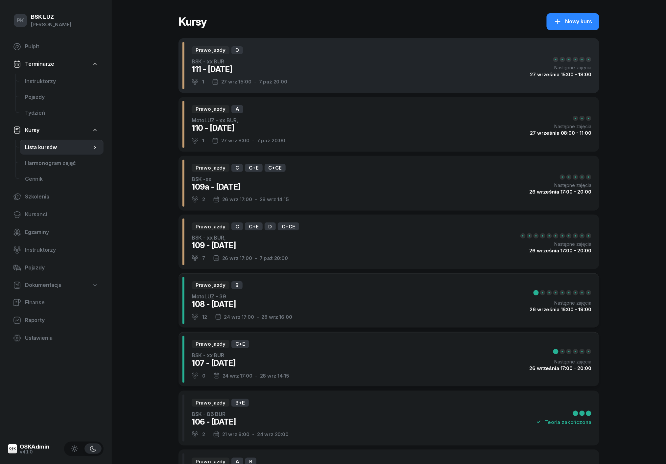
click at [331, 72] on div "Prawo jazdy D BSK - xx BUR 111 - [DATE] 1 [DATE] 15:00 - [DATE] 20:00 Następne …" at bounding box center [388, 65] width 421 height 55
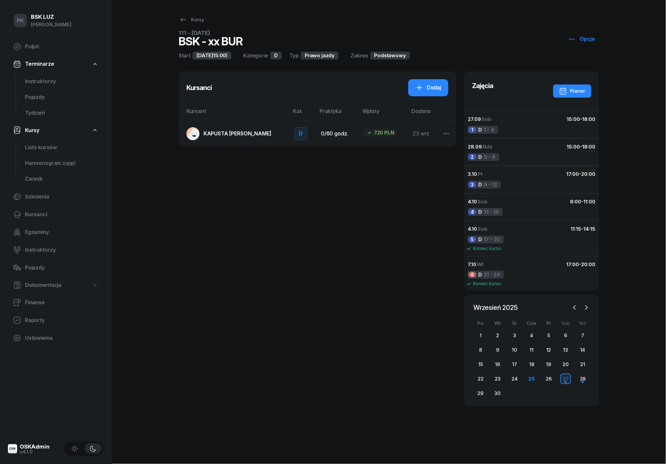
click at [562, 99] on div "Zajęcia Planer" at bounding box center [531, 90] width 135 height 39
click at [566, 92] on icon "button" at bounding box center [563, 91] width 8 height 8
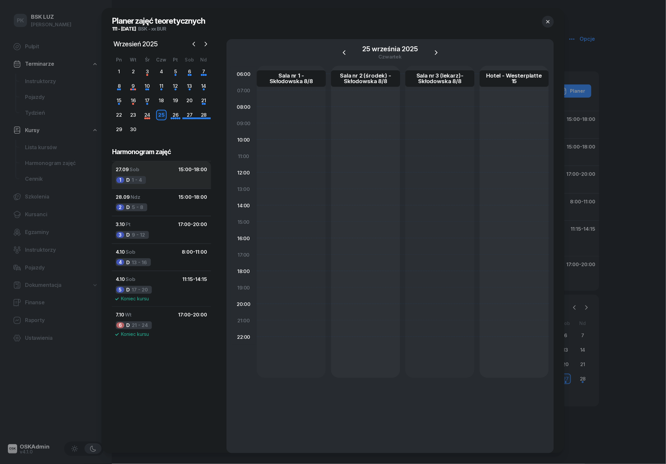
click at [161, 178] on button "27.09 Sob 15:00 - 18:00 1 D 1 - 4" at bounding box center [161, 174] width 99 height 27
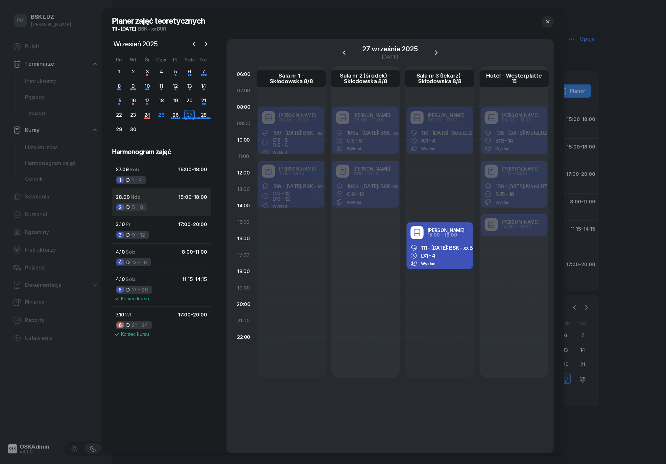
click at [161, 203] on button "28.09 Ndz 15:00 - 18:00 2 D 5 - 8" at bounding box center [161, 203] width 99 height 28
click at [157, 229] on button "3.10 Pt 17:00 - 20:00 3 D 9 - 12" at bounding box center [161, 230] width 99 height 28
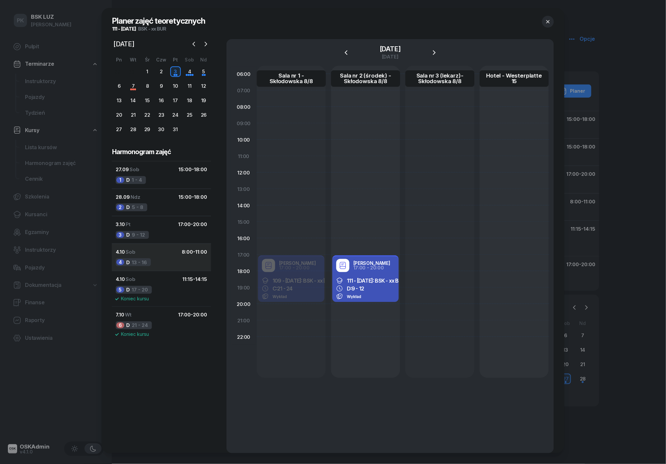
click at [156, 260] on button "4.10 Sob 8:00 - 11:00 4 D 13 - 16" at bounding box center [161, 257] width 99 height 28
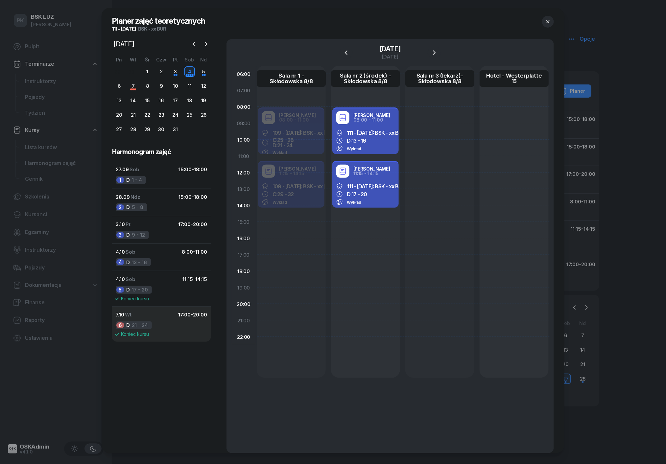
click at [164, 321] on button "7.10 Wt 17:00 - 20:00 6 D 21 - 24 Koniec kursu" at bounding box center [161, 323] width 99 height 35
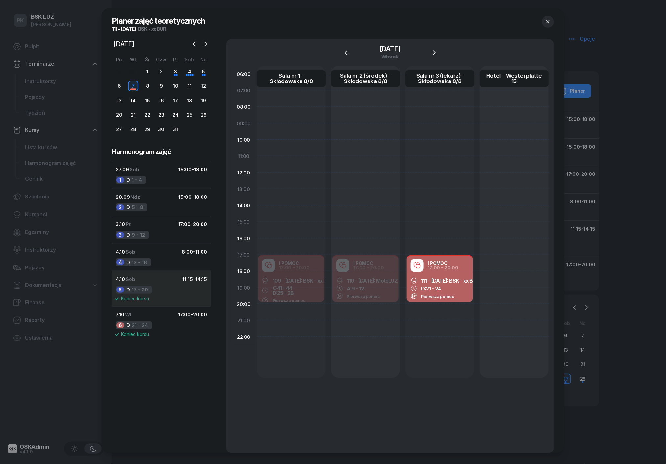
click at [167, 288] on button "4.10 Sob 11:15 - 14:15 5 D 17 - 20 Koniec kursu" at bounding box center [161, 288] width 99 height 35
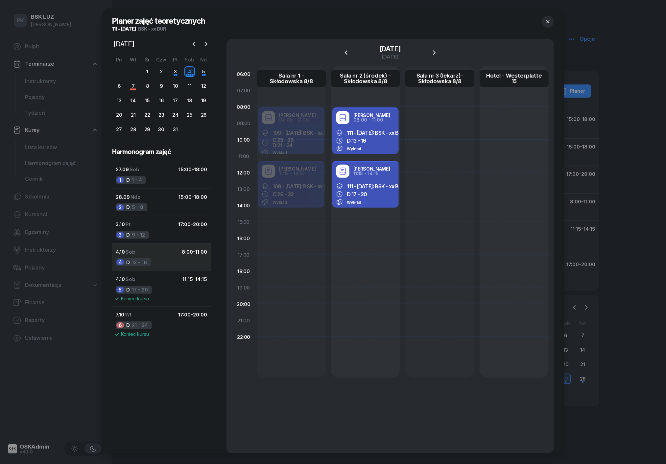
click at [165, 263] on button "4.10 Sob 8:00 - 11:00 4 D 13 - 16" at bounding box center [161, 257] width 99 height 28
click at [163, 231] on button "3.10 Pt 17:00 - 20:00 3 D 9 - 12" at bounding box center [161, 230] width 99 height 28
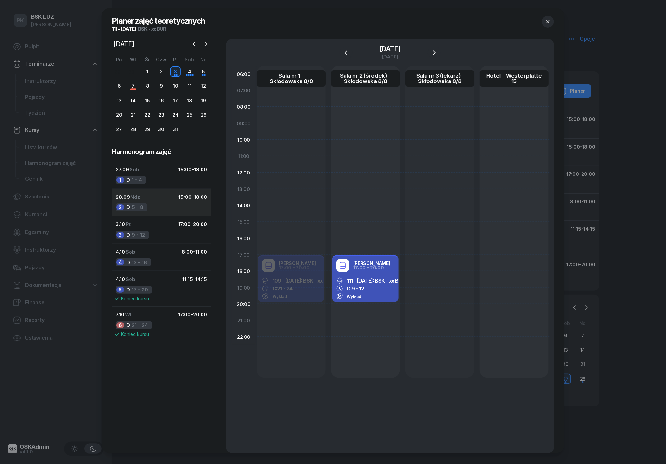
click at [163, 202] on button "28.09 Ndz 15:00 - 18:00 2 D 5 - 8" at bounding box center [161, 203] width 99 height 28
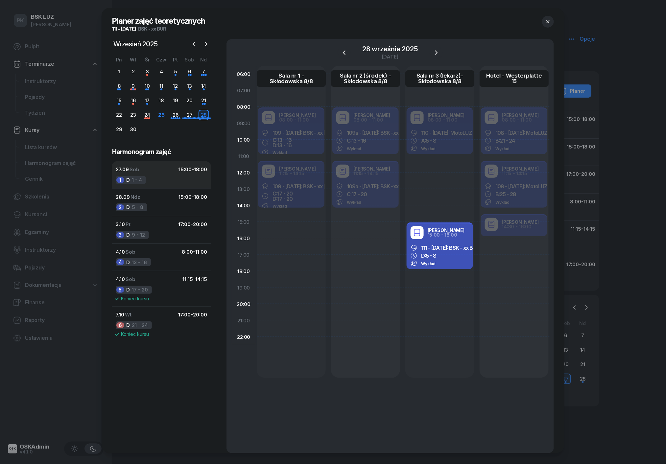
click at [163, 178] on button "27.09 Sob 15:00 - 18:00 1 D 1 - 4" at bounding box center [161, 174] width 99 height 27
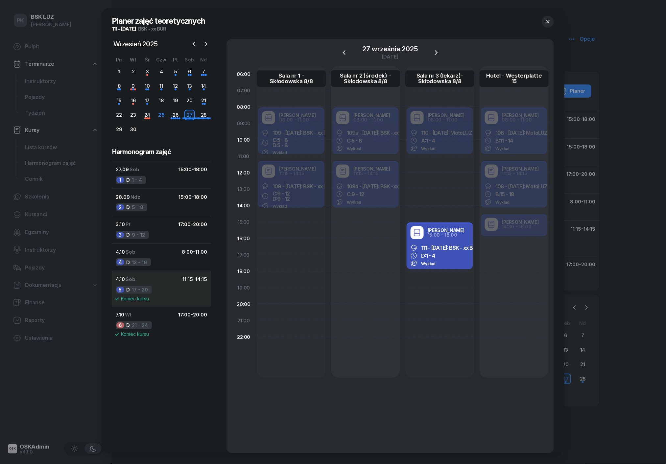
click at [162, 285] on button "4.10 Sob 11:15 - 14:15 5 D 17 - 20 Koniec kursu" at bounding box center [161, 288] width 99 height 35
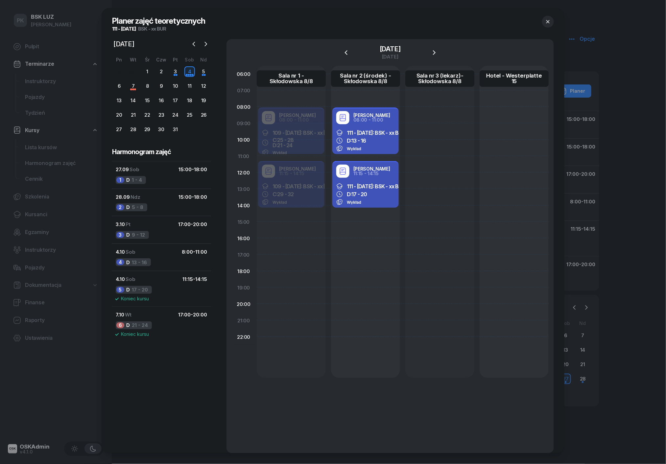
click at [543, 20] on button "button" at bounding box center [548, 22] width 12 height 12
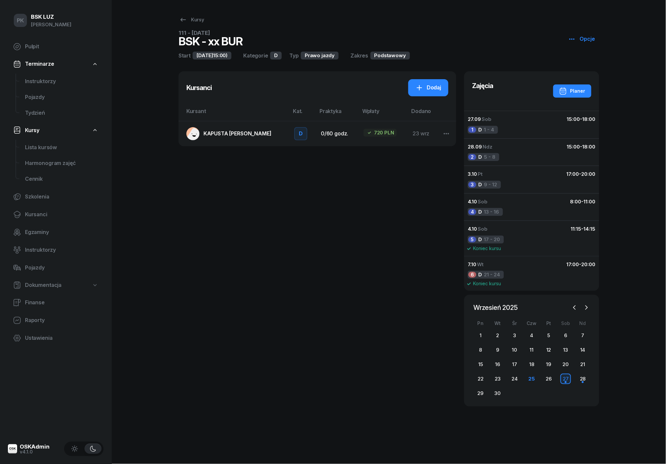
drag, startPoint x: 305, startPoint y: 342, endPoint x: 392, endPoint y: 342, distance: 86.4
click at [439, 342] on div "Kursanci Dodaj Kursant Kat. Praktyka Wpłaty Dodano KAPUSTA [PERSON_NAME] D Praw…" at bounding box center [317, 240] width 278 height 339
